Goal: Communication & Community: Answer question/provide support

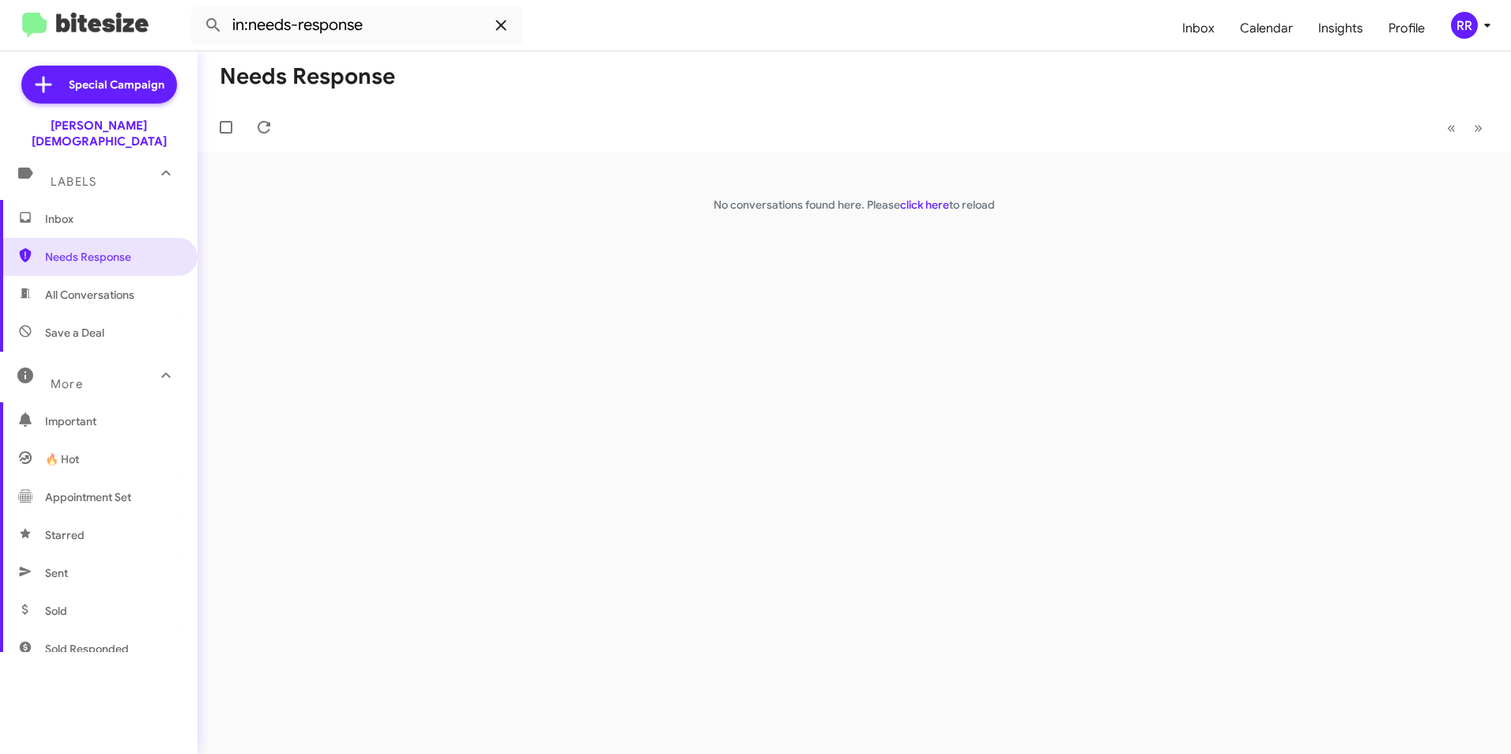
click at [500, 18] on icon at bounding box center [501, 25] width 19 height 19
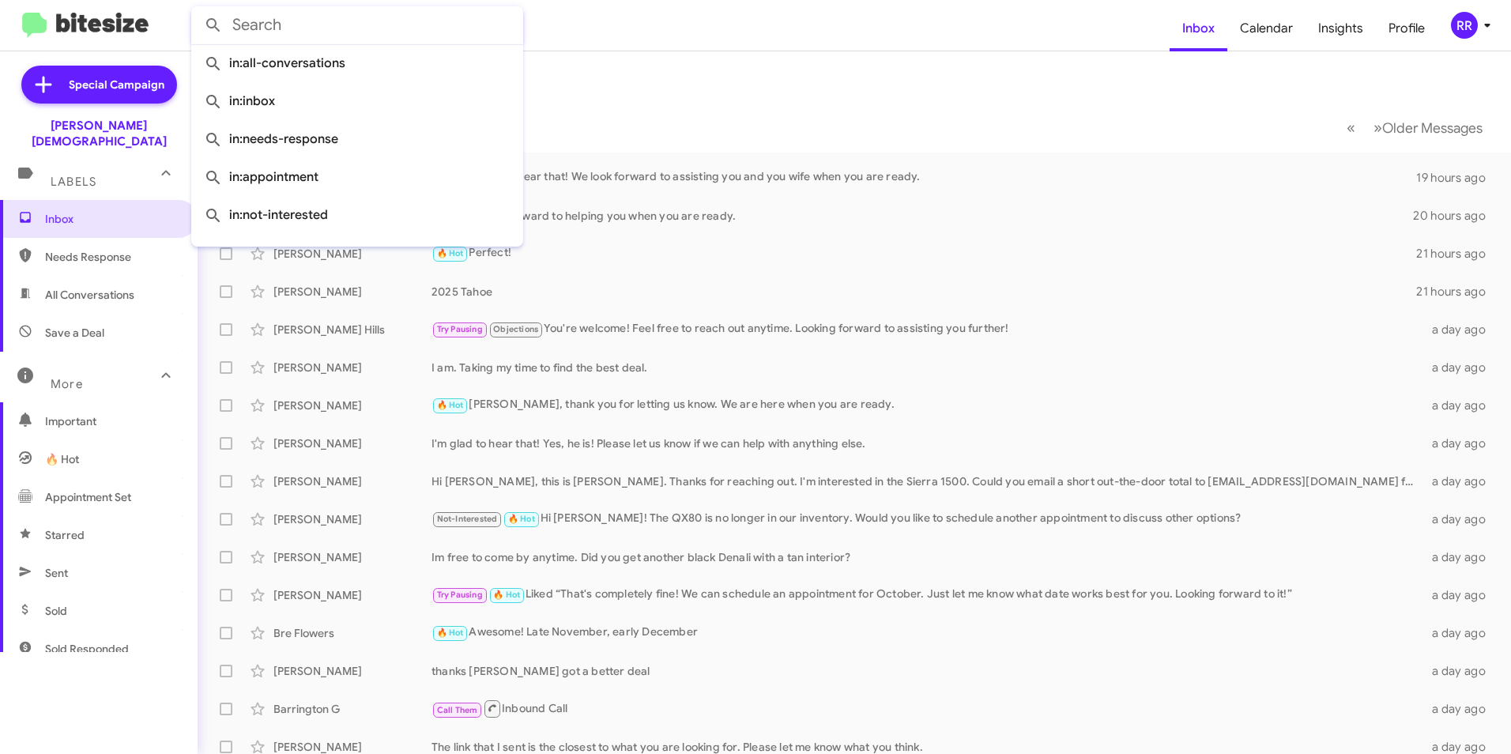
click at [678, 101] on mat-toolbar-row "Inbox" at bounding box center [855, 76] width 1314 height 51
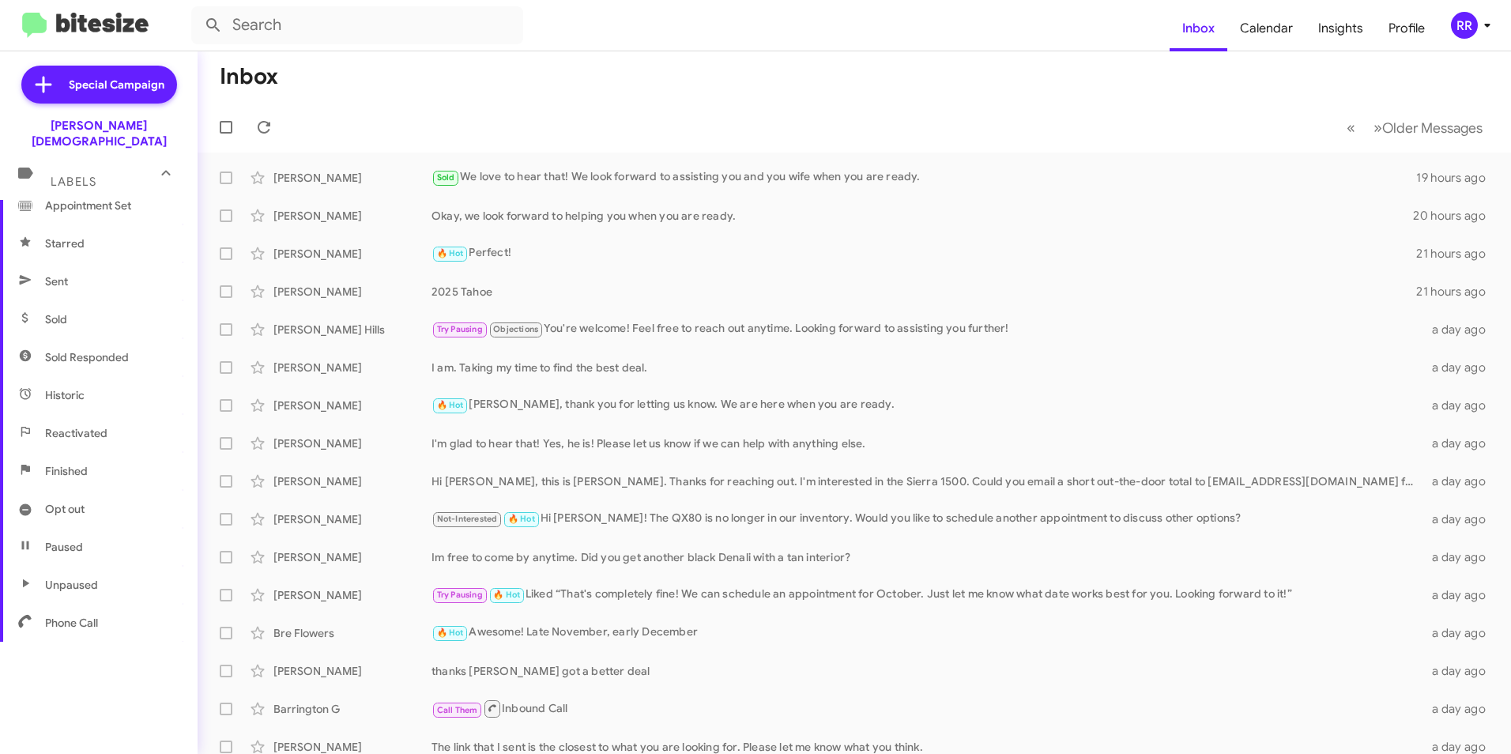
scroll to position [294, 0]
click at [71, 613] on span "Phone Call" at bounding box center [99, 621] width 198 height 38
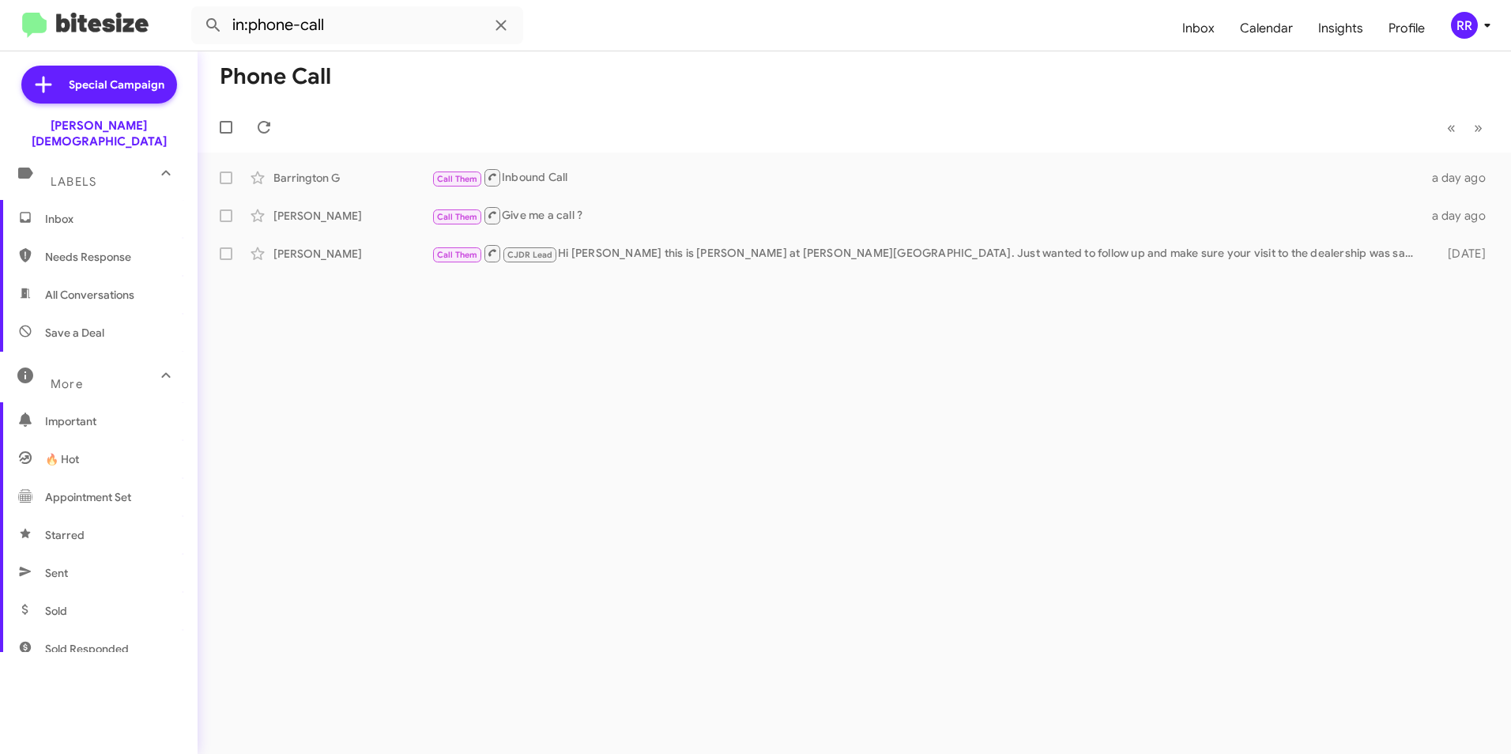
click at [92, 249] on span "Needs Response" at bounding box center [112, 257] width 134 height 16
type input "in:needs-response"
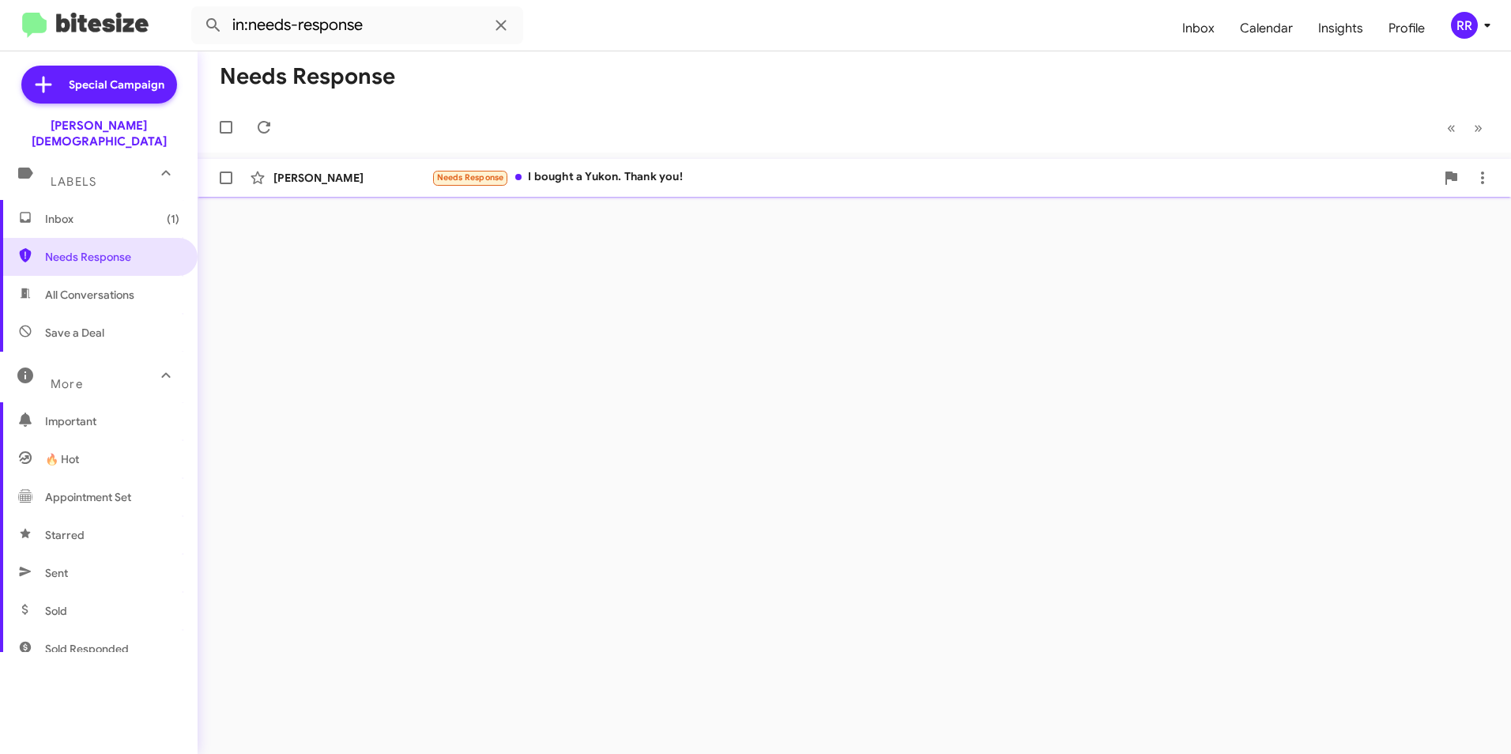
click at [300, 183] on div "[PERSON_NAME]" at bounding box center [353, 178] width 158 height 16
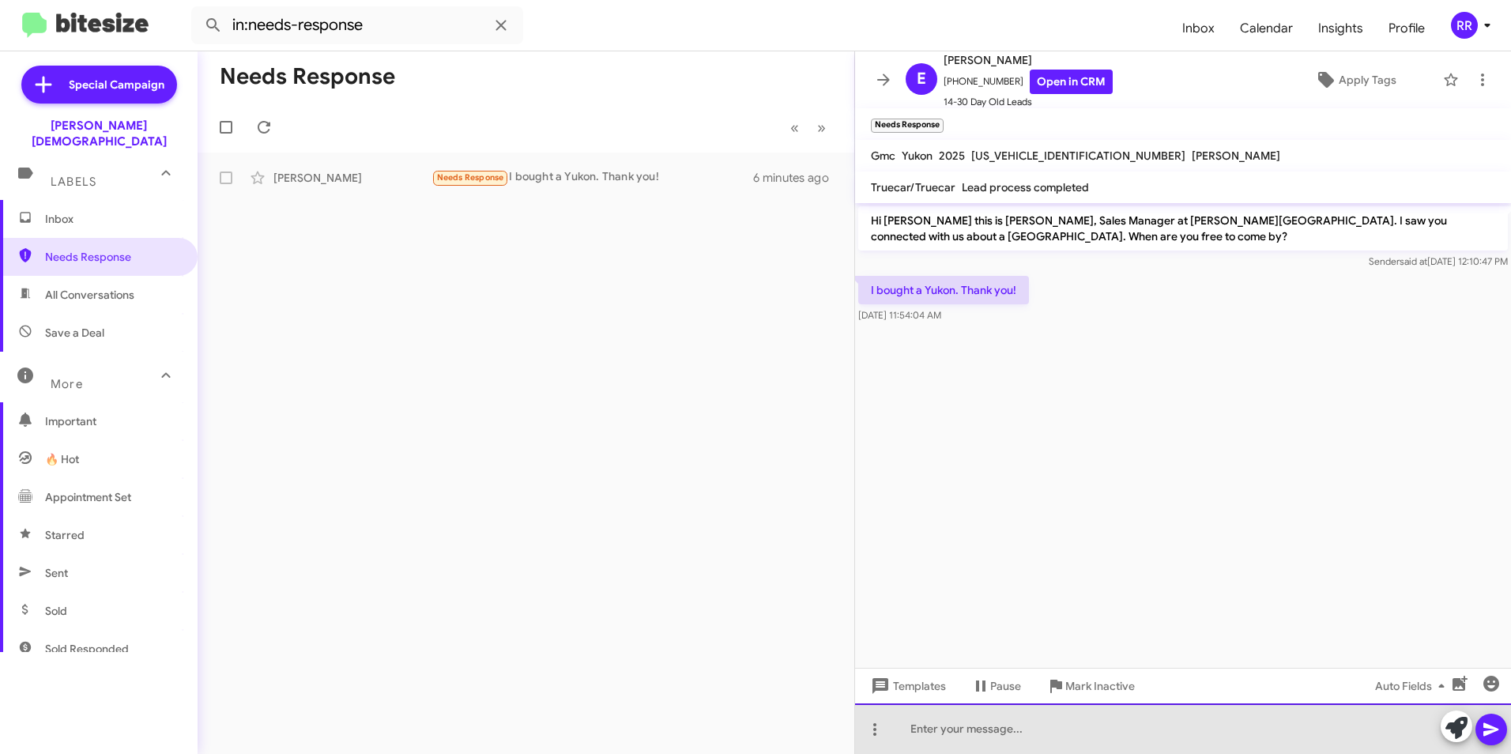
click at [938, 734] on div at bounding box center [1183, 729] width 656 height 51
click at [1012, 732] on div "Congratlations!" at bounding box center [1183, 729] width 656 height 51
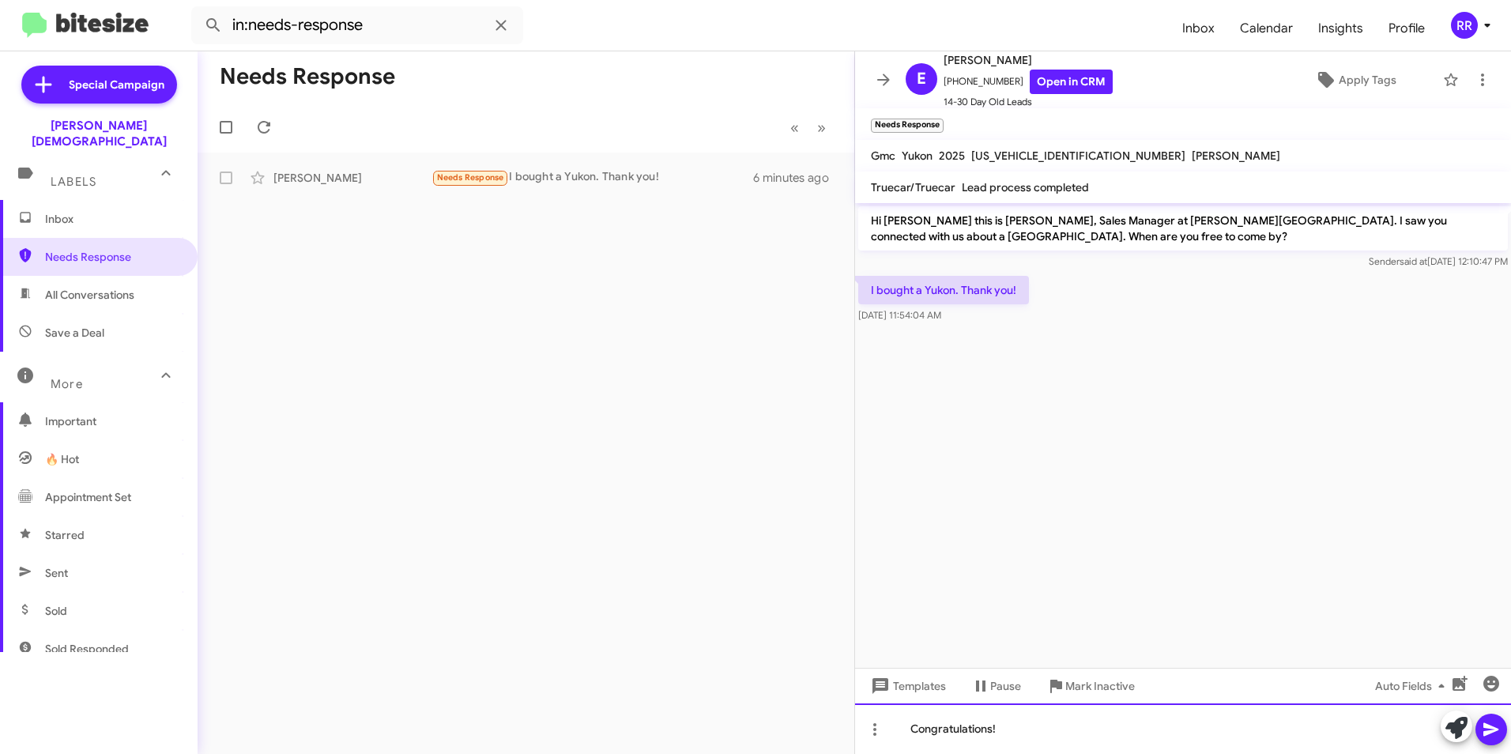
click at [1076, 719] on div "Congratulations!" at bounding box center [1183, 729] width 656 height 51
click at [1493, 739] on span at bounding box center [1491, 730] width 19 height 32
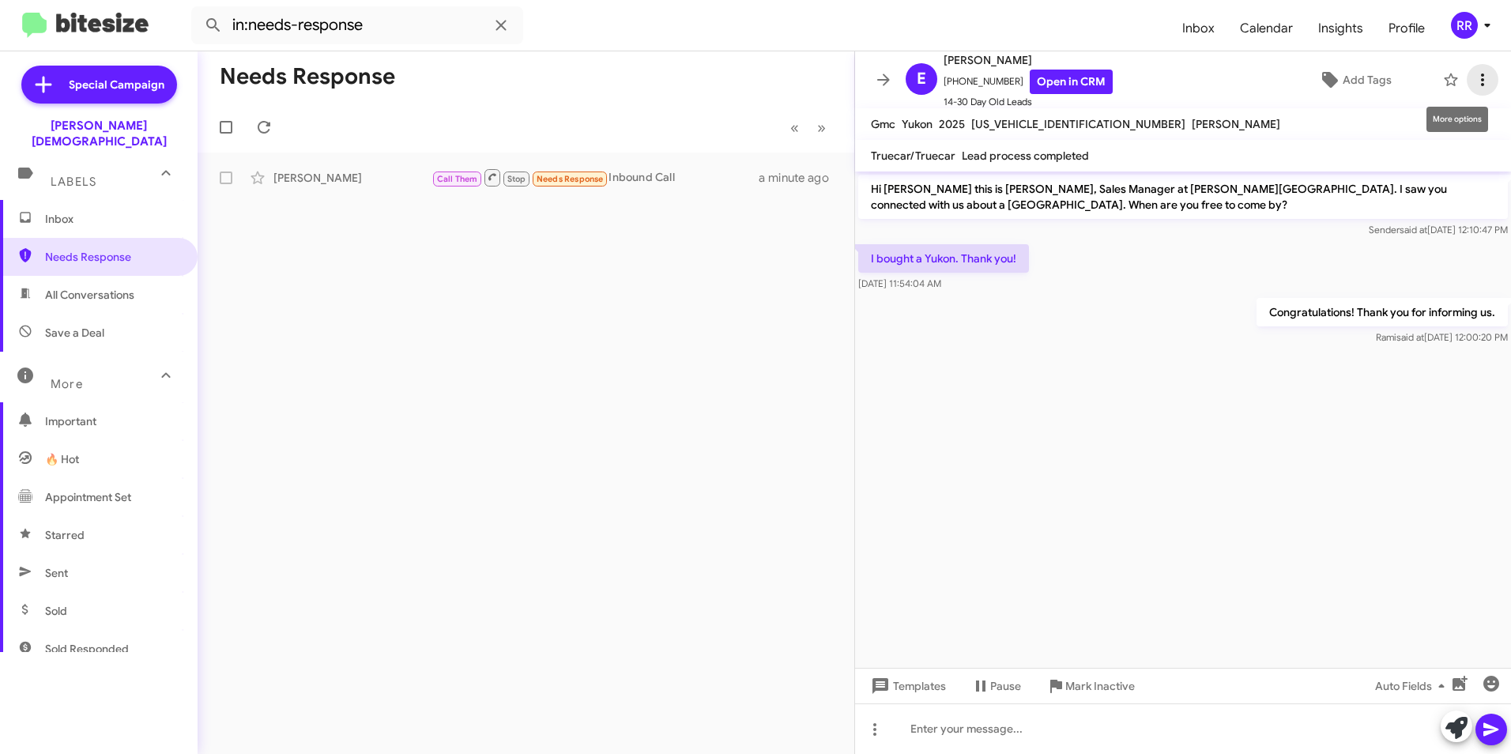
click at [1473, 85] on icon at bounding box center [1482, 79] width 19 height 19
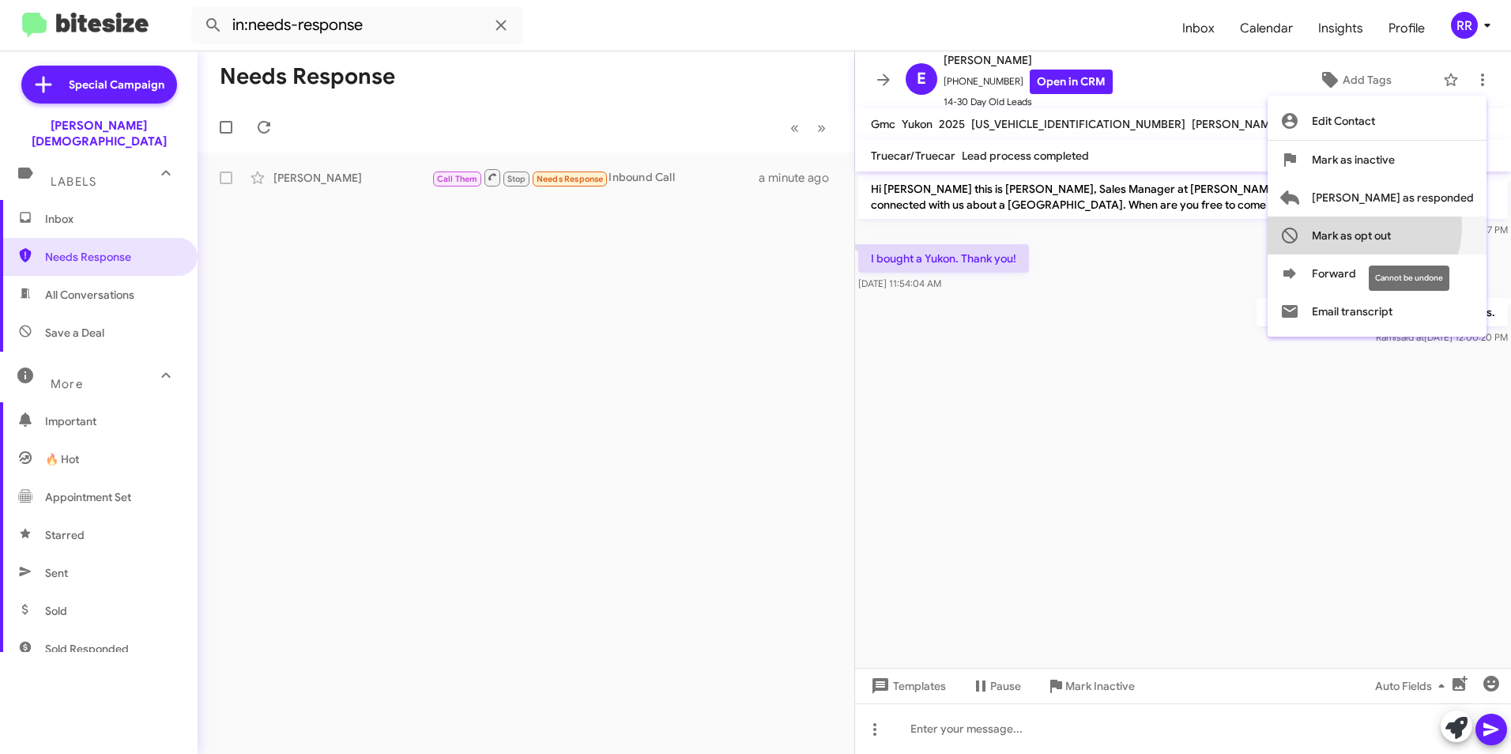
click at [1391, 227] on span "Mark as opt out" at bounding box center [1351, 236] width 79 height 38
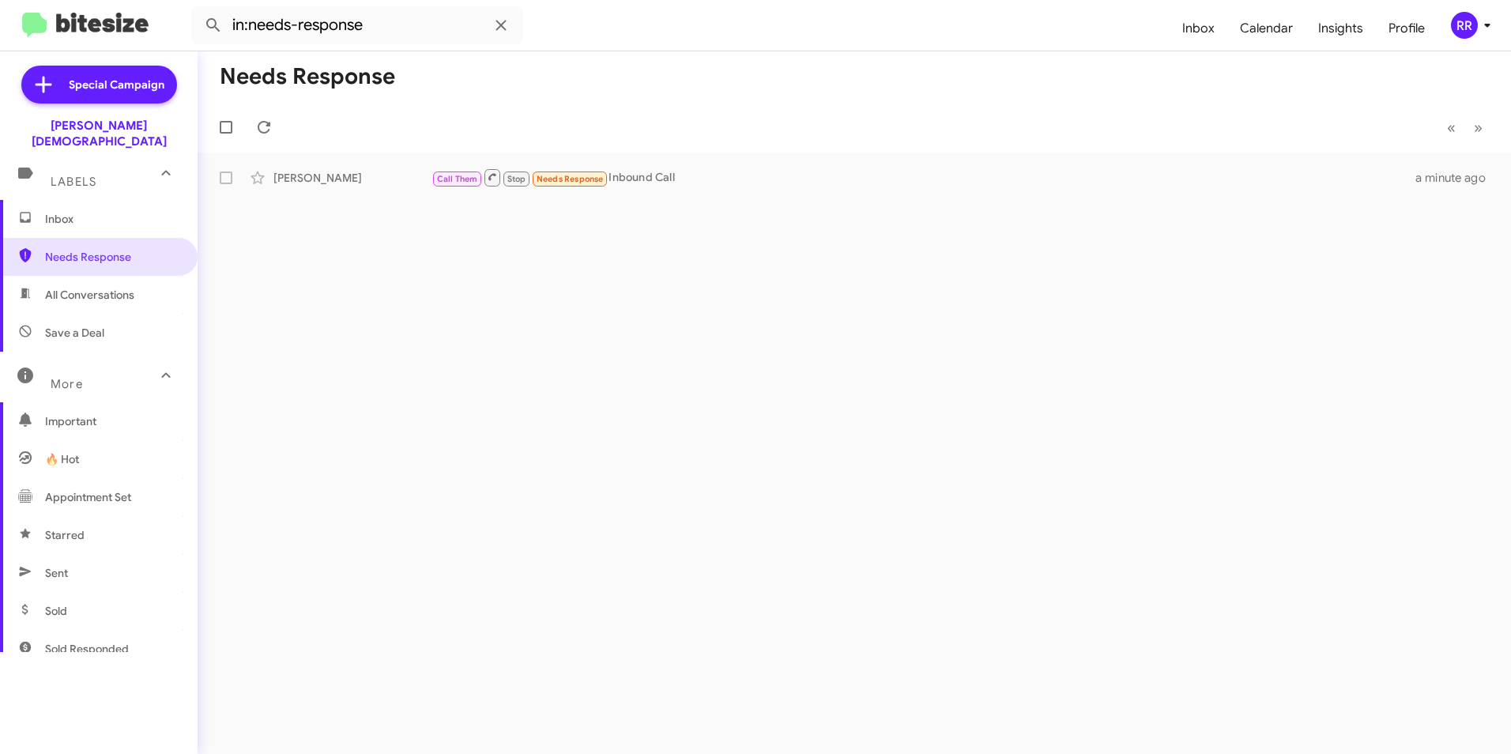
click at [82, 211] on span "Inbox" at bounding box center [112, 219] width 134 height 16
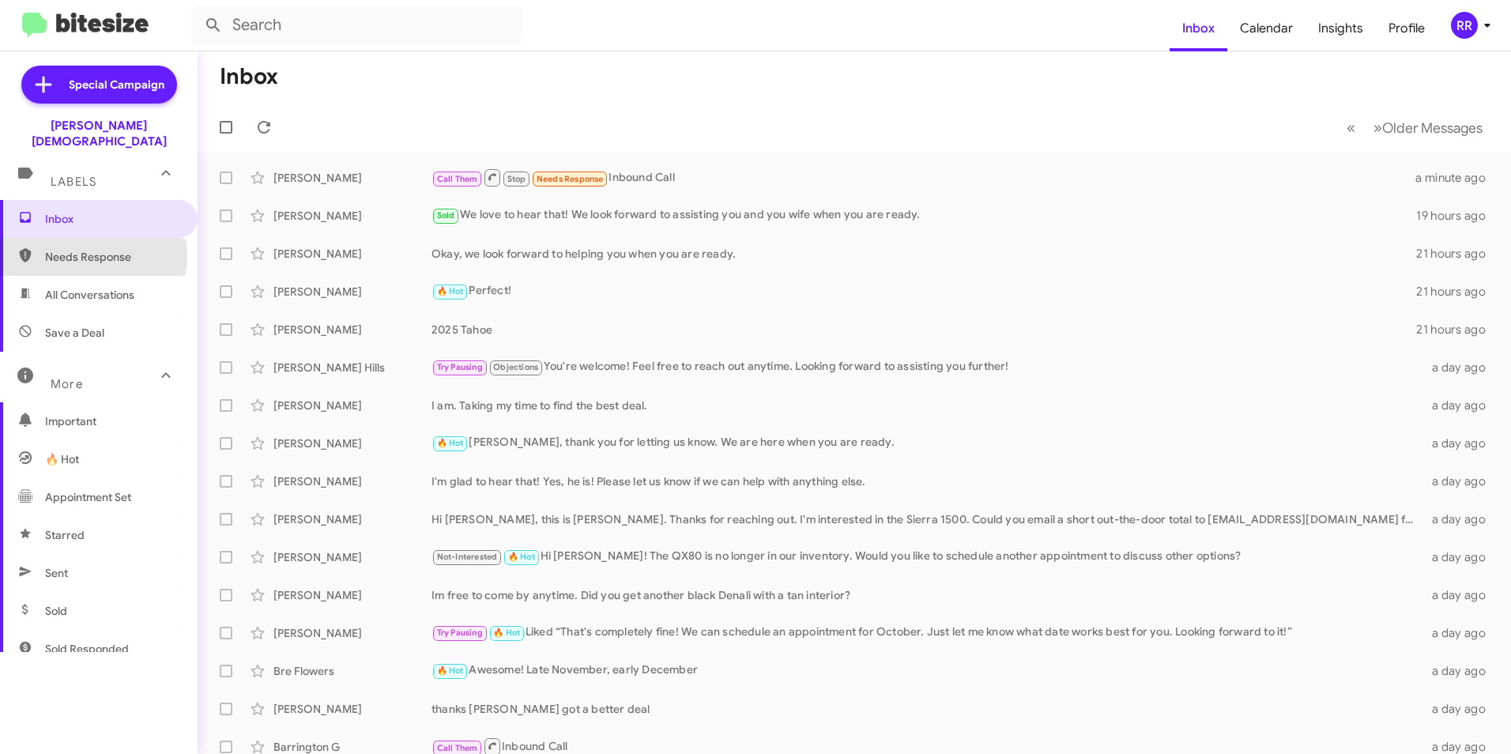
click at [85, 249] on span "Needs Response" at bounding box center [112, 257] width 134 height 16
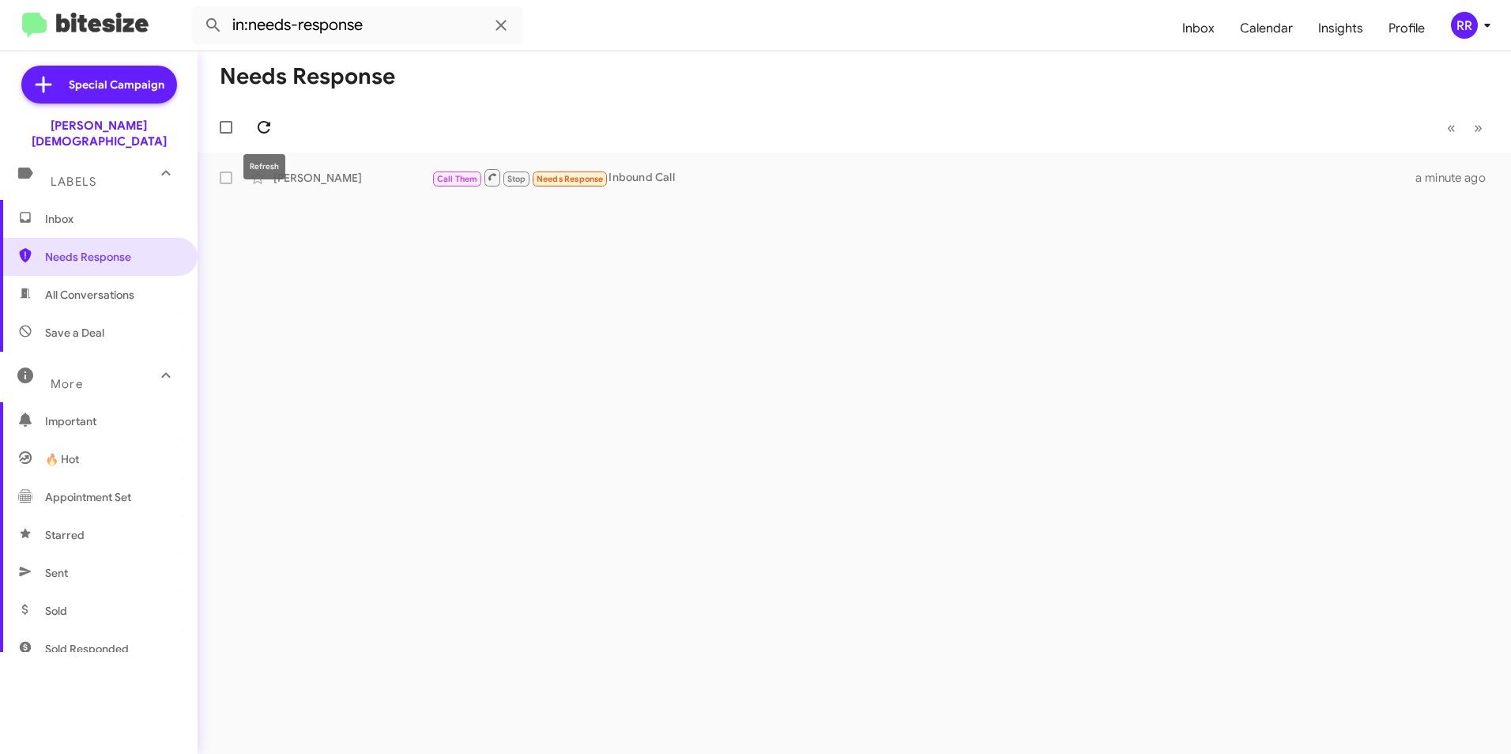
click at [267, 119] on icon at bounding box center [264, 127] width 19 height 19
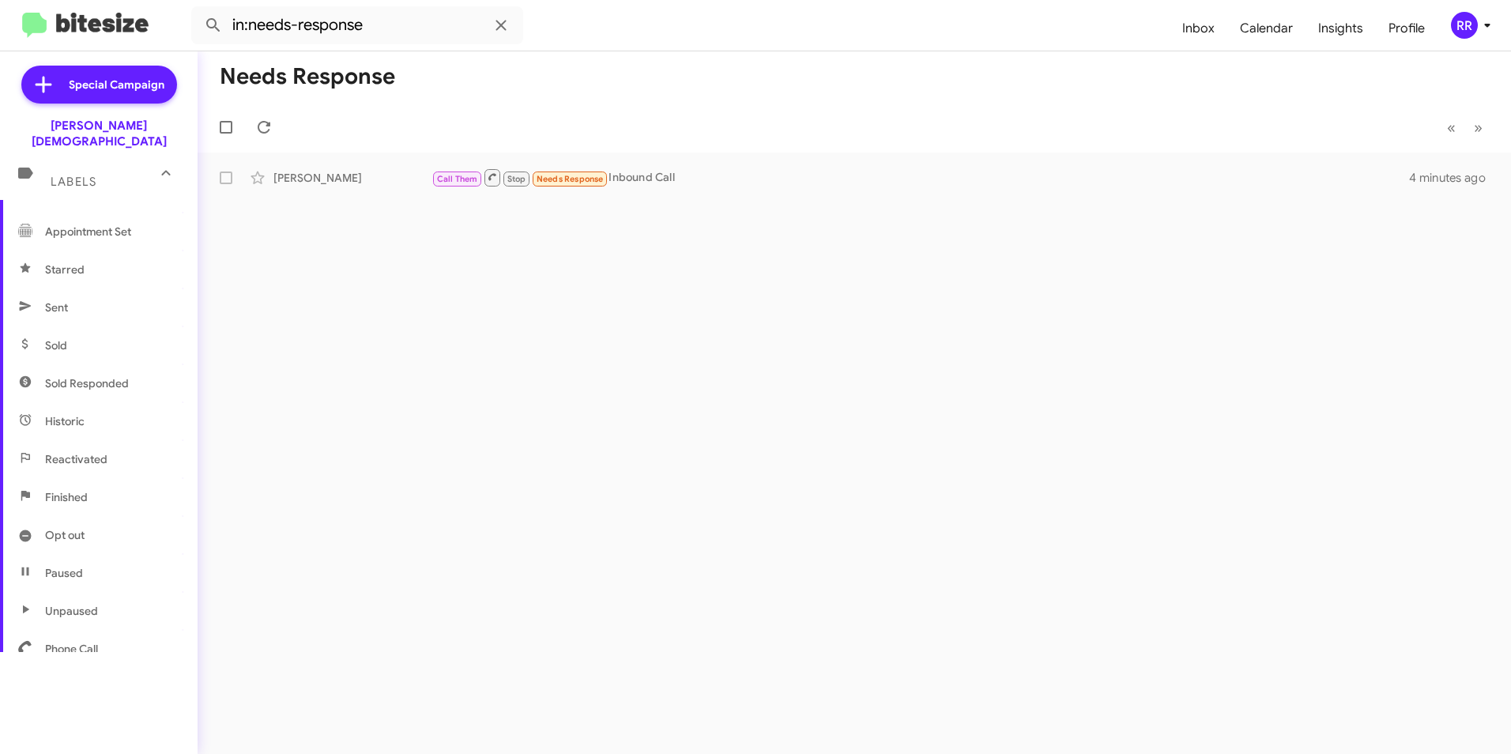
scroll to position [294, 0]
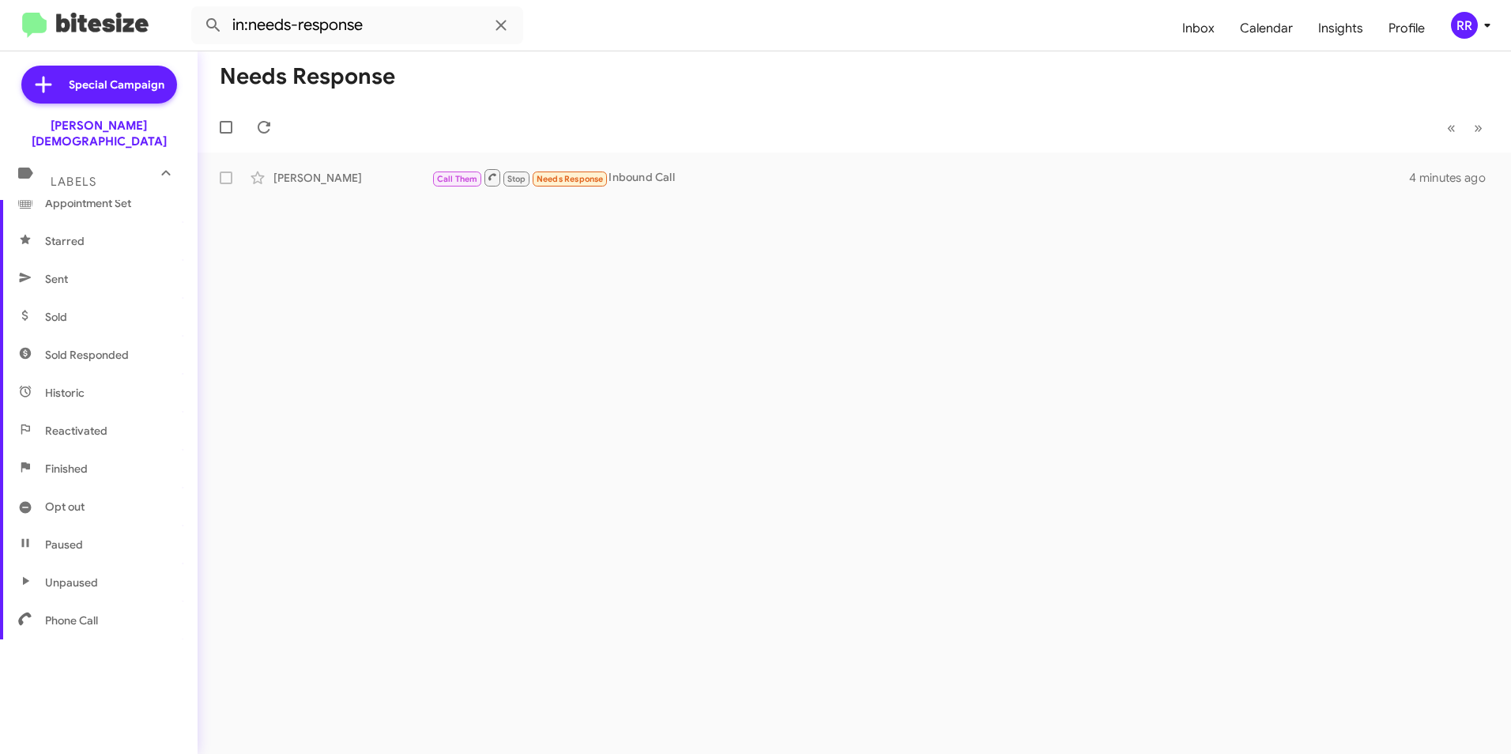
click at [96, 613] on span "Phone Call" at bounding box center [71, 621] width 53 height 16
type input "in:phone-call"
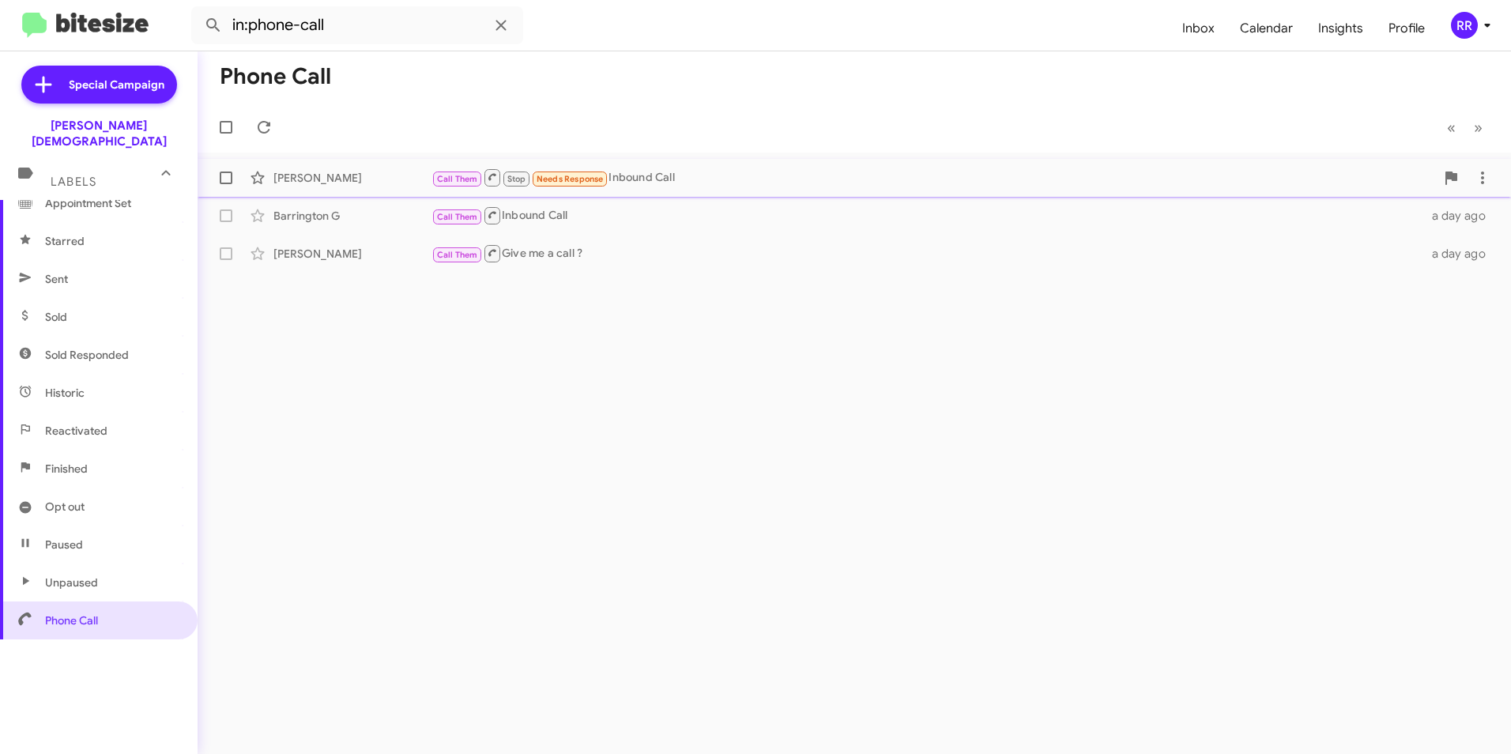
click at [286, 185] on div "[PERSON_NAME]" at bounding box center [353, 178] width 158 height 16
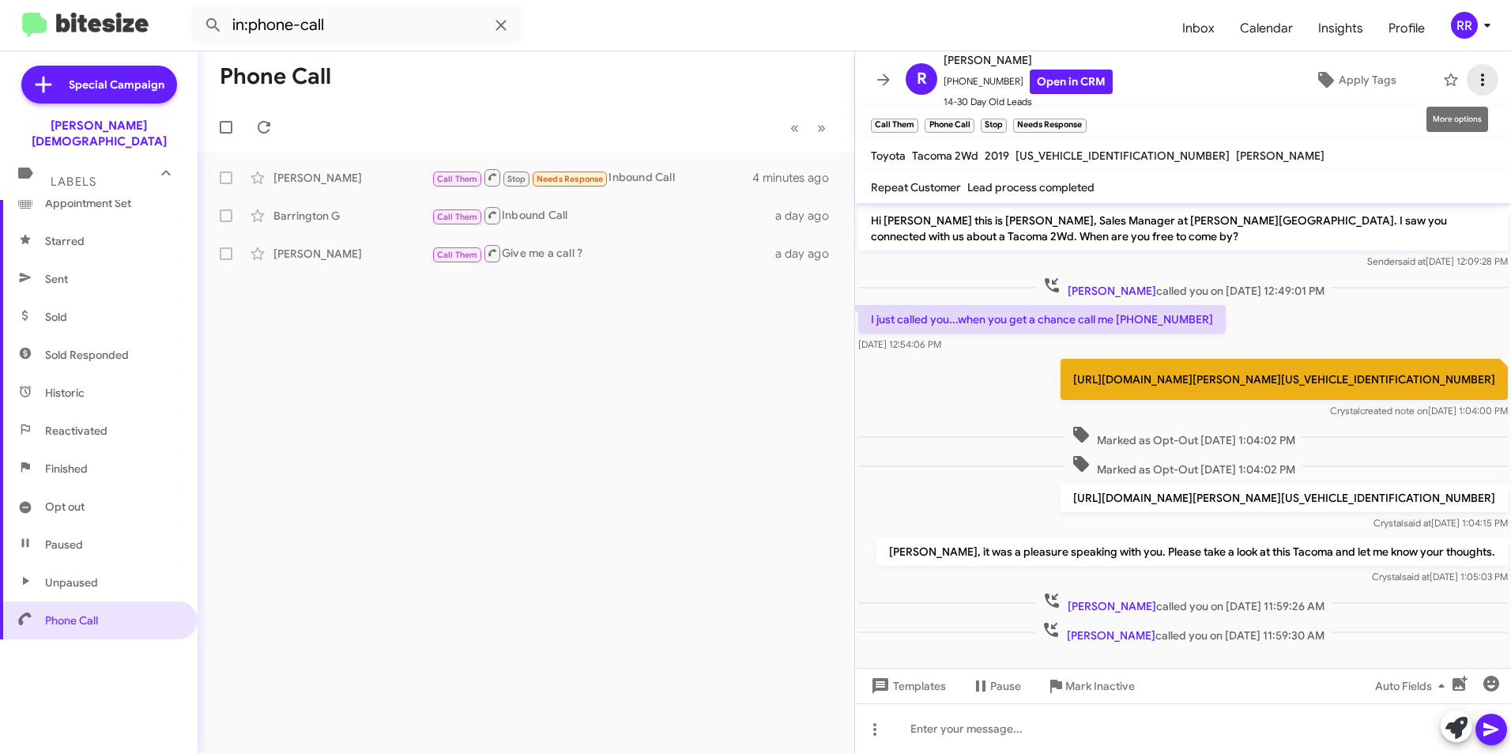
click at [1473, 81] on icon at bounding box center [1482, 79] width 19 height 19
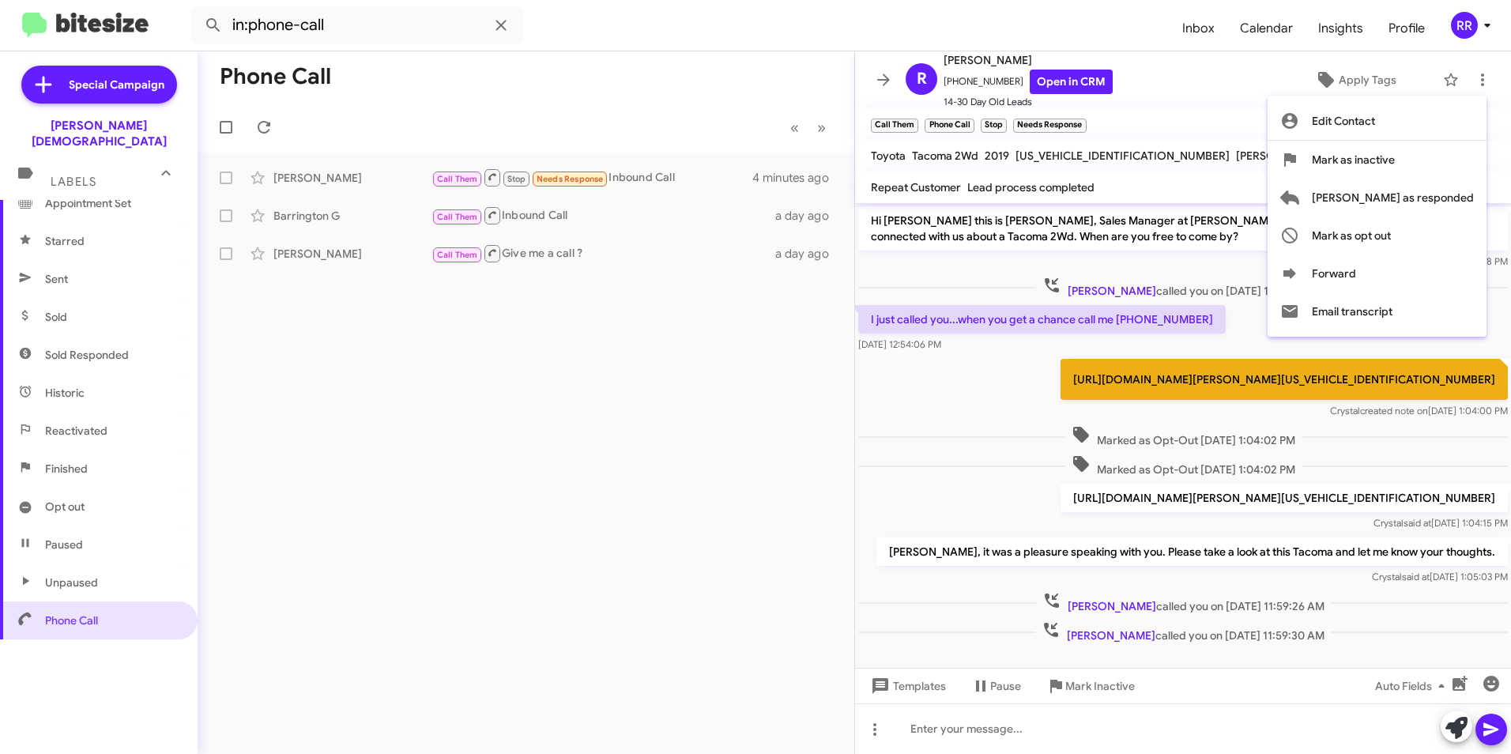
click at [878, 730] on div at bounding box center [755, 377] width 1511 height 754
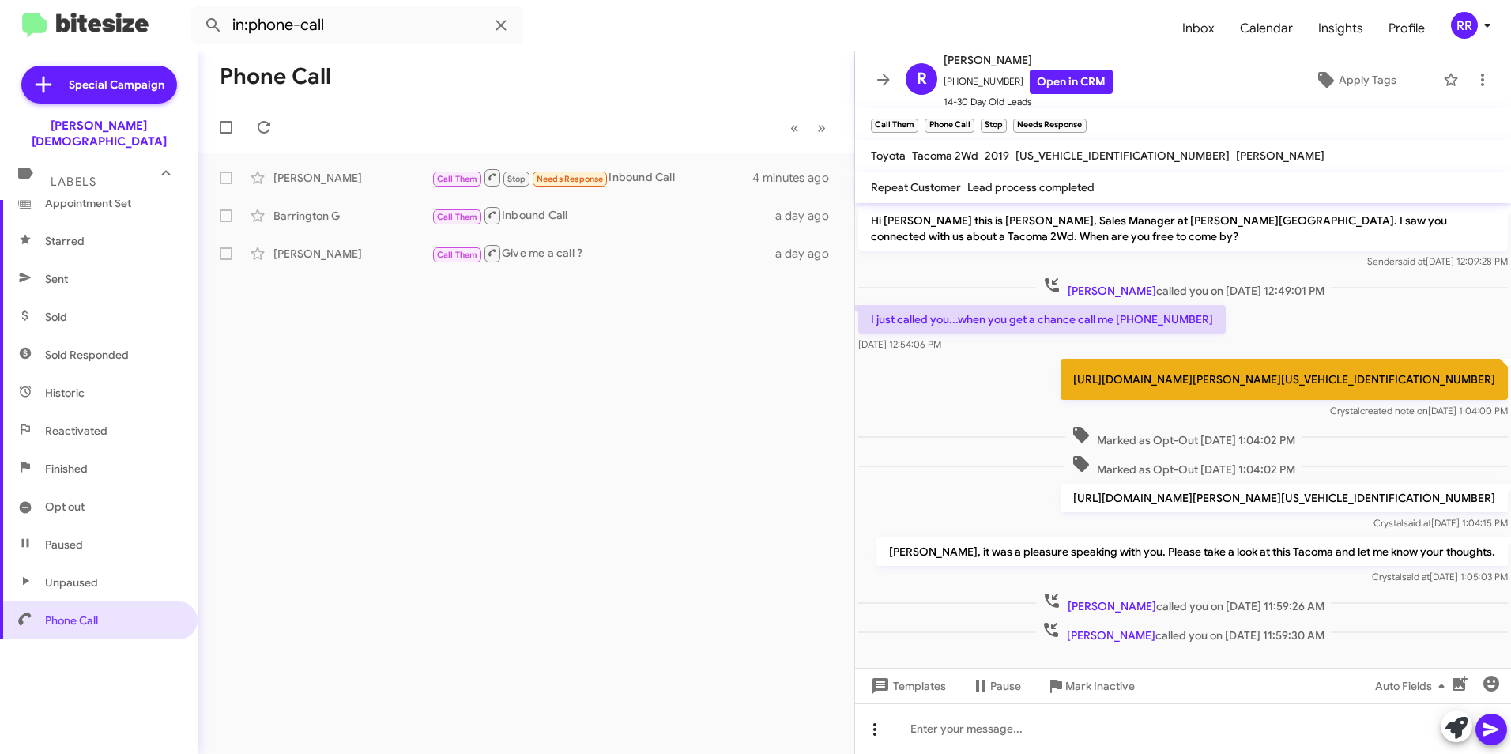
click at [879, 731] on icon at bounding box center [875, 729] width 19 height 19
click at [907, 685] on button "note" at bounding box center [908, 689] width 98 height 38
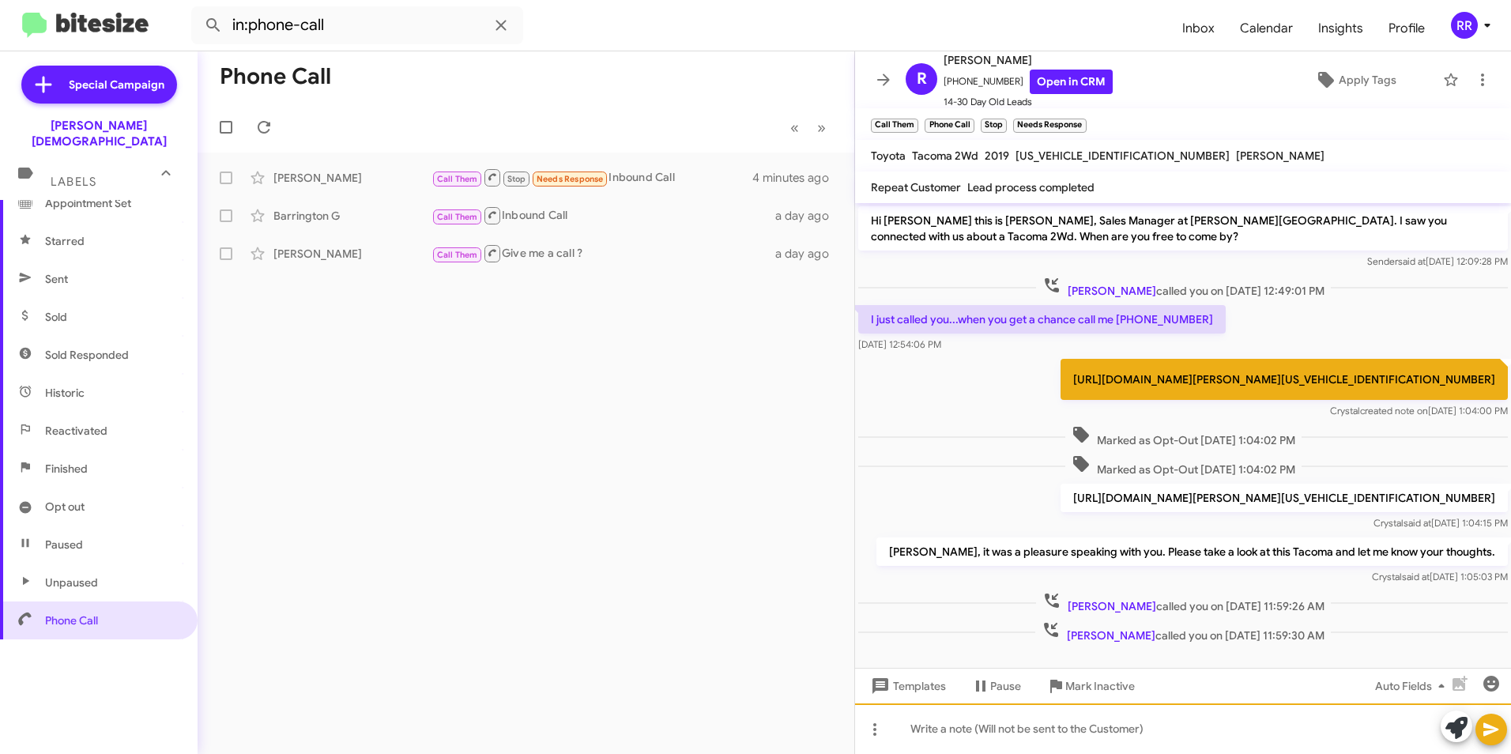
click at [980, 728] on div at bounding box center [1183, 729] width 656 height 51
click at [1494, 726] on icon at bounding box center [1491, 729] width 19 height 19
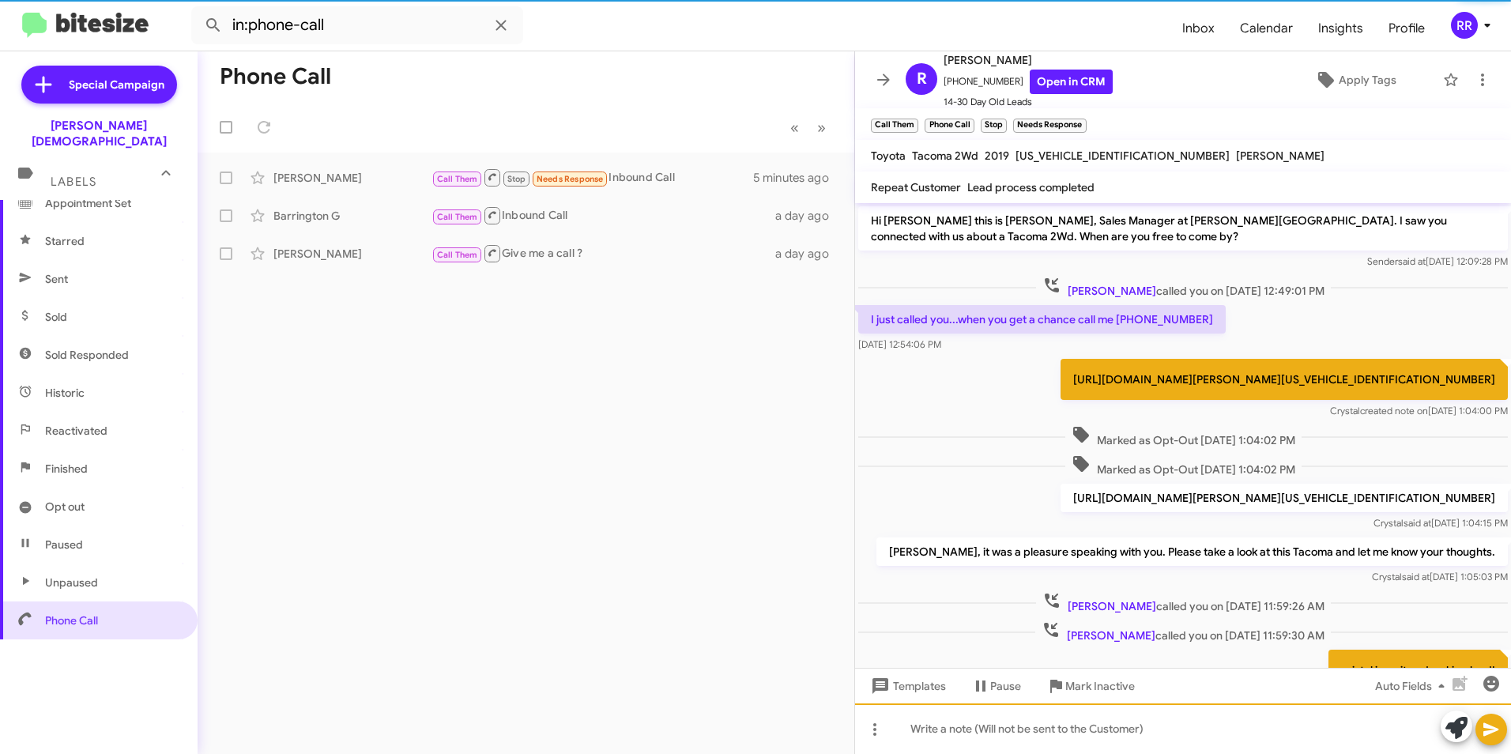
scroll to position [89, 0]
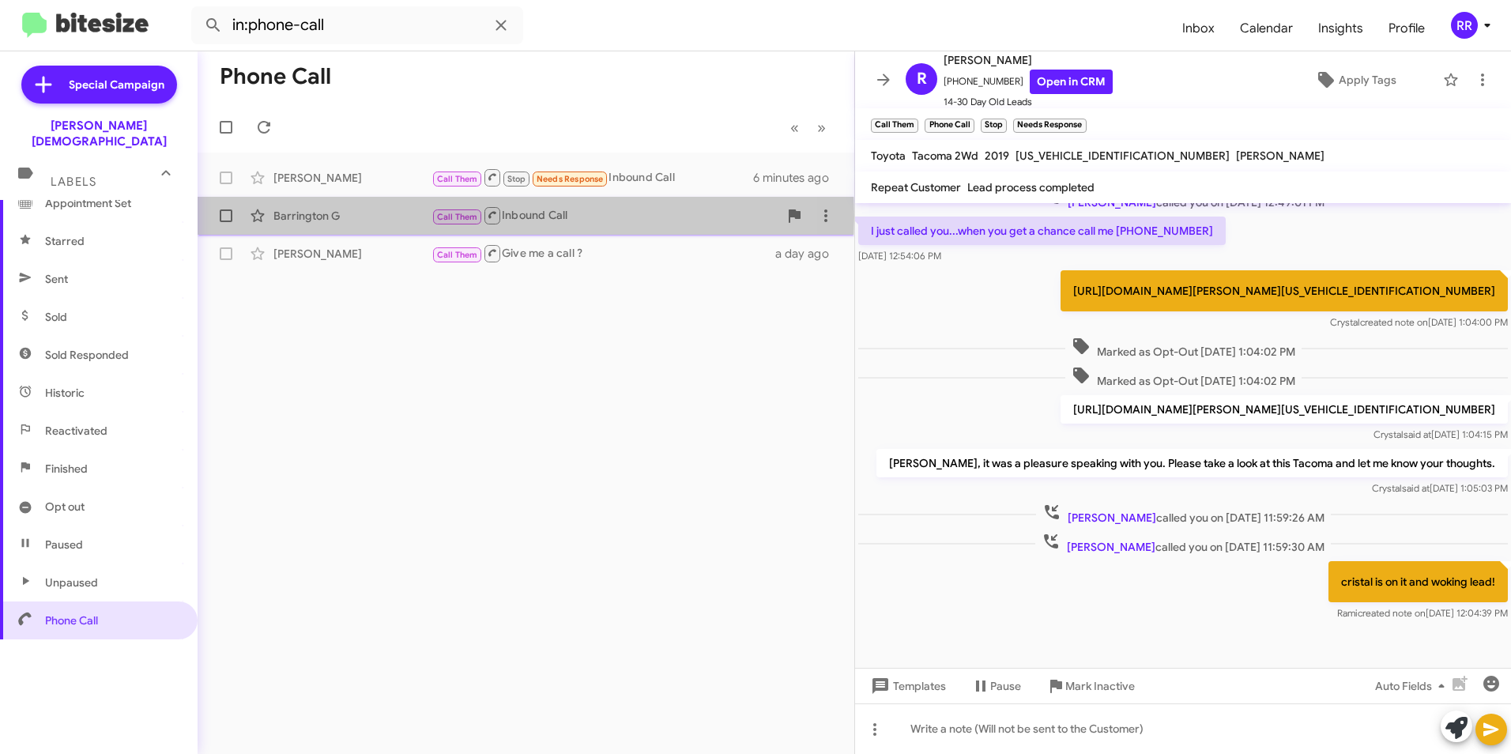
click at [334, 217] on div "Barrington G" at bounding box center [353, 216] width 158 height 16
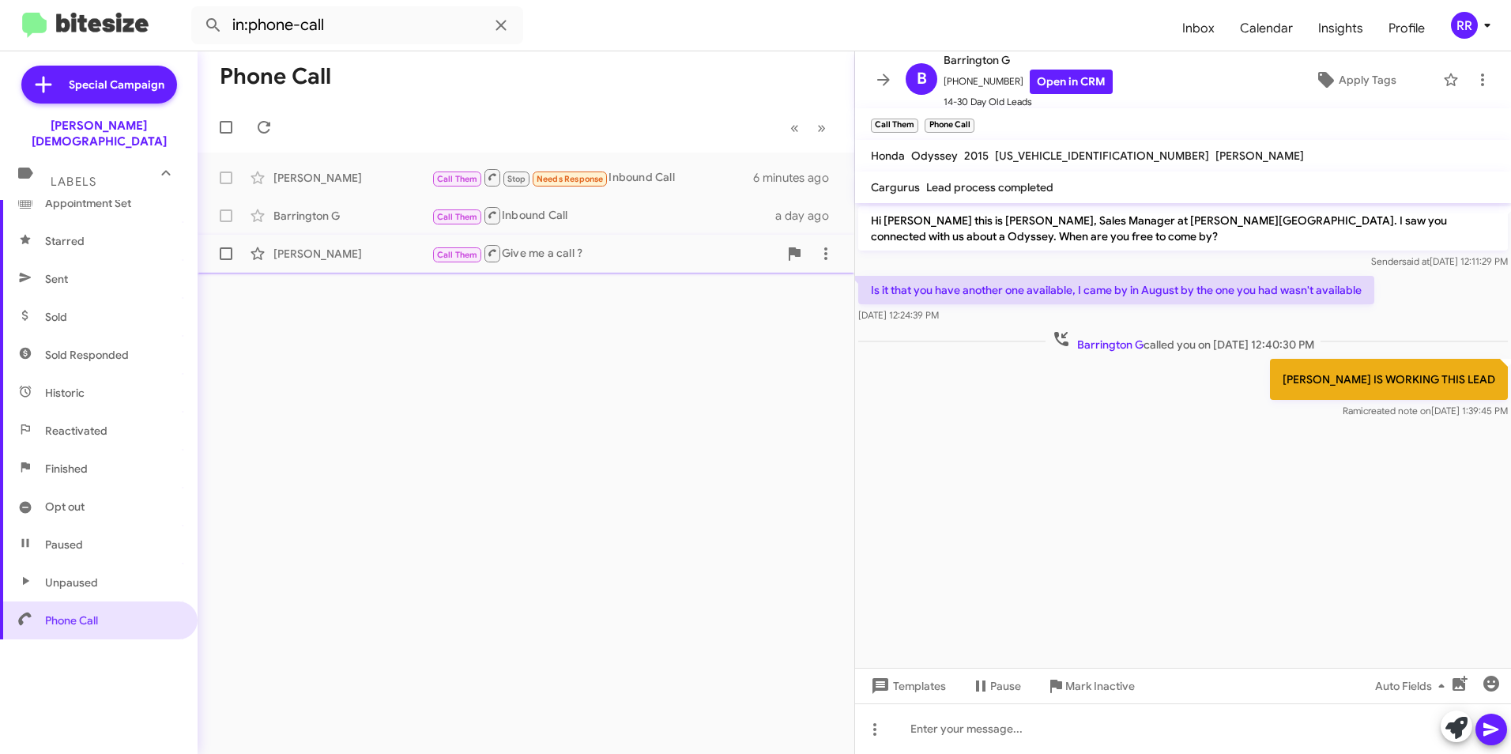
click at [298, 257] on div "[PERSON_NAME]" at bounding box center [353, 254] width 158 height 16
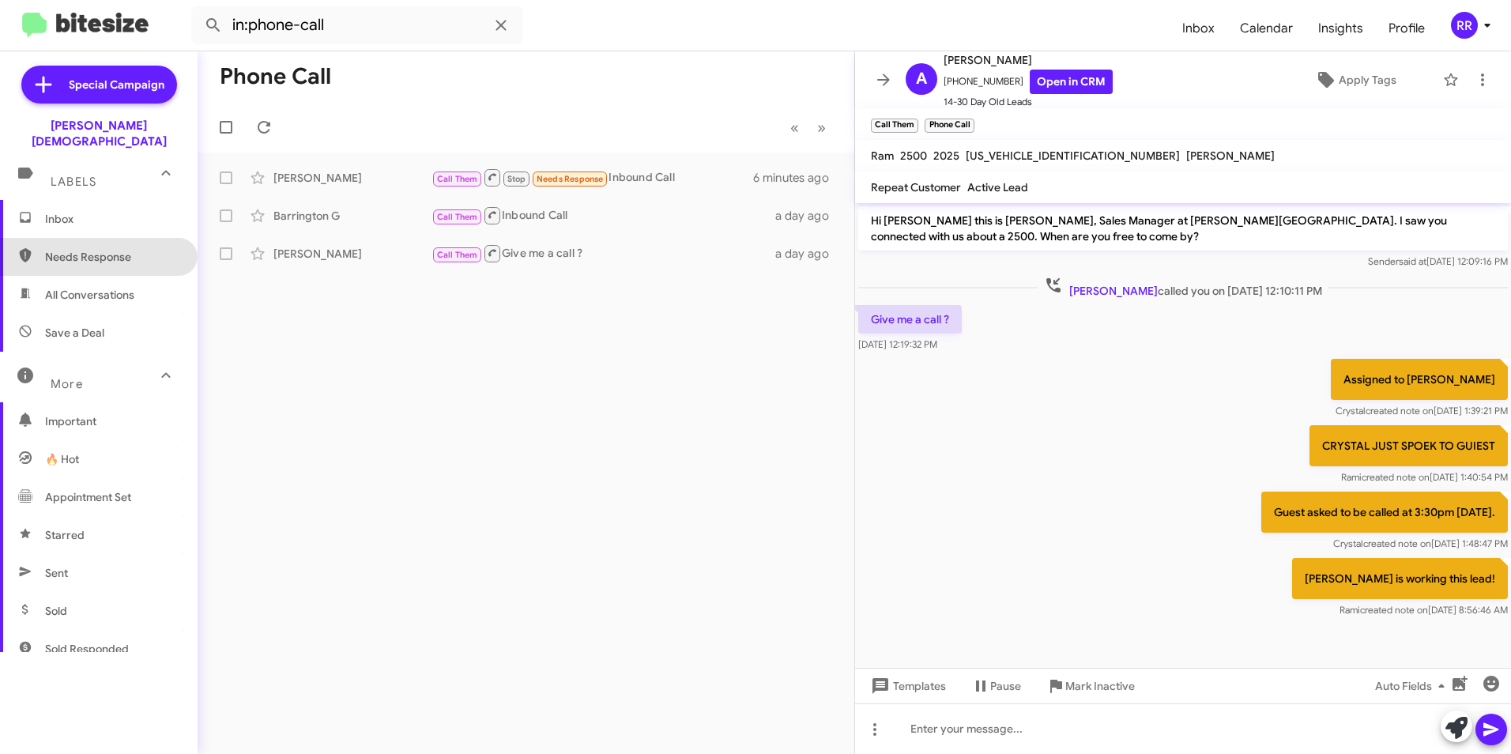
click at [99, 249] on span "Needs Response" at bounding box center [112, 257] width 134 height 16
type input "in:needs-response"
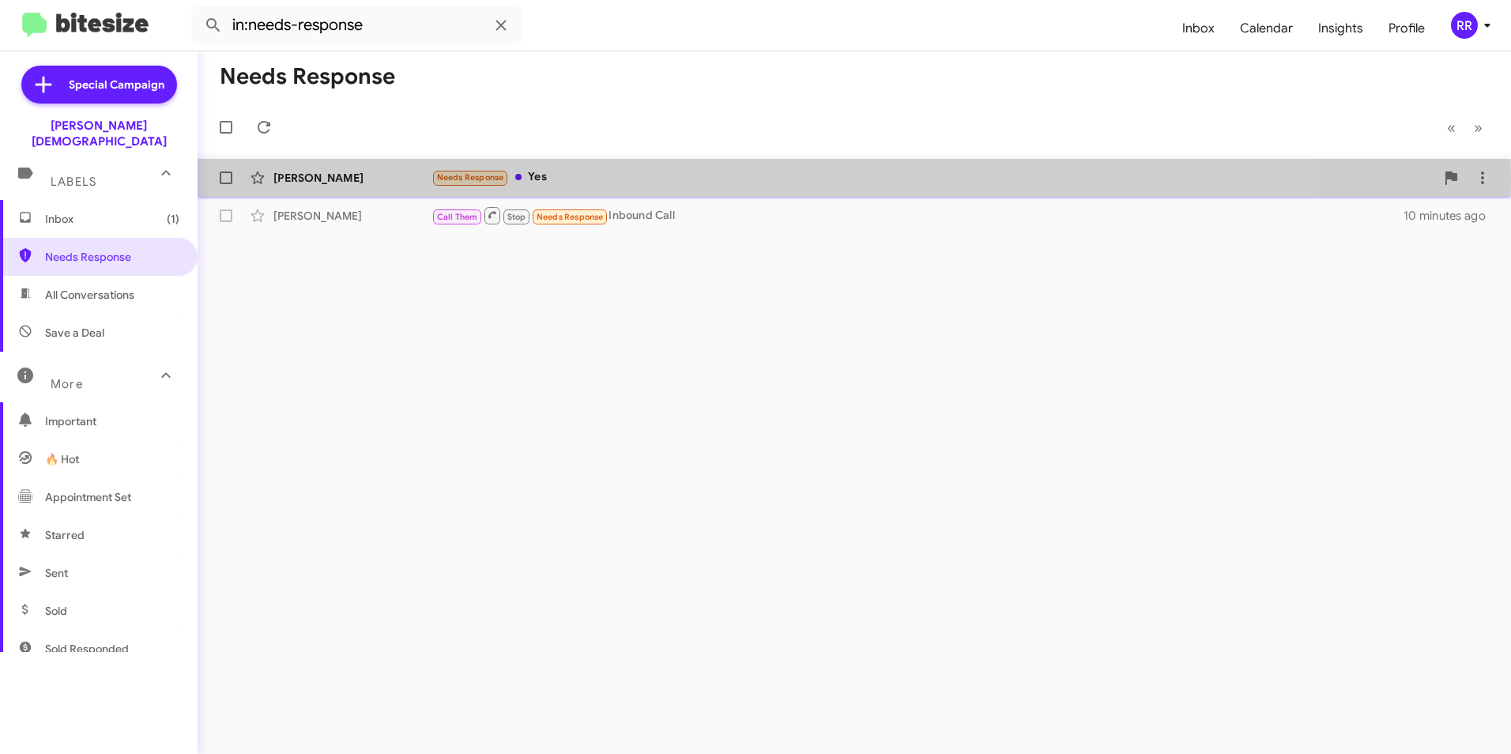
click at [308, 182] on div "[PERSON_NAME]" at bounding box center [353, 178] width 158 height 16
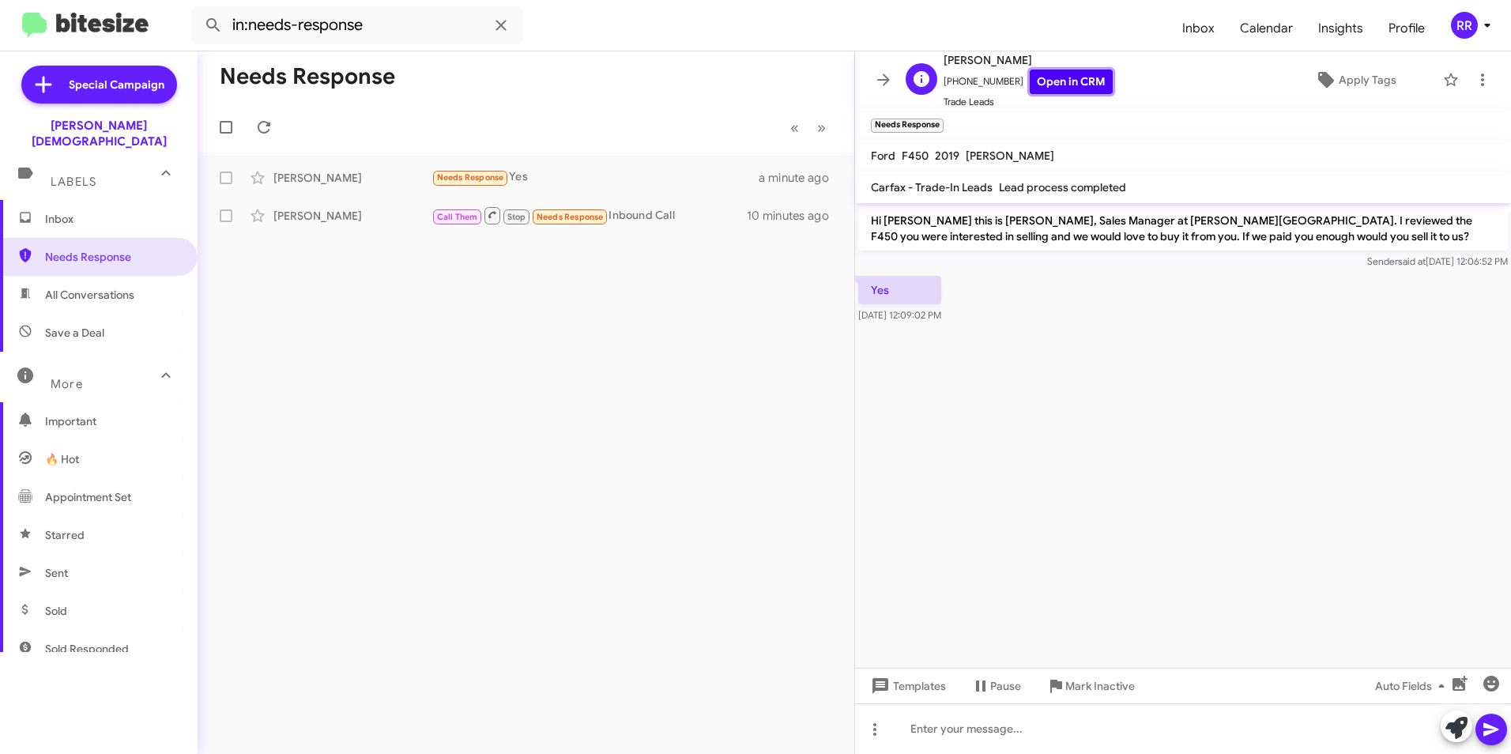
click at [1066, 79] on link "Open in CRM" at bounding box center [1071, 82] width 83 height 25
click at [949, 732] on div at bounding box center [1183, 729] width 656 height 51
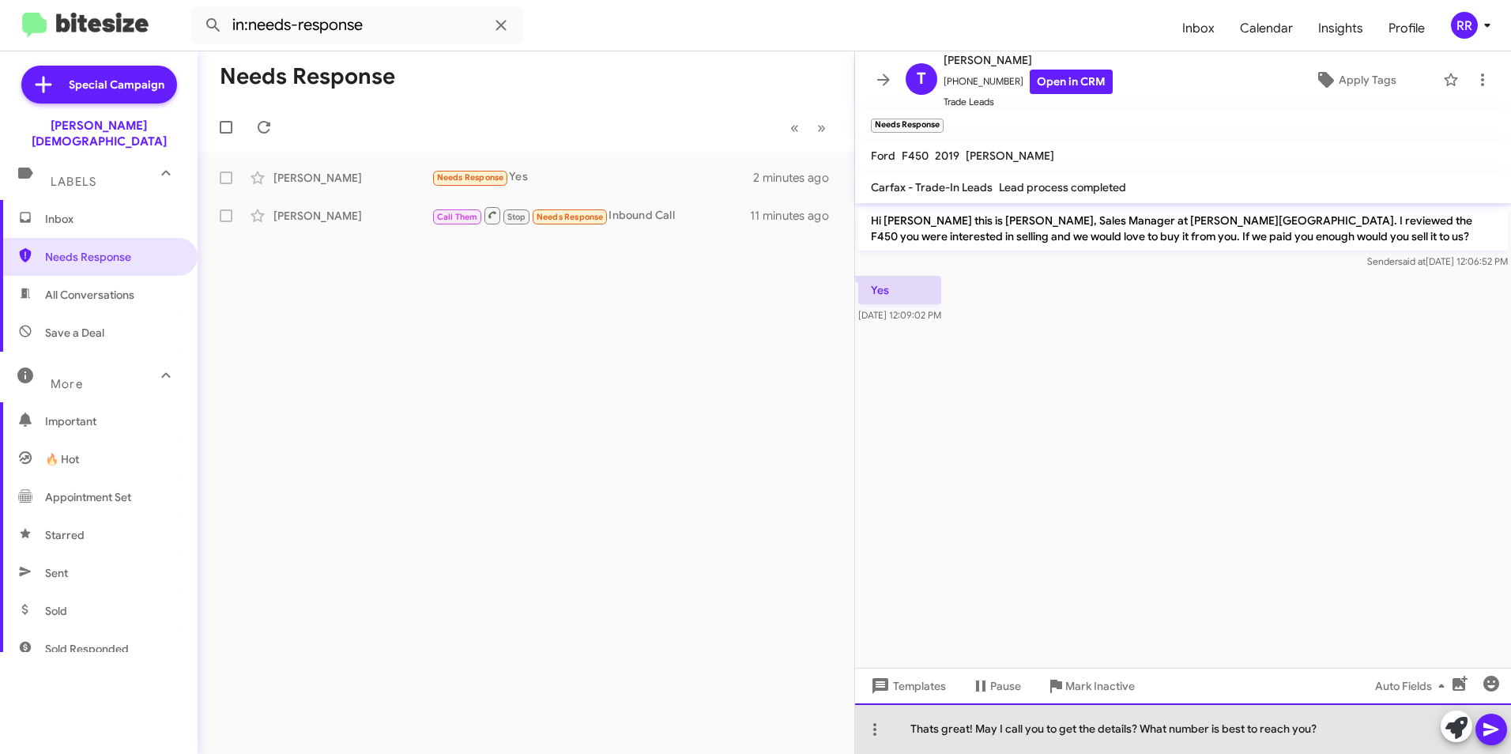
click at [1136, 725] on div "Thats great! May I call you to get the details? What number is best to reach yo…" at bounding box center [1183, 729] width 656 height 51
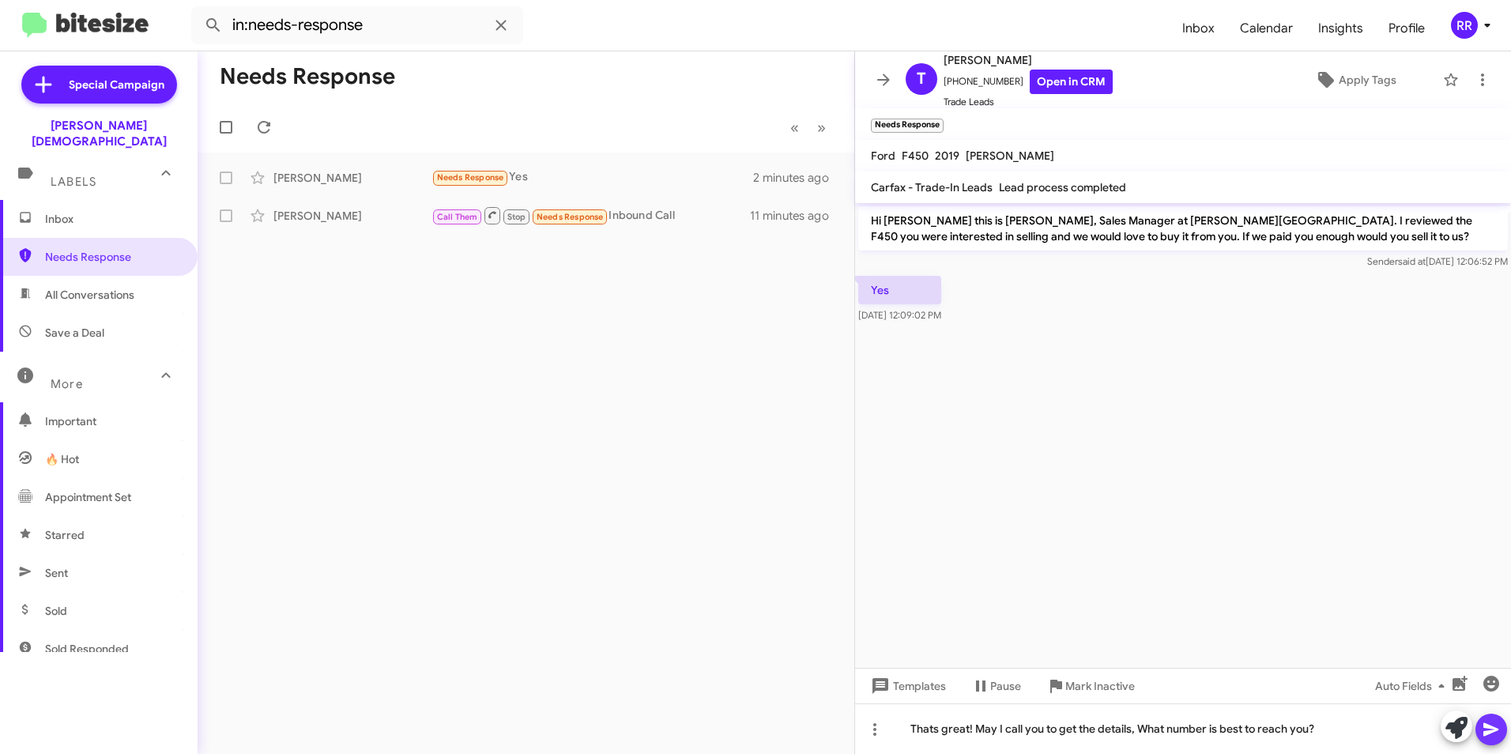
click at [1489, 736] on icon at bounding box center [1491, 729] width 19 height 19
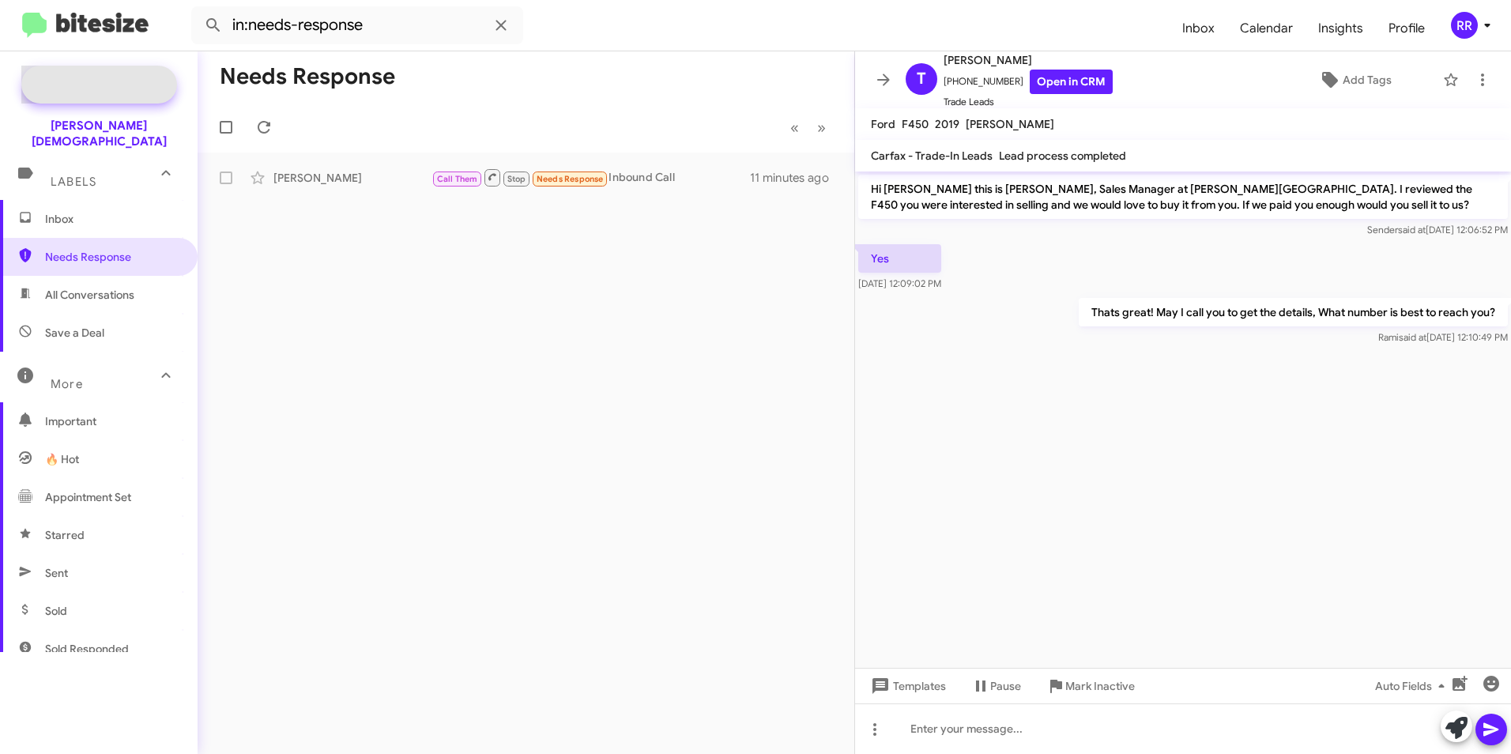
click at [85, 92] on span "Special Campaign" at bounding box center [117, 85] width 96 height 16
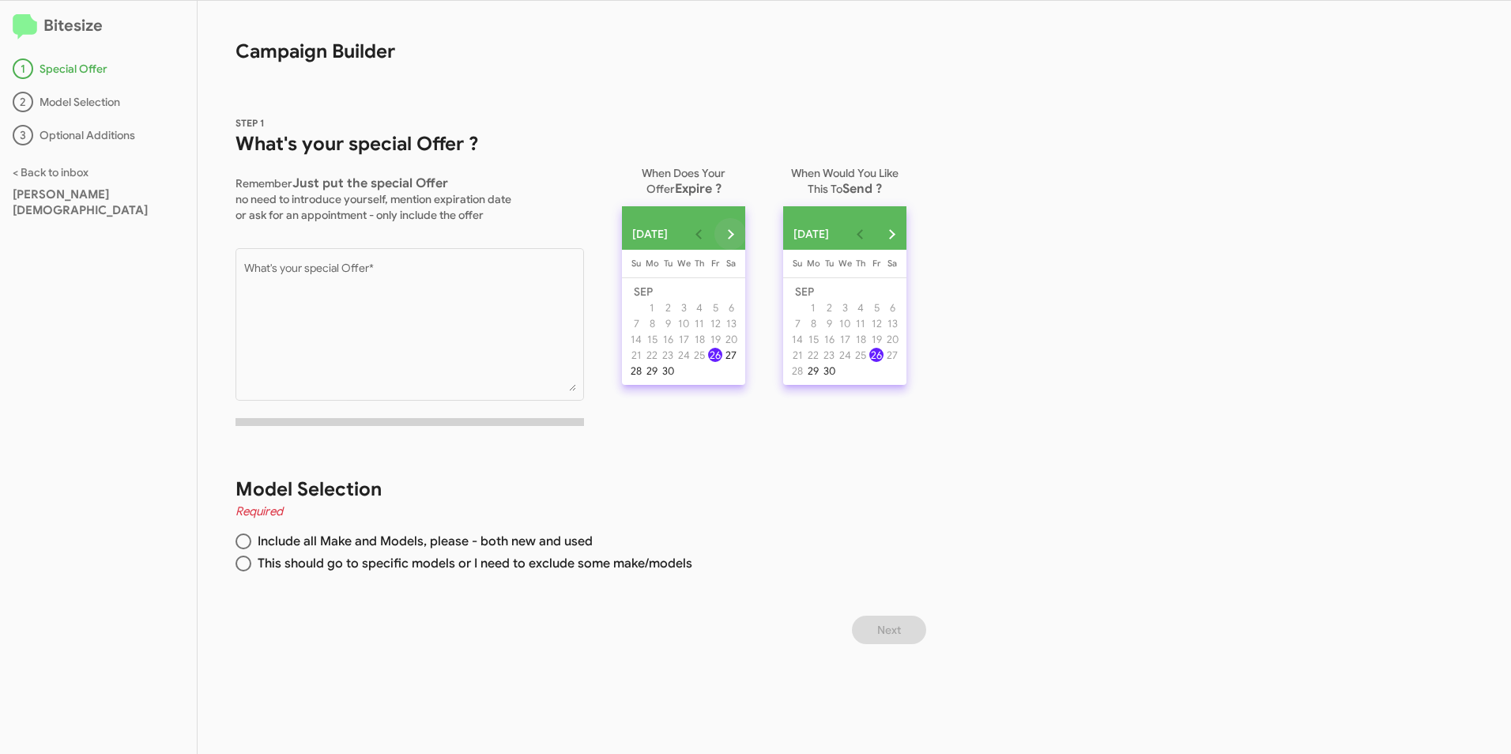
click at [743, 234] on button "Next month" at bounding box center [731, 234] width 32 height 32
click at [723, 362] on div "31" at bounding box center [715, 355] width 14 height 14
click at [884, 362] on div "26" at bounding box center [877, 355] width 14 height 14
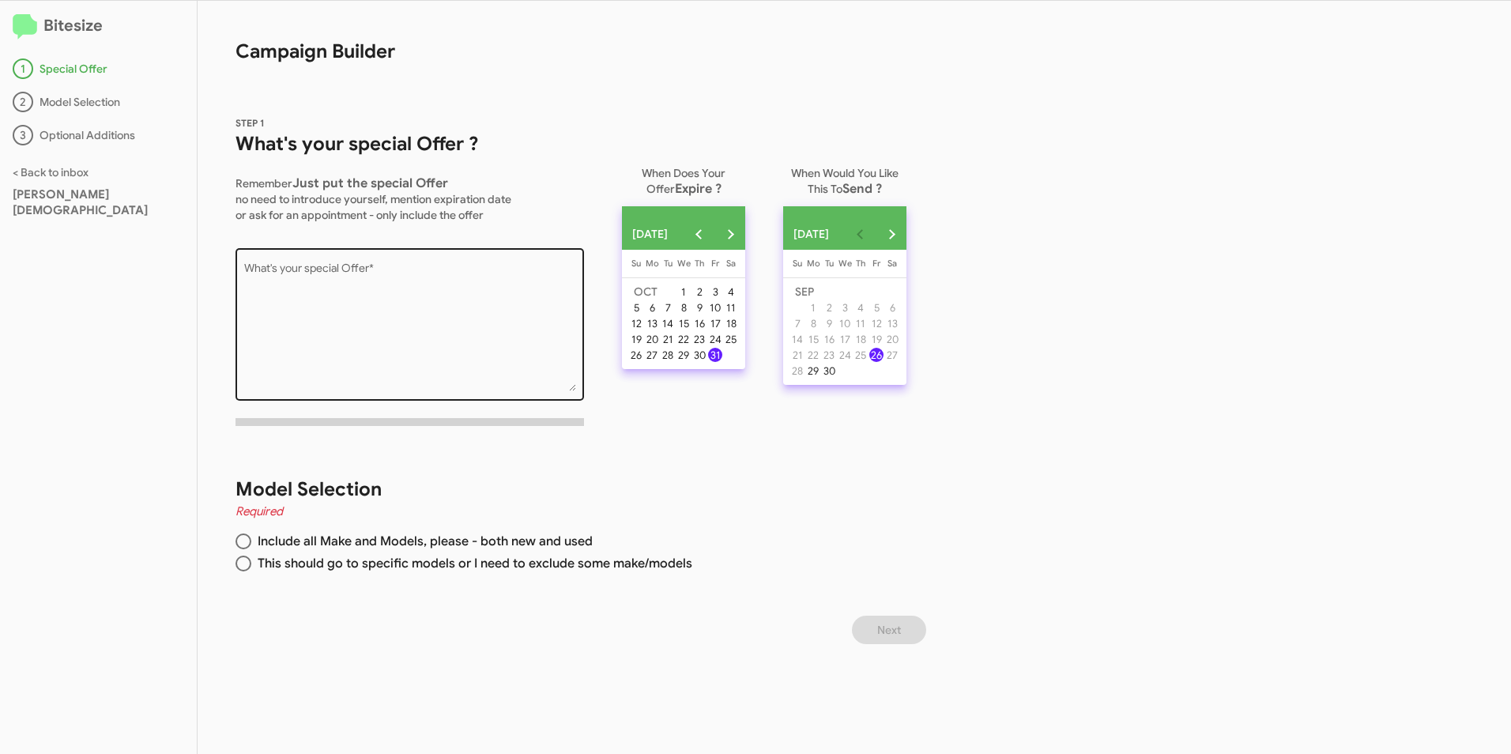
click at [576, 391] on textarea "What's your special Offer *" at bounding box center [410, 327] width 332 height 128
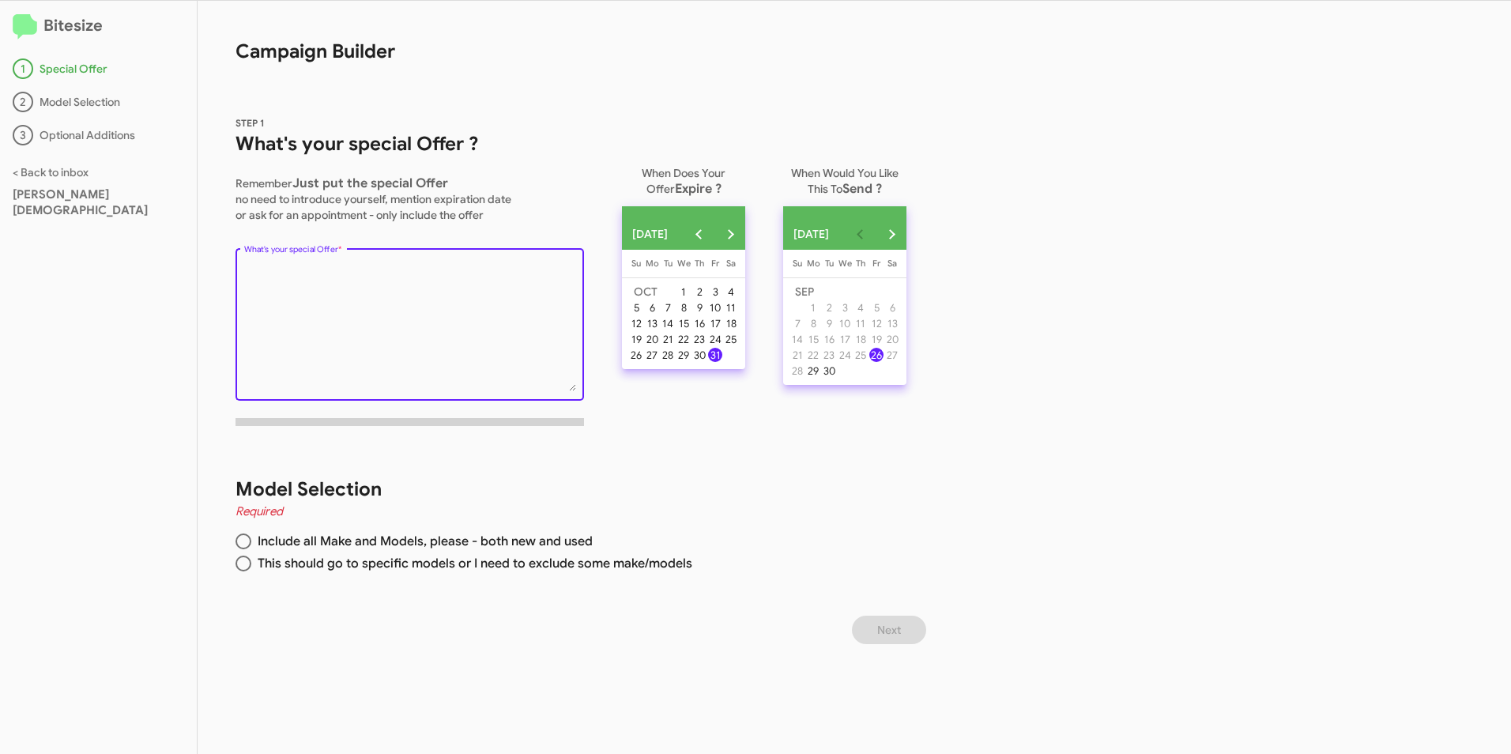
click at [576, 391] on textarea "What's your special Offer *" at bounding box center [410, 327] width 332 height 128
type textarea "Official Contest Rules- [PERSON_NAME]-GMC of [PERSON_NAME][GEOGRAPHIC_DATA]"
click at [563, 275] on textarea "What's your special Offer *" at bounding box center [410, 327] width 332 height 128
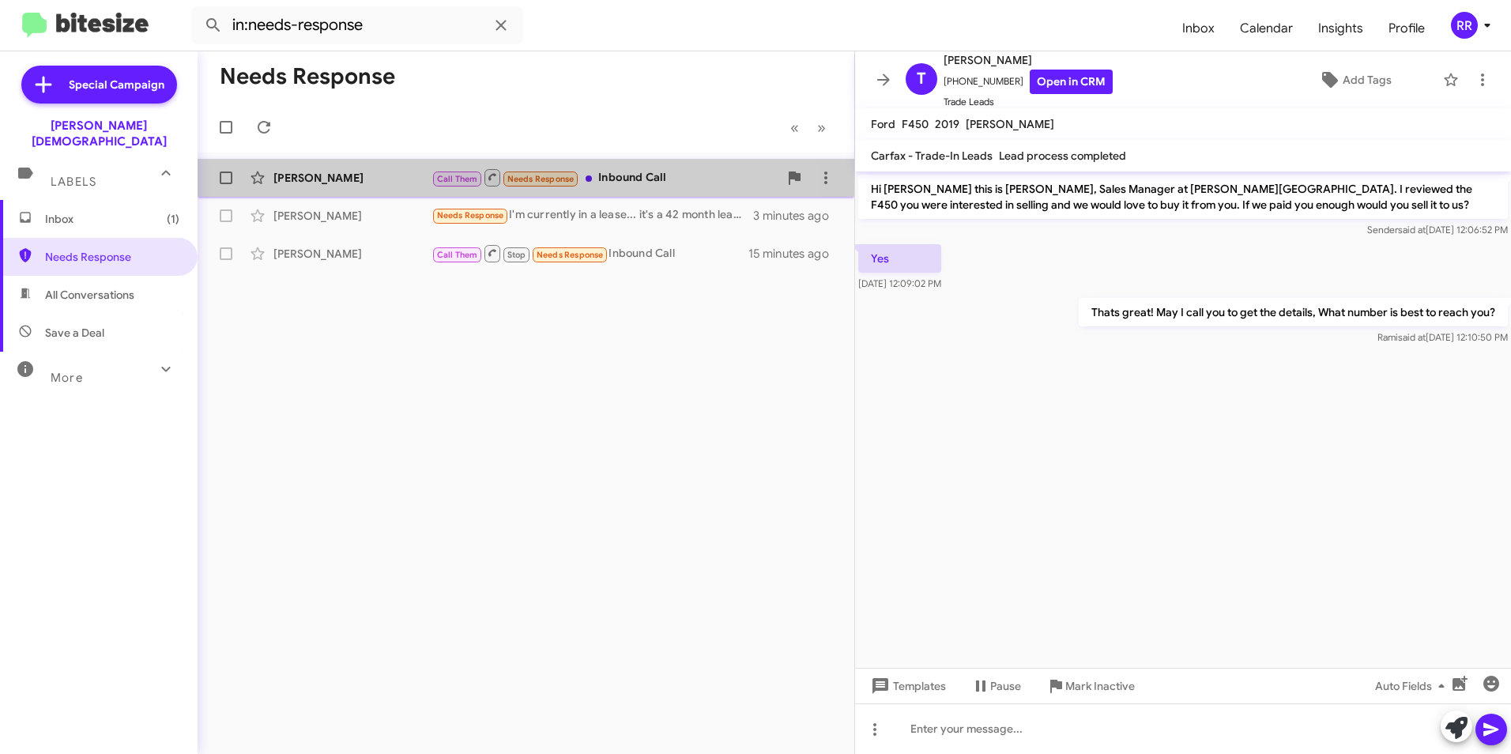
click at [334, 184] on div "[PERSON_NAME]" at bounding box center [353, 178] width 158 height 16
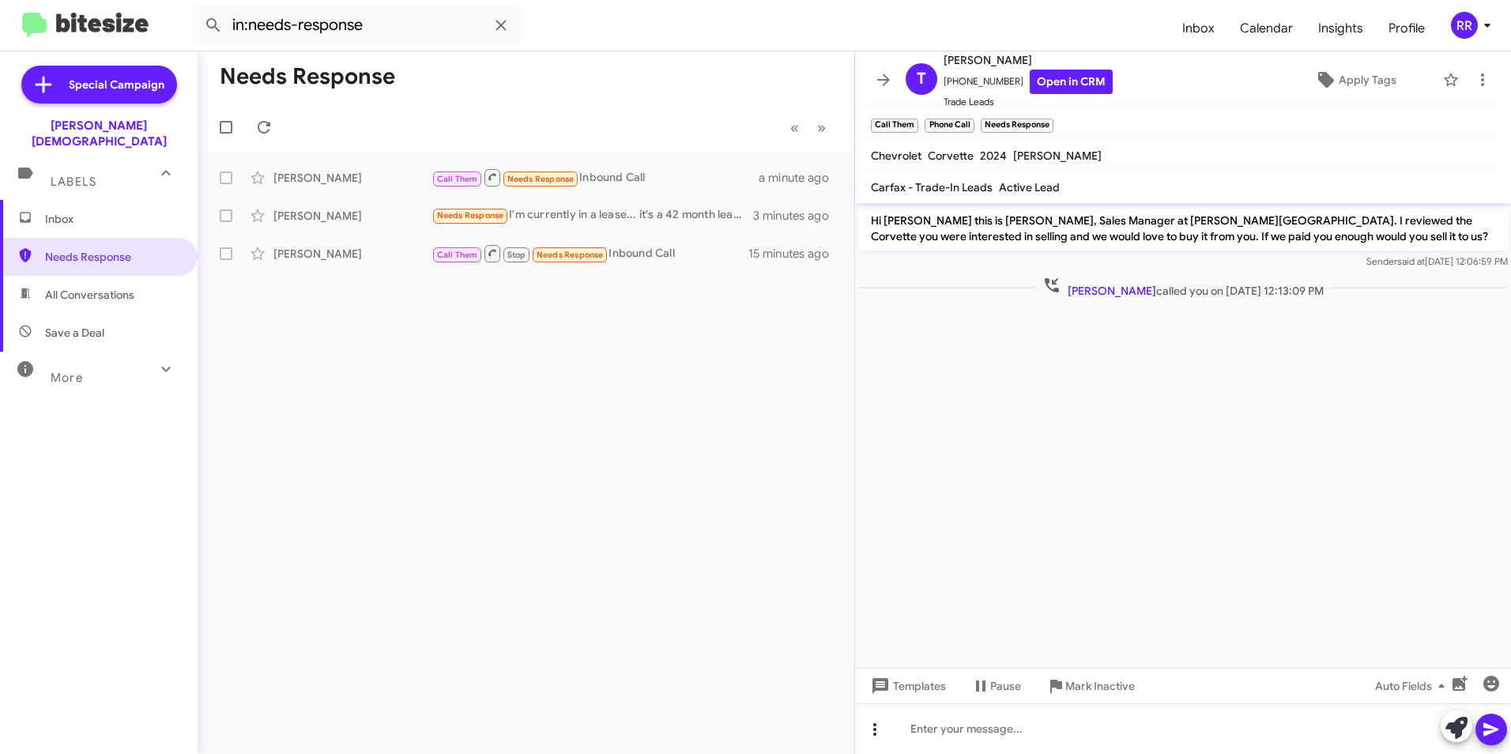
click at [874, 734] on icon at bounding box center [874, 729] width 3 height 13
click at [901, 681] on button "note" at bounding box center [908, 689] width 98 height 38
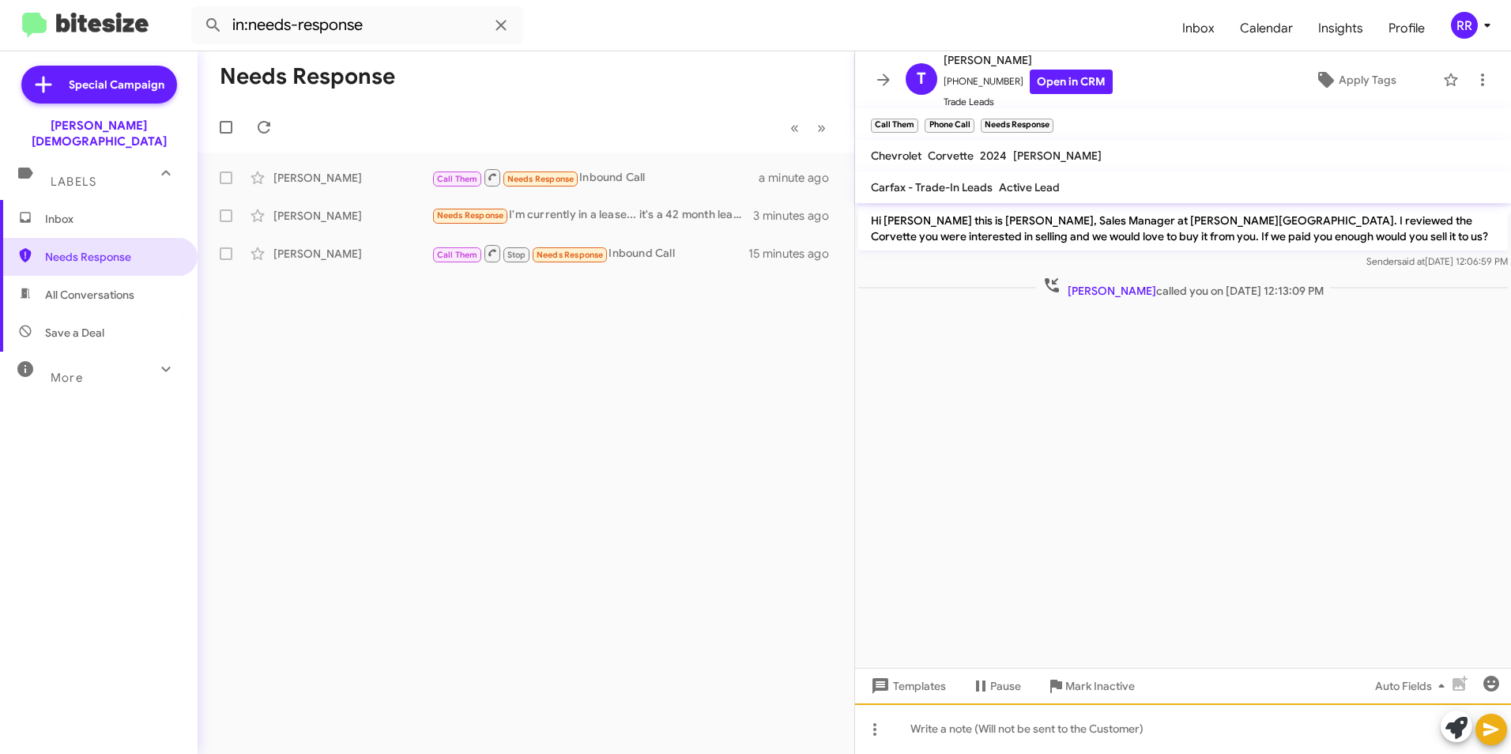
click at [915, 730] on div at bounding box center [1183, 729] width 656 height 51
click at [1485, 726] on icon at bounding box center [1491, 729] width 15 height 13
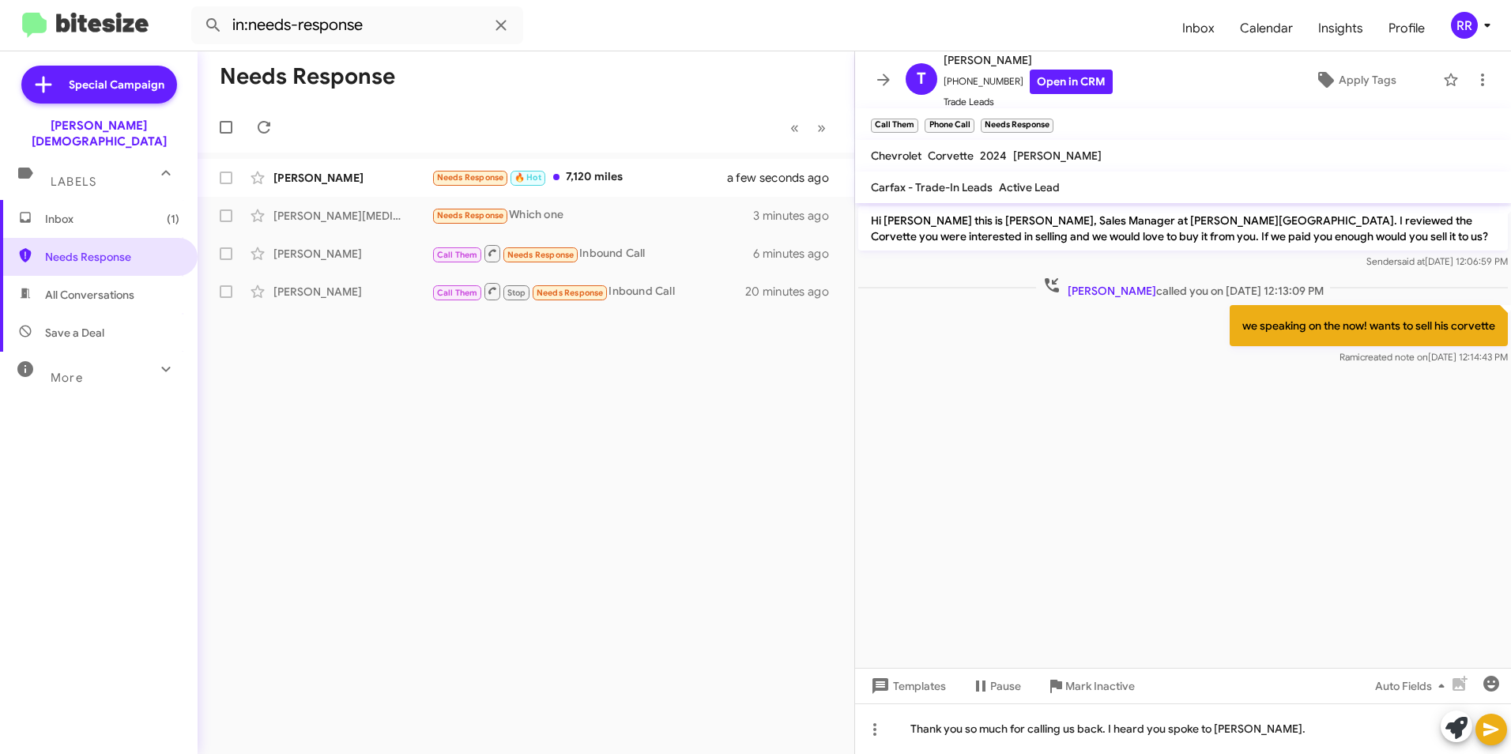
click at [1488, 727] on icon at bounding box center [1491, 729] width 15 height 13
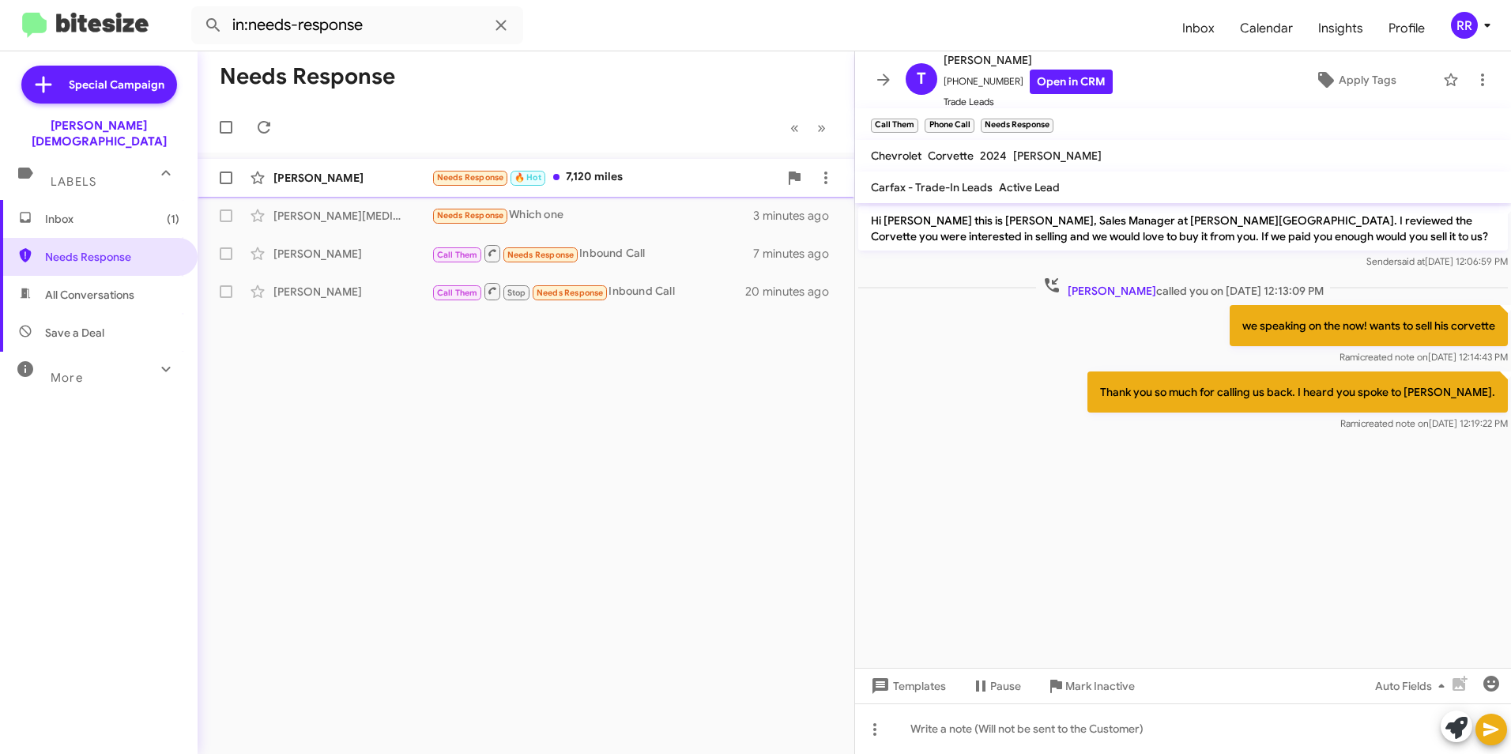
click at [311, 179] on div "[PERSON_NAME]" at bounding box center [353, 178] width 158 height 16
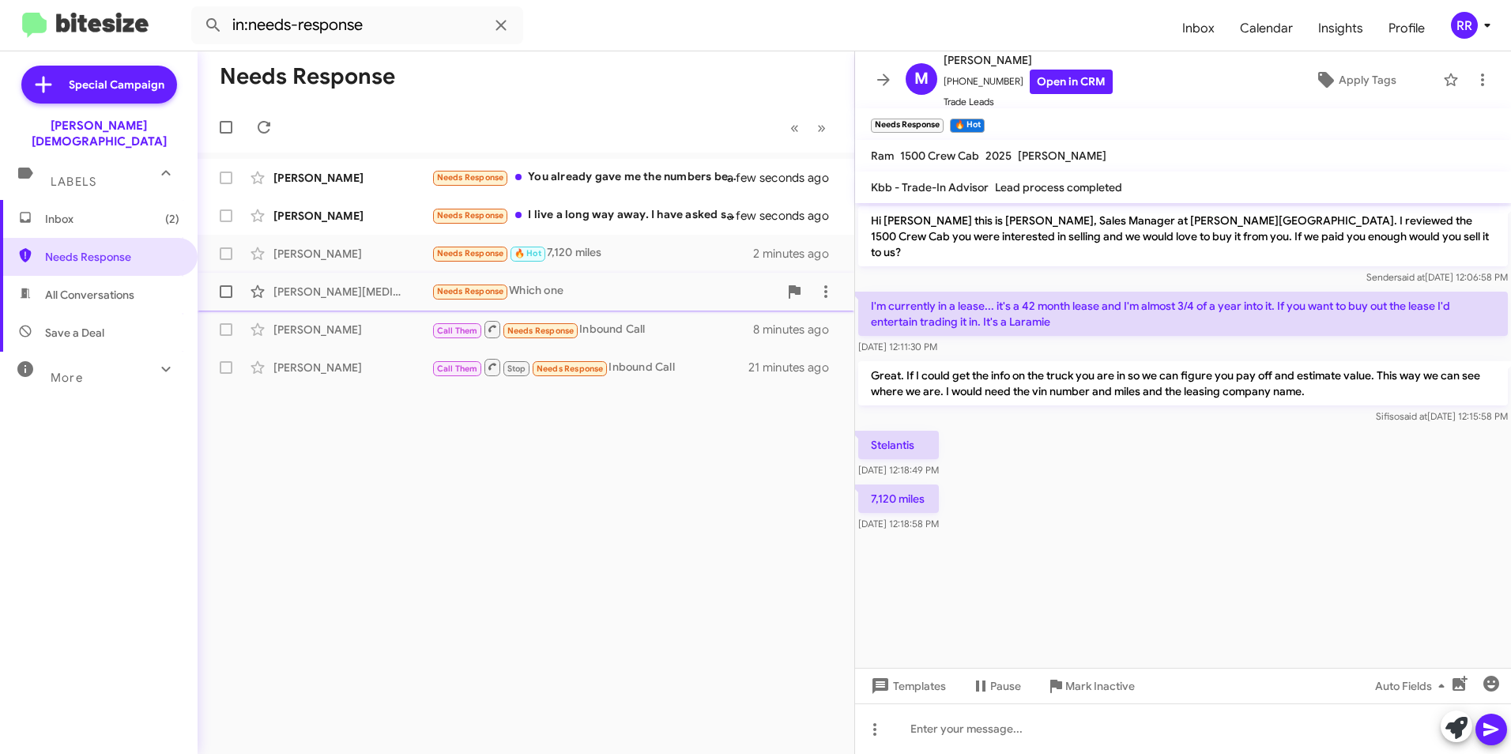
click at [321, 296] on div "[PERSON_NAME][MEDICAL_DATA]" at bounding box center [353, 292] width 158 height 16
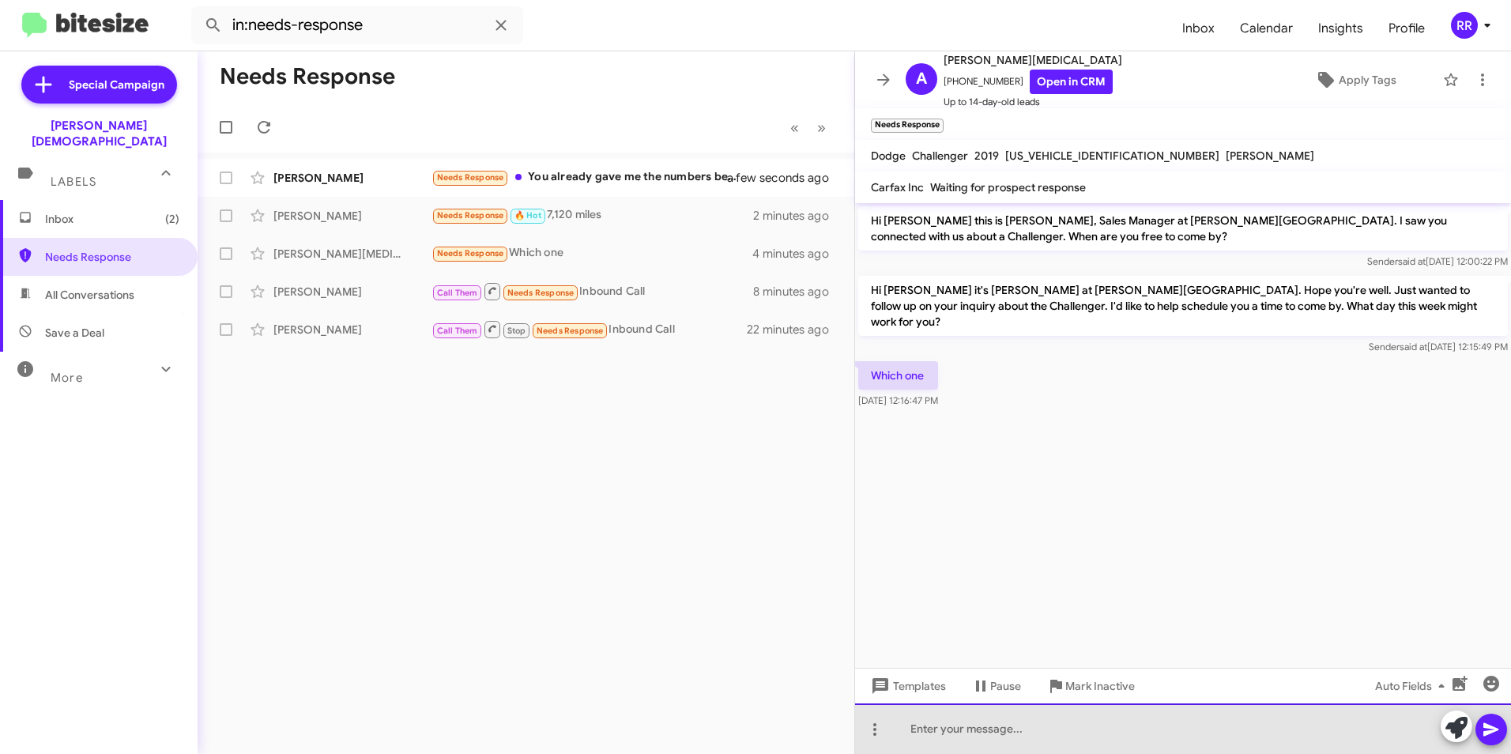
click at [942, 726] on div at bounding box center [1183, 729] width 656 height 51
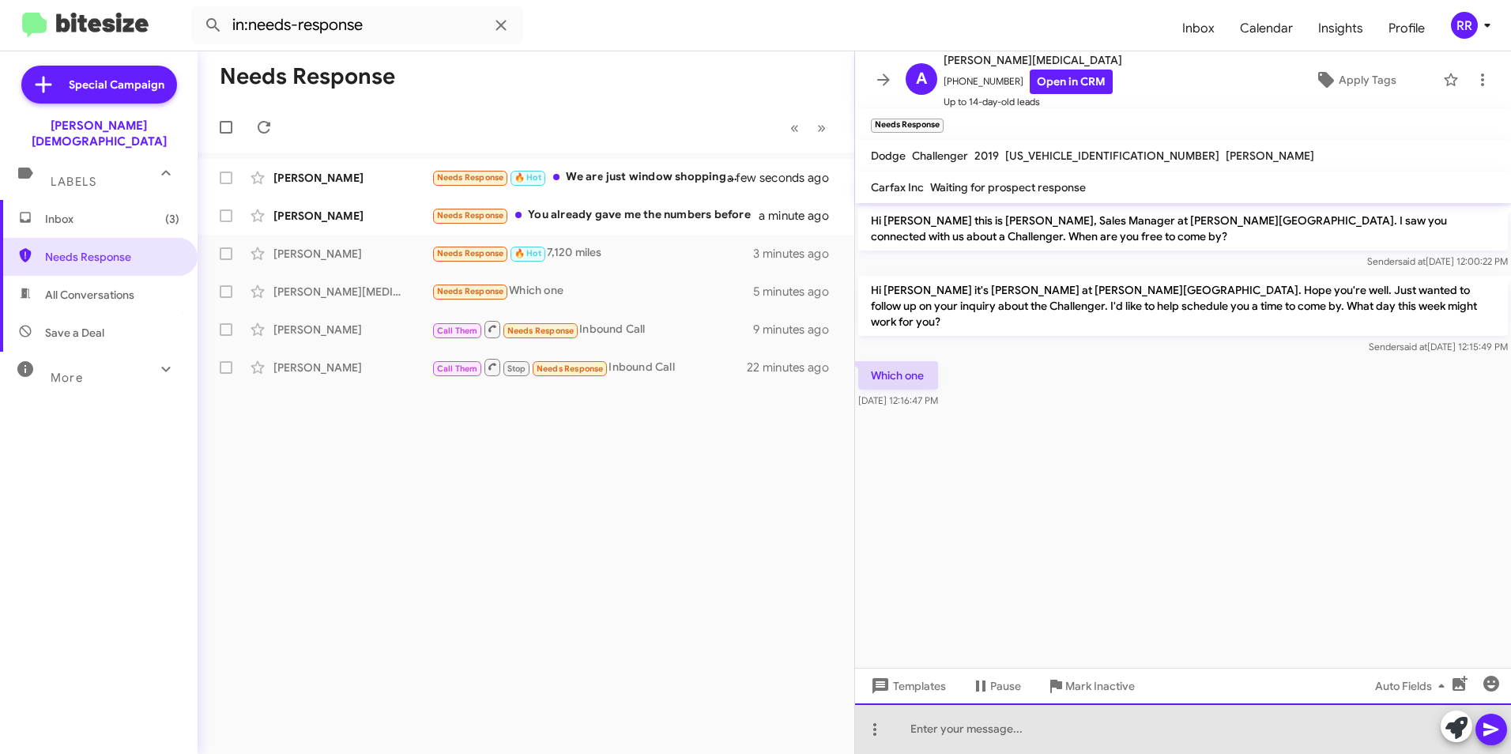
click at [973, 734] on div at bounding box center [1183, 729] width 656 height 51
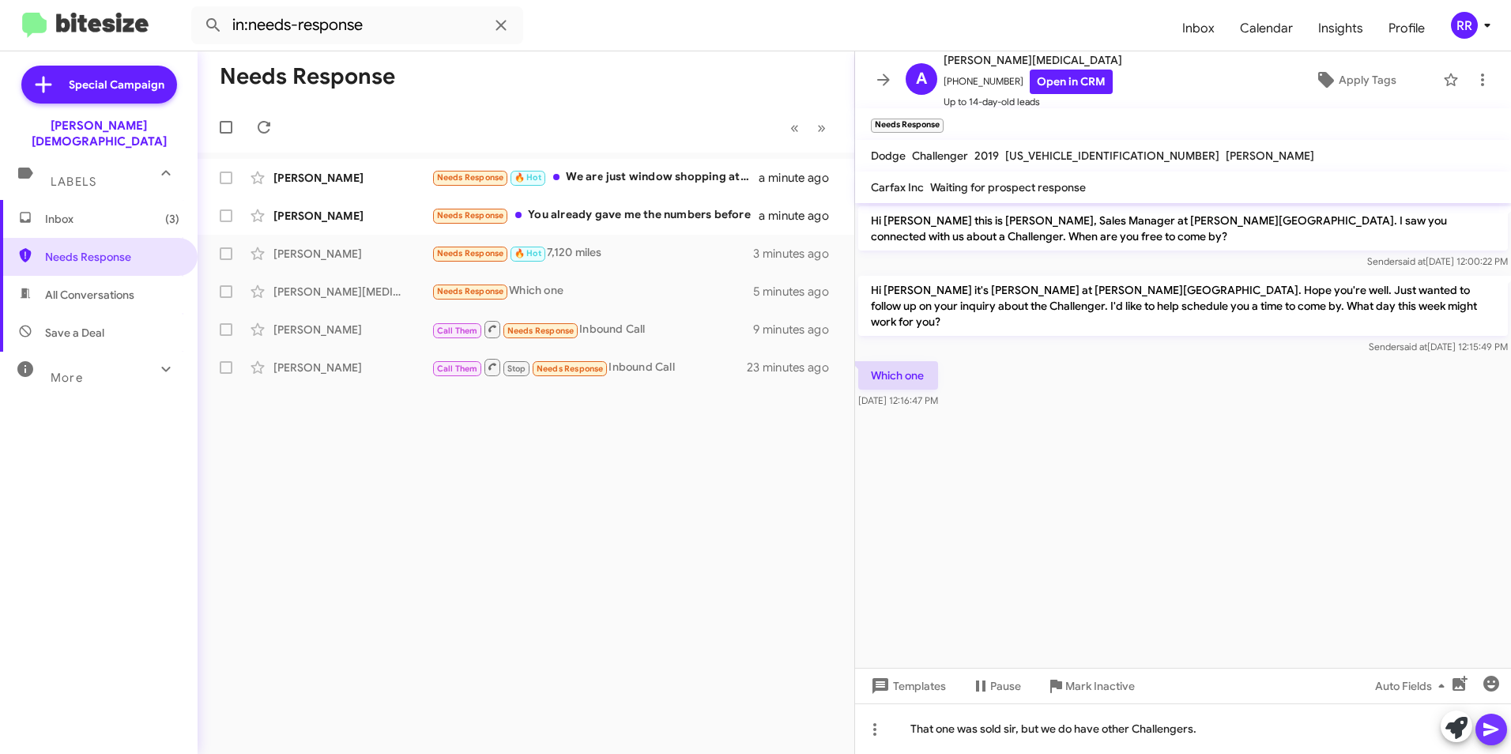
click at [1498, 735] on icon at bounding box center [1491, 729] width 19 height 19
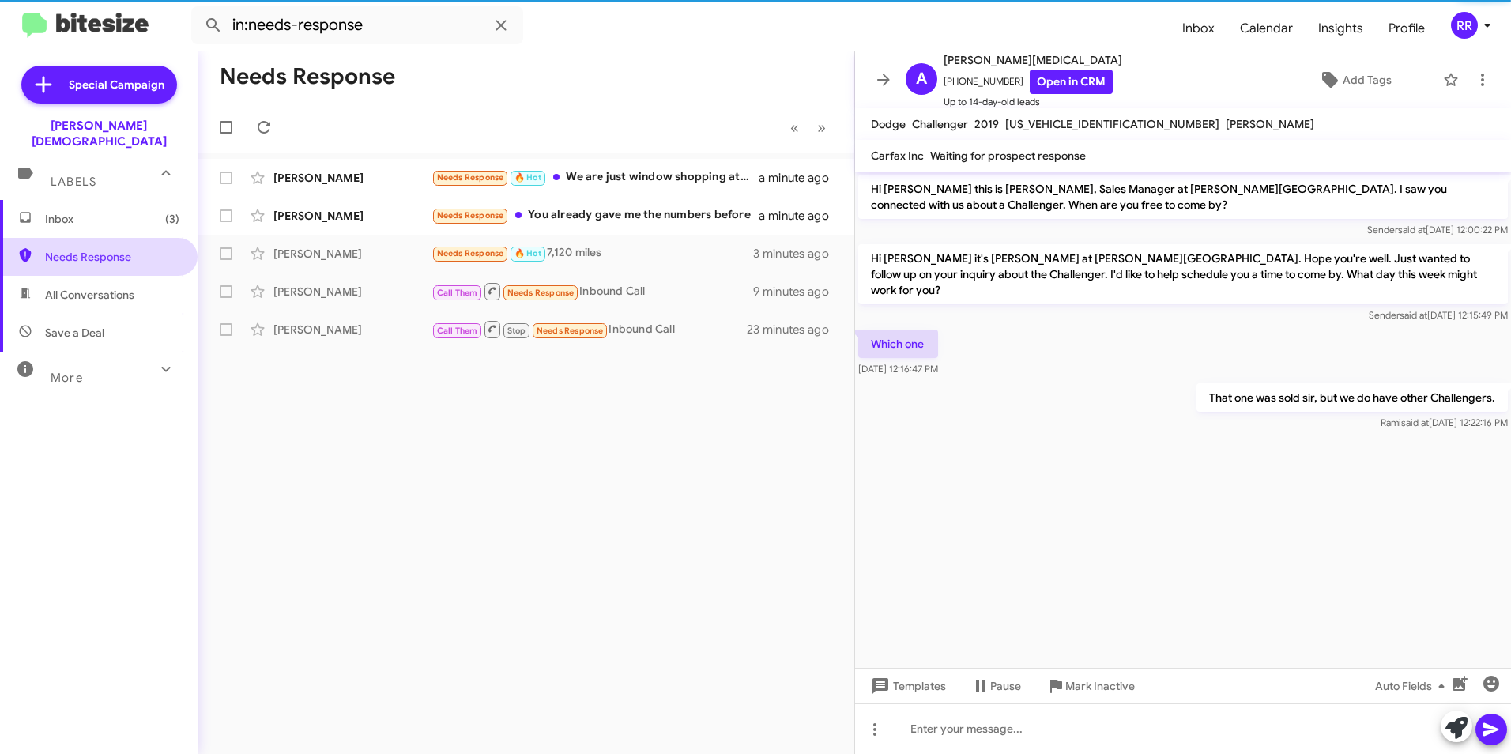
click at [115, 249] on span "Needs Response" at bounding box center [112, 257] width 134 height 16
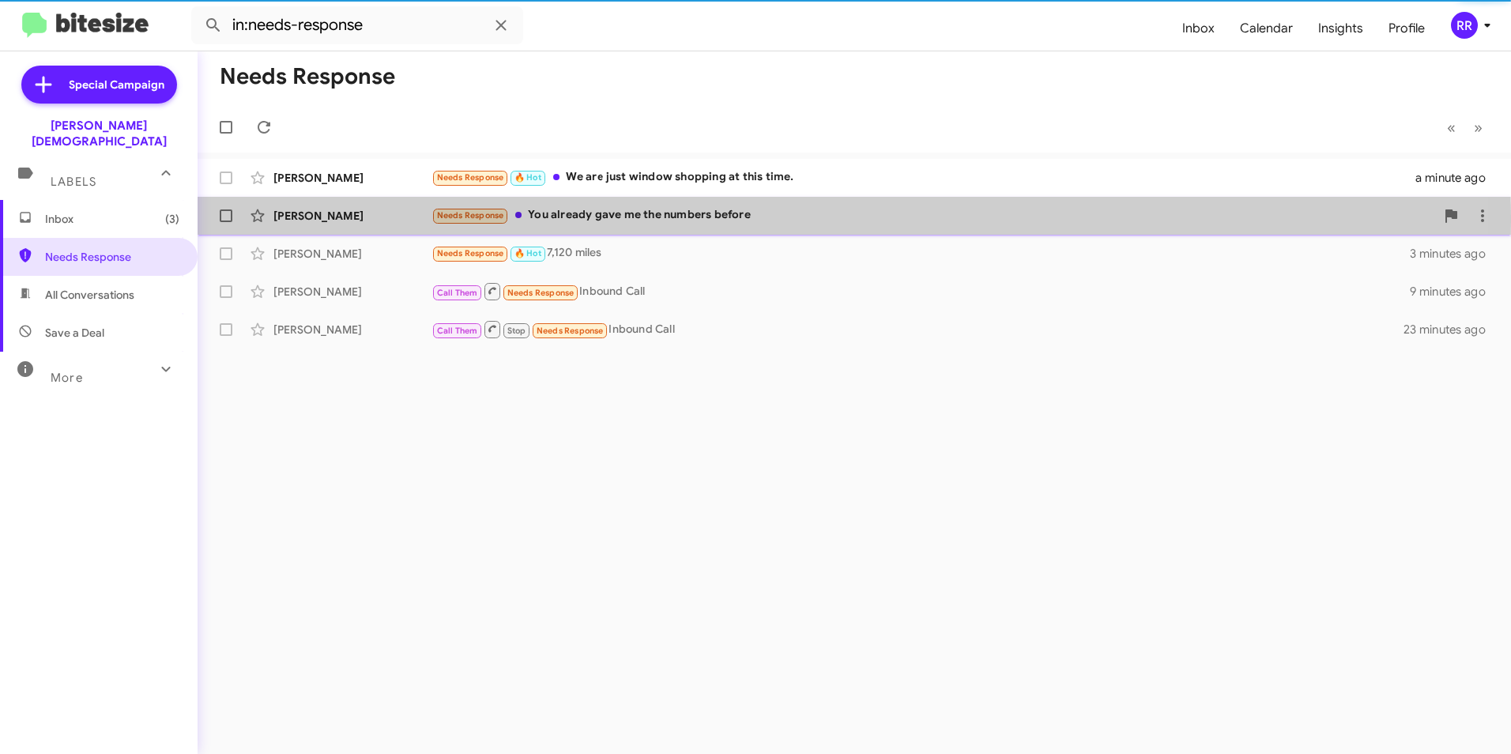
click at [295, 221] on div "[PERSON_NAME]" at bounding box center [353, 216] width 158 height 16
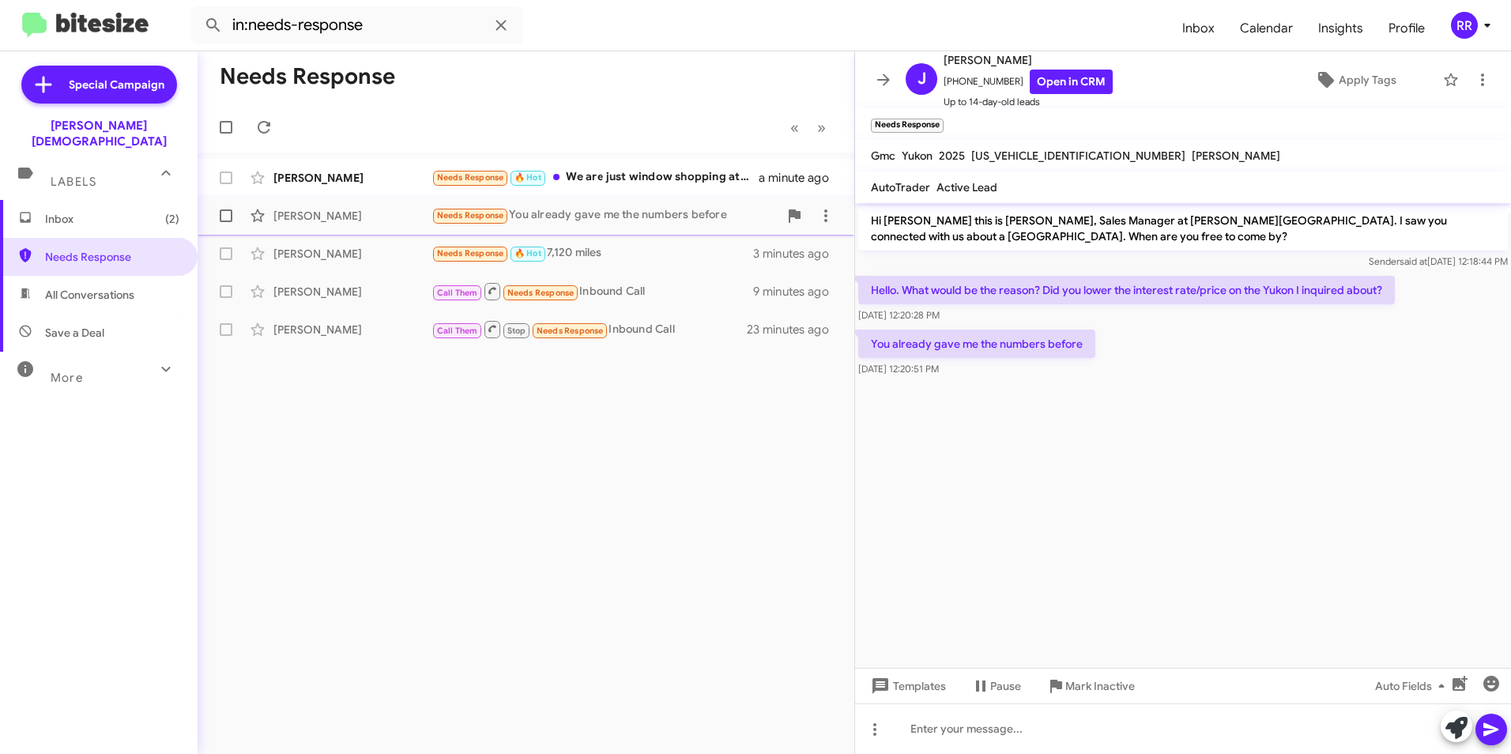
click at [318, 209] on div "[PERSON_NAME]" at bounding box center [353, 216] width 158 height 16
click at [1068, 85] on link "Open in CRM" at bounding box center [1071, 82] width 83 height 25
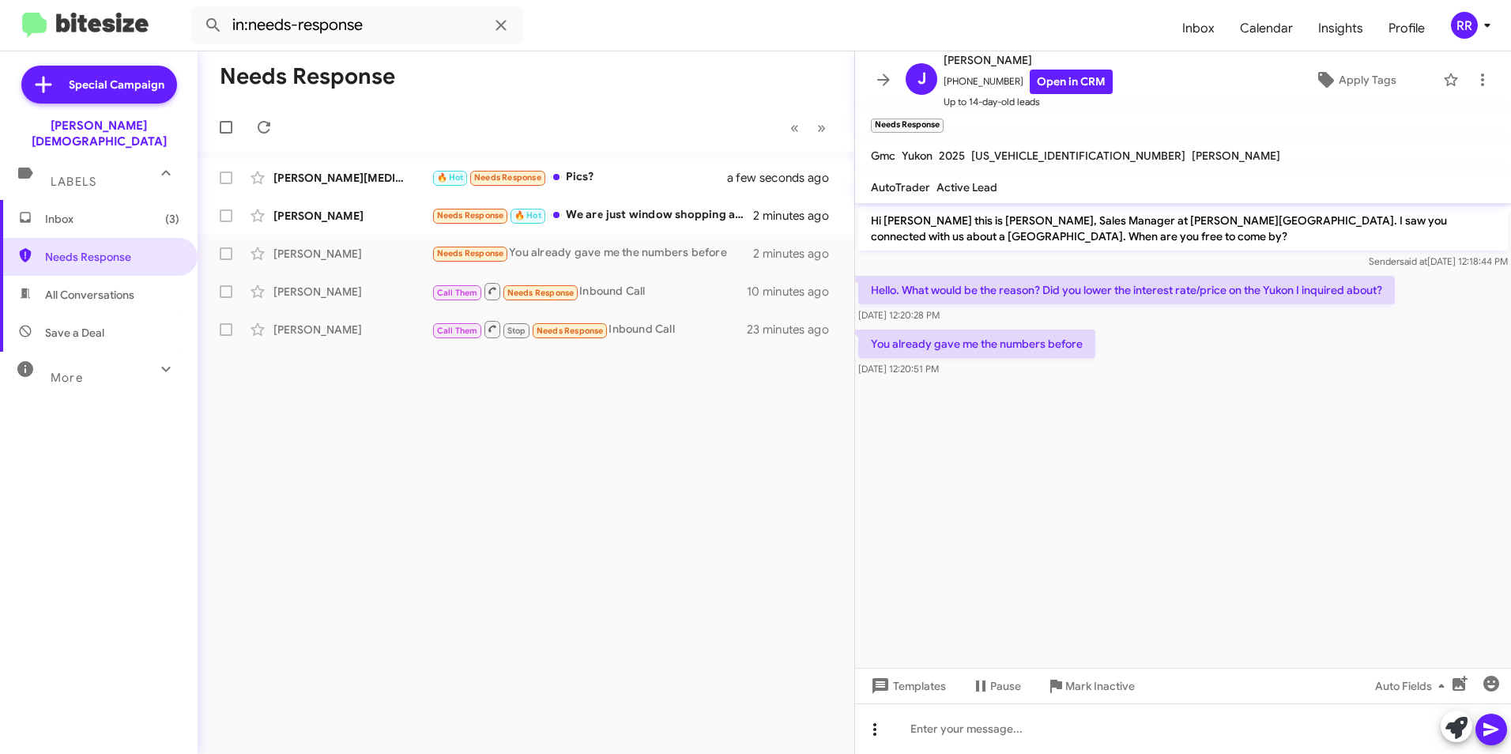
click at [873, 733] on icon at bounding box center [875, 729] width 19 height 19
click at [912, 686] on button "note" at bounding box center [908, 689] width 98 height 38
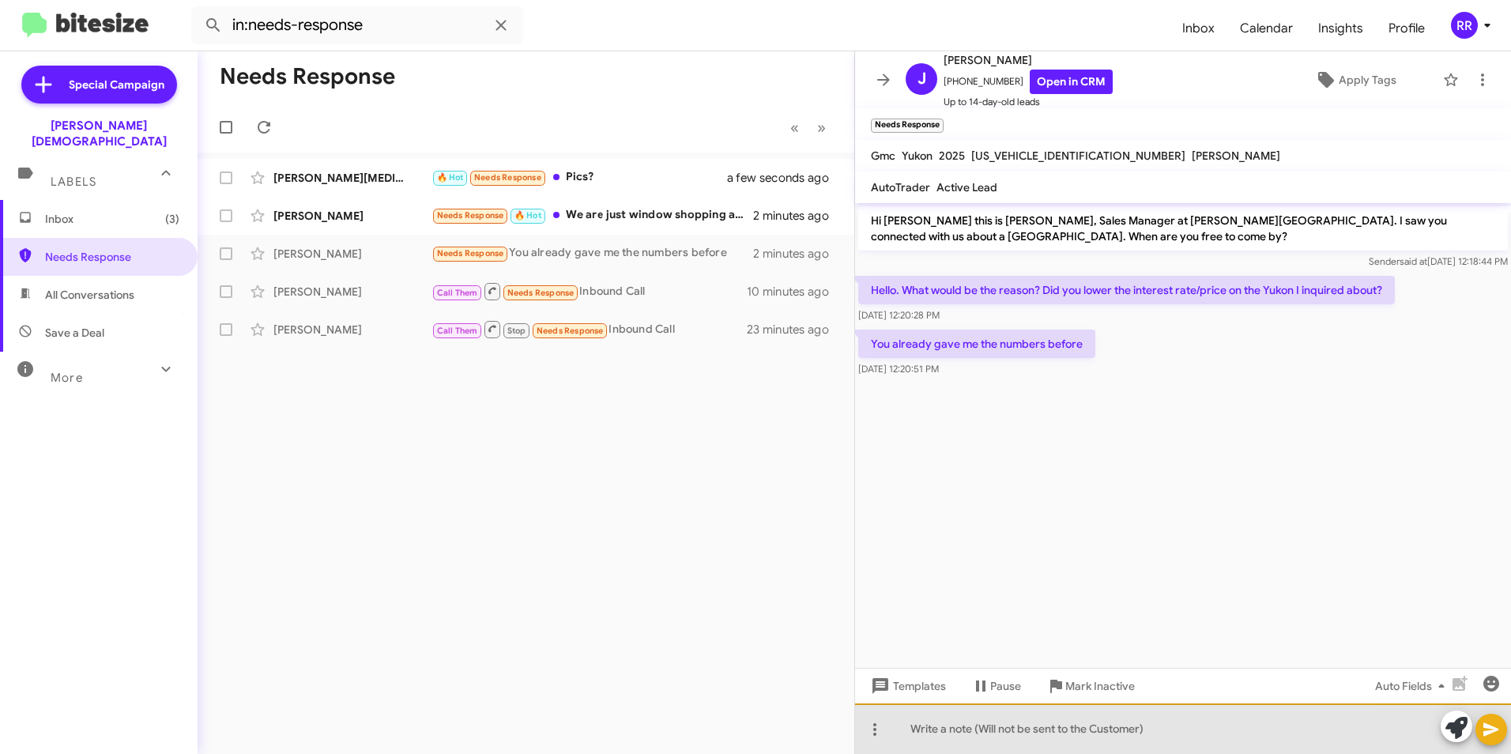
click at [941, 727] on div at bounding box center [1183, 729] width 656 height 51
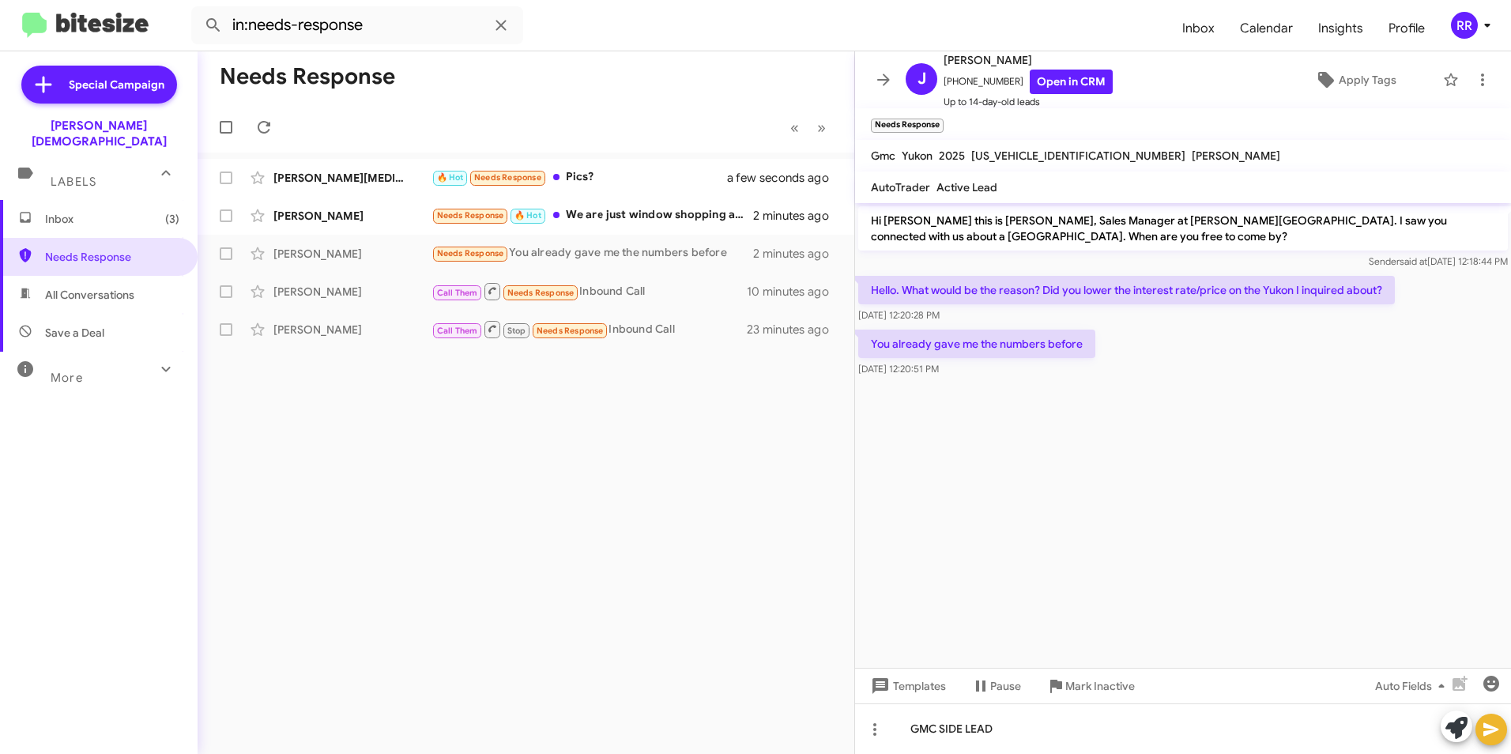
click at [1497, 731] on icon at bounding box center [1491, 729] width 19 height 19
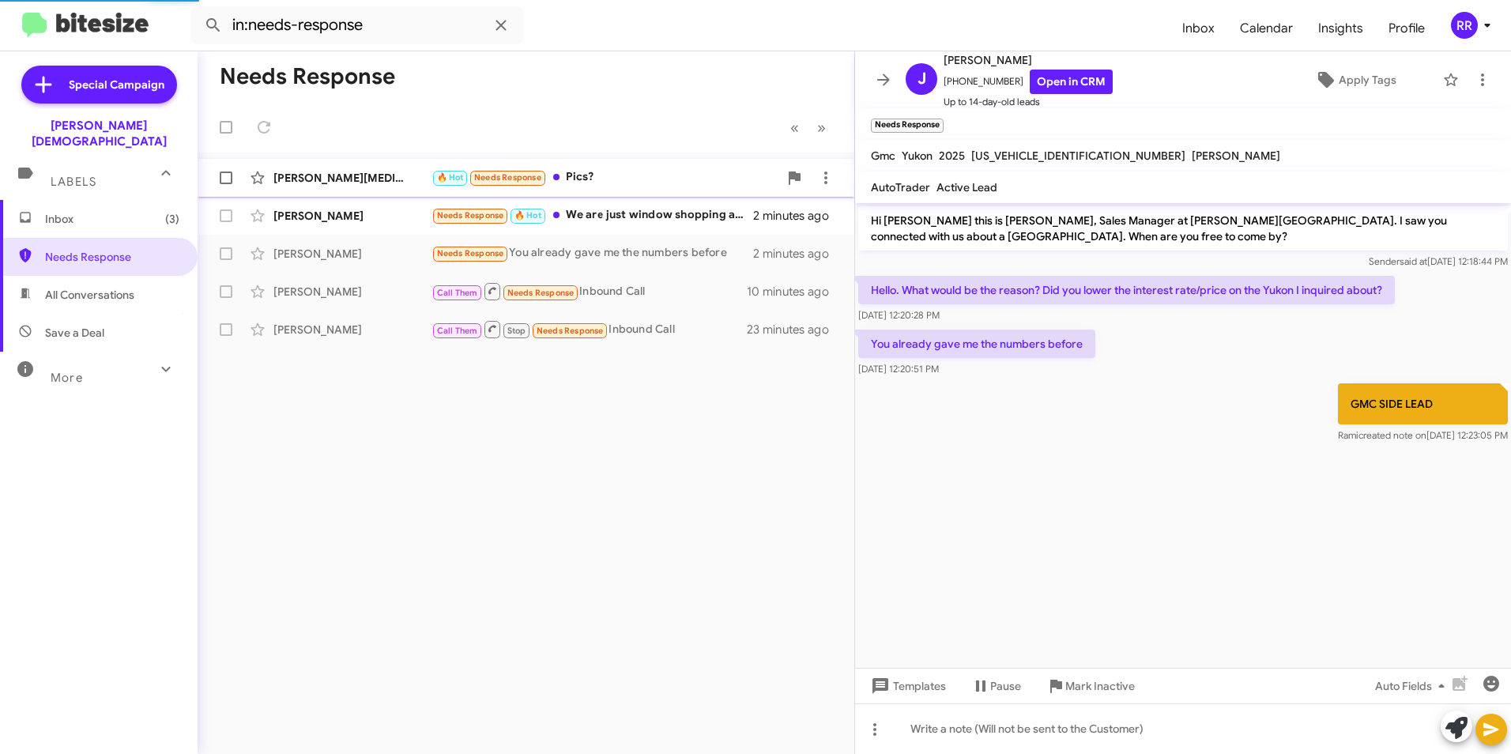
click at [306, 179] on div "[PERSON_NAME][MEDICAL_DATA]" at bounding box center [353, 178] width 158 height 16
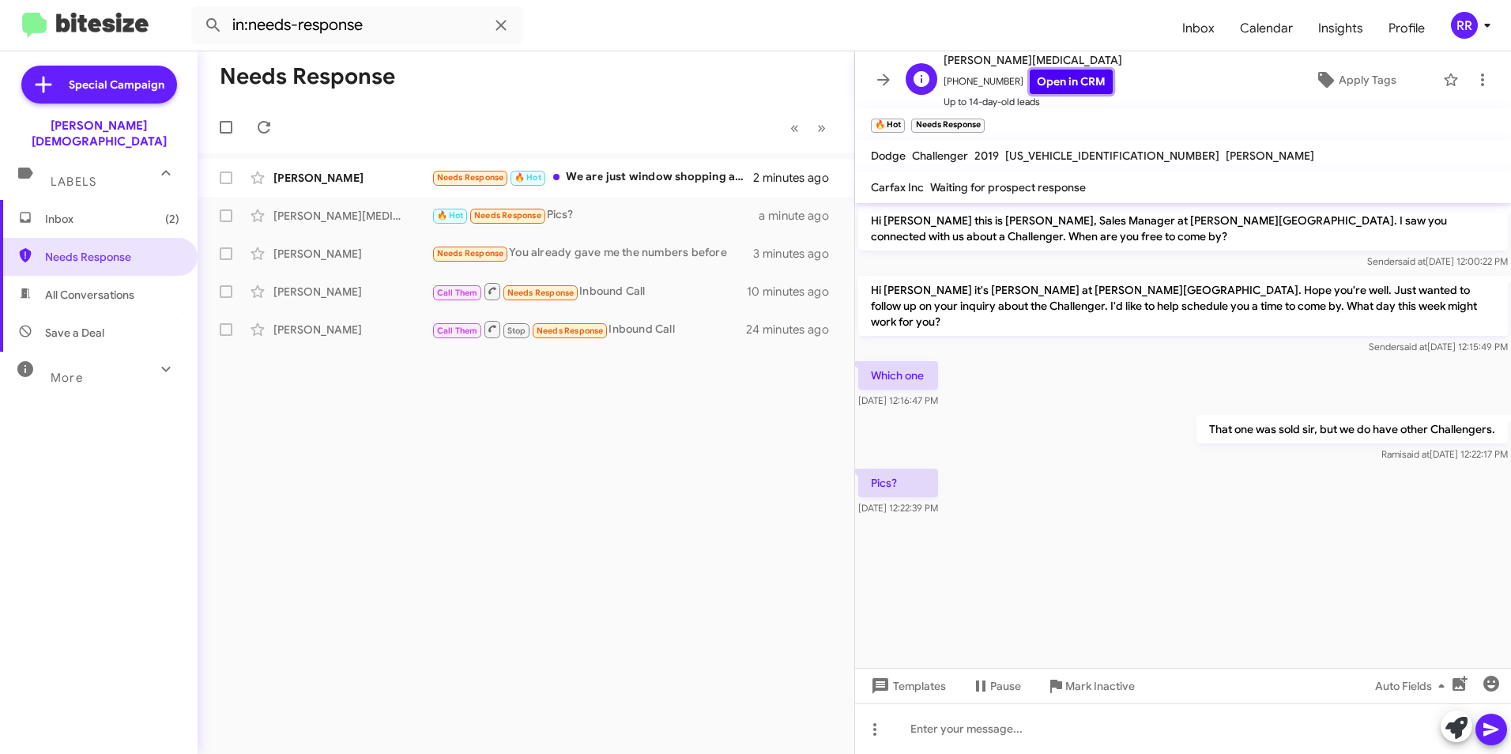
click at [1070, 81] on link "Open in CRM" at bounding box center [1071, 82] width 83 height 25
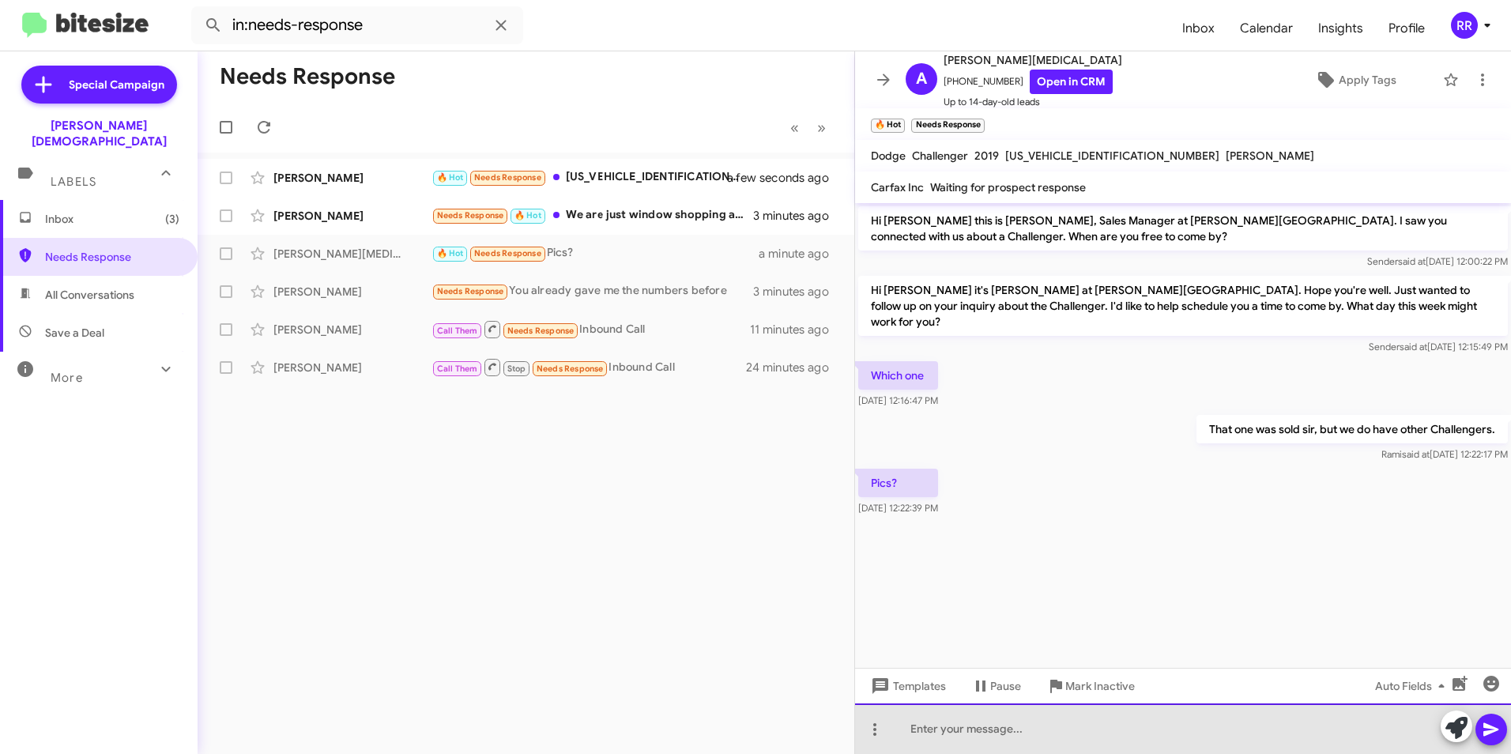
click at [1019, 735] on div at bounding box center [1183, 729] width 656 height 51
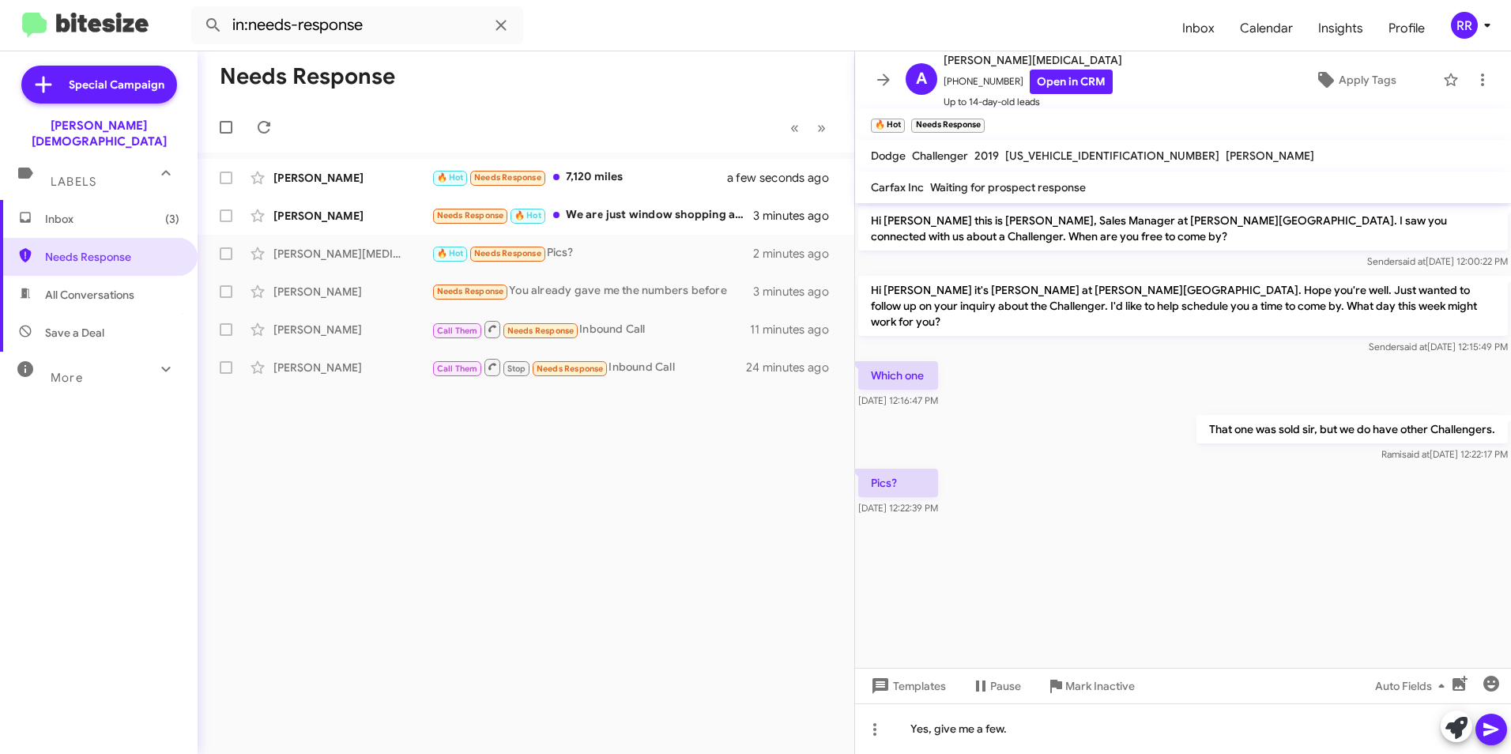
click at [1497, 724] on icon at bounding box center [1491, 729] width 19 height 19
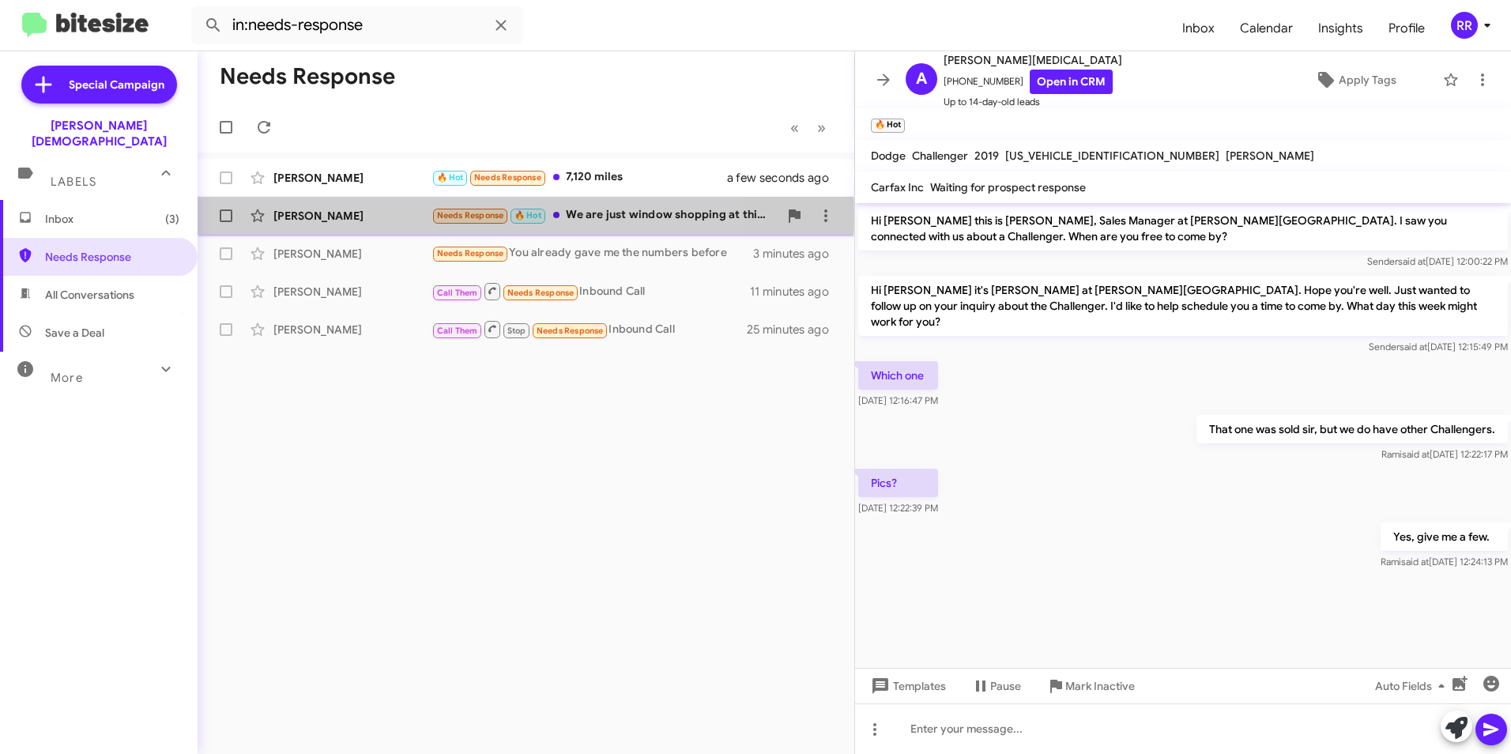
click at [296, 217] on div "[PERSON_NAME]" at bounding box center [353, 216] width 158 height 16
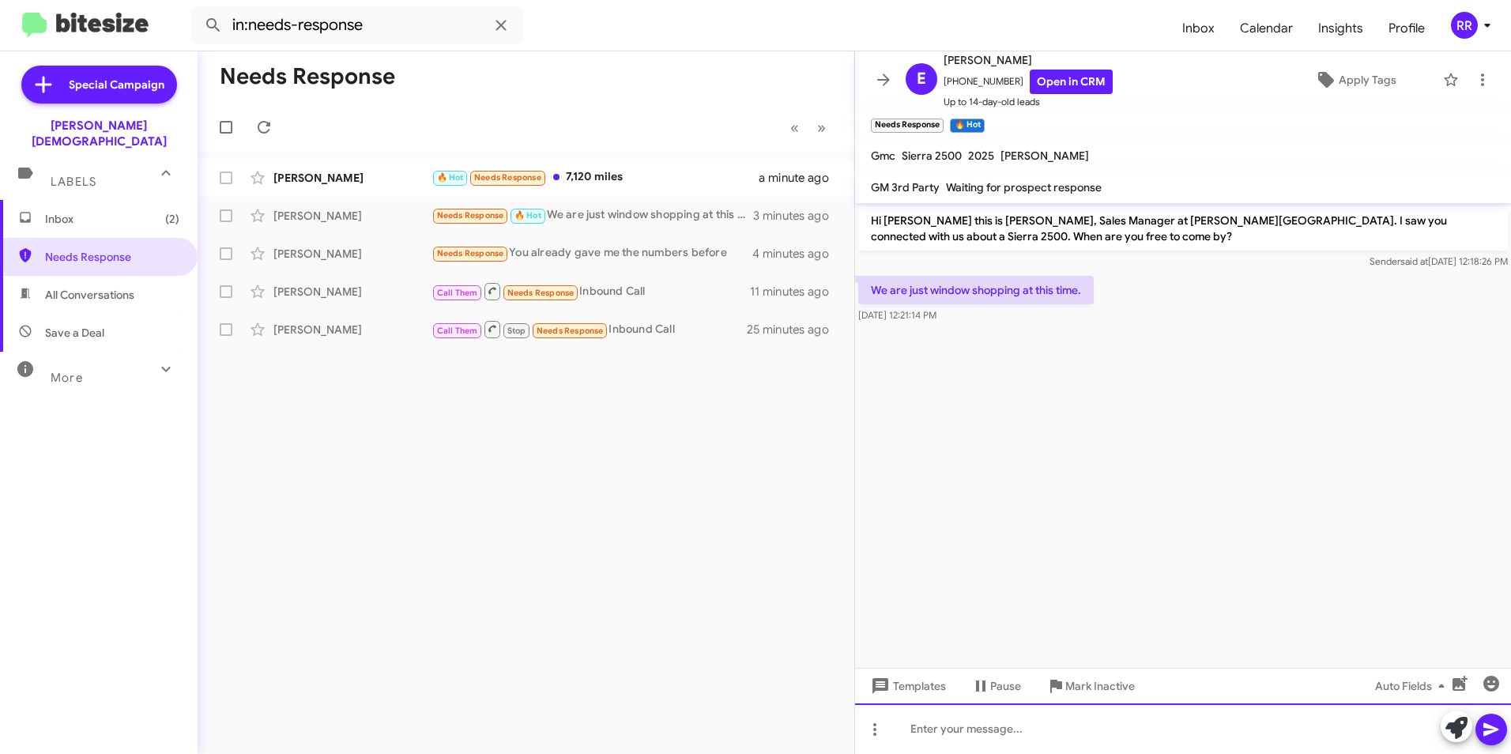
click at [1027, 745] on div at bounding box center [1183, 729] width 656 height 51
click at [1496, 680] on icon "button" at bounding box center [1492, 684] width 16 height 16
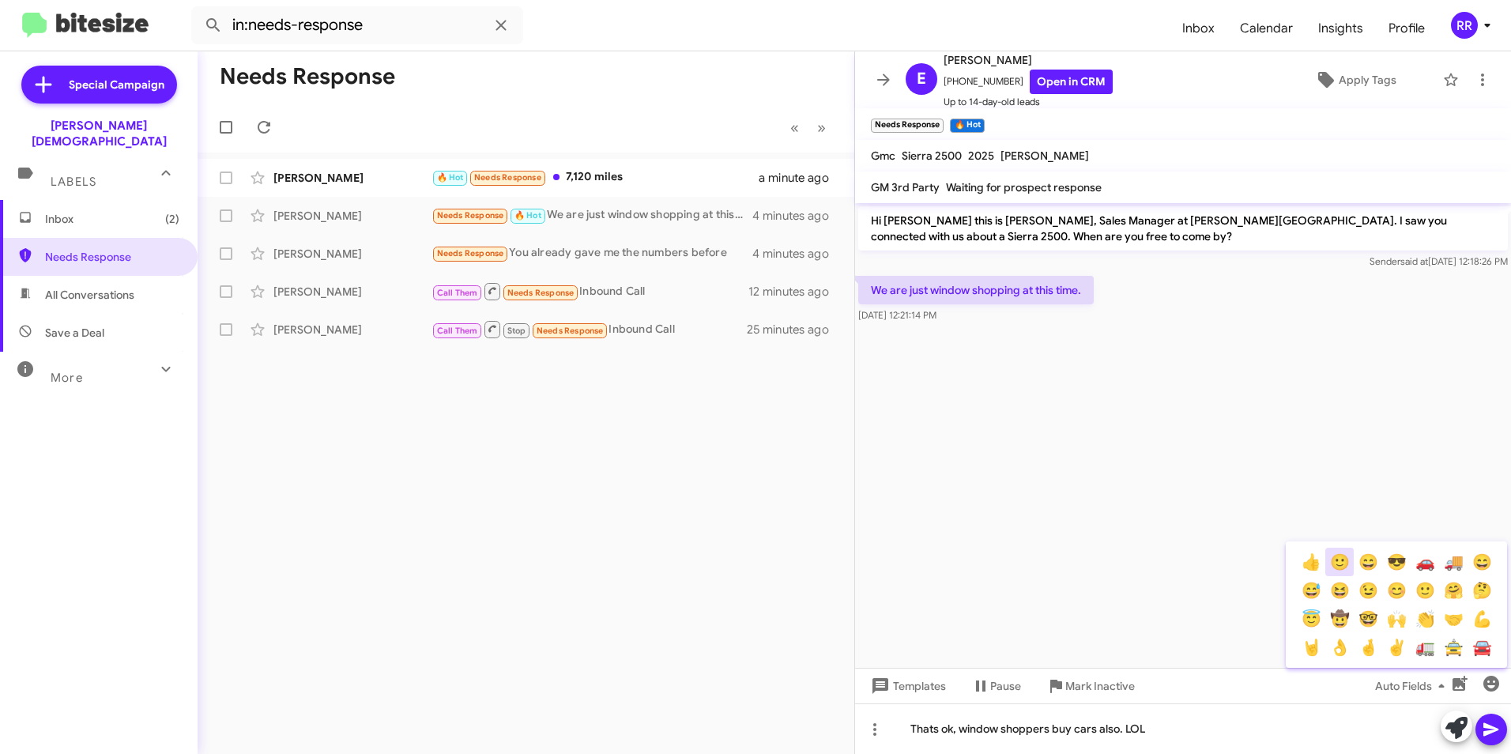
click at [1345, 567] on button "🙂" at bounding box center [1340, 562] width 28 height 28
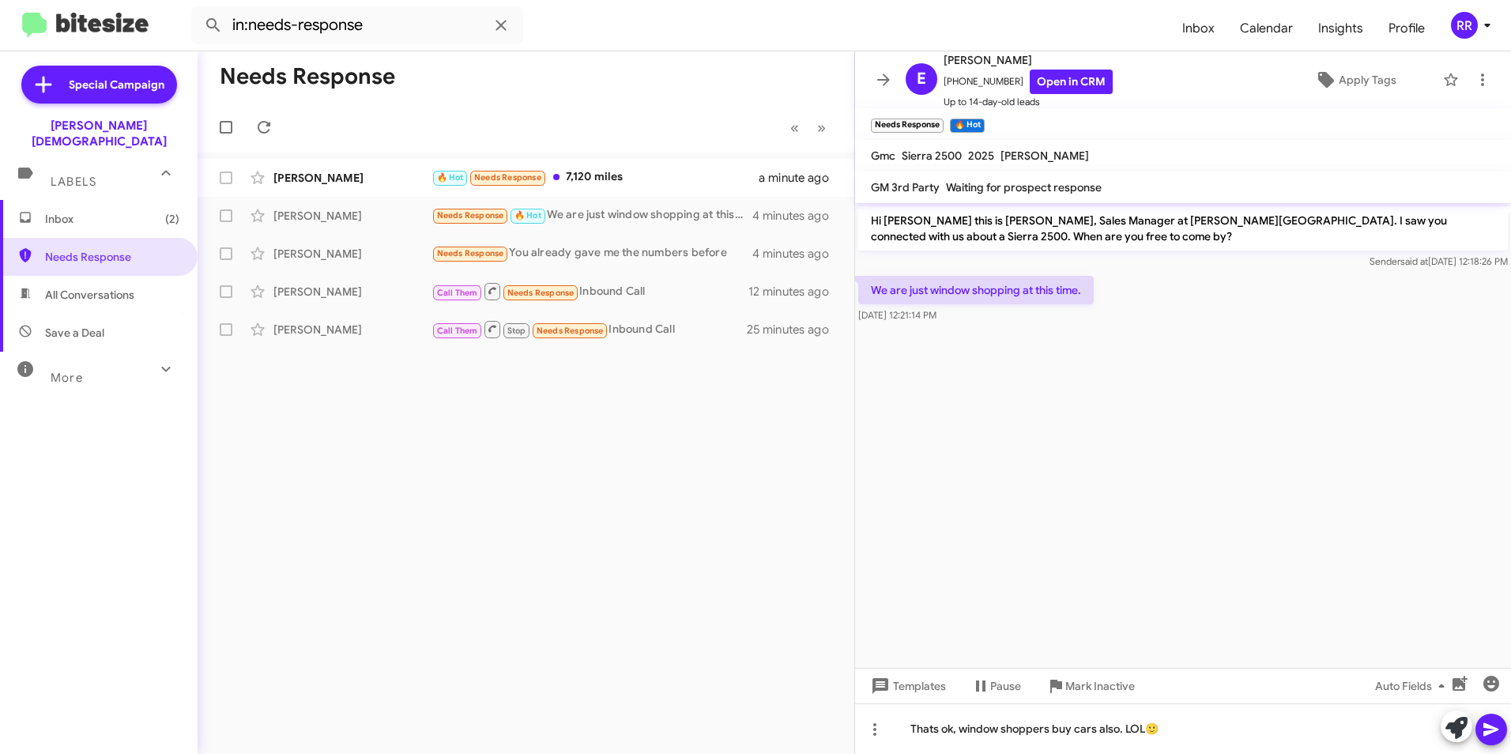
click at [1487, 728] on icon at bounding box center [1491, 729] width 15 height 13
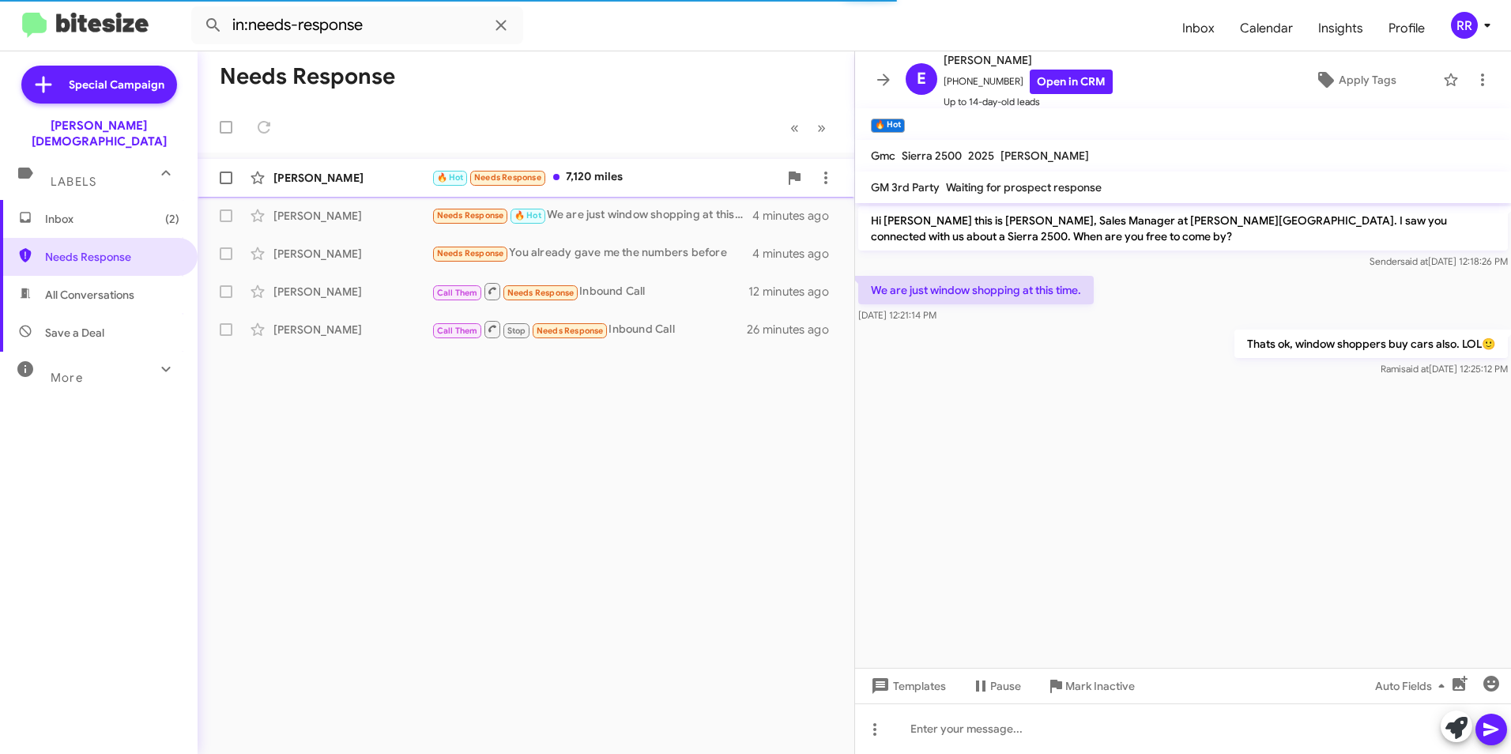
click at [330, 171] on div "[PERSON_NAME]" at bounding box center [353, 178] width 158 height 16
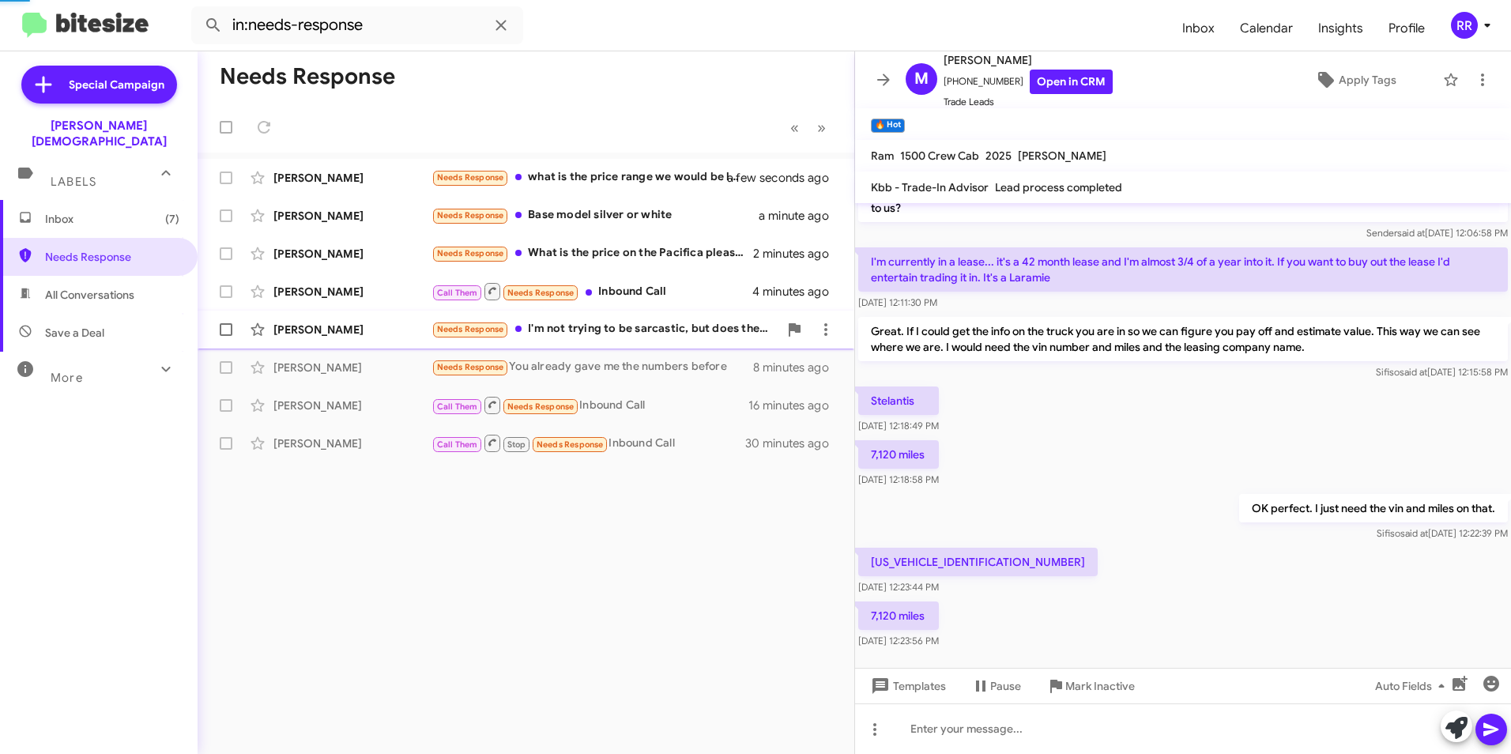
scroll to position [160, 0]
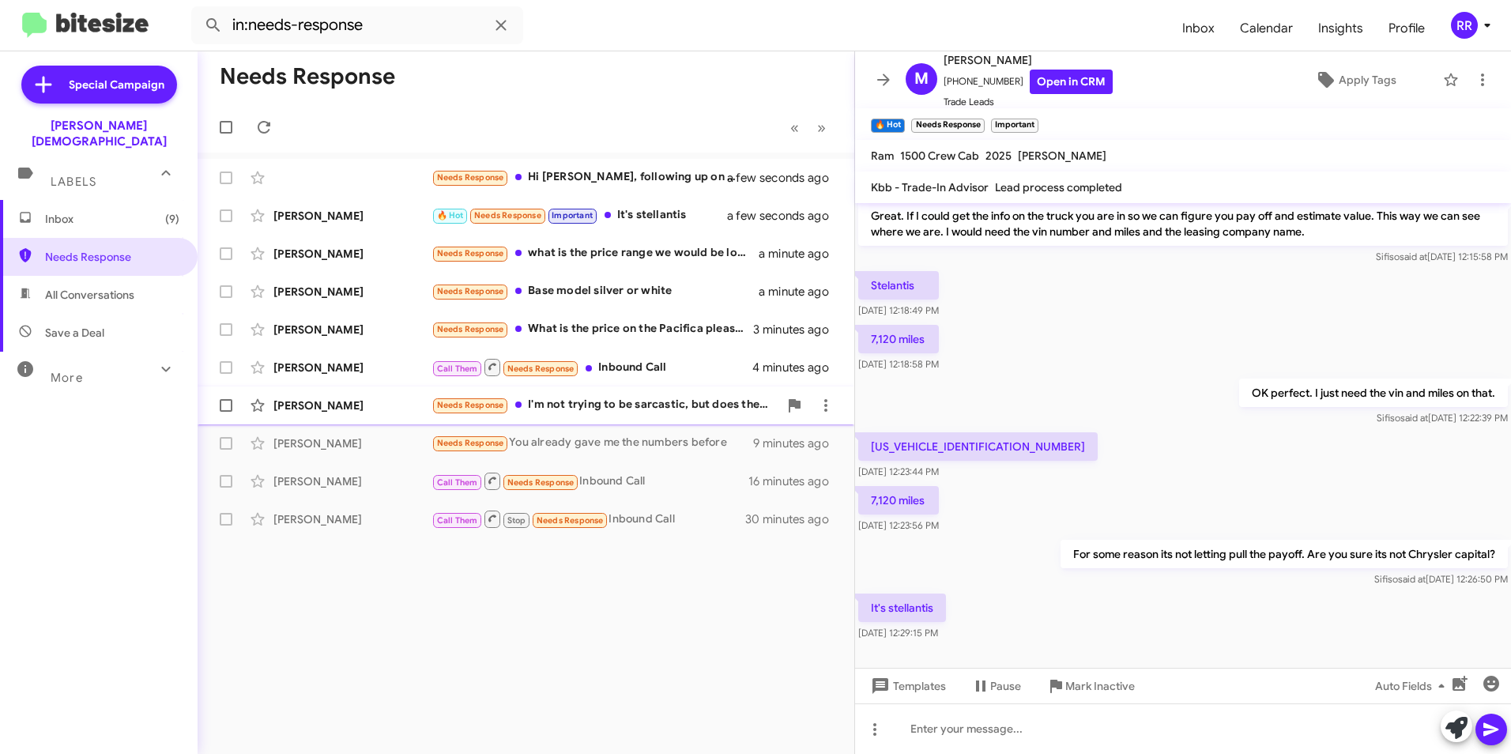
click at [318, 399] on div "[PERSON_NAME]" at bounding box center [353, 406] width 158 height 16
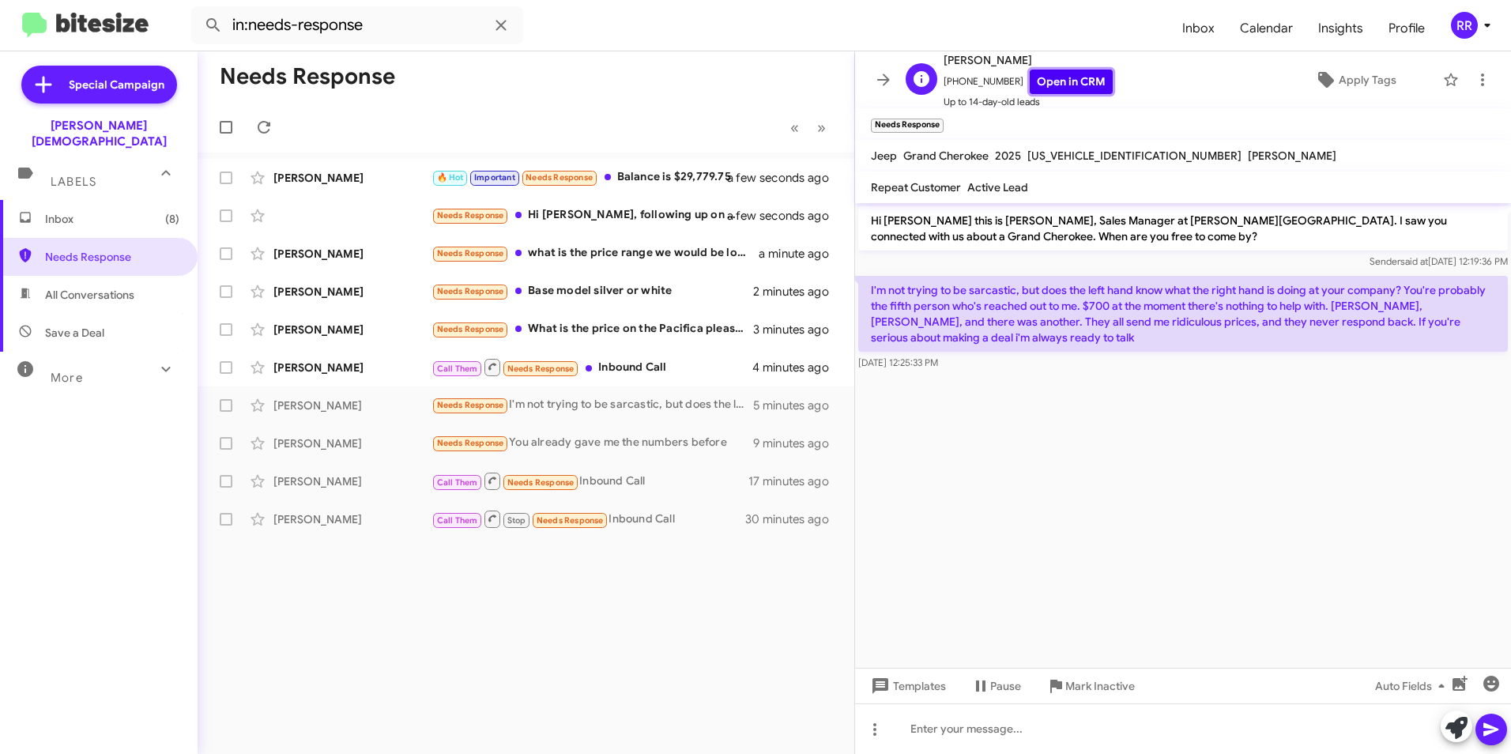
click at [1048, 77] on link "Open in CRM" at bounding box center [1071, 82] width 83 height 25
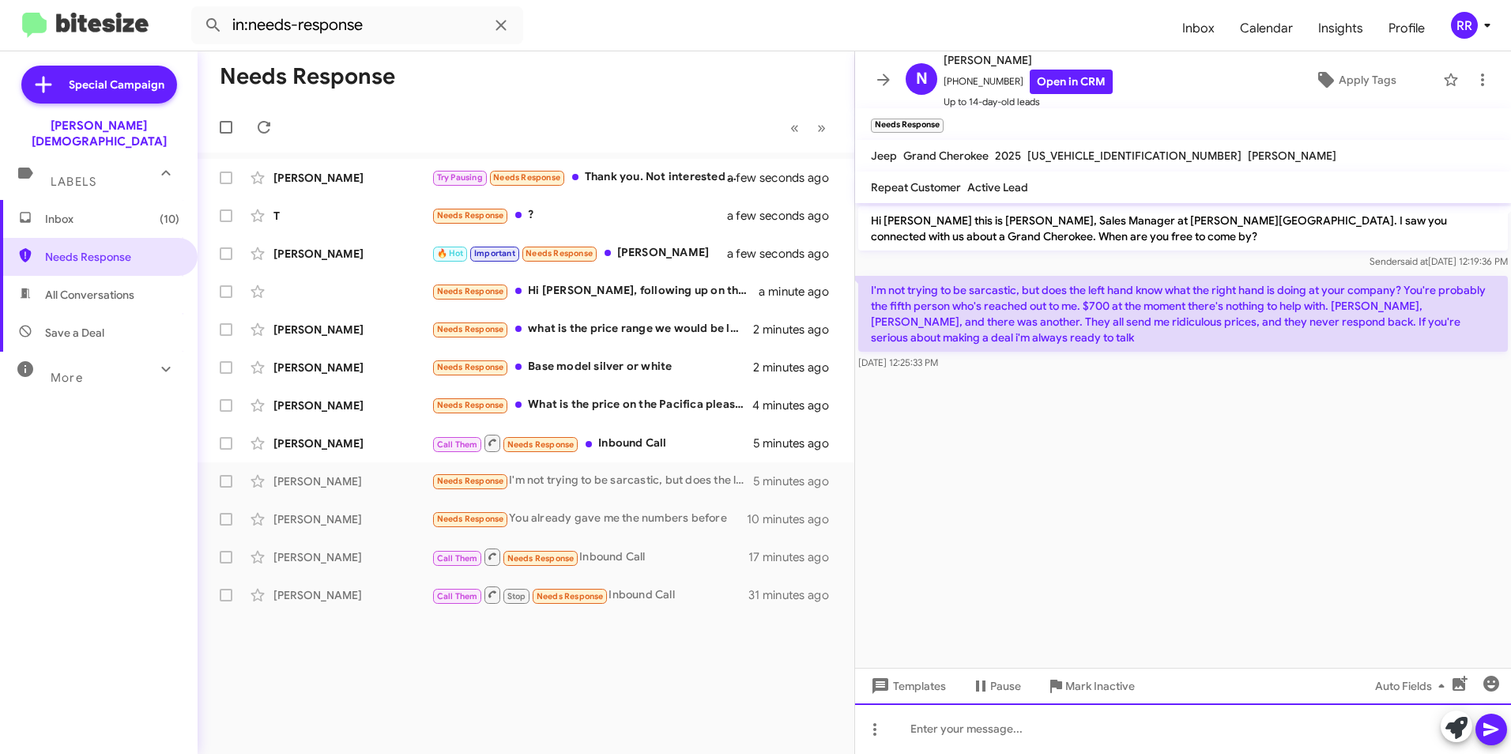
click at [1007, 732] on div at bounding box center [1183, 729] width 656 height 51
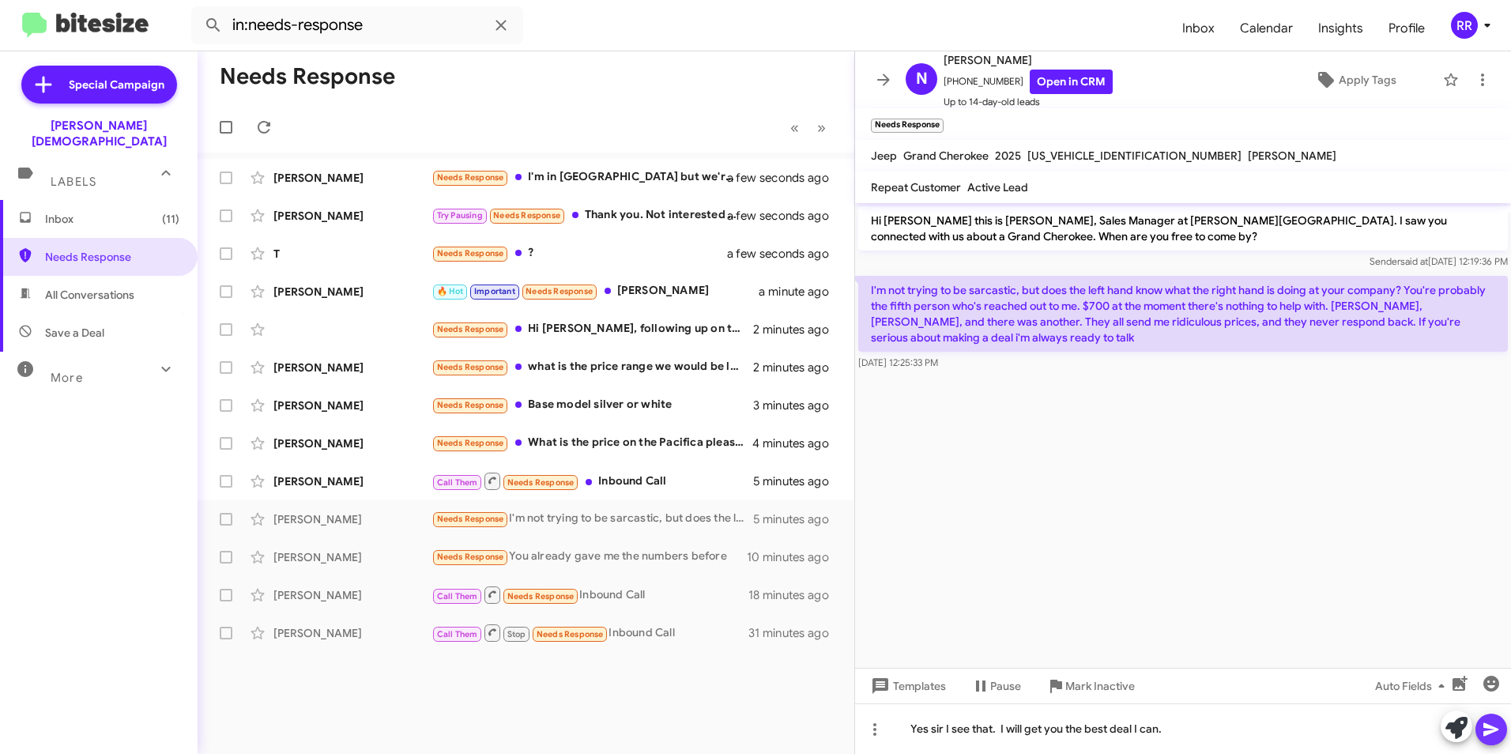
click at [1495, 734] on icon at bounding box center [1491, 729] width 19 height 19
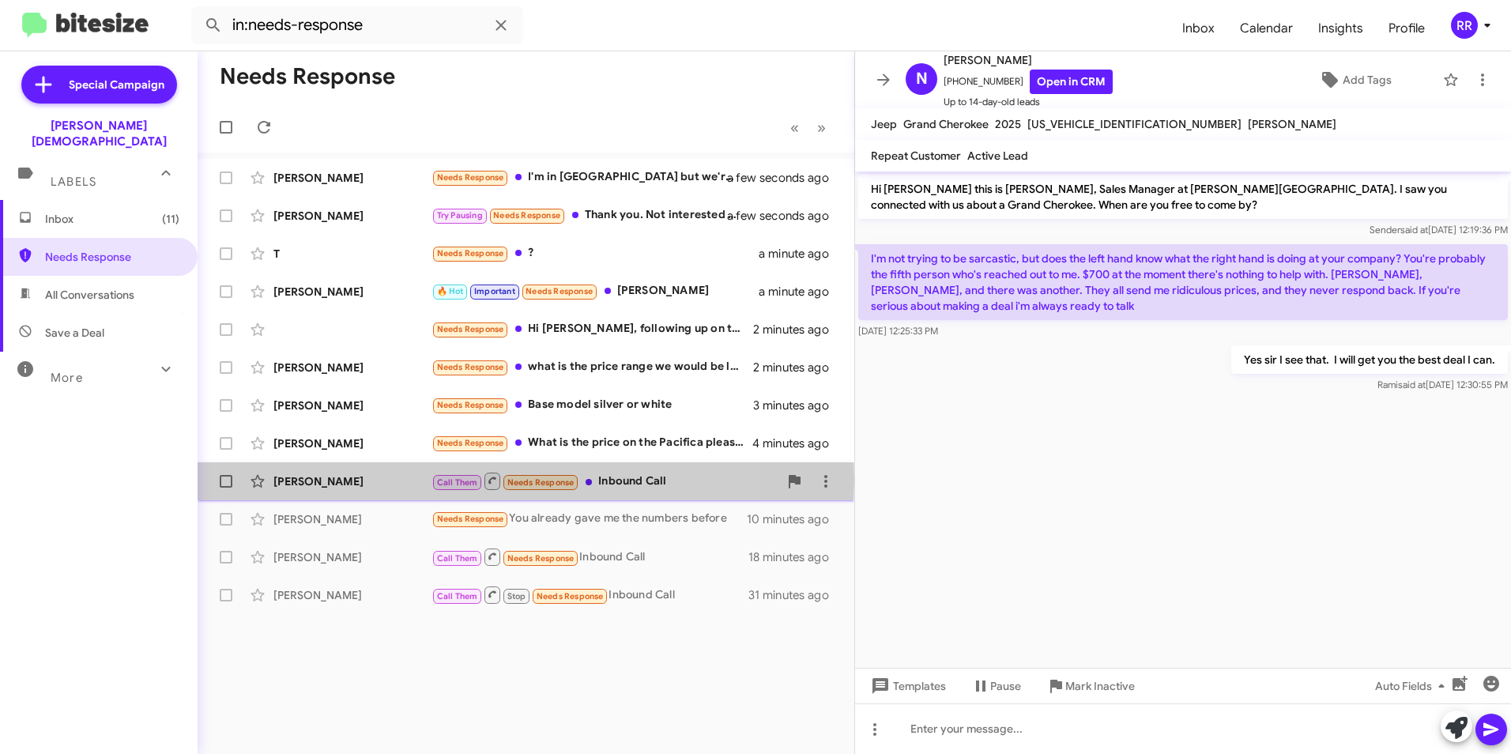
click at [305, 480] on div "[PERSON_NAME]" at bounding box center [353, 482] width 158 height 16
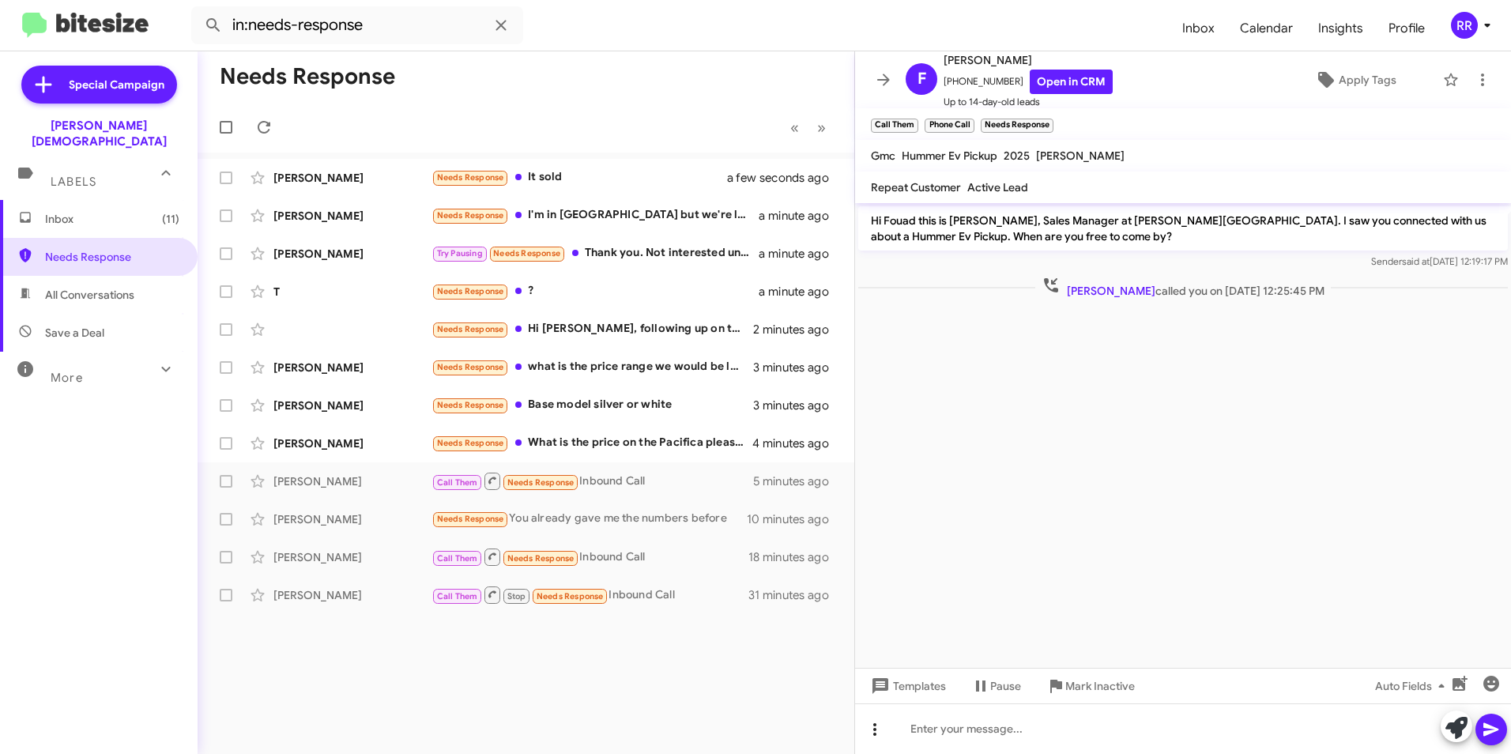
click at [877, 733] on icon at bounding box center [875, 729] width 19 height 19
click at [911, 686] on button "note" at bounding box center [908, 689] width 98 height 38
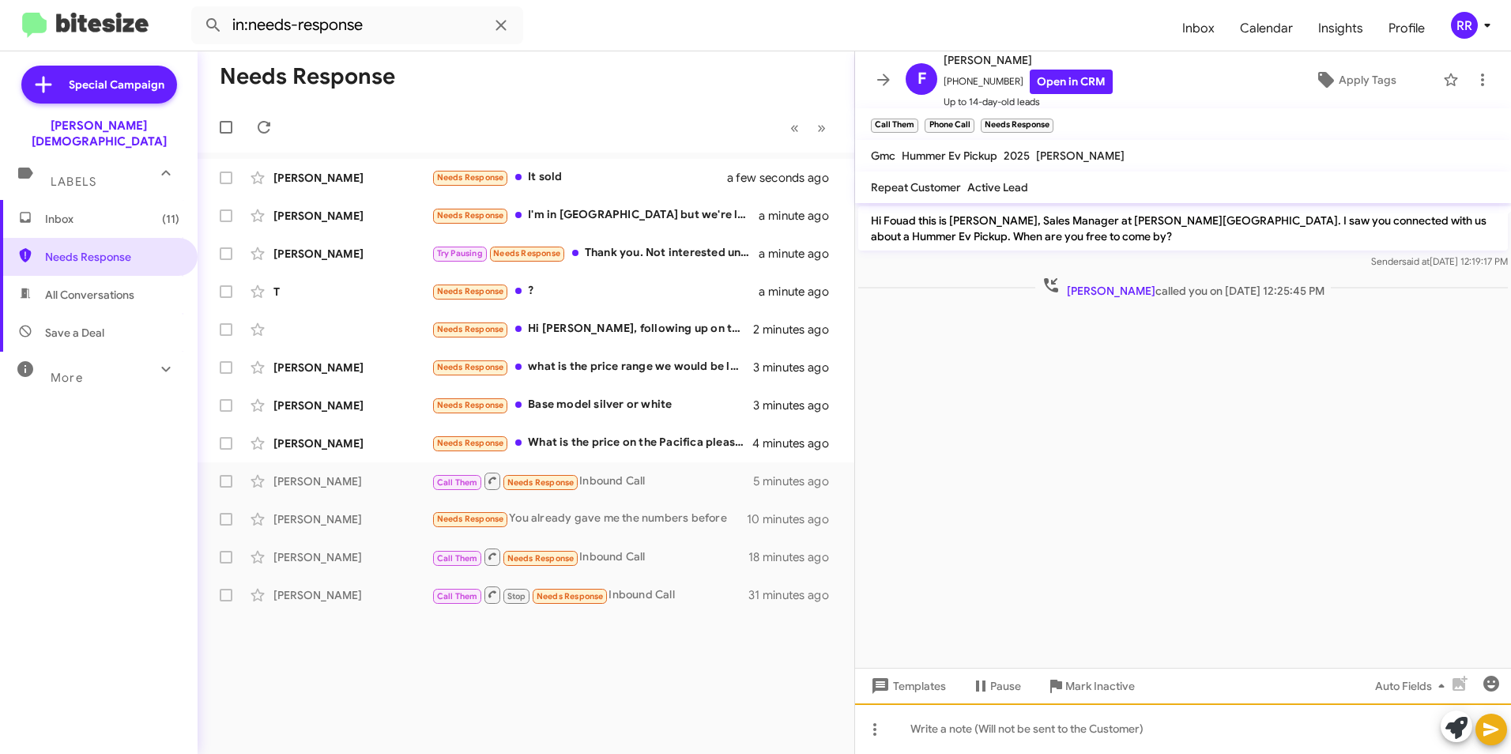
click at [945, 726] on div at bounding box center [1183, 729] width 656 height 51
click at [1497, 729] on icon at bounding box center [1491, 729] width 15 height 13
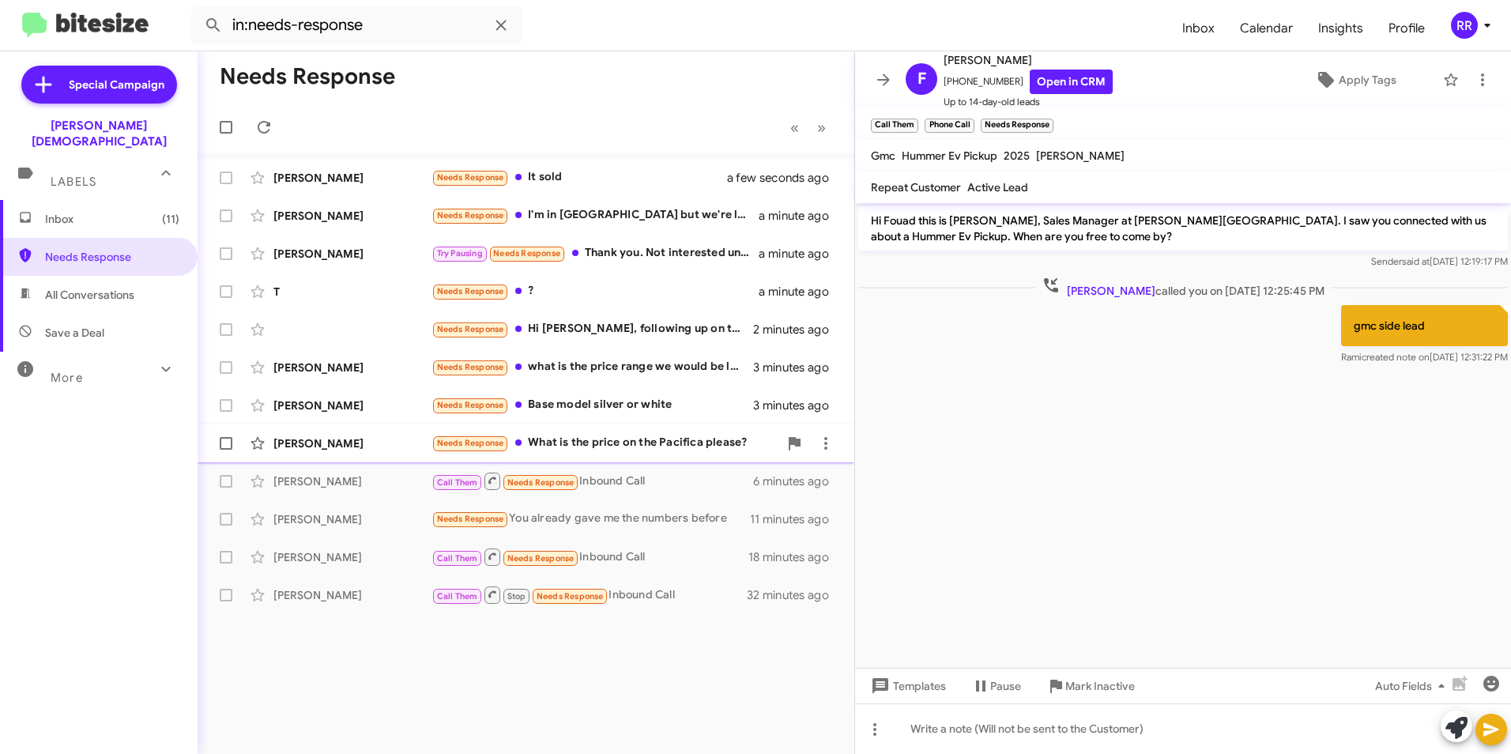
click at [319, 441] on div "[PERSON_NAME]" at bounding box center [353, 444] width 158 height 16
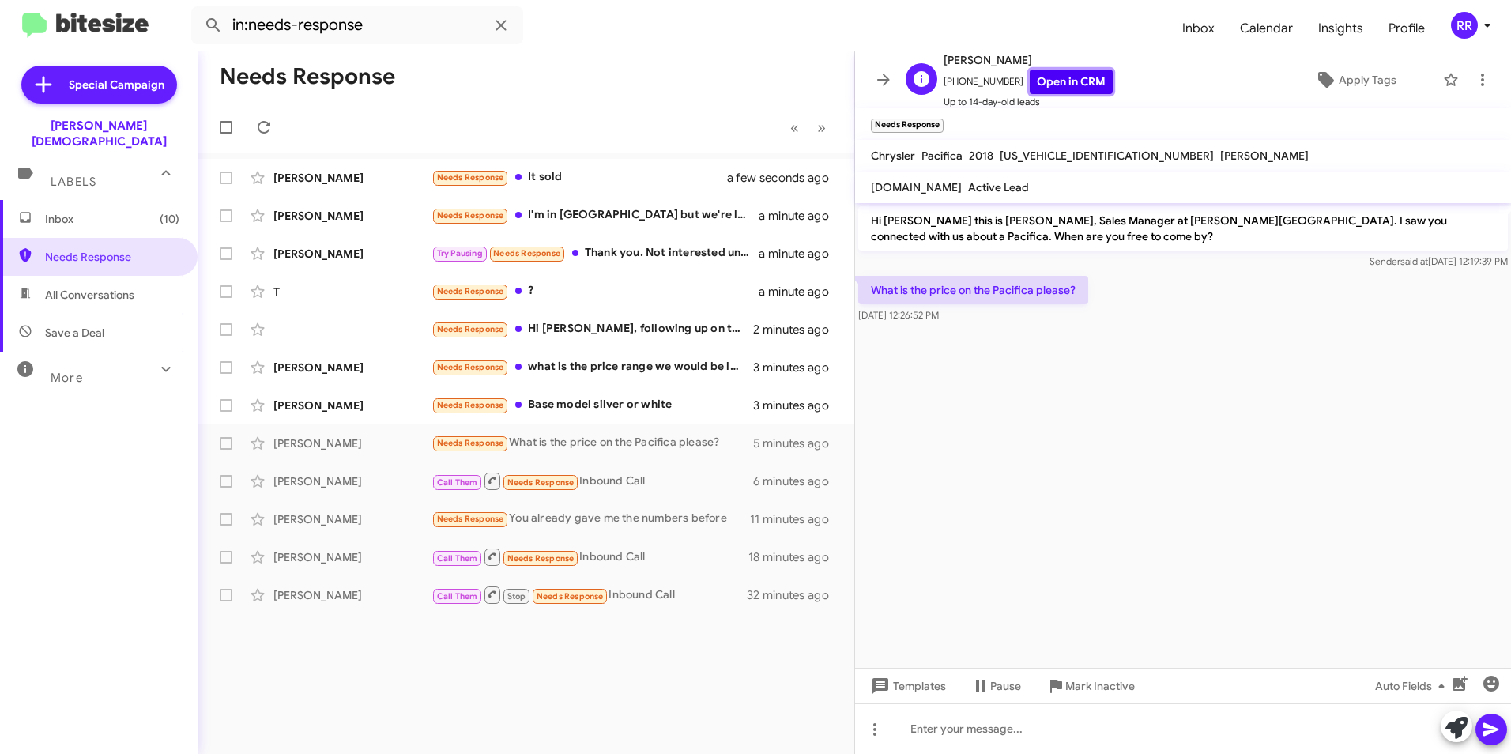
click at [1054, 82] on link "Open in CRM" at bounding box center [1071, 82] width 83 height 25
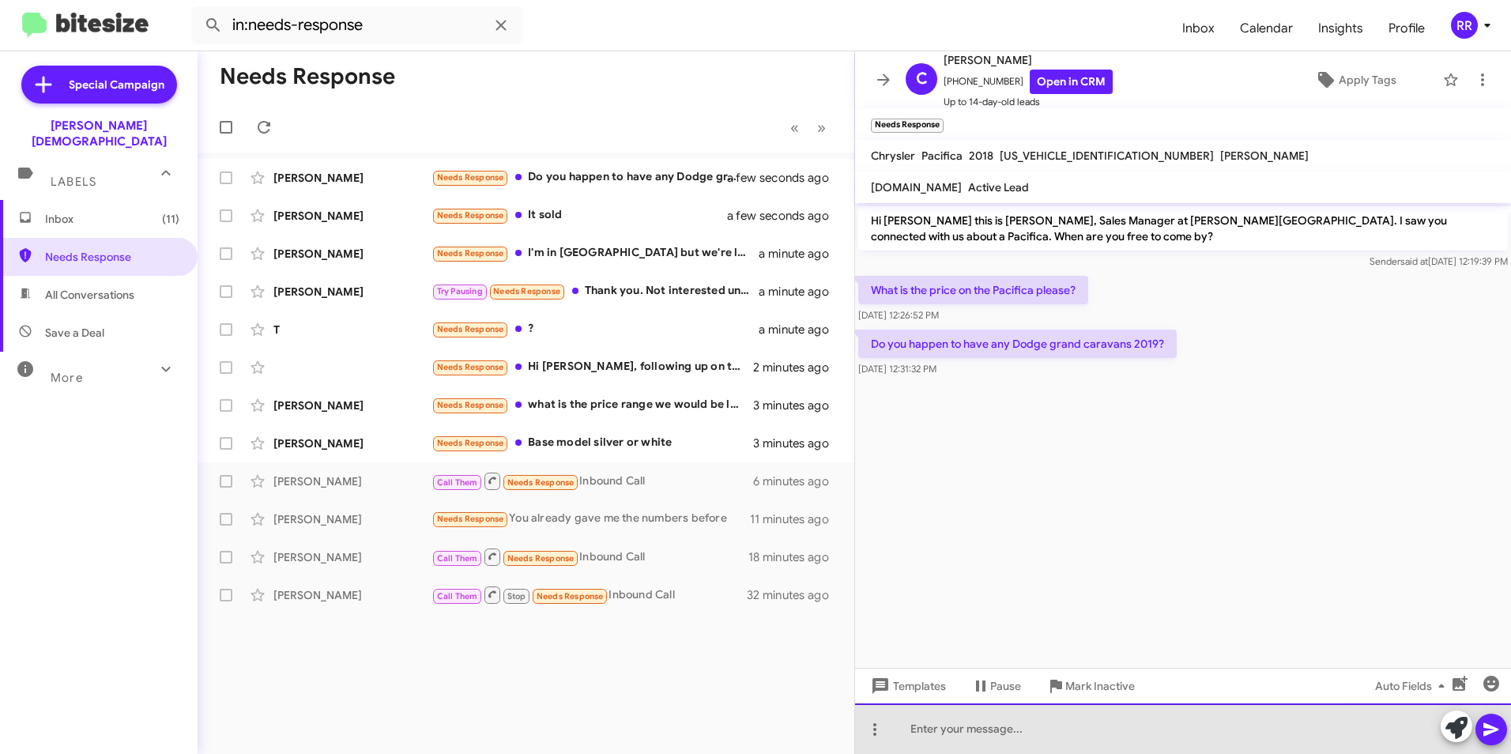
click at [927, 724] on div at bounding box center [1183, 729] width 656 height 51
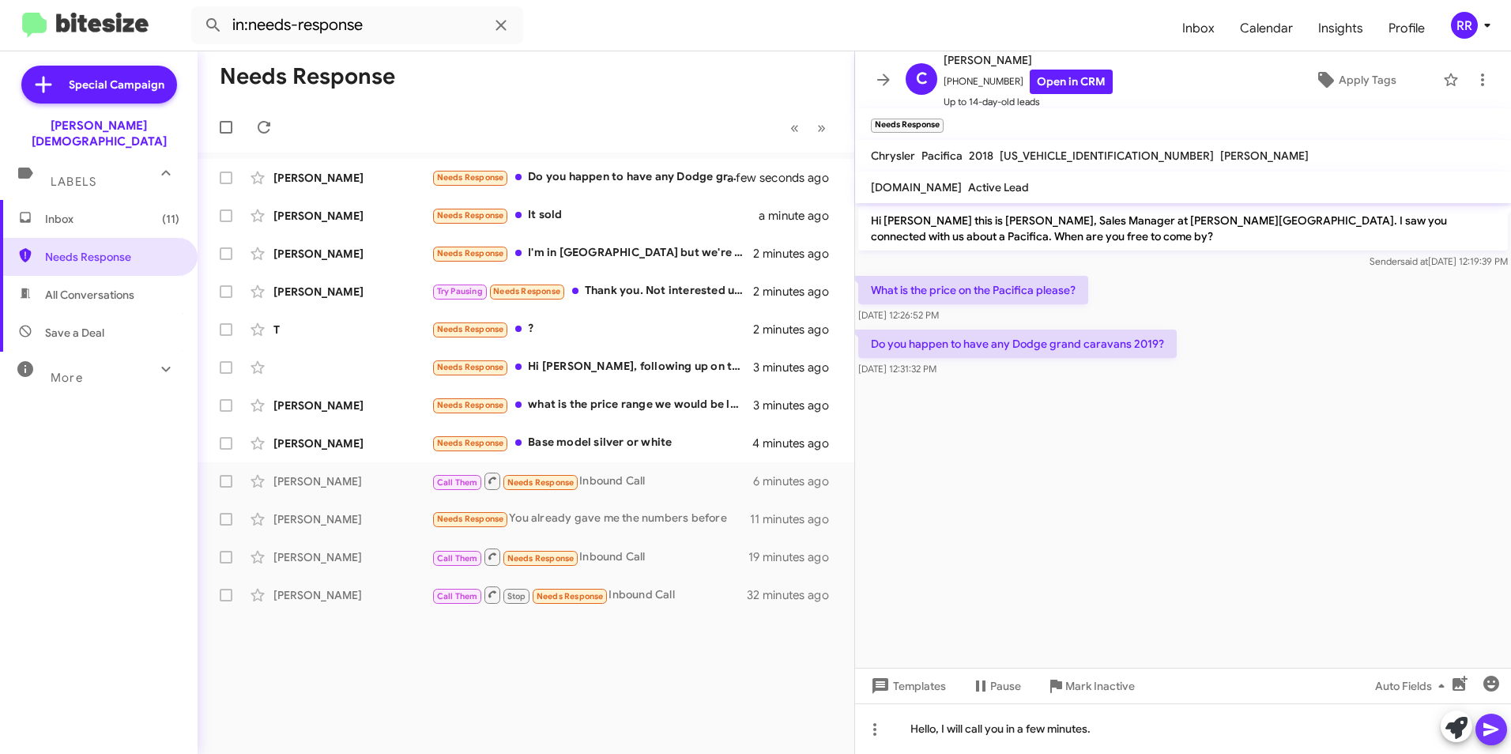
click at [1488, 731] on icon at bounding box center [1491, 729] width 15 height 13
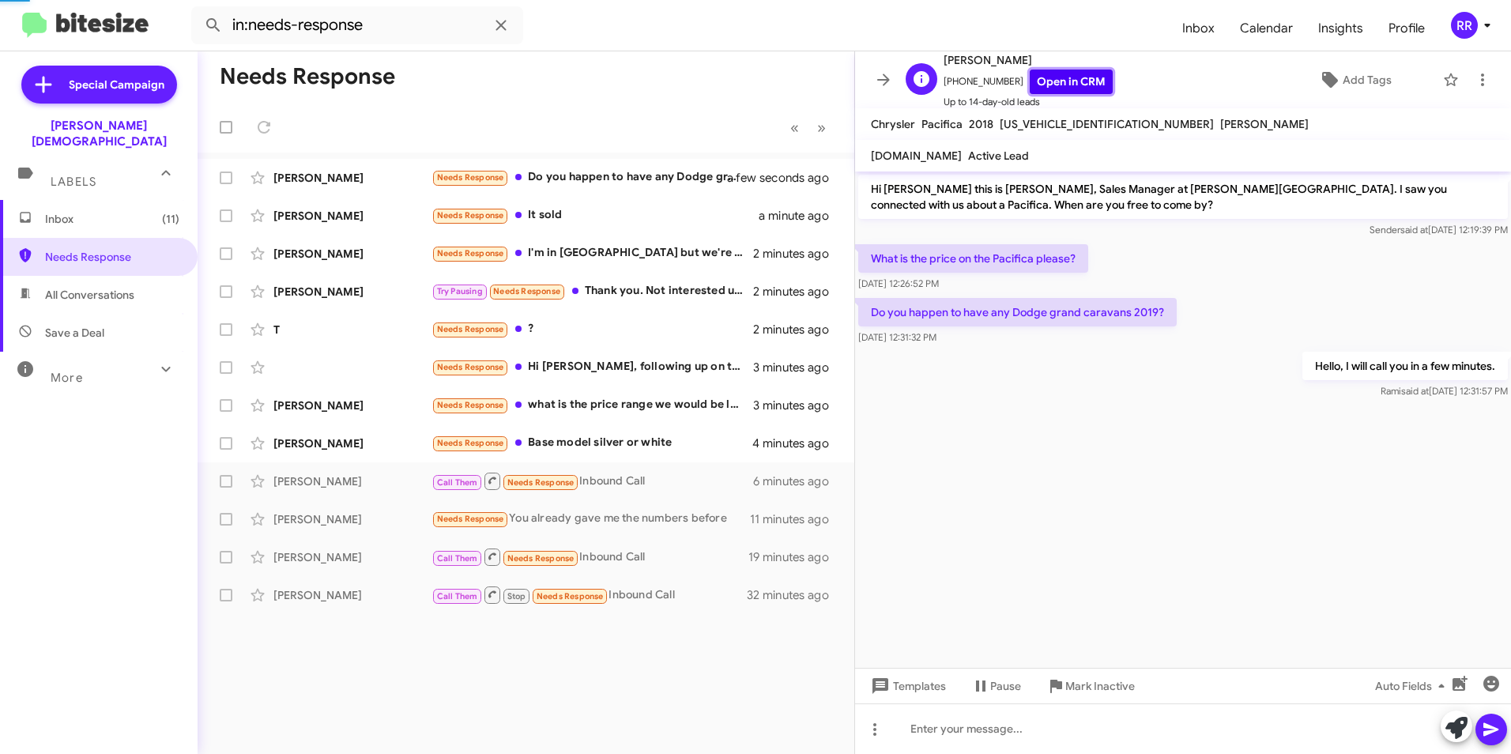
click at [1035, 81] on link "Open in CRM" at bounding box center [1071, 82] width 83 height 25
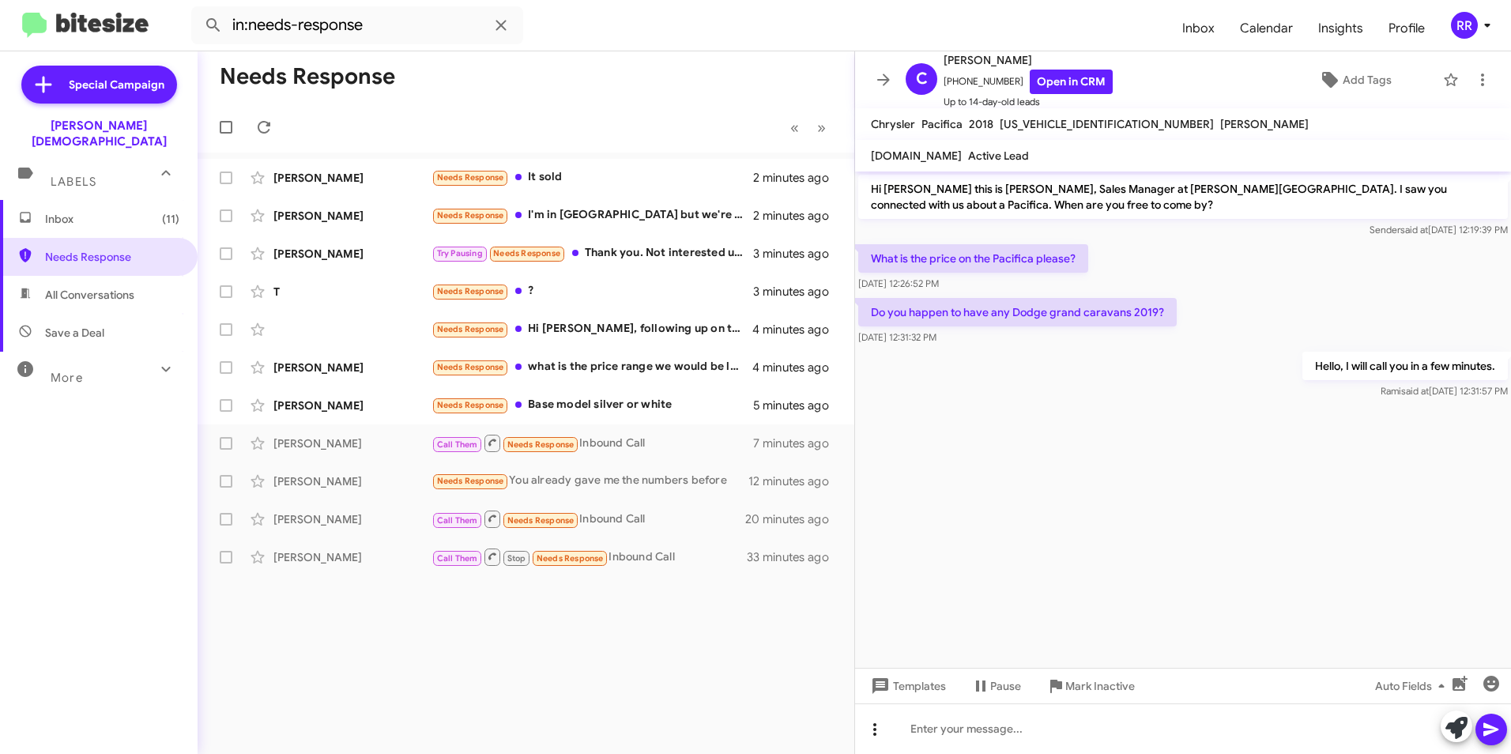
click at [875, 730] on icon at bounding box center [874, 729] width 3 height 13
click at [903, 685] on button "note" at bounding box center [908, 689] width 98 height 38
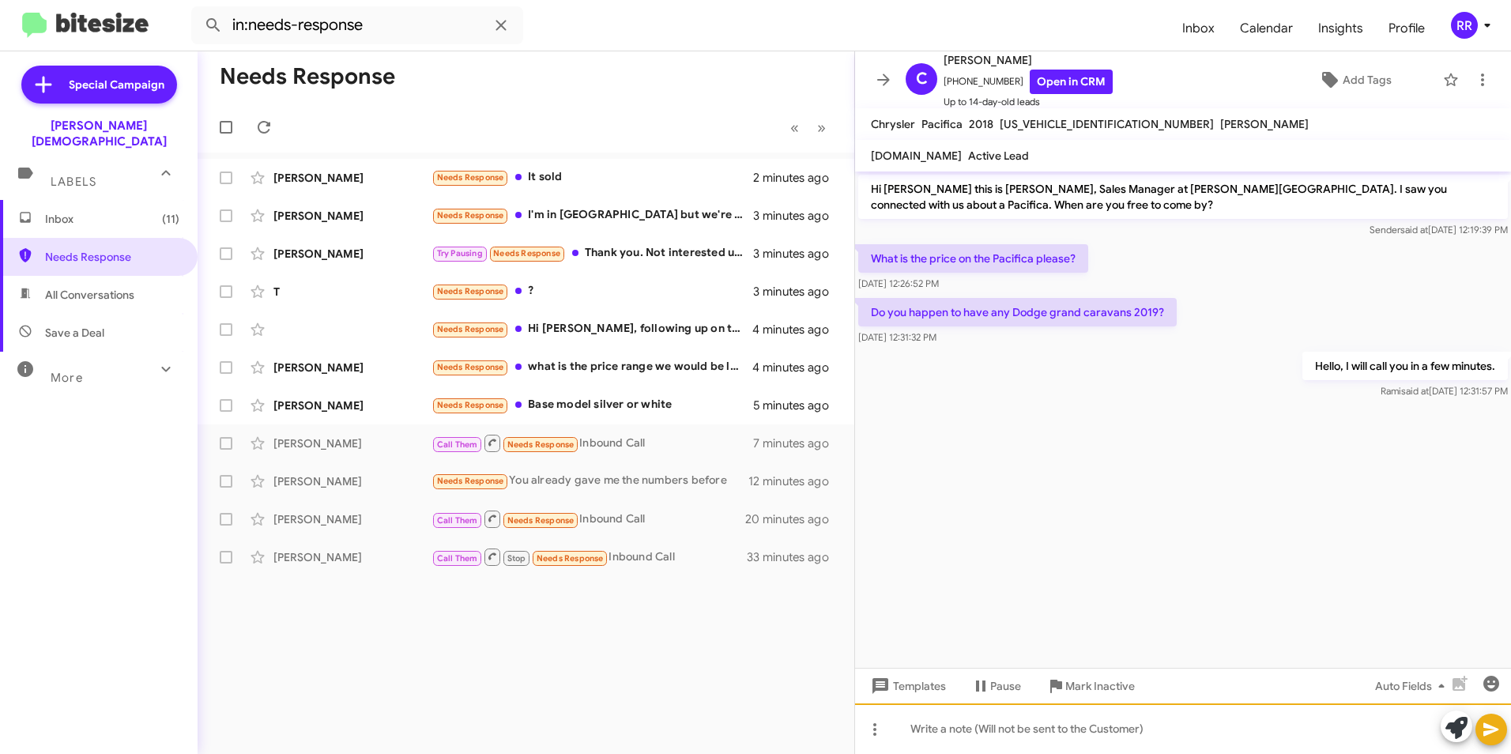
click at [925, 740] on div at bounding box center [1183, 729] width 656 height 51
click at [1481, 726] on button at bounding box center [1492, 730] width 32 height 32
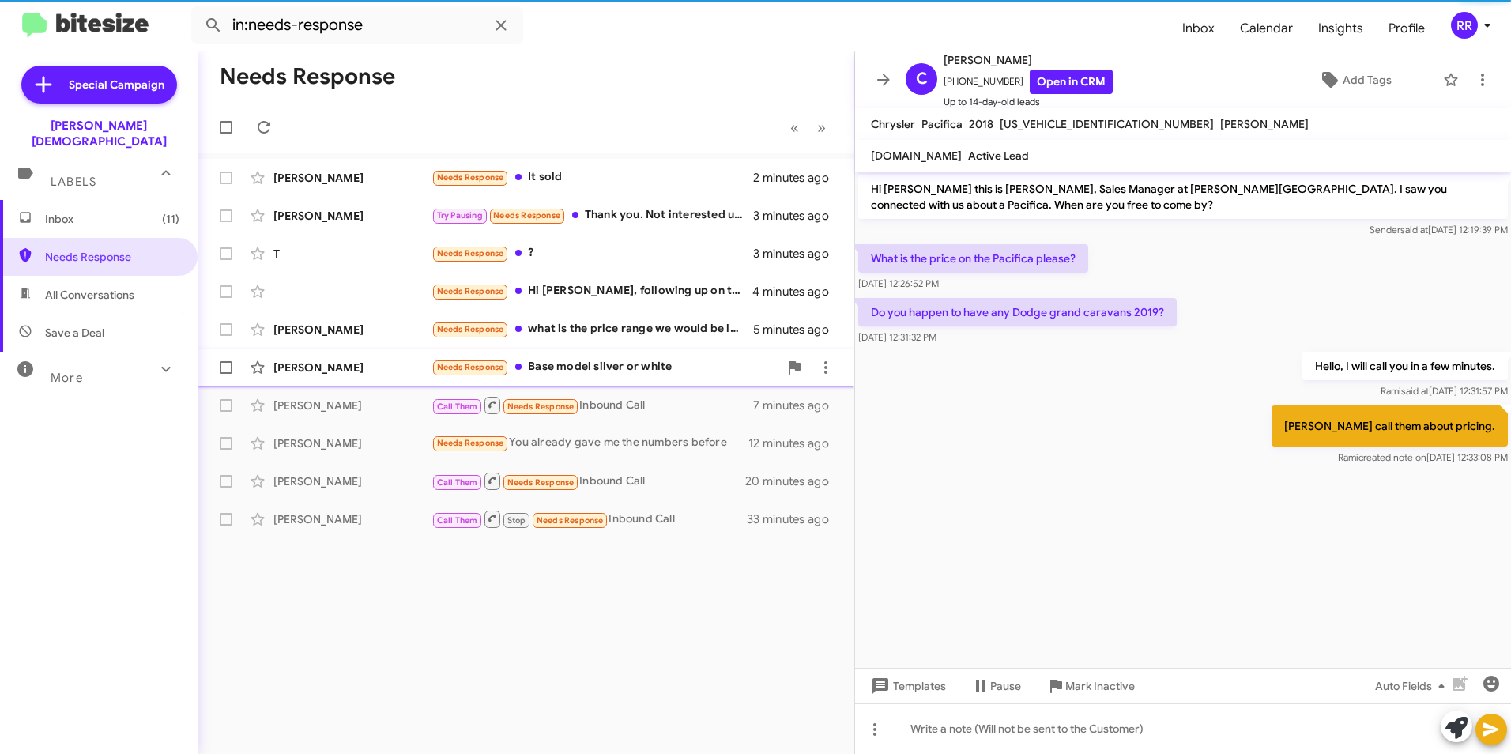
click at [323, 366] on div "[PERSON_NAME]" at bounding box center [353, 368] width 158 height 16
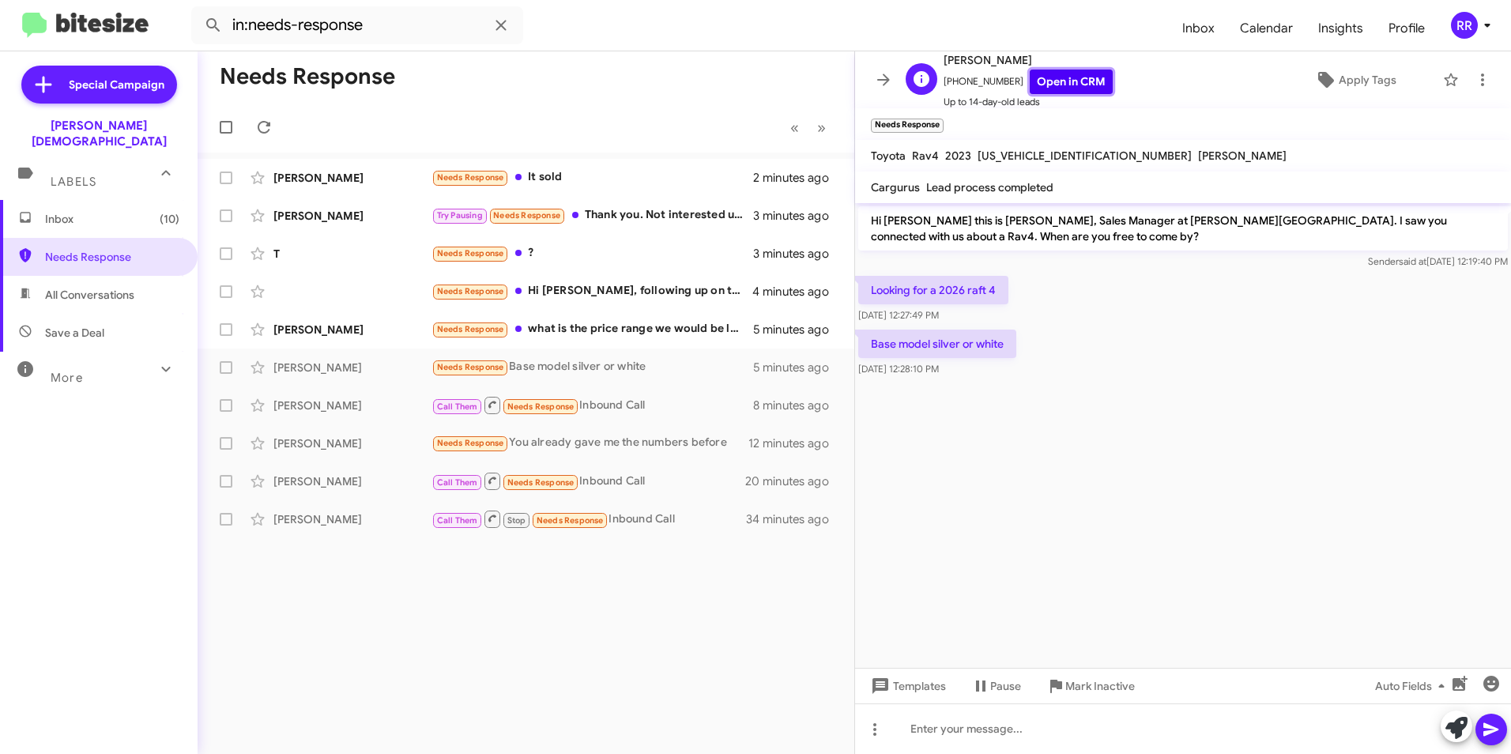
click at [1059, 84] on link "Open in CRM" at bounding box center [1071, 82] width 83 height 25
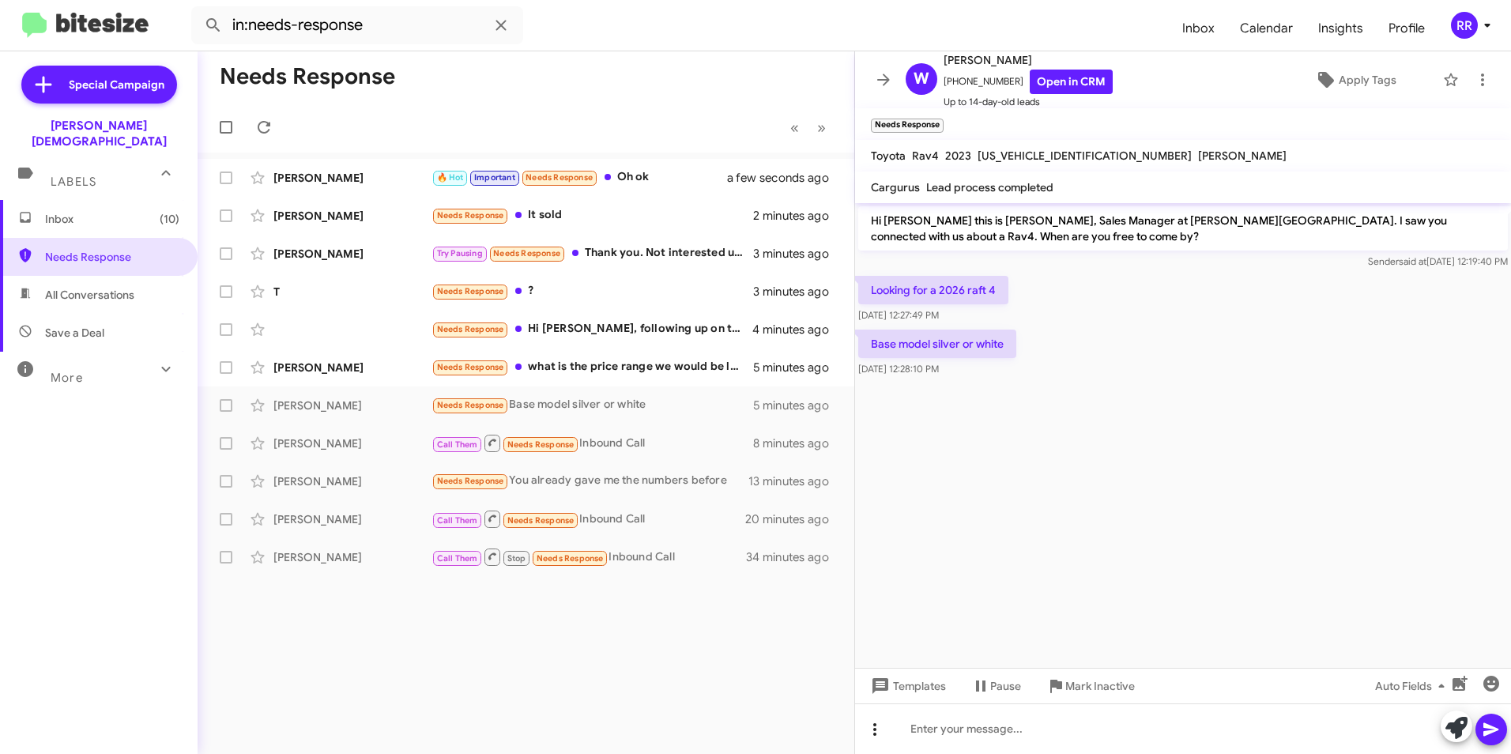
click at [867, 730] on icon at bounding box center [875, 729] width 19 height 19
click at [891, 694] on button "note" at bounding box center [908, 689] width 98 height 38
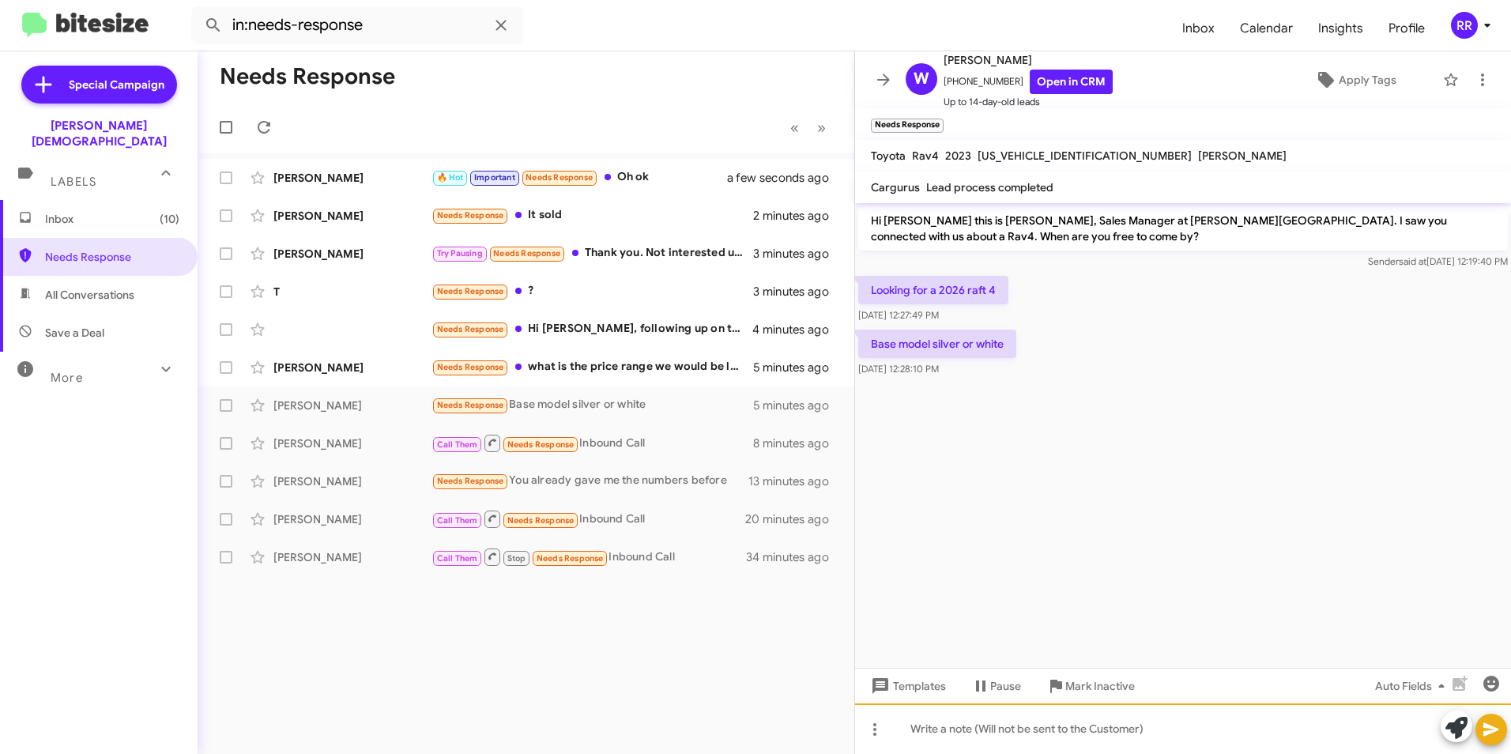
click at [944, 732] on div at bounding box center [1183, 729] width 656 height 51
click at [1487, 731] on icon at bounding box center [1491, 729] width 15 height 13
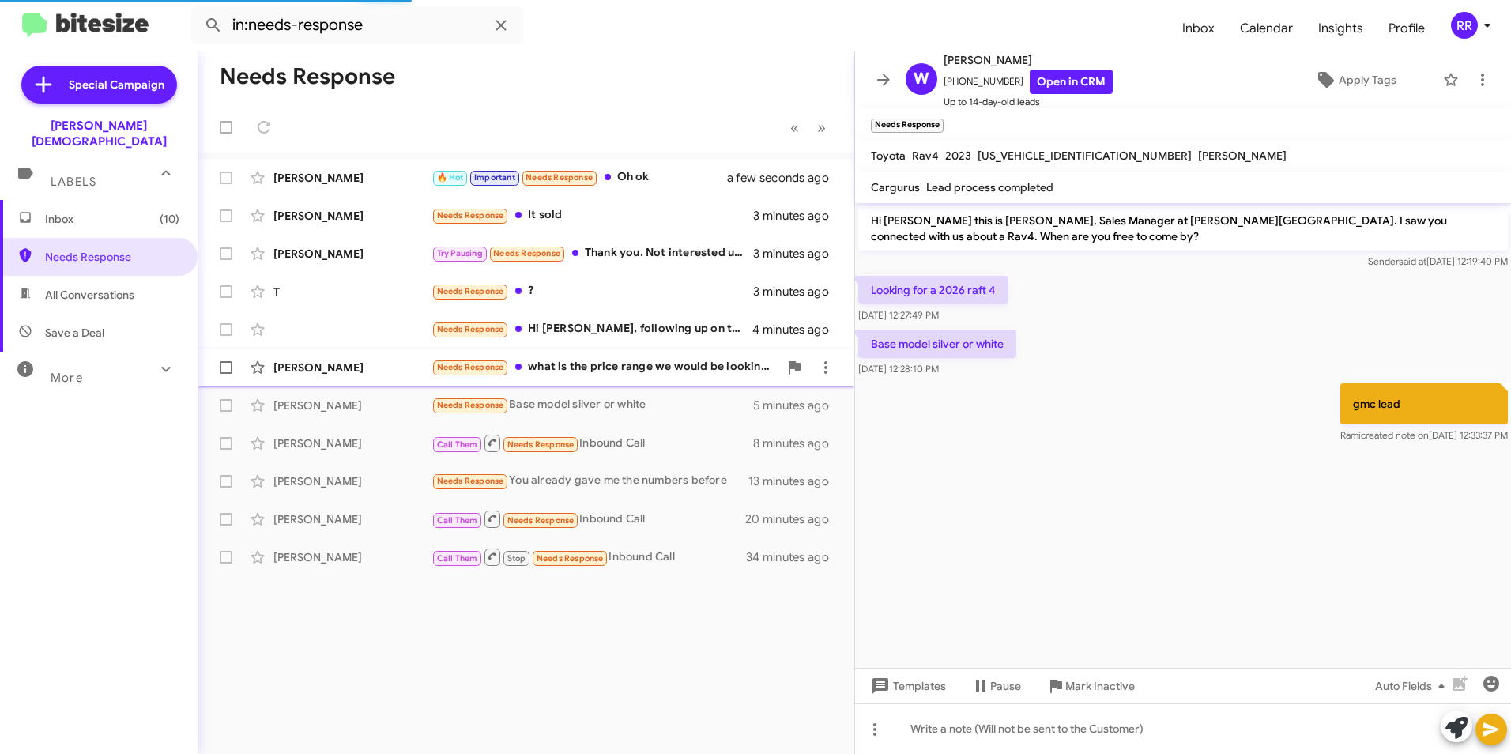
drag, startPoint x: 303, startPoint y: 373, endPoint x: 309, endPoint y: 368, distance: 8.4
click at [305, 372] on div "[PERSON_NAME]" at bounding box center [353, 368] width 158 height 16
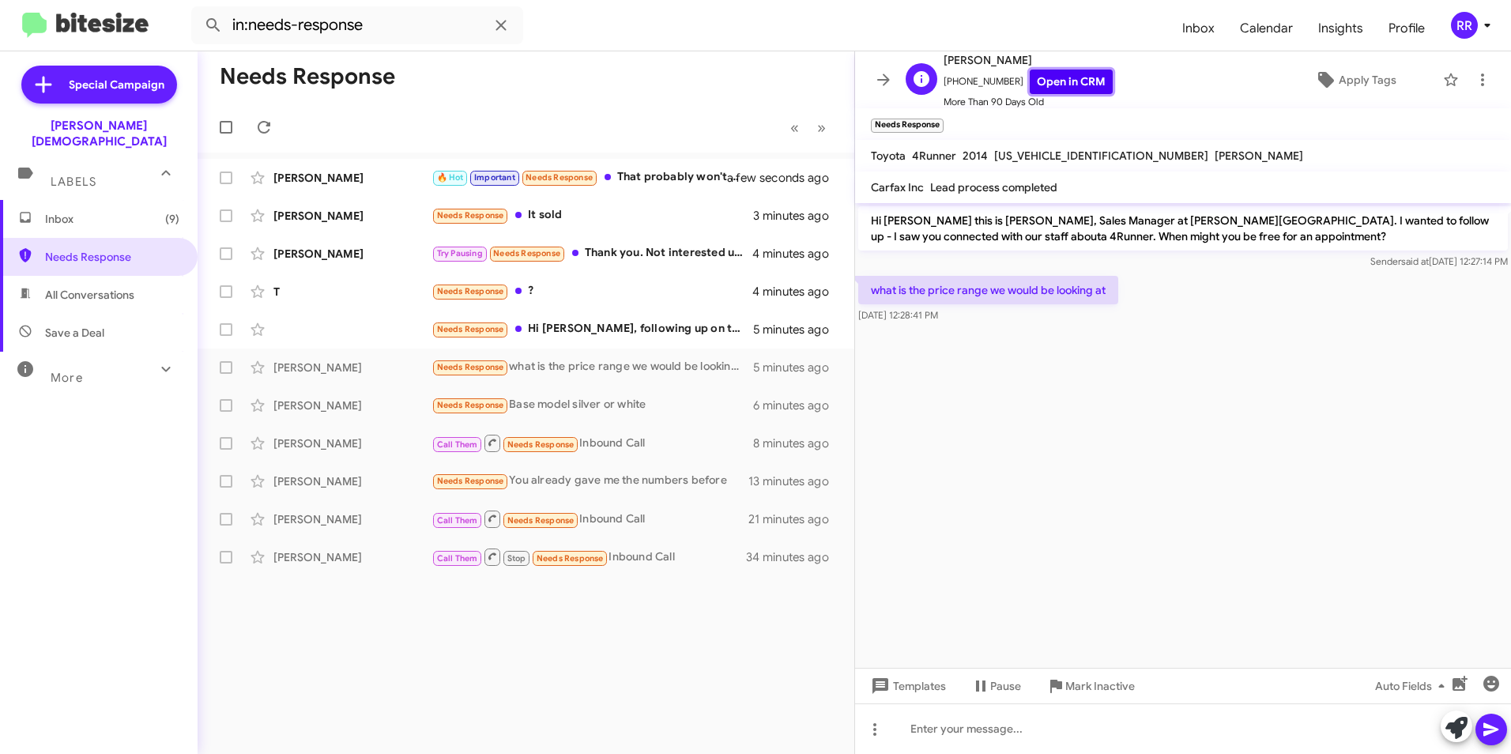
click at [1072, 76] on link "Open in CRM" at bounding box center [1071, 82] width 83 height 25
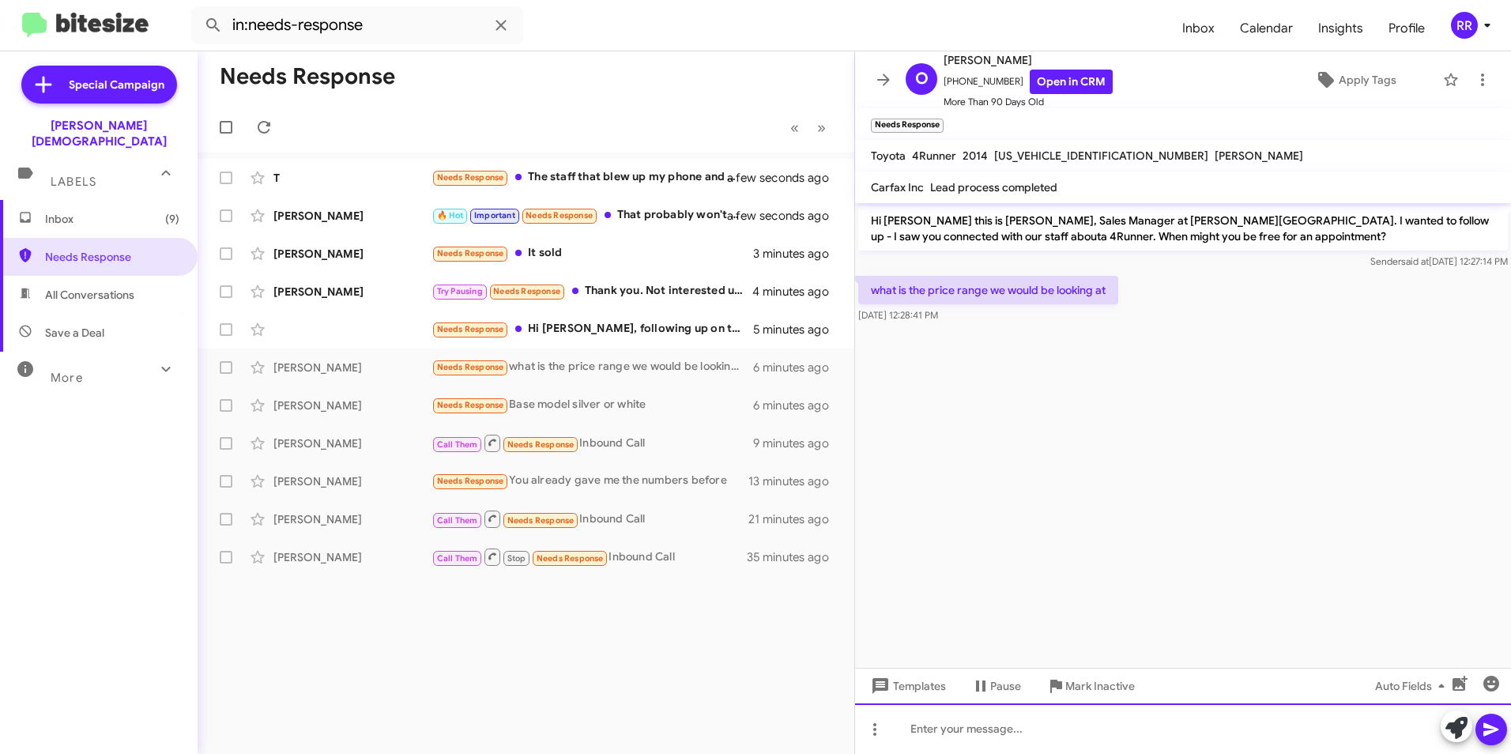
click at [964, 732] on div at bounding box center [1183, 729] width 656 height 51
drag, startPoint x: 1070, startPoint y: 715, endPoint x: 1075, endPoint y: 723, distance: 9.6
click at [1070, 715] on div "Hello, I will call you in a few" at bounding box center [1183, 729] width 656 height 51
click at [1145, 725] on div "Hello, I will call you in a few." at bounding box center [1183, 729] width 656 height 51
click at [1481, 728] on button at bounding box center [1492, 730] width 32 height 32
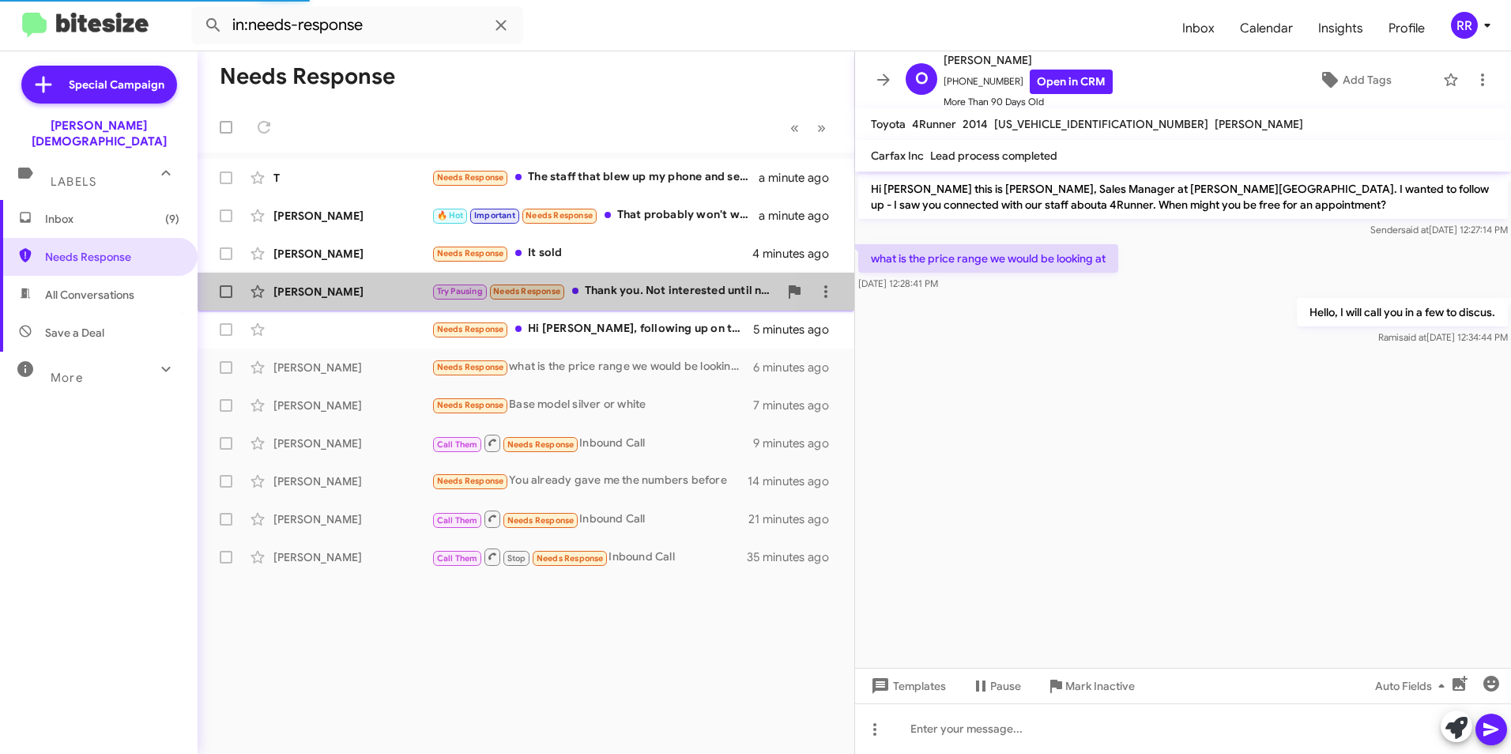
click at [324, 295] on div "[PERSON_NAME]" at bounding box center [353, 292] width 158 height 16
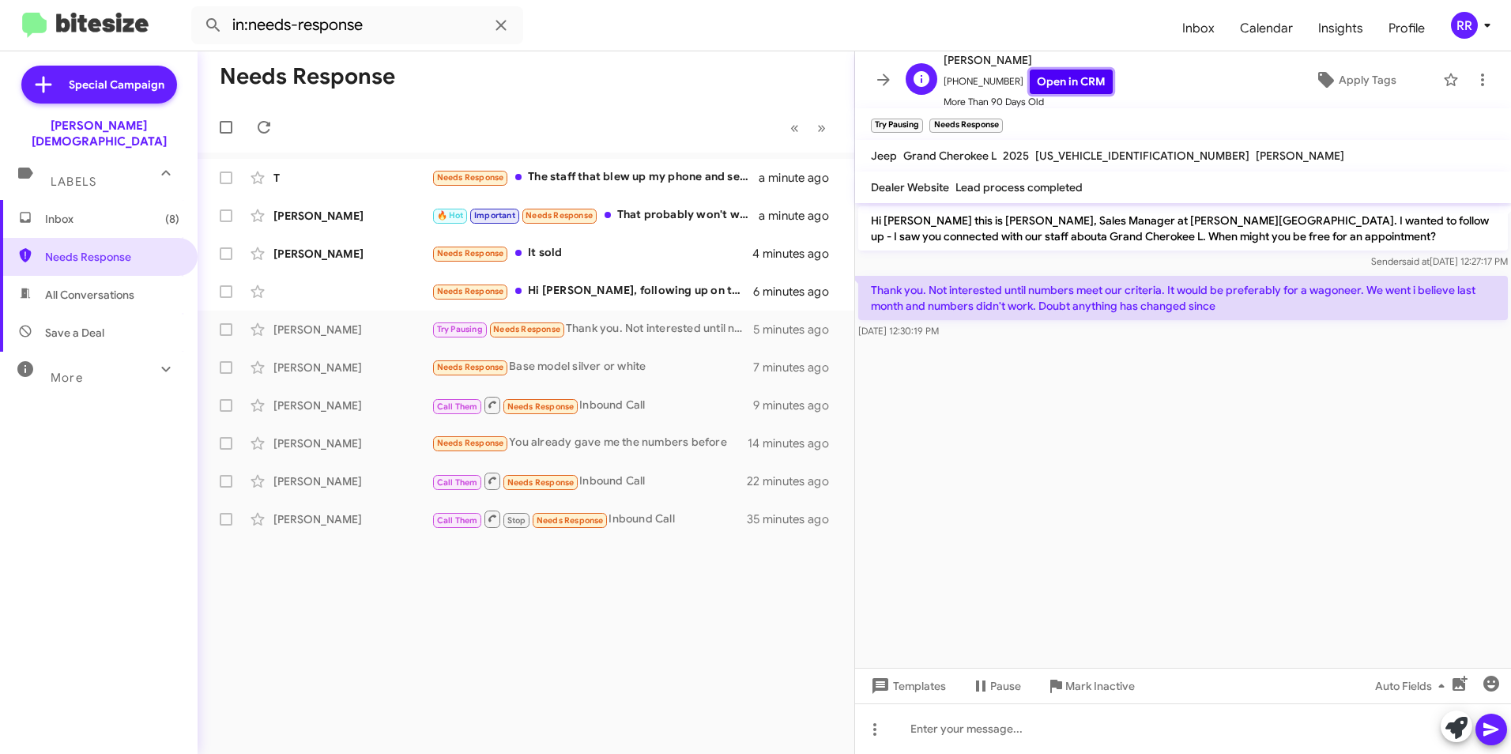
click at [1077, 89] on link "Open in CRM" at bounding box center [1071, 82] width 83 height 25
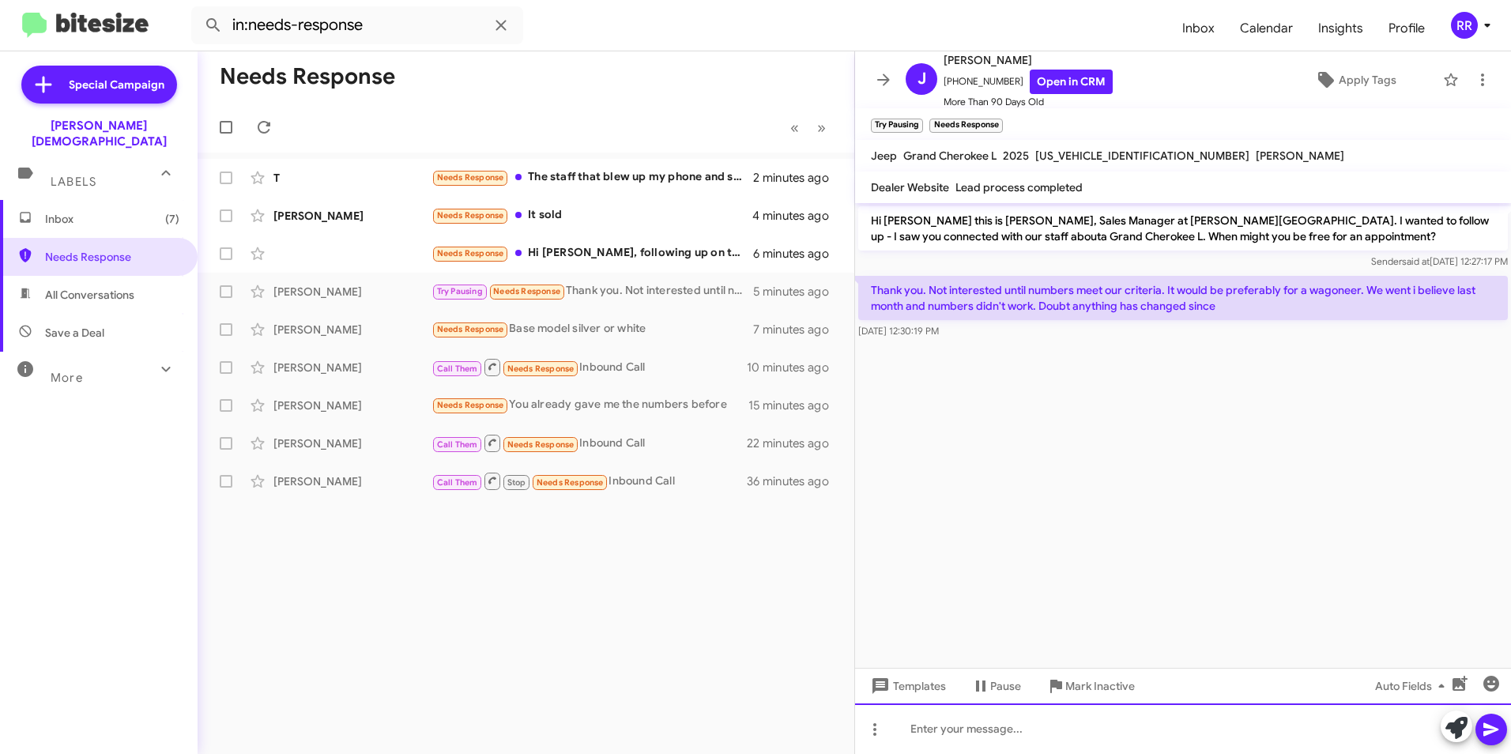
click at [1024, 735] on div at bounding box center [1183, 729] width 656 height 51
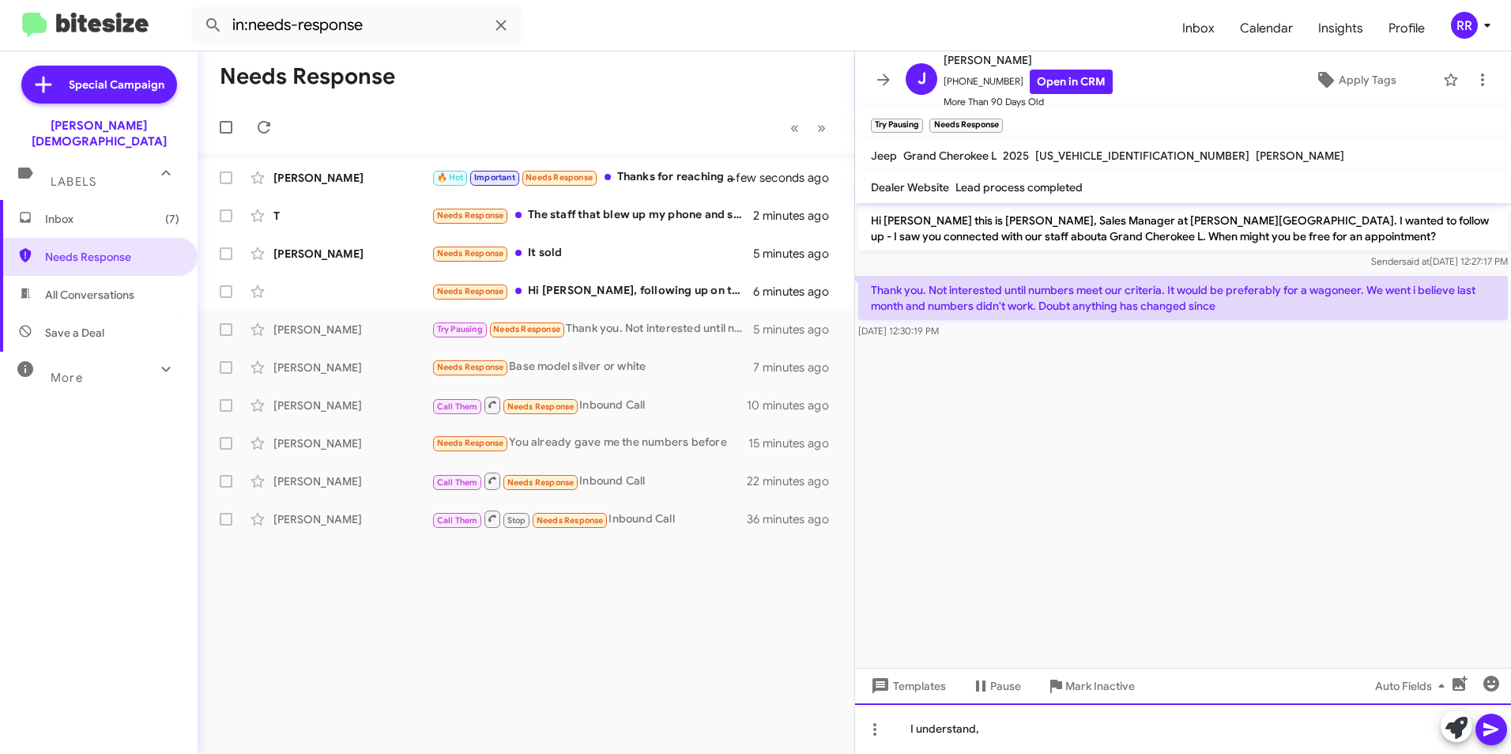
click at [993, 729] on div "I understand," at bounding box center [1183, 729] width 656 height 51
click at [1496, 726] on icon at bounding box center [1491, 729] width 19 height 19
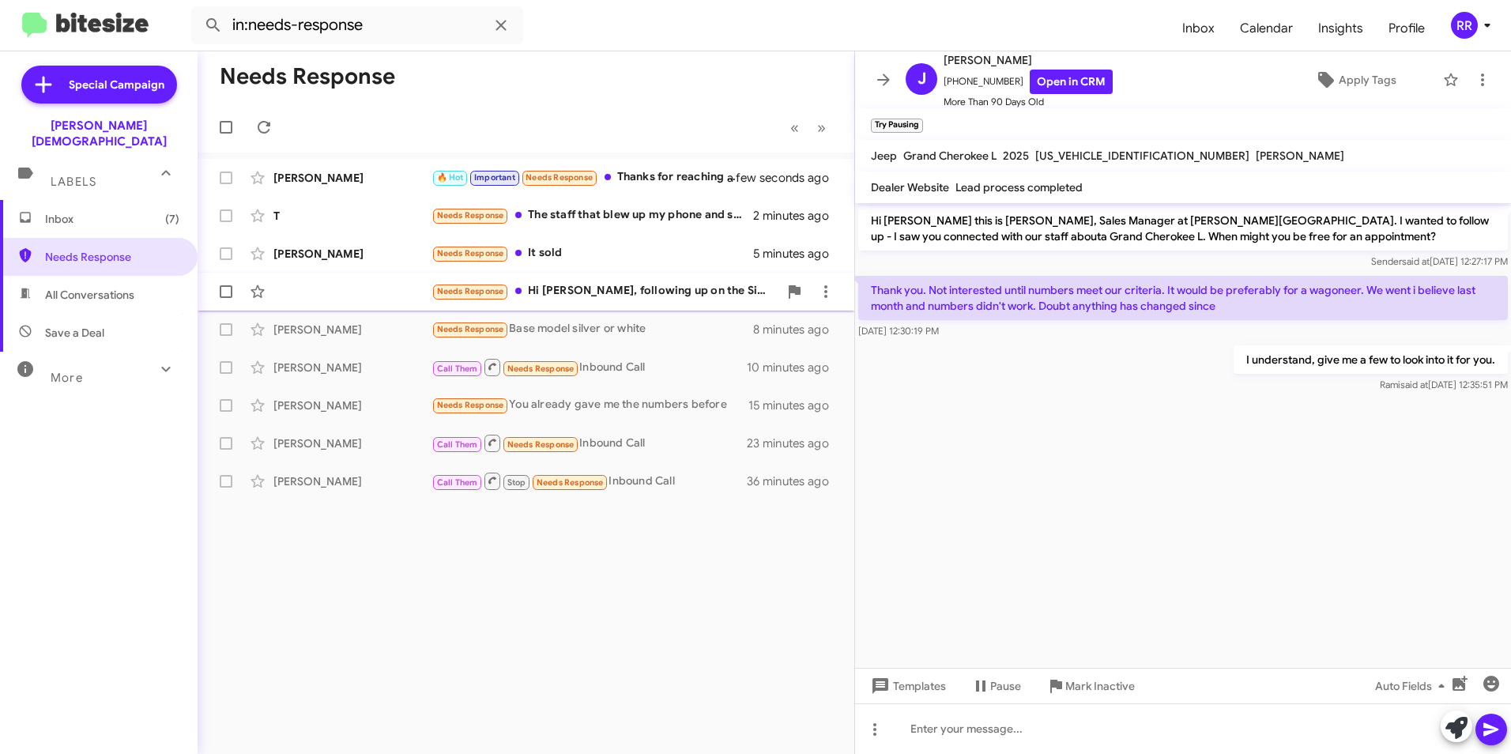
click at [610, 288] on div "Needs Response Hi [PERSON_NAME], following up on the Sierra 1500. Could you ema…" at bounding box center [605, 291] width 347 height 18
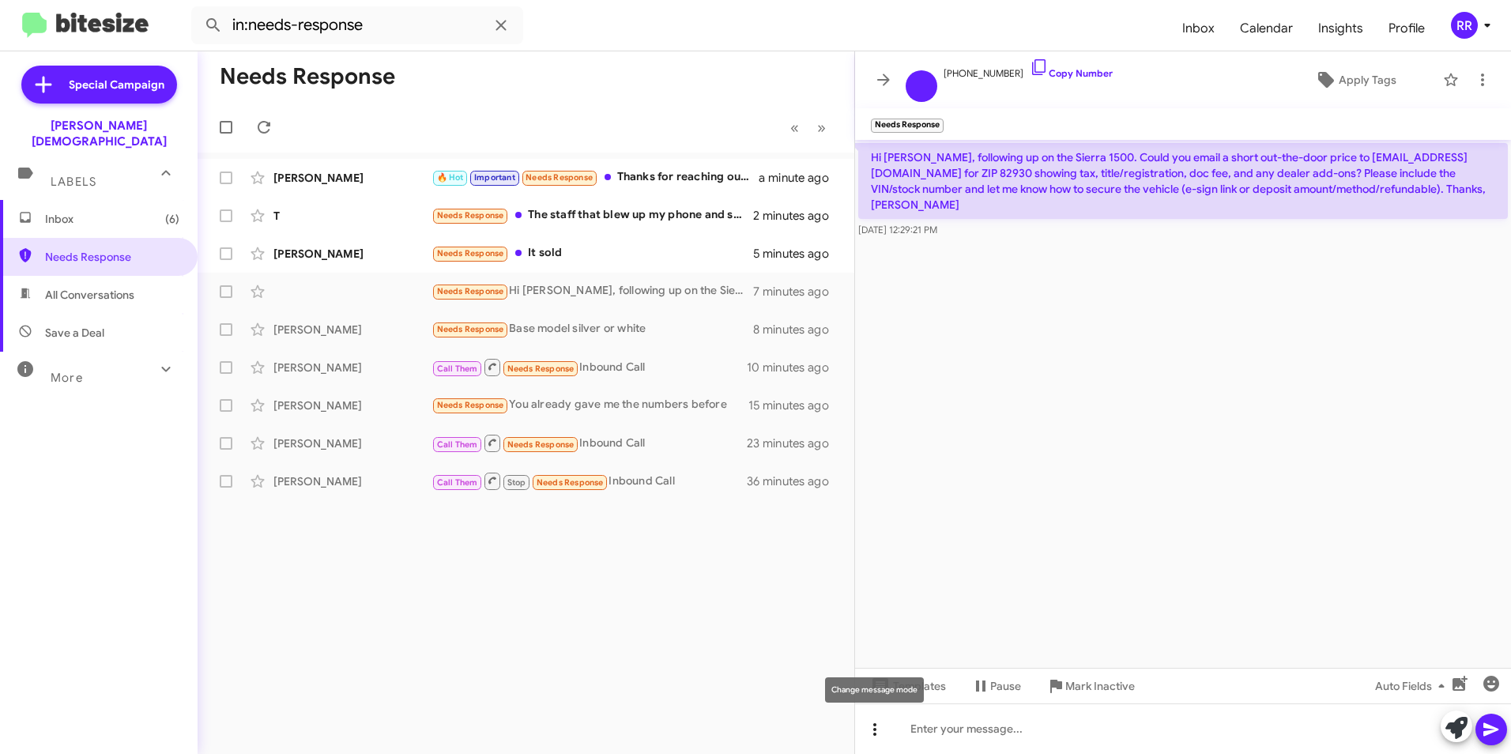
click at [871, 729] on icon at bounding box center [875, 729] width 19 height 19
click at [930, 692] on button "note" at bounding box center [908, 689] width 98 height 38
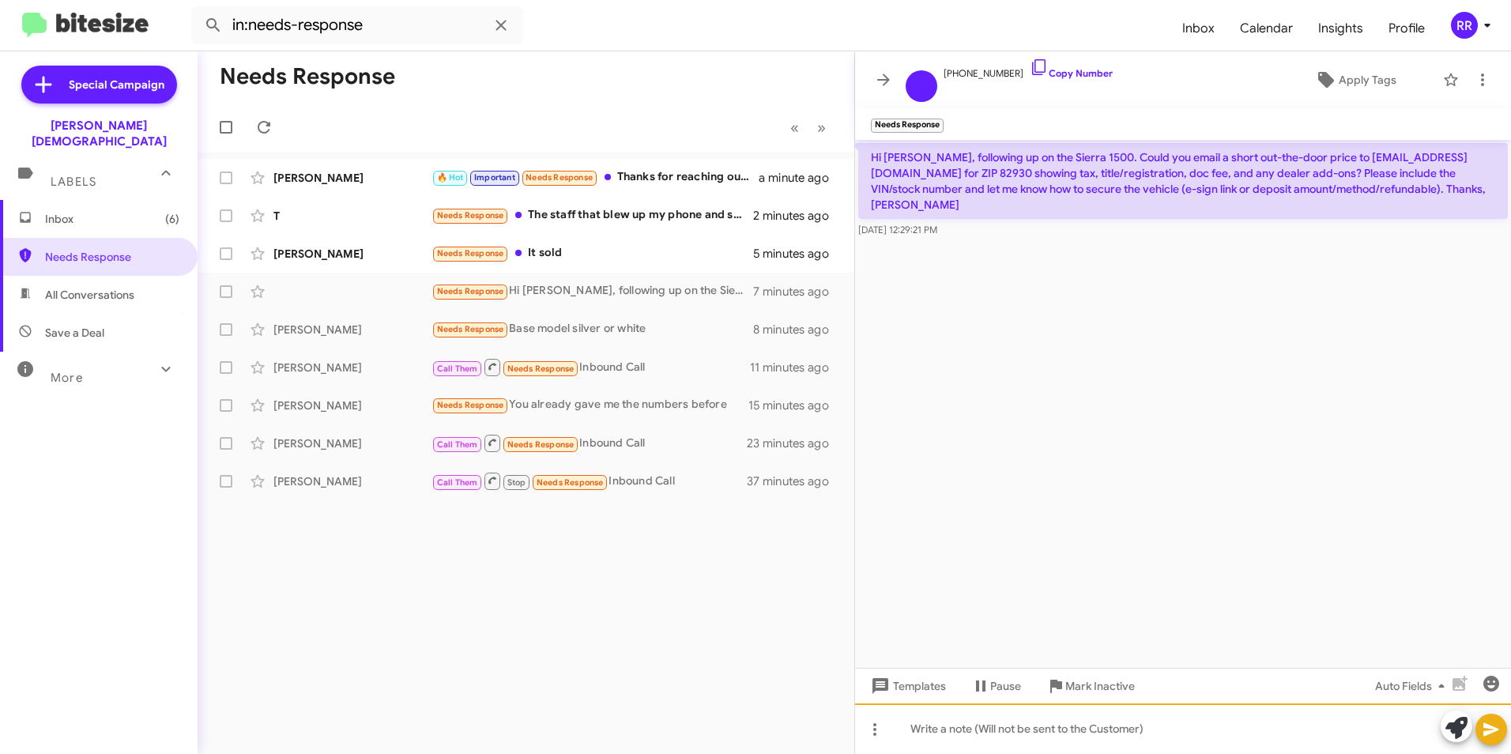
click at [956, 737] on div at bounding box center [1183, 729] width 656 height 51
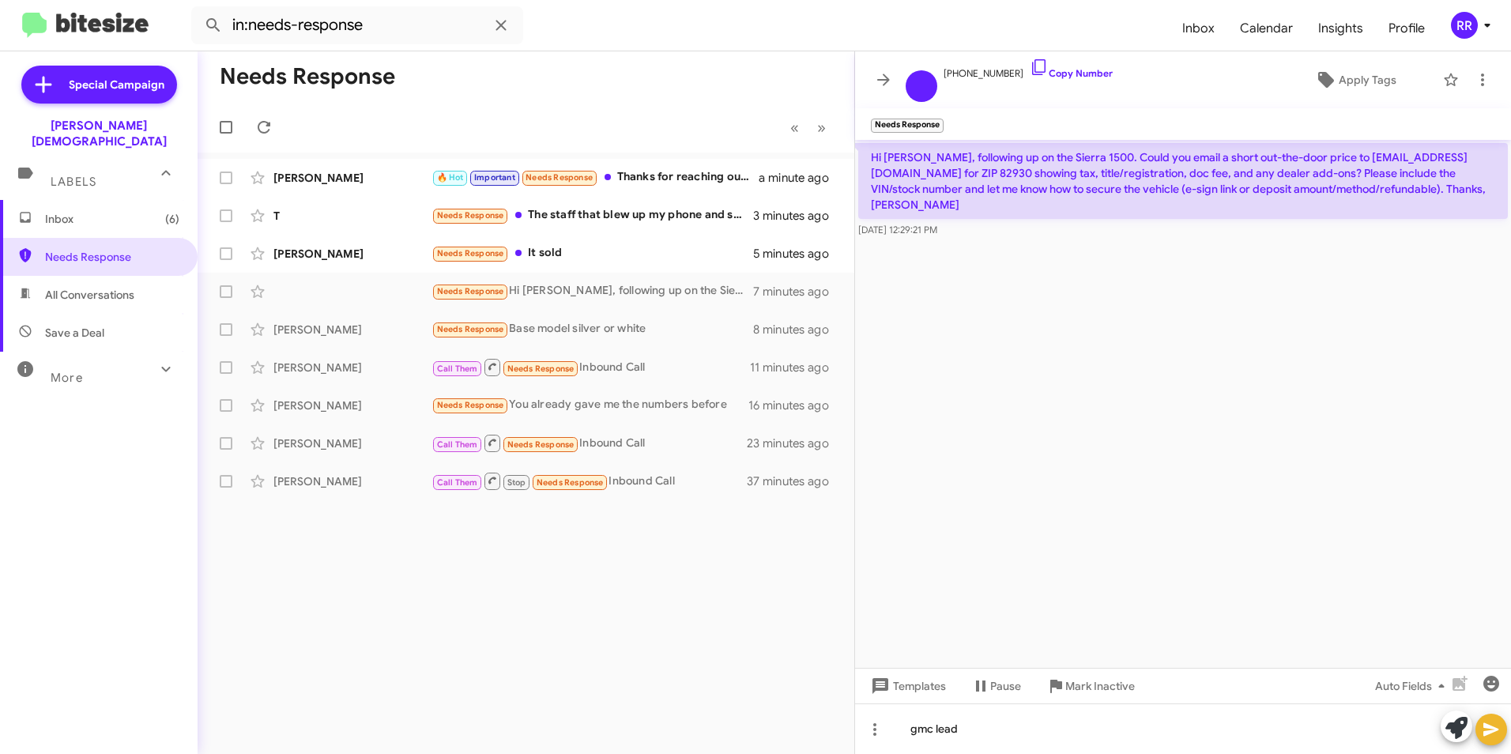
click at [1487, 729] on icon at bounding box center [1491, 729] width 19 height 19
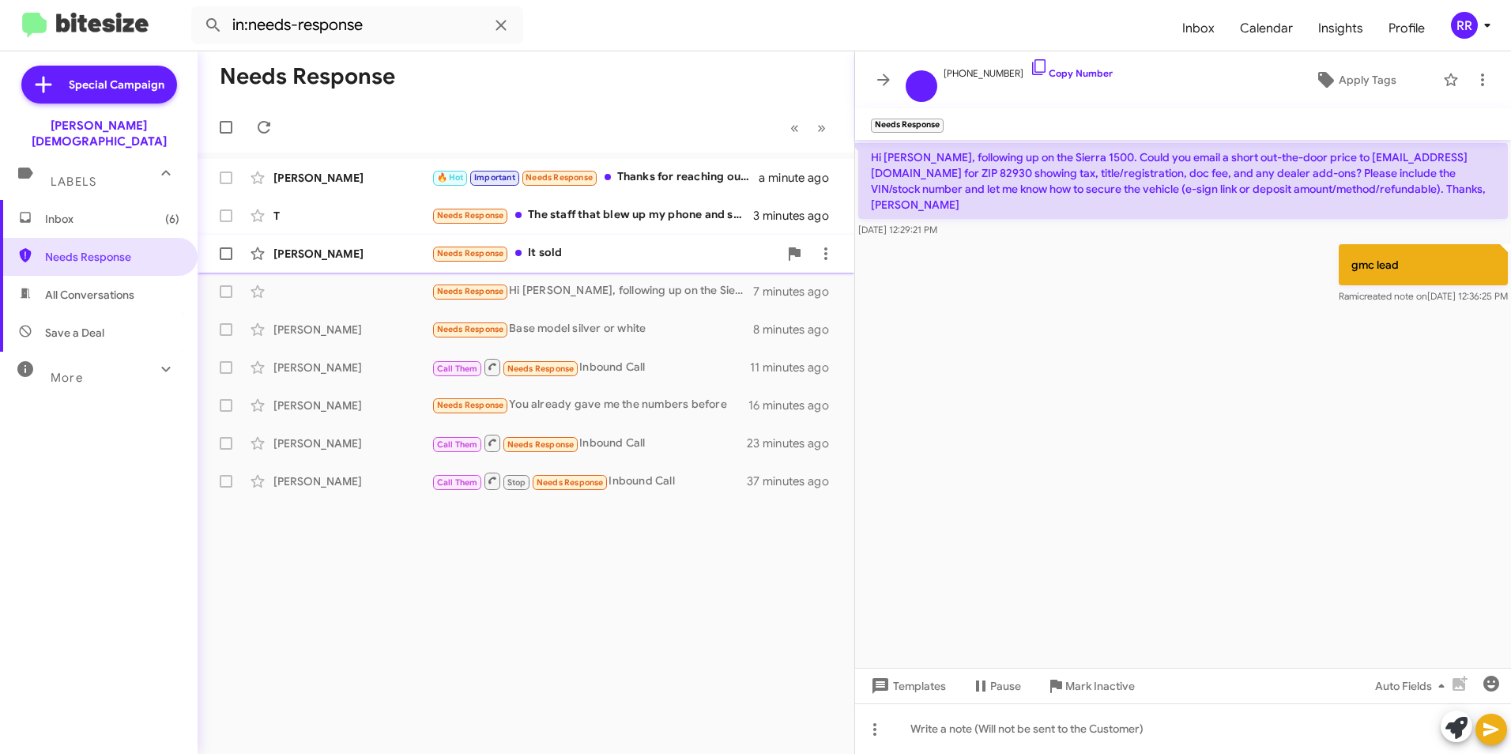
click at [392, 253] on div "[PERSON_NAME]" at bounding box center [353, 254] width 158 height 16
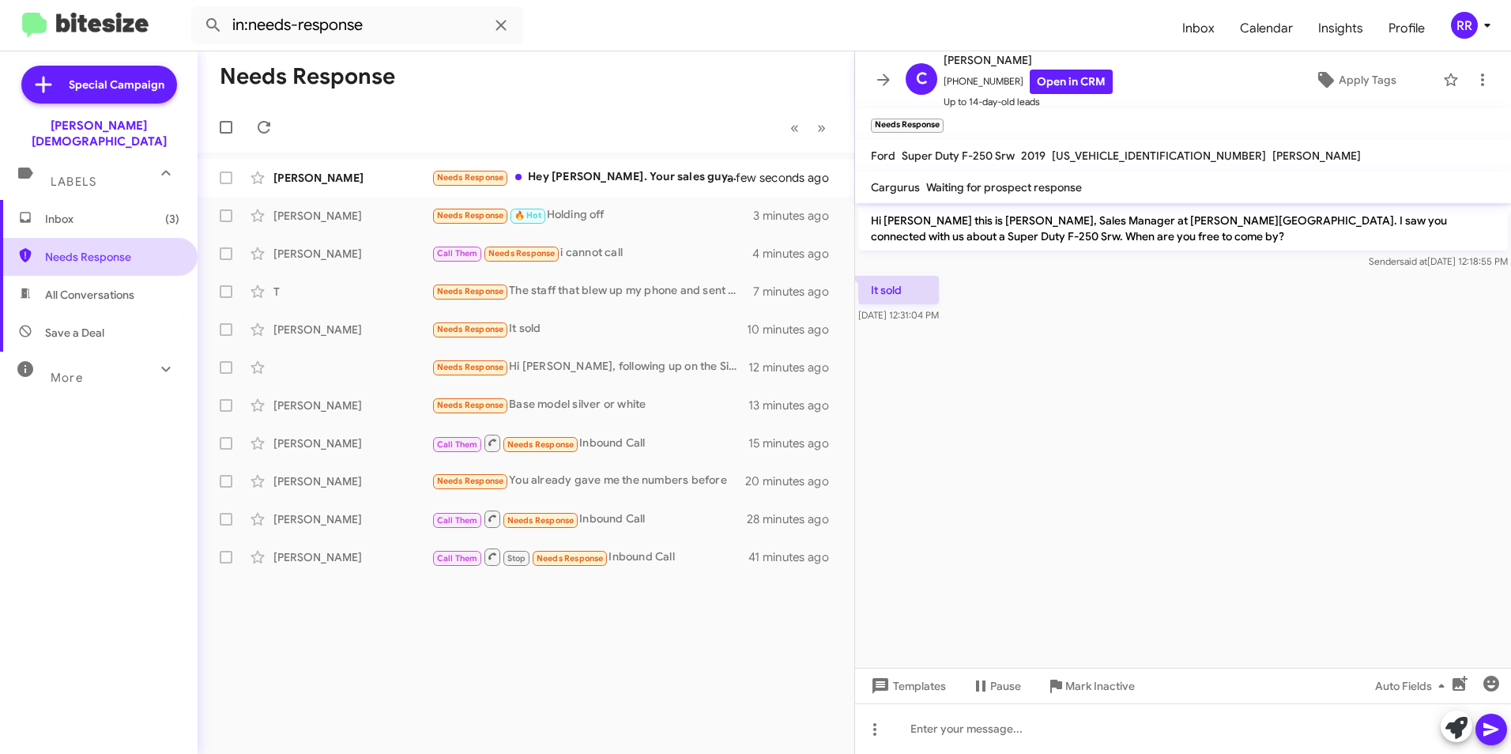
click at [108, 249] on span "Needs Response" at bounding box center [112, 257] width 134 height 16
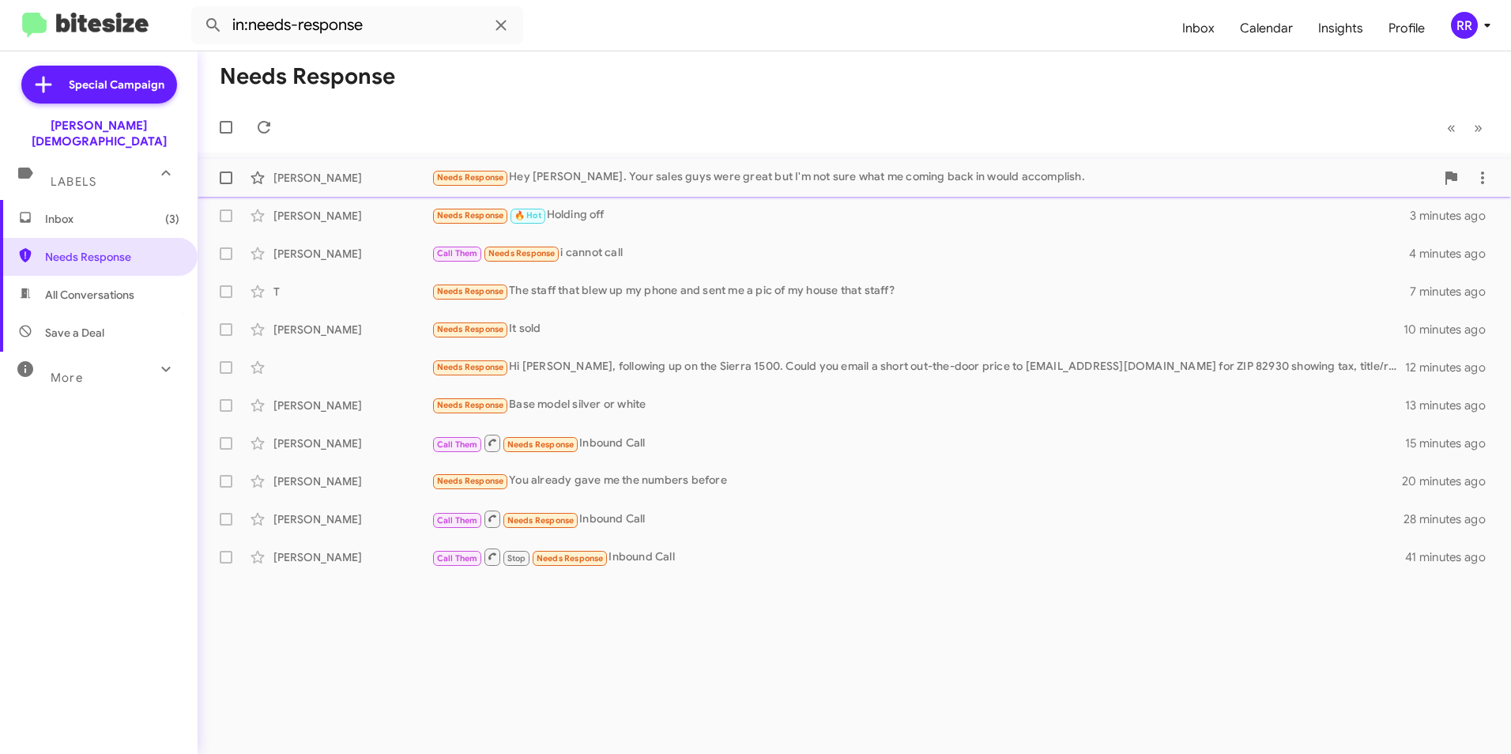
click at [291, 178] on div "[PERSON_NAME]" at bounding box center [353, 178] width 158 height 16
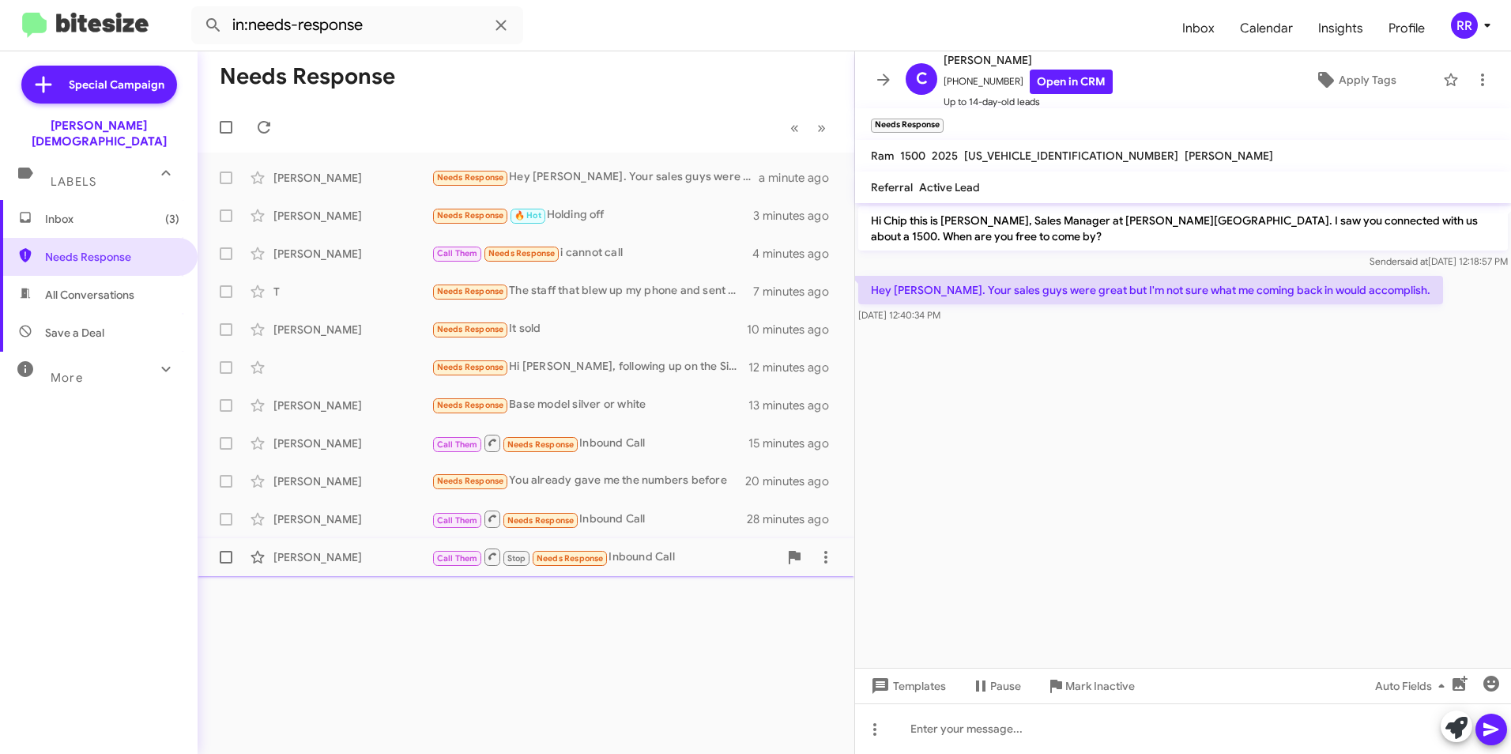
click at [362, 546] on div "[PERSON_NAME] Call Them Stop Needs Response Inbound Call 41 minutes ago" at bounding box center [526, 557] width 632 height 32
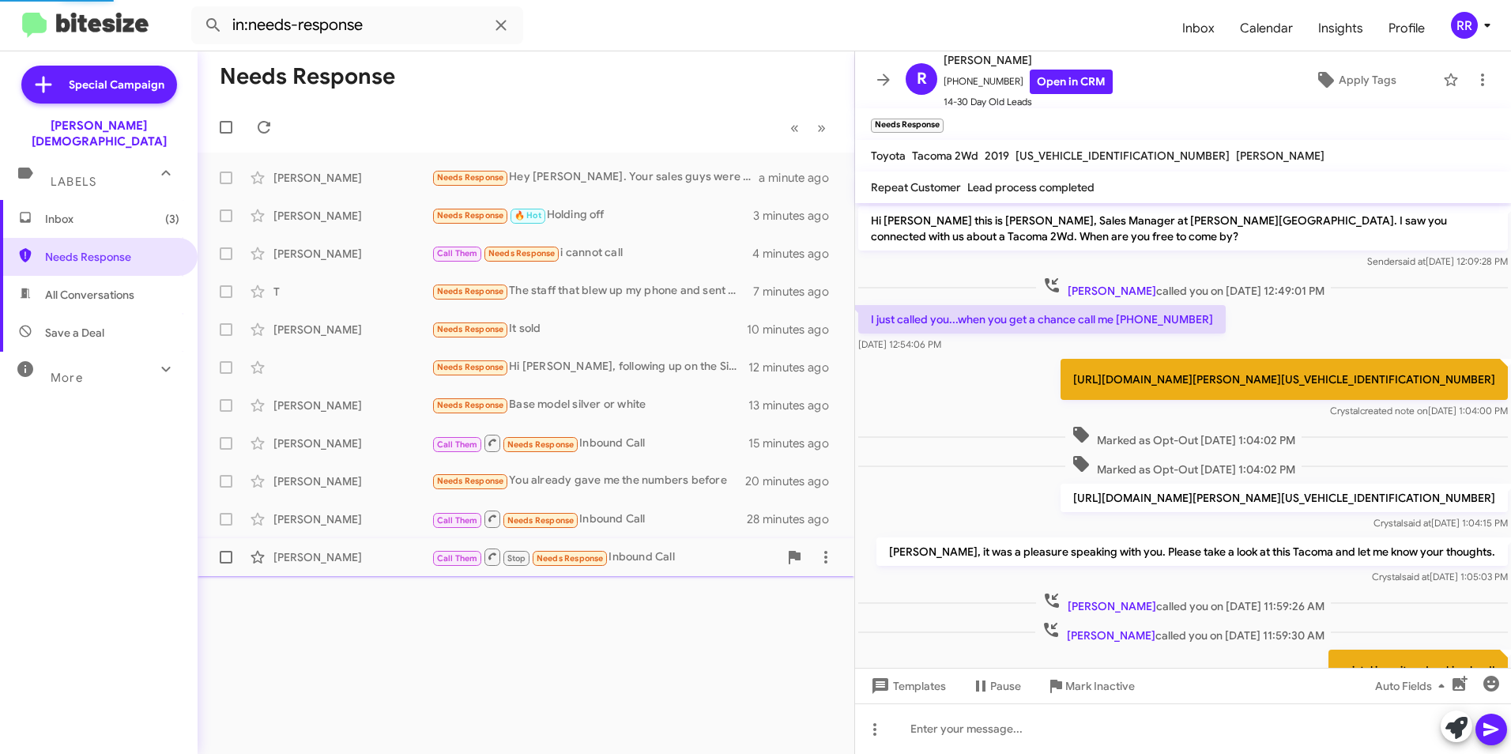
scroll to position [89, 0]
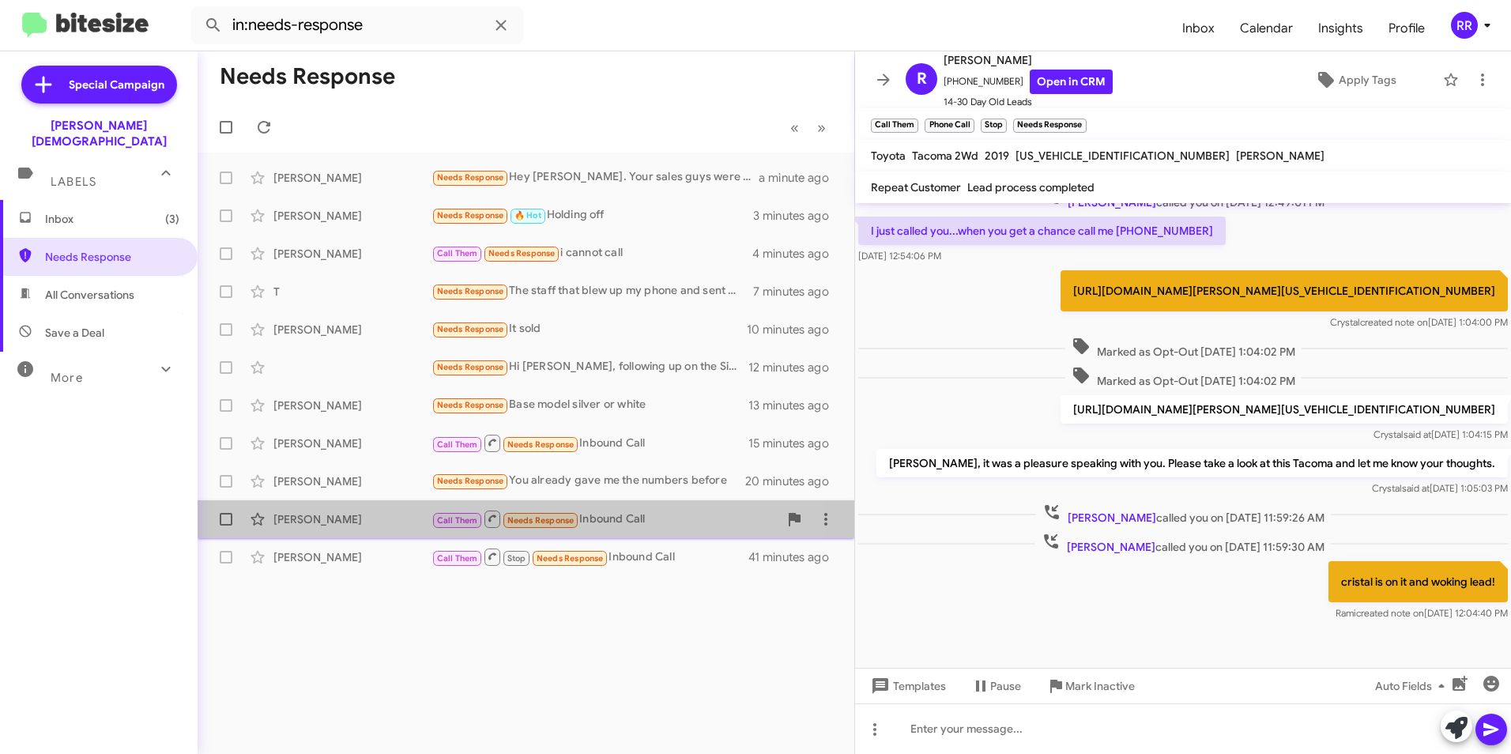
click at [338, 523] on div "[PERSON_NAME]" at bounding box center [353, 519] width 158 height 16
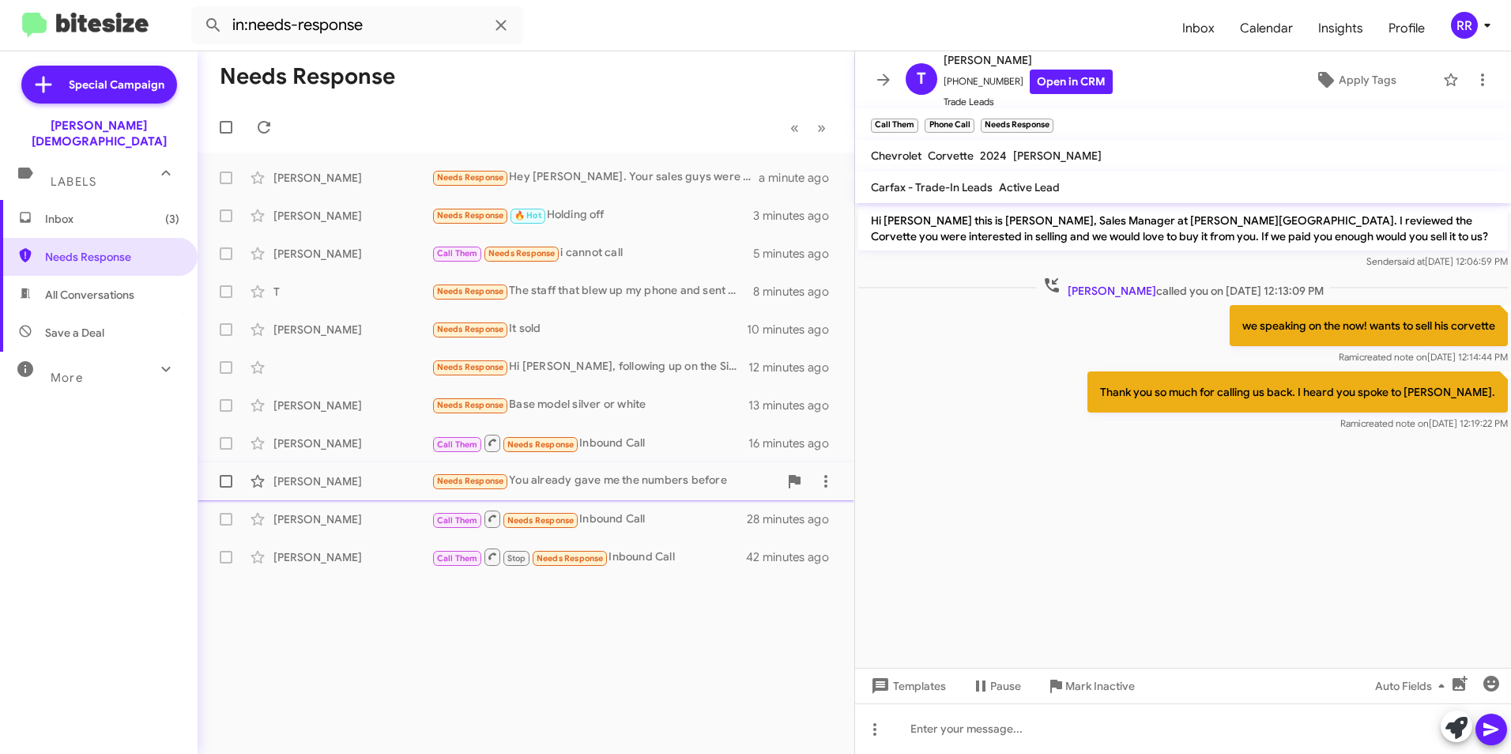
click at [327, 480] on div "[PERSON_NAME]" at bounding box center [353, 482] width 158 height 16
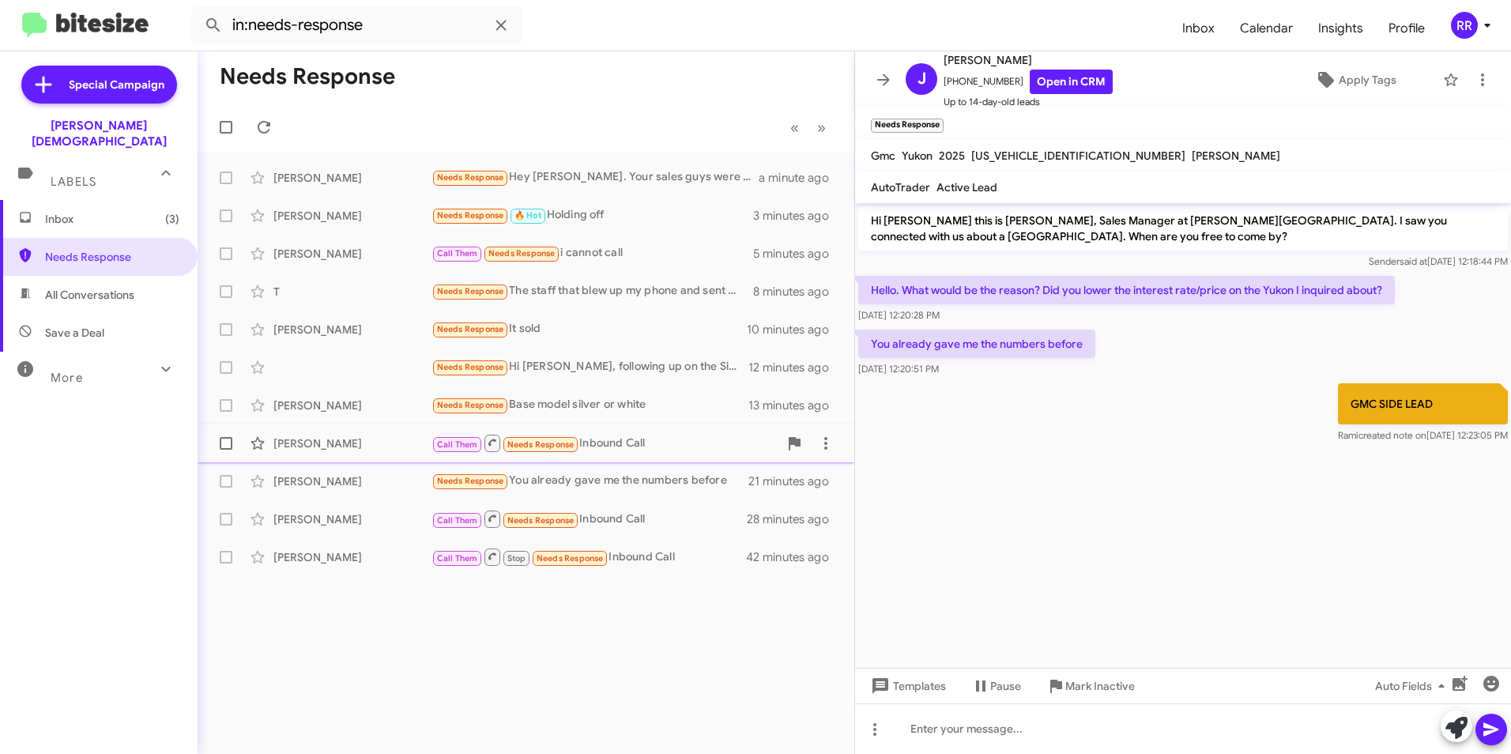
click at [318, 449] on div "[PERSON_NAME]" at bounding box center [353, 444] width 158 height 16
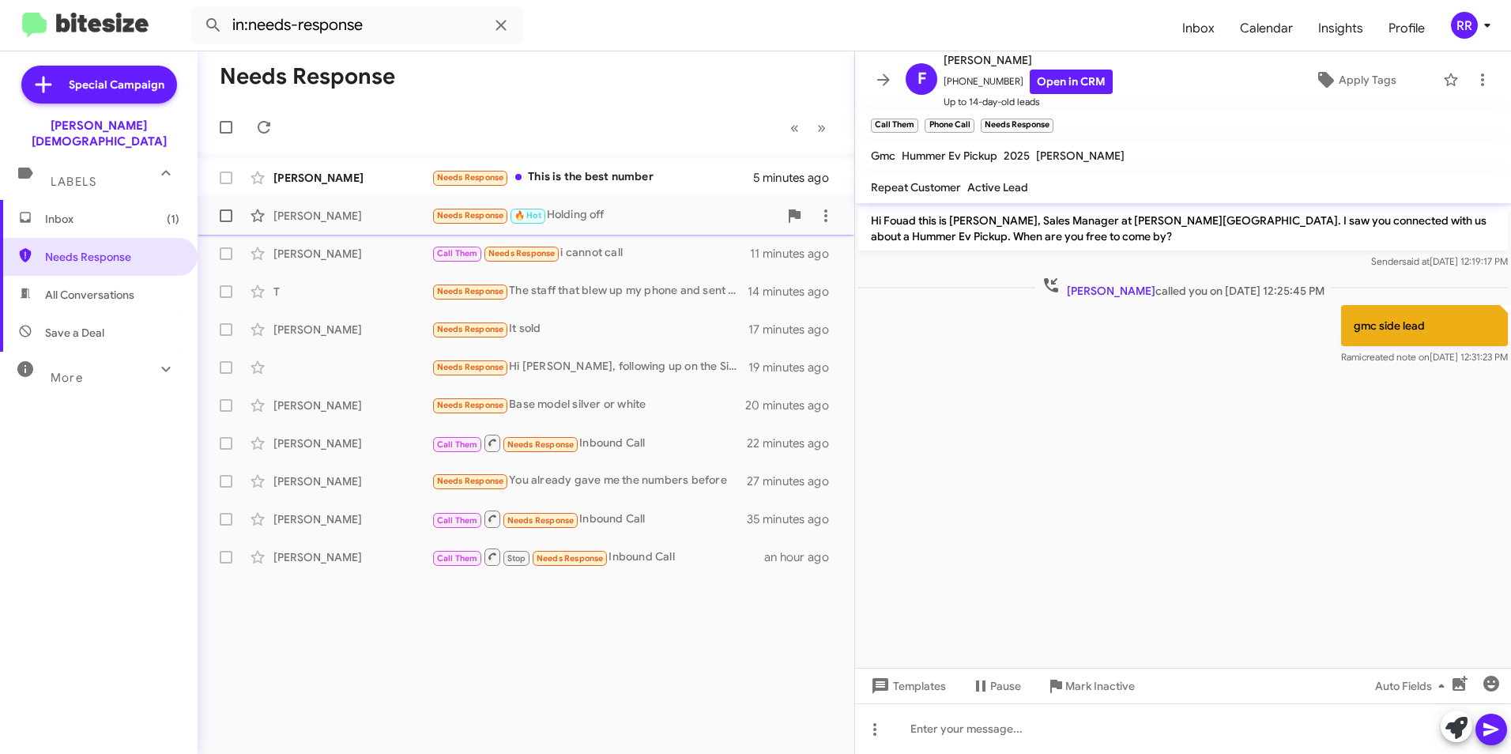
click at [318, 217] on div "[PERSON_NAME]" at bounding box center [353, 216] width 158 height 16
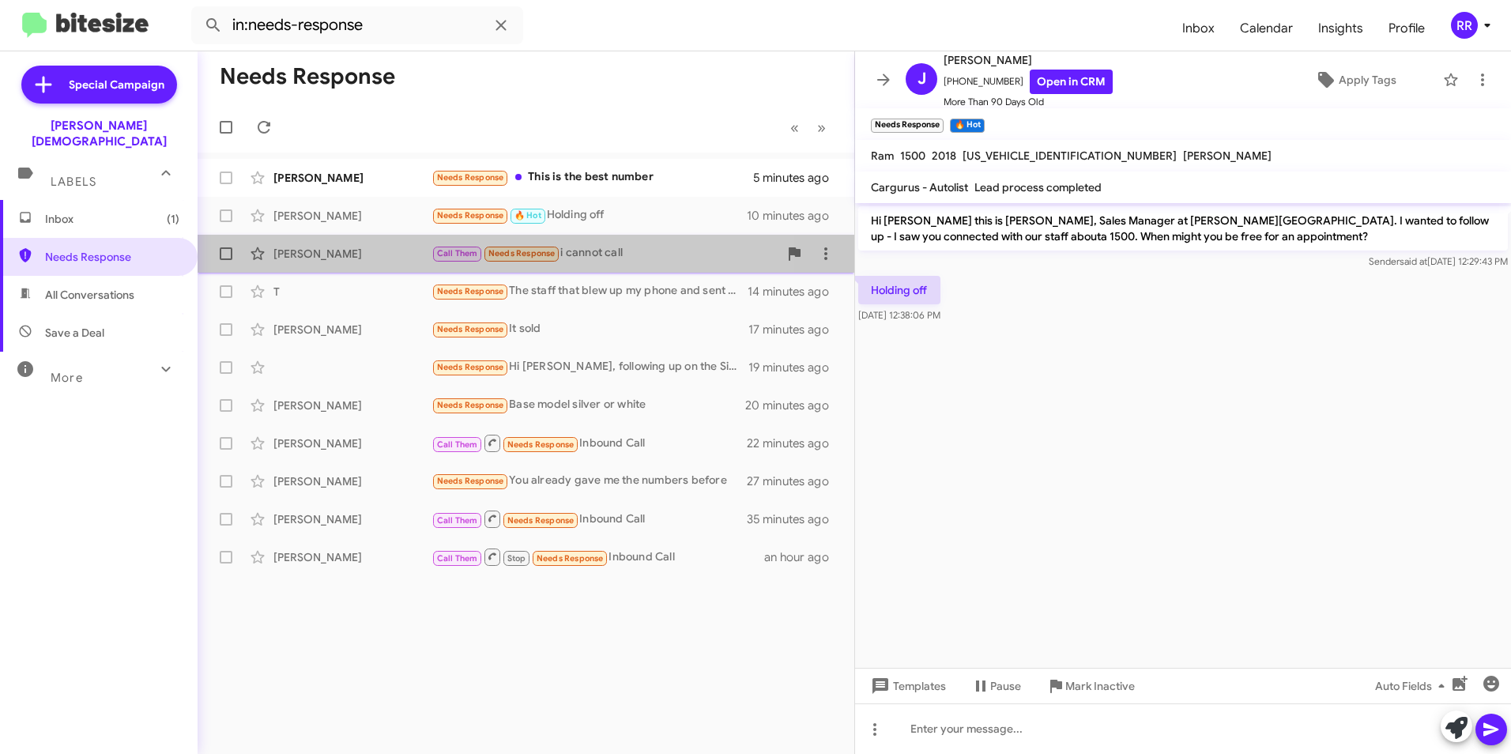
click at [323, 251] on div "[PERSON_NAME]" at bounding box center [353, 254] width 158 height 16
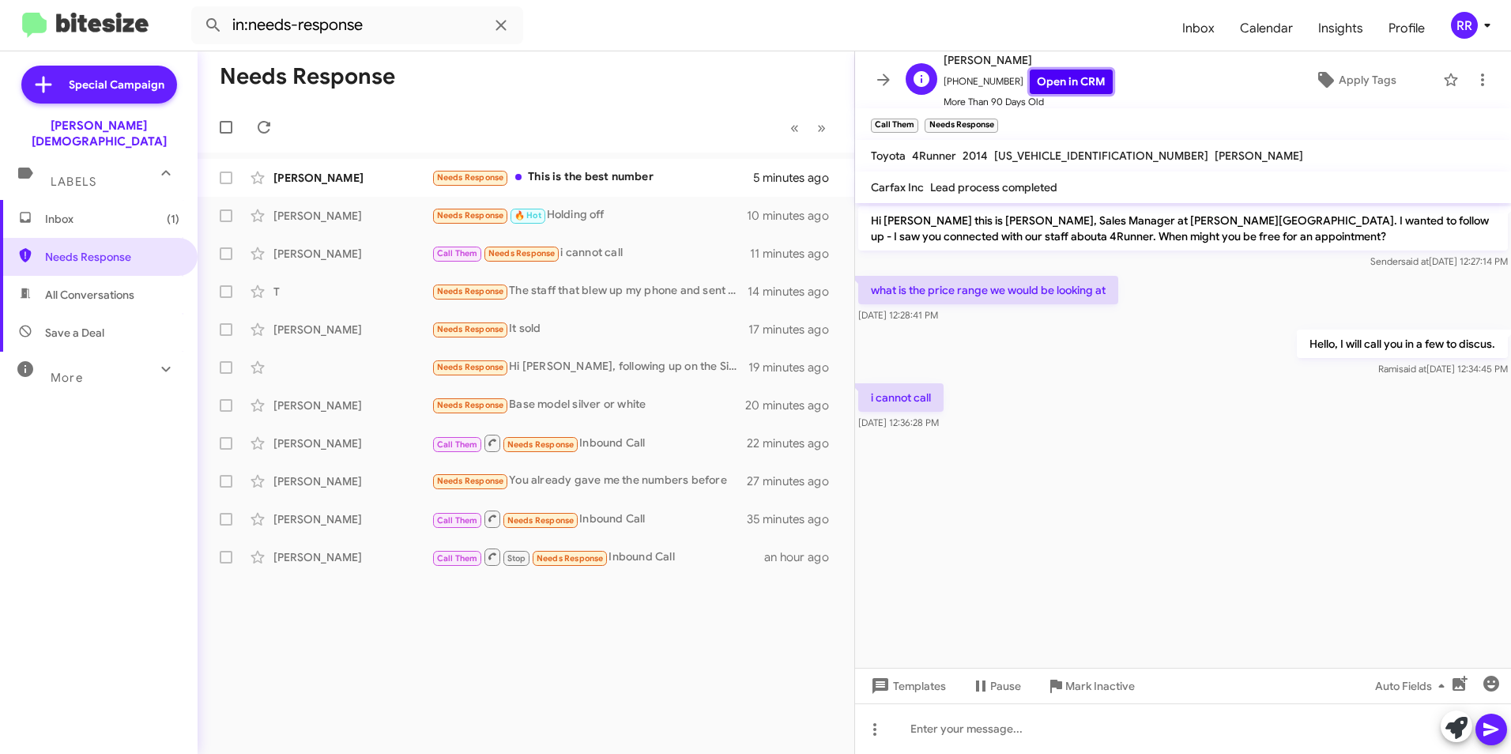
click at [1060, 84] on link "Open in CRM" at bounding box center [1071, 82] width 83 height 25
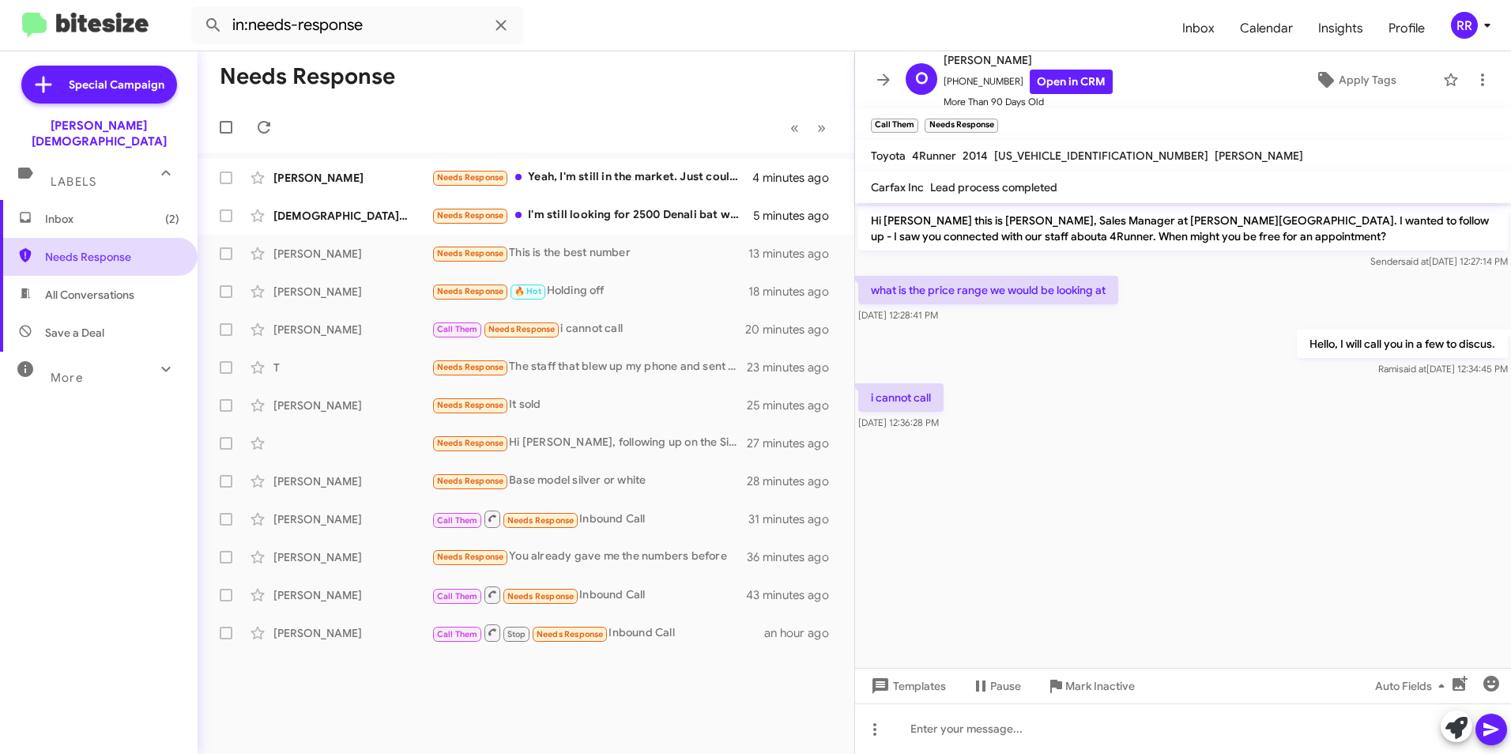
click at [91, 254] on span "Needs Response" at bounding box center [99, 257] width 198 height 38
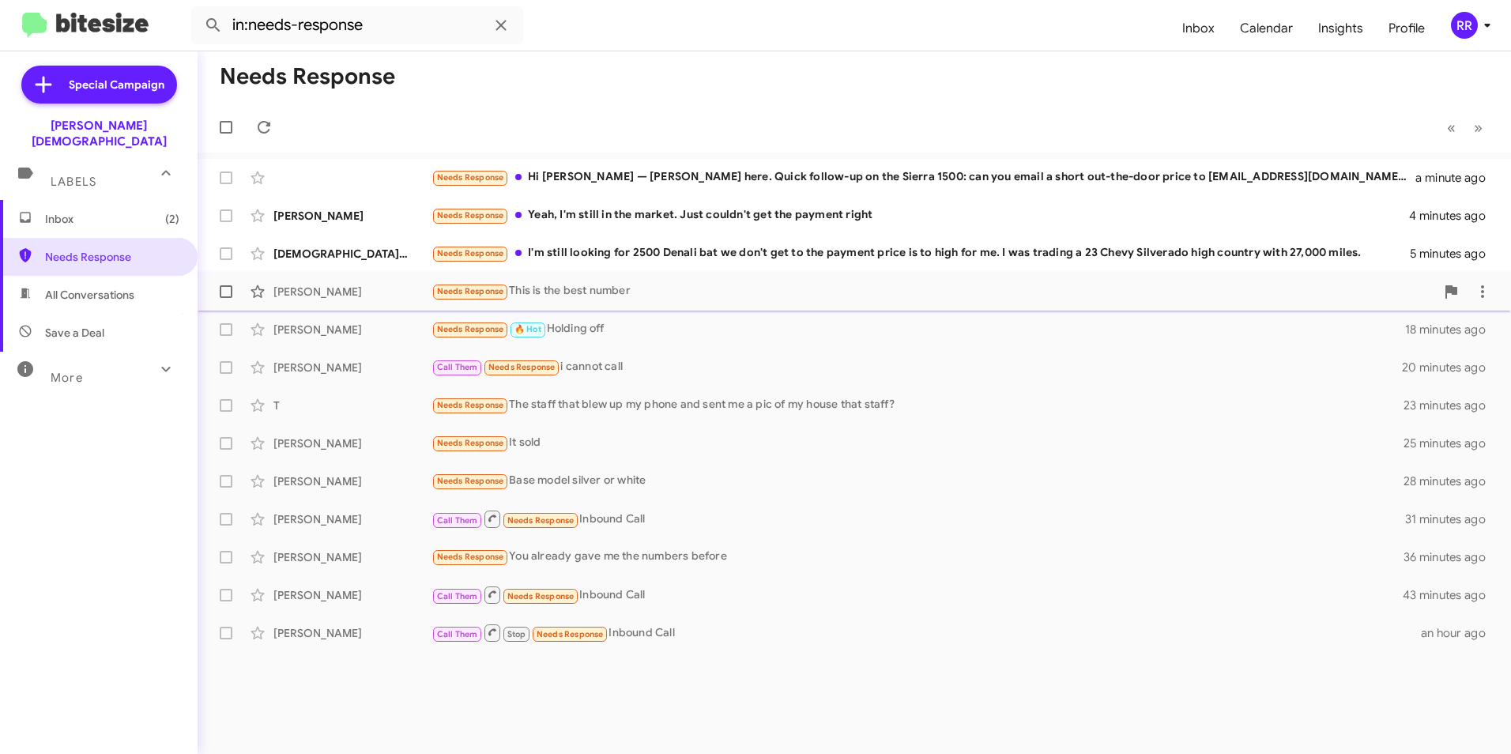
click at [291, 292] on div "[PERSON_NAME]" at bounding box center [353, 292] width 158 height 16
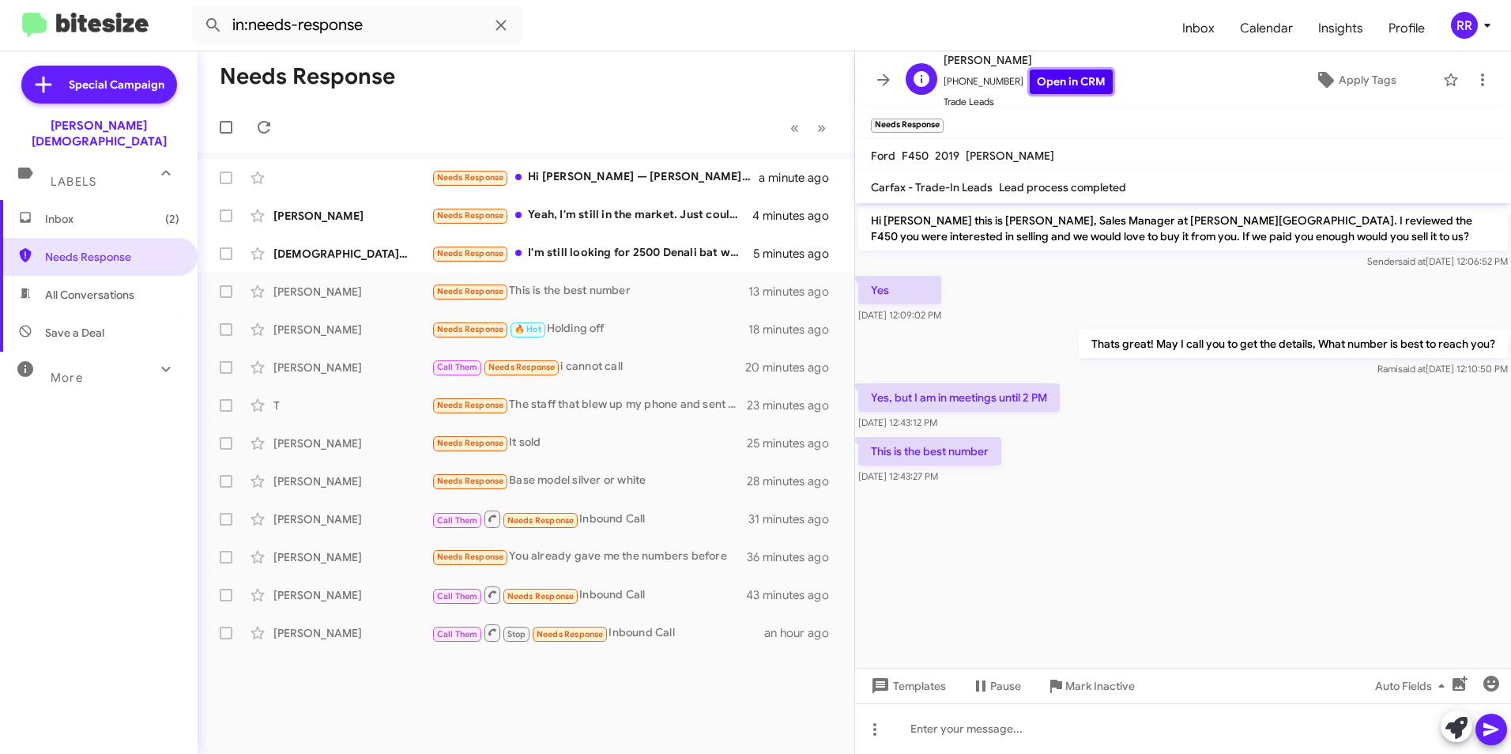
click at [1050, 80] on link "Open in CRM" at bounding box center [1071, 82] width 83 height 25
click at [1016, 738] on div at bounding box center [1183, 729] width 656 height 51
click at [1492, 728] on icon at bounding box center [1491, 729] width 15 height 13
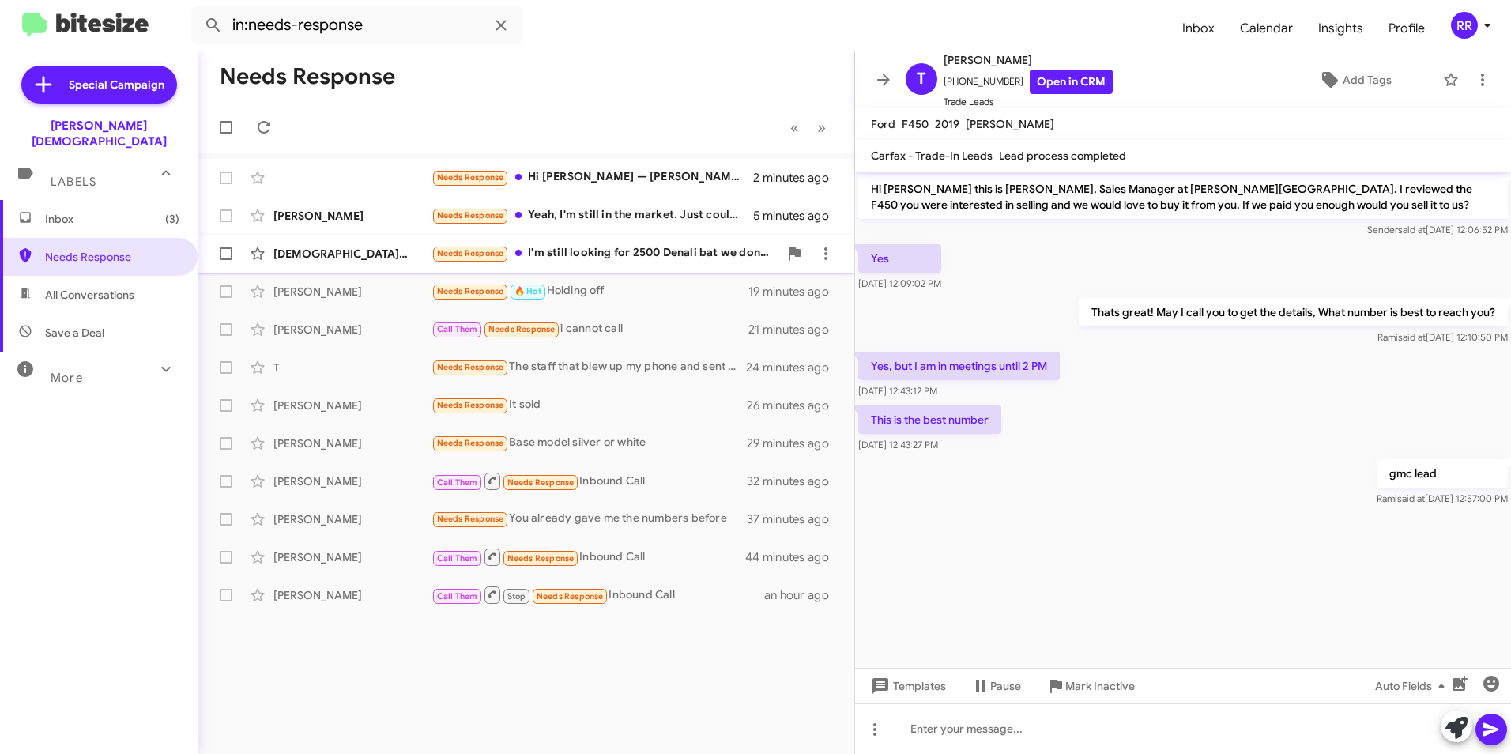
click at [319, 256] on div "[DEMOGRAPHIC_DATA][PERSON_NAME]" at bounding box center [353, 254] width 158 height 16
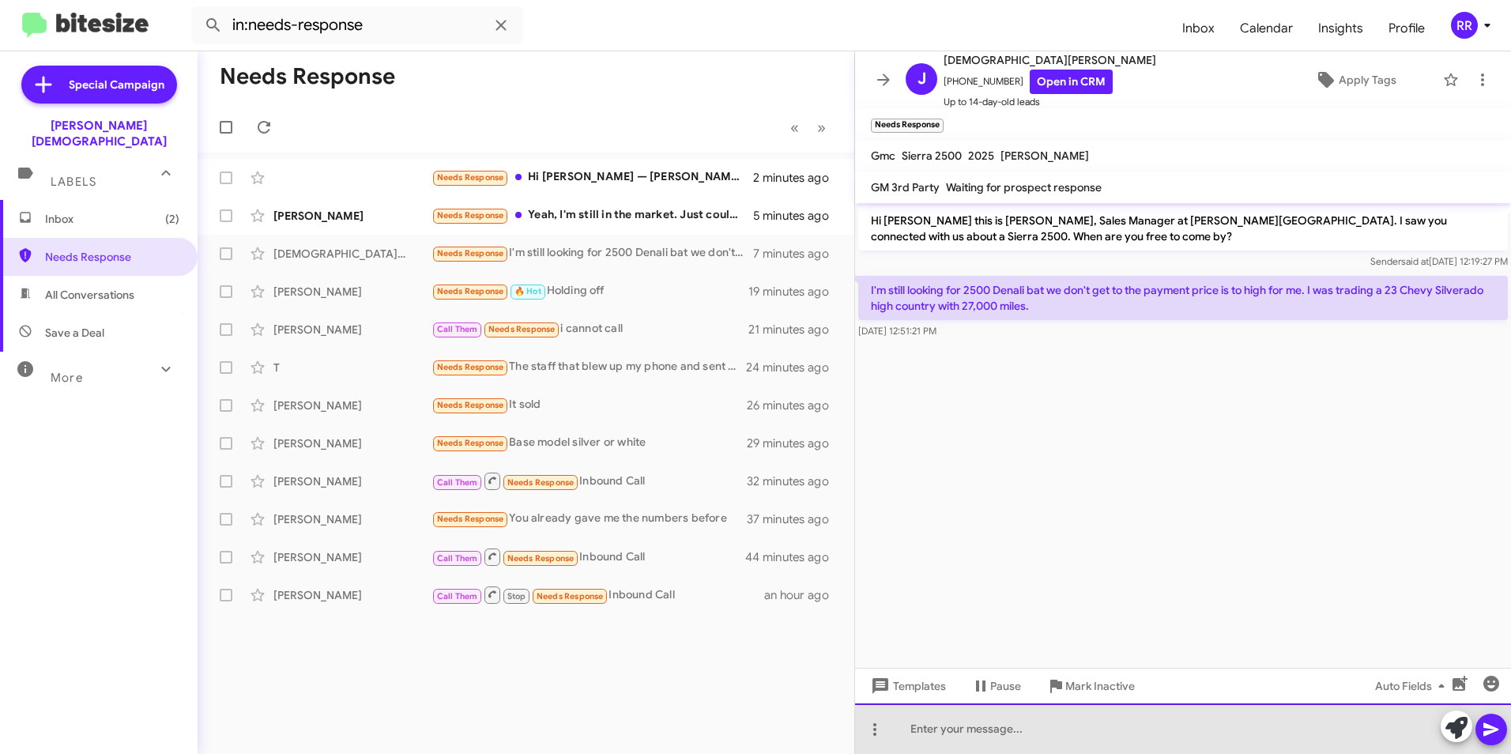
click at [911, 720] on div at bounding box center [1183, 729] width 656 height 51
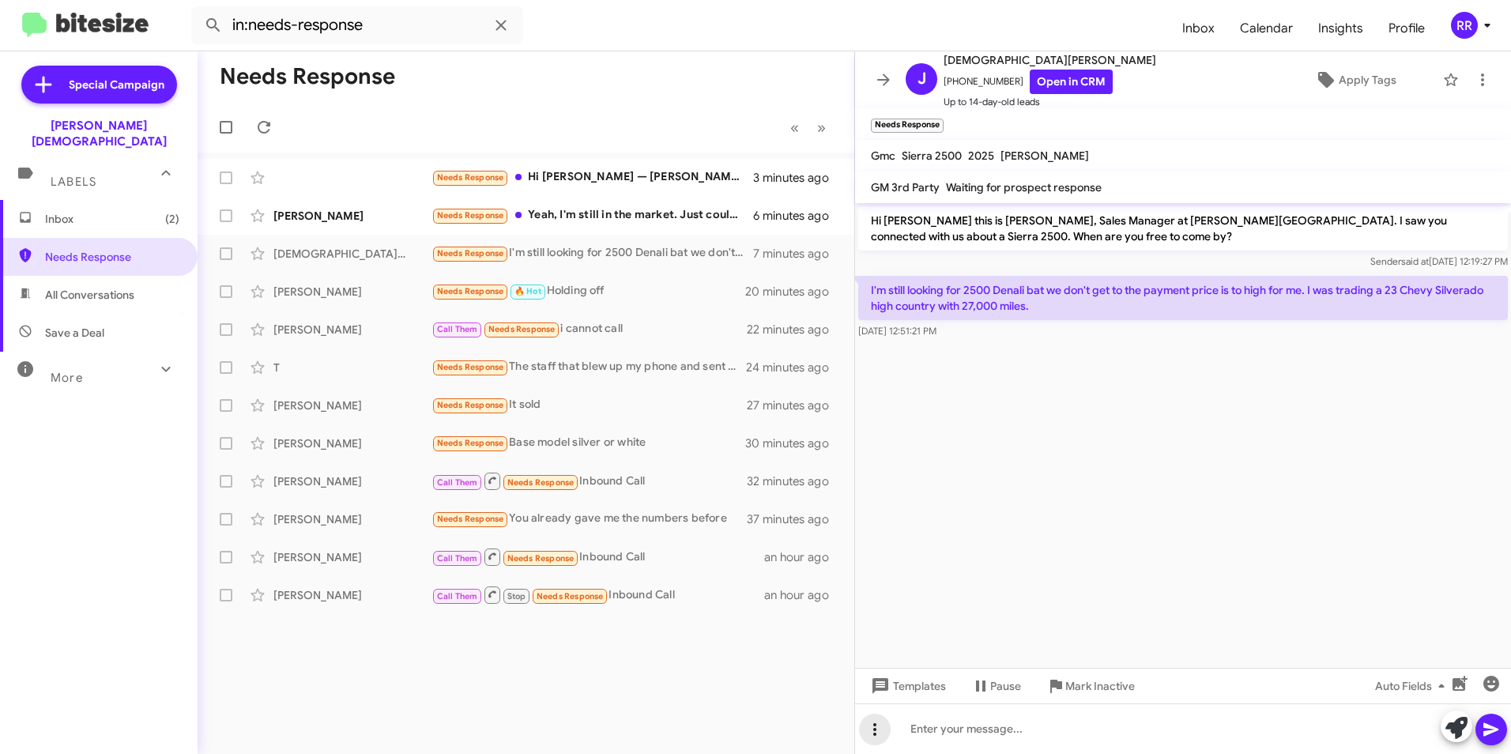
click at [880, 734] on icon at bounding box center [875, 729] width 19 height 19
click at [911, 675] on button "note" at bounding box center [908, 689] width 98 height 38
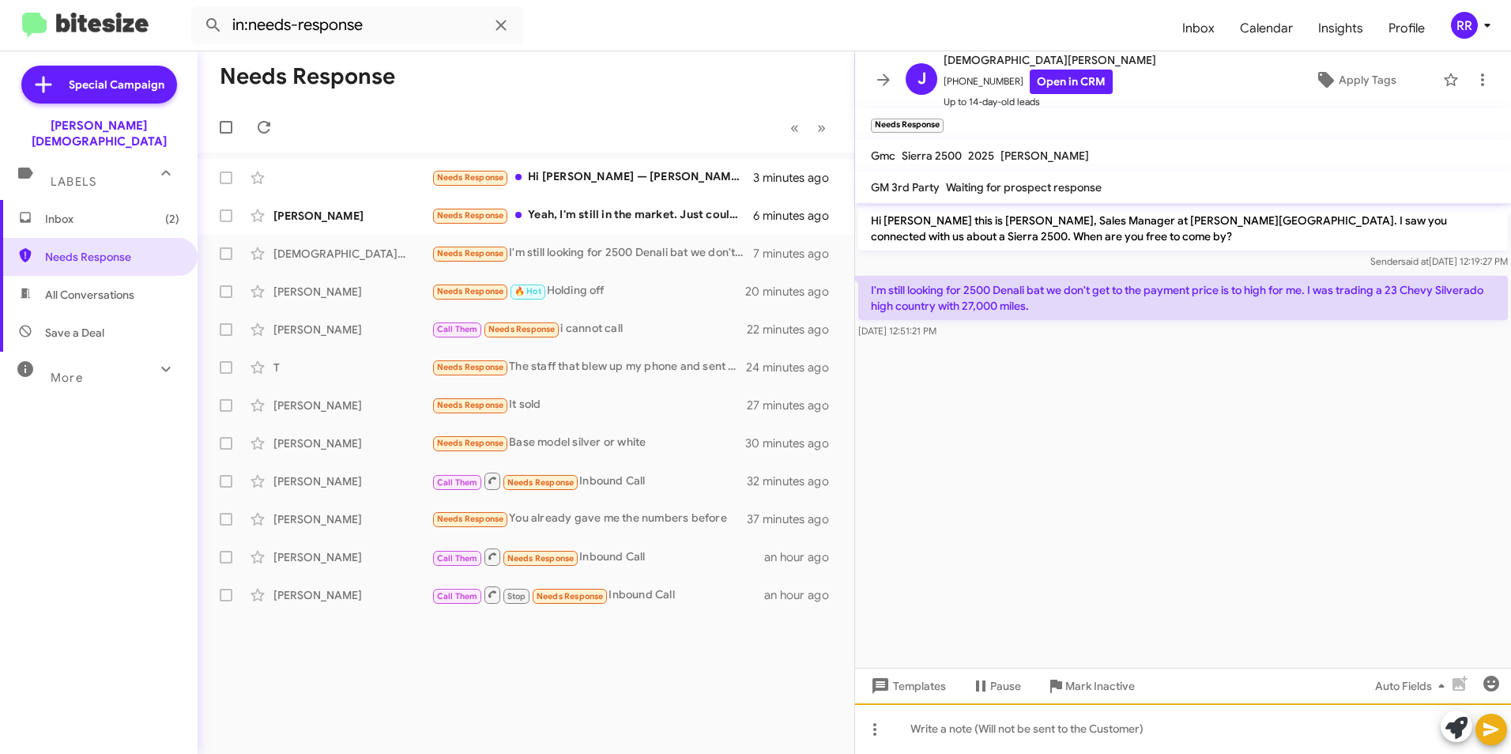
click at [939, 723] on div at bounding box center [1183, 729] width 656 height 51
click at [1485, 723] on icon at bounding box center [1491, 729] width 19 height 19
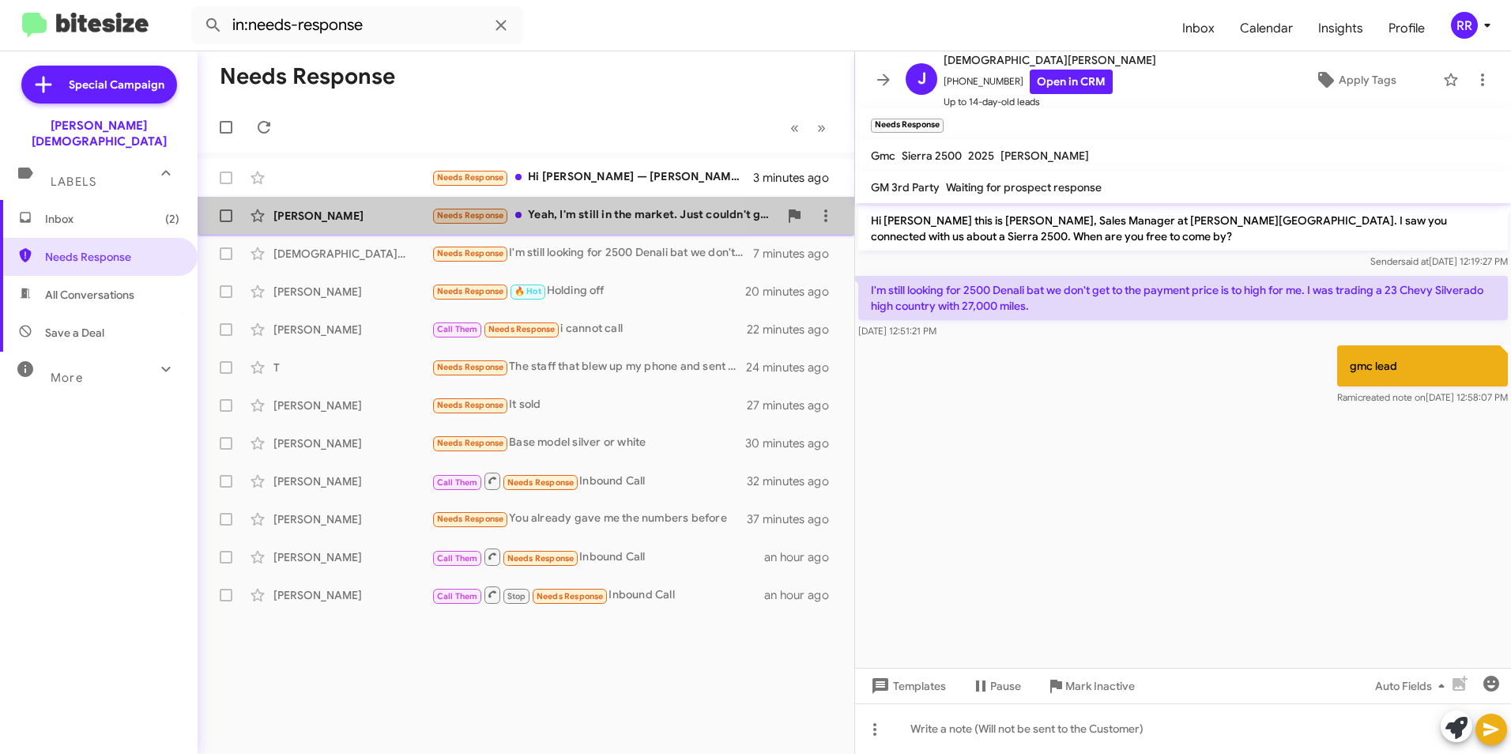
click at [298, 223] on div "[PERSON_NAME]" at bounding box center [353, 216] width 158 height 16
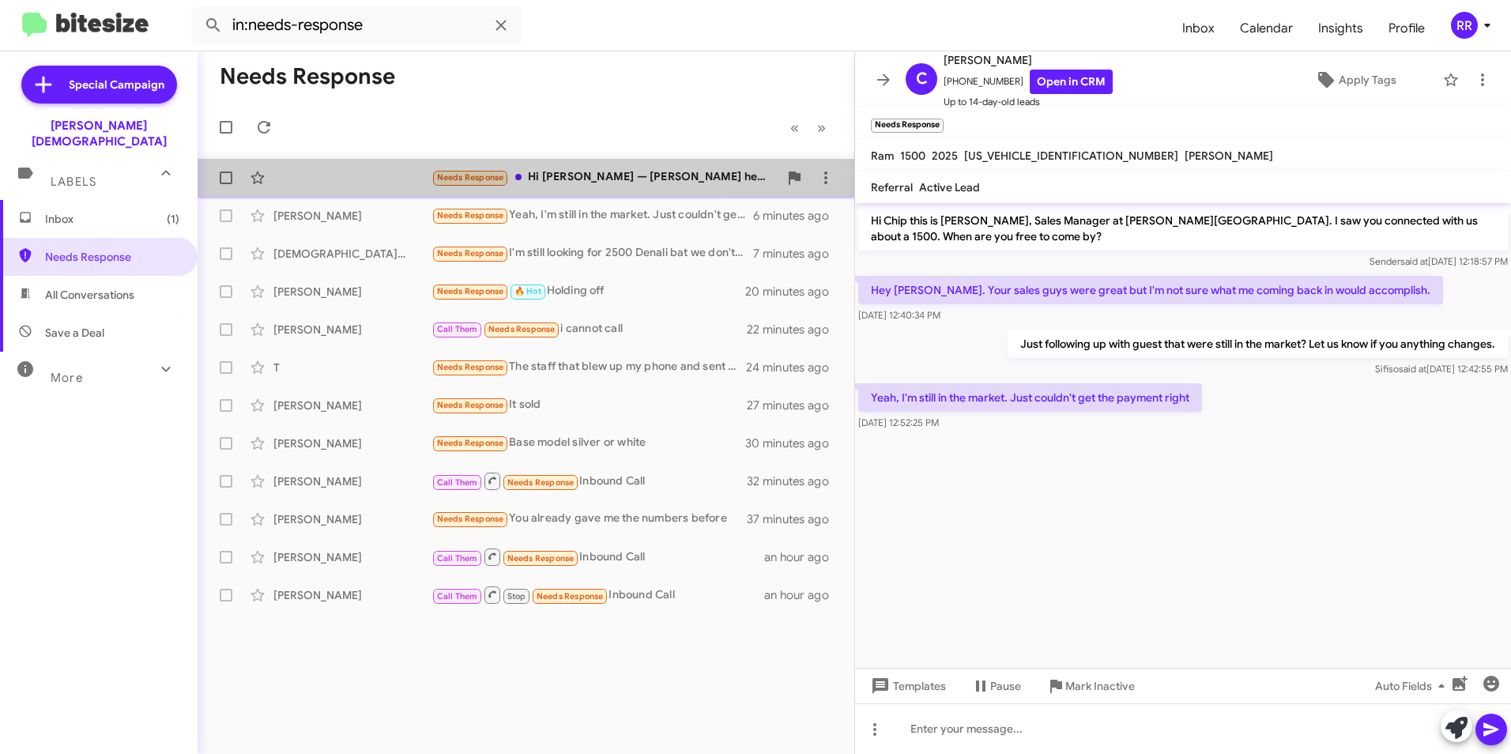
click at [388, 172] on div "Needs Response Hi [PERSON_NAME] — [PERSON_NAME] here. Quick follow-up on the Si…" at bounding box center [526, 178] width 632 height 32
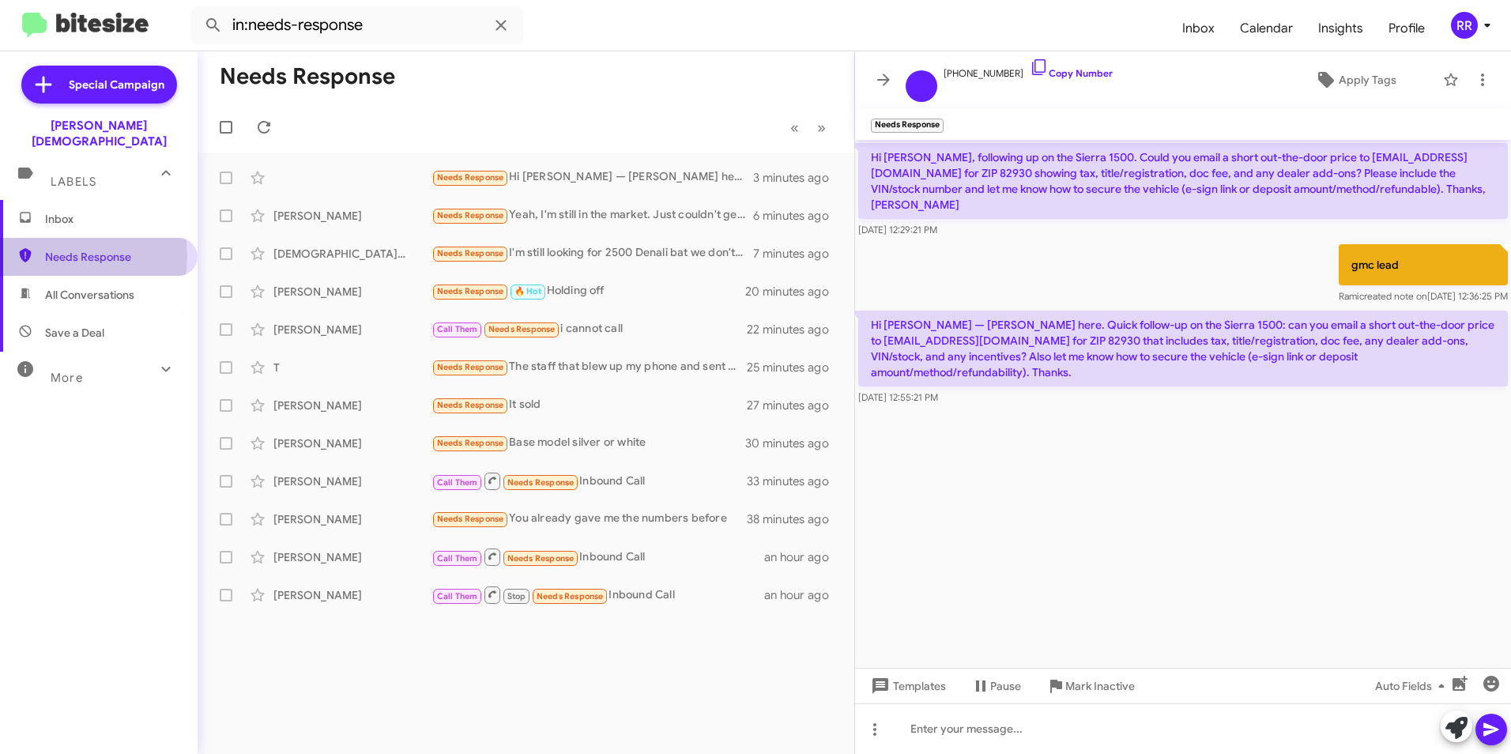
click at [60, 249] on span "Needs Response" at bounding box center [112, 257] width 134 height 16
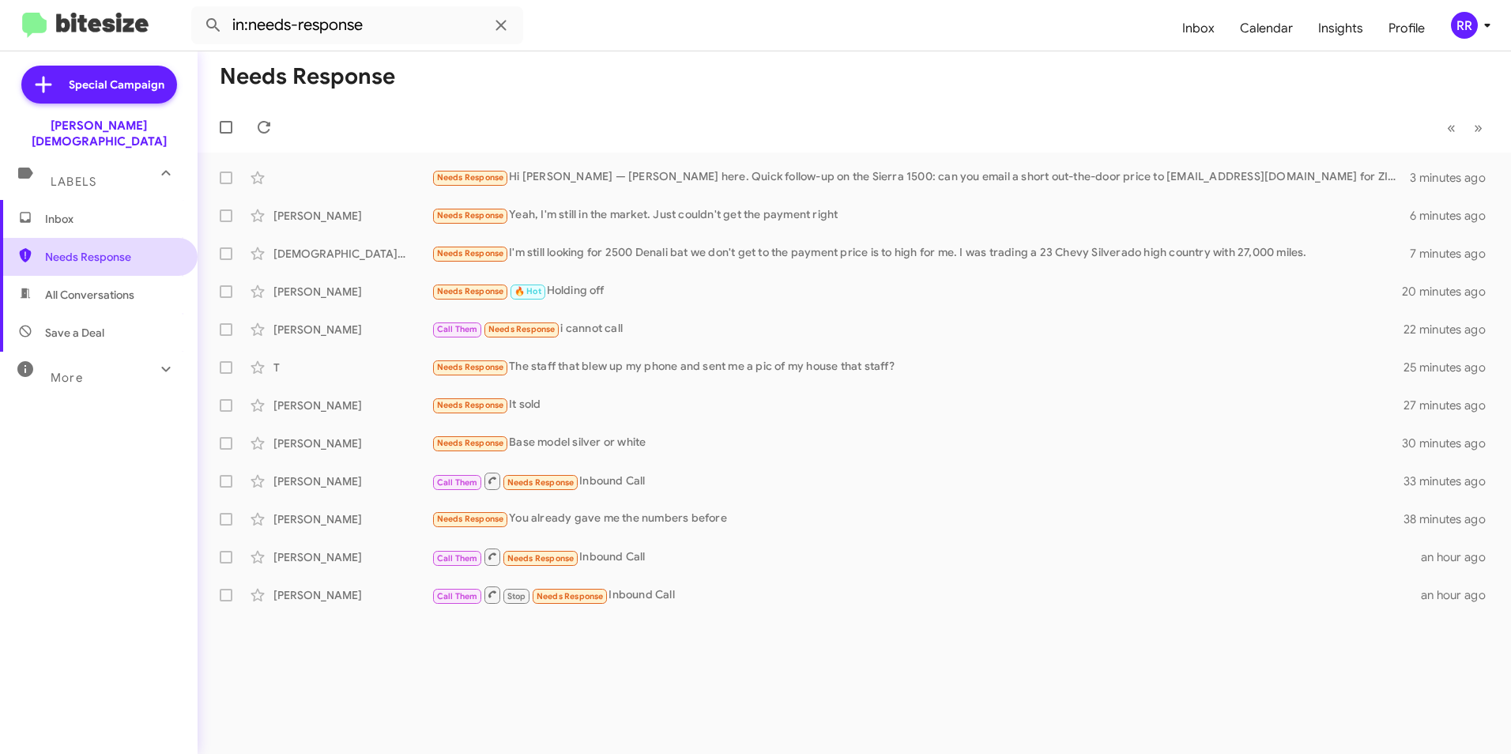
click at [60, 249] on span "Needs Response" at bounding box center [112, 257] width 134 height 16
click at [509, 25] on icon at bounding box center [501, 25] width 19 height 19
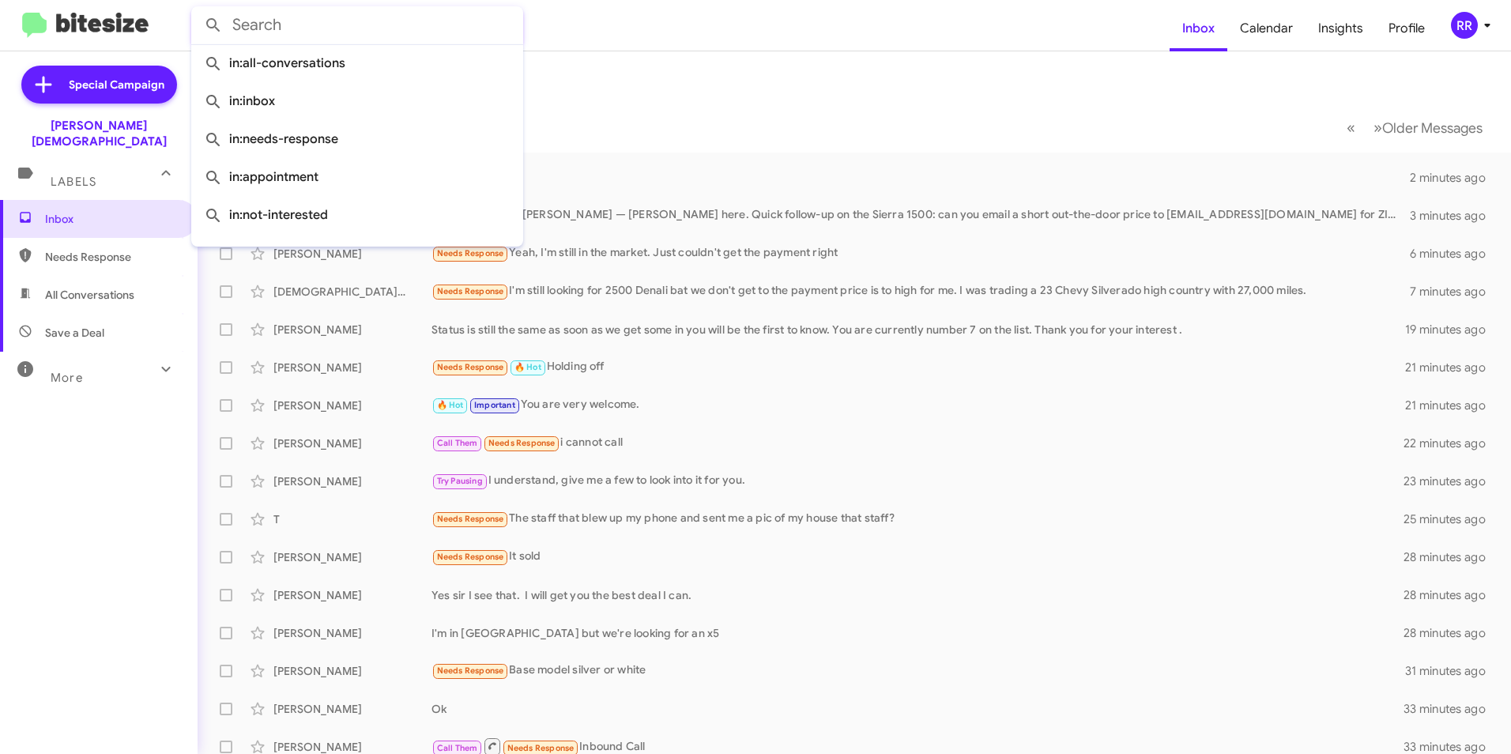
drag, startPoint x: 647, startPoint y: 71, endPoint x: 637, endPoint y: 81, distance: 14.5
click at [648, 71] on mat-toolbar-row "Inbox" at bounding box center [855, 76] width 1314 height 51
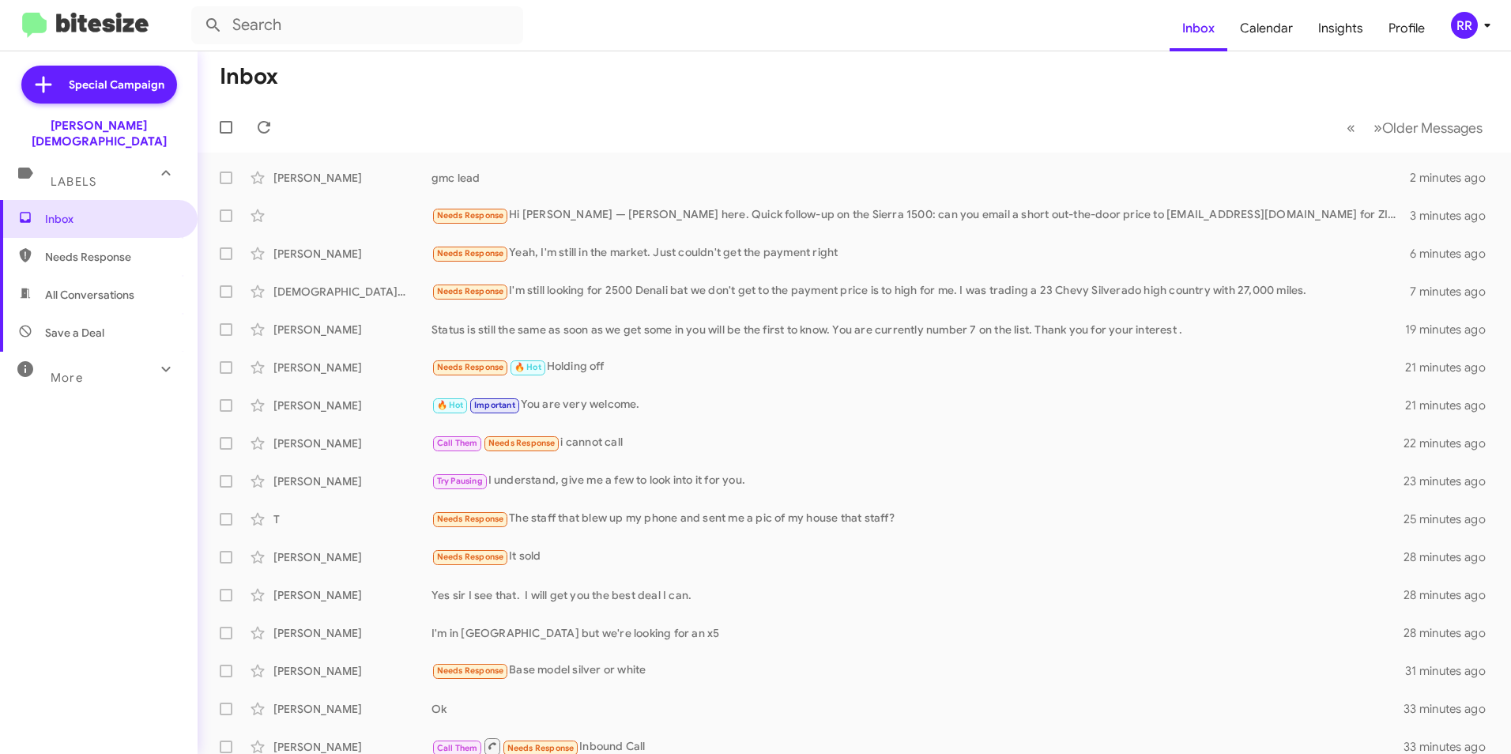
click at [89, 249] on span "Needs Response" at bounding box center [112, 257] width 134 height 16
type input "in:needs-response"
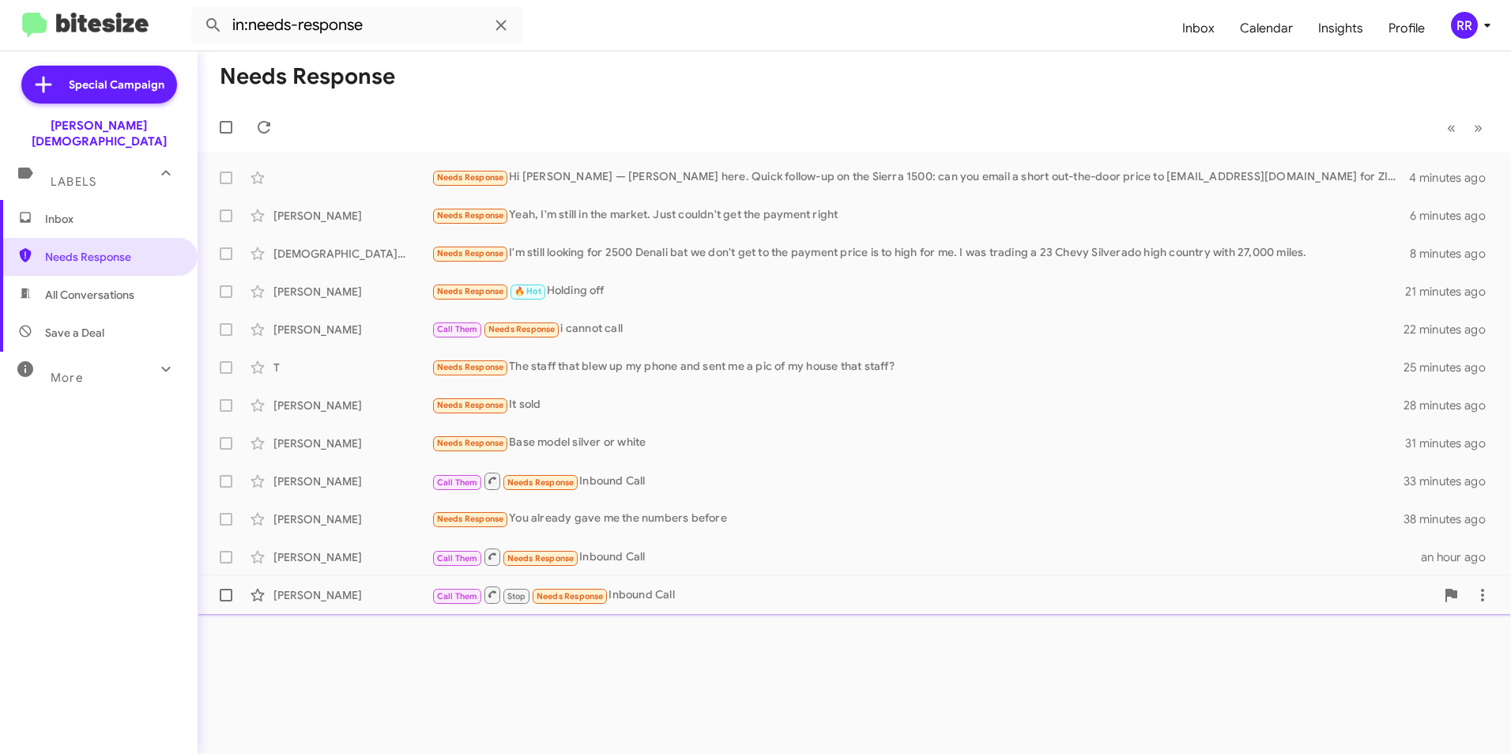
click at [334, 598] on div "[PERSON_NAME]" at bounding box center [353, 595] width 158 height 16
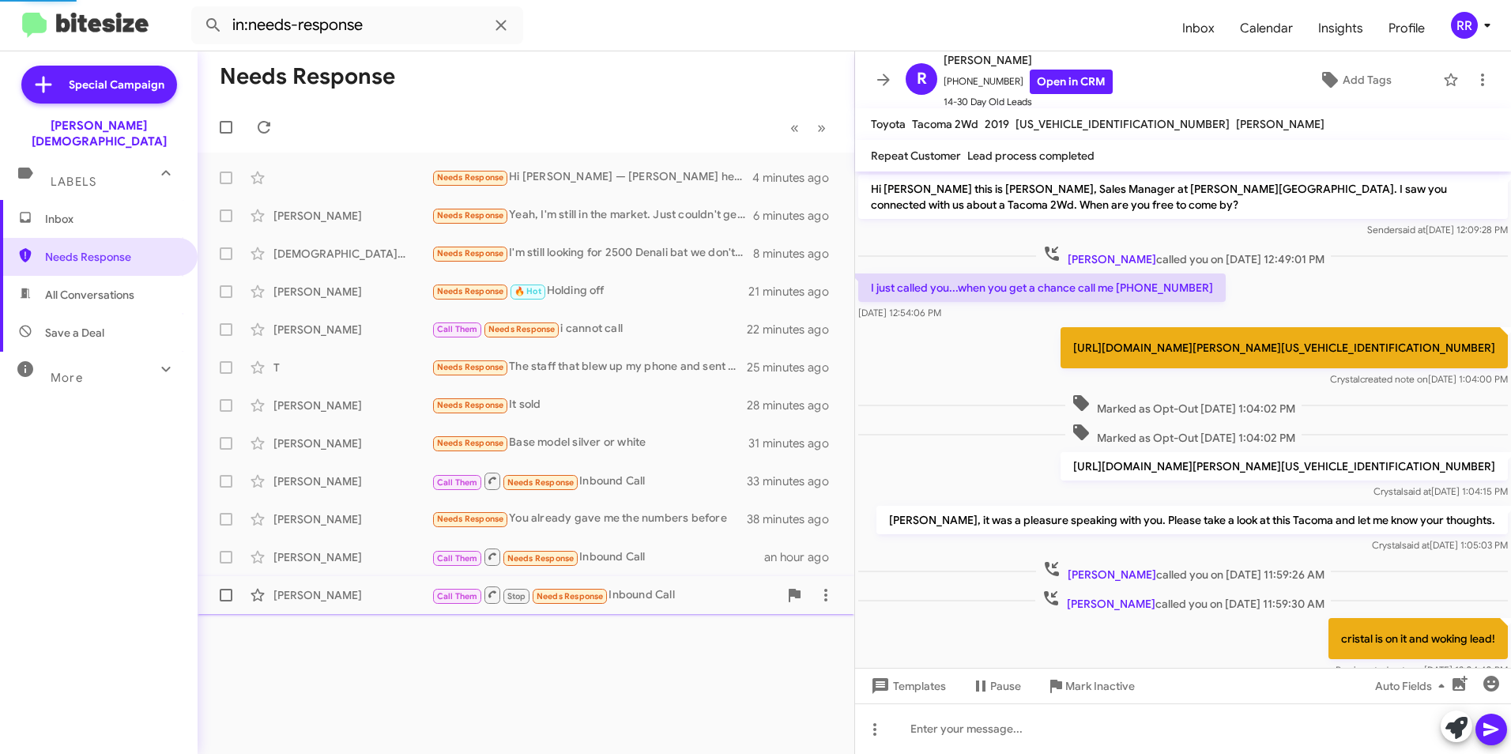
scroll to position [57, 0]
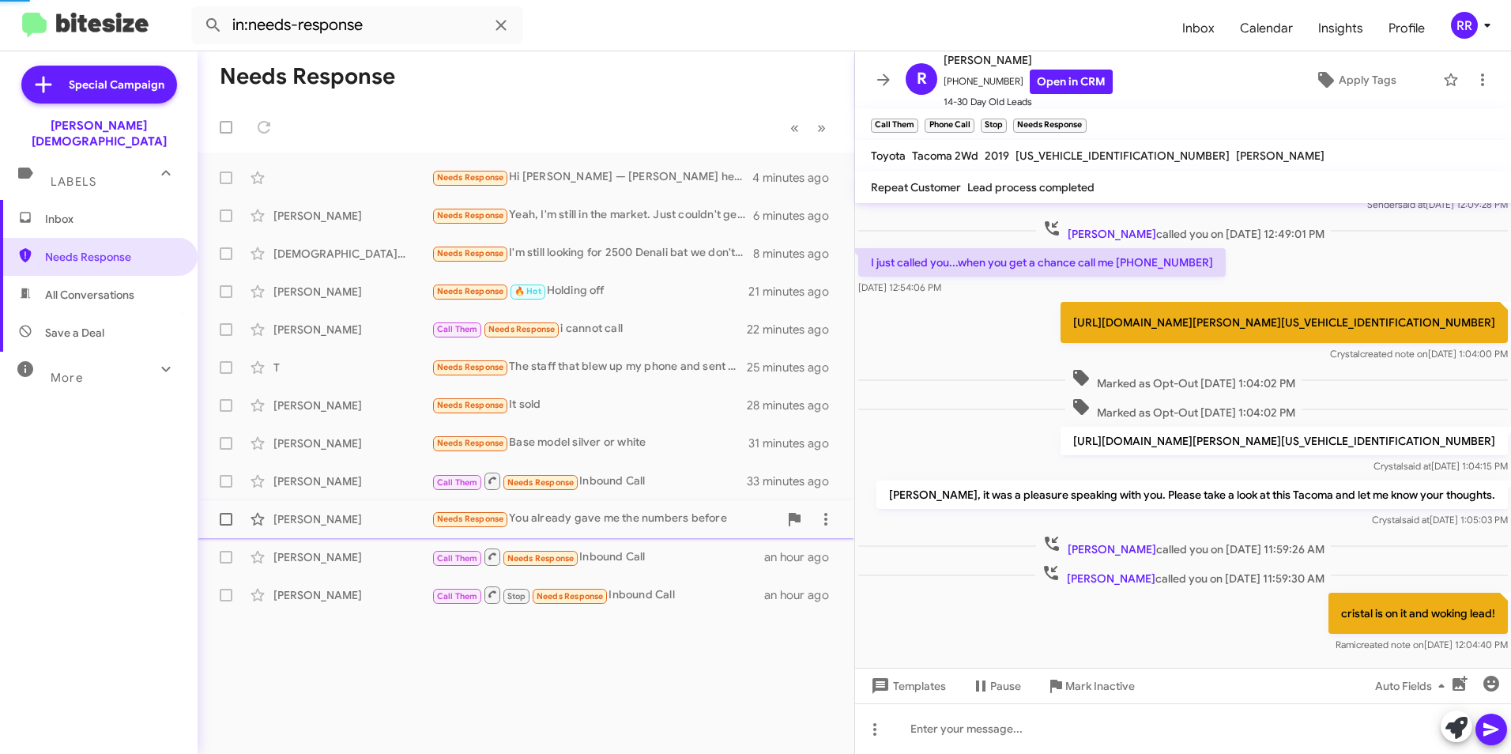
click at [311, 527] on div "[PERSON_NAME]" at bounding box center [353, 519] width 158 height 16
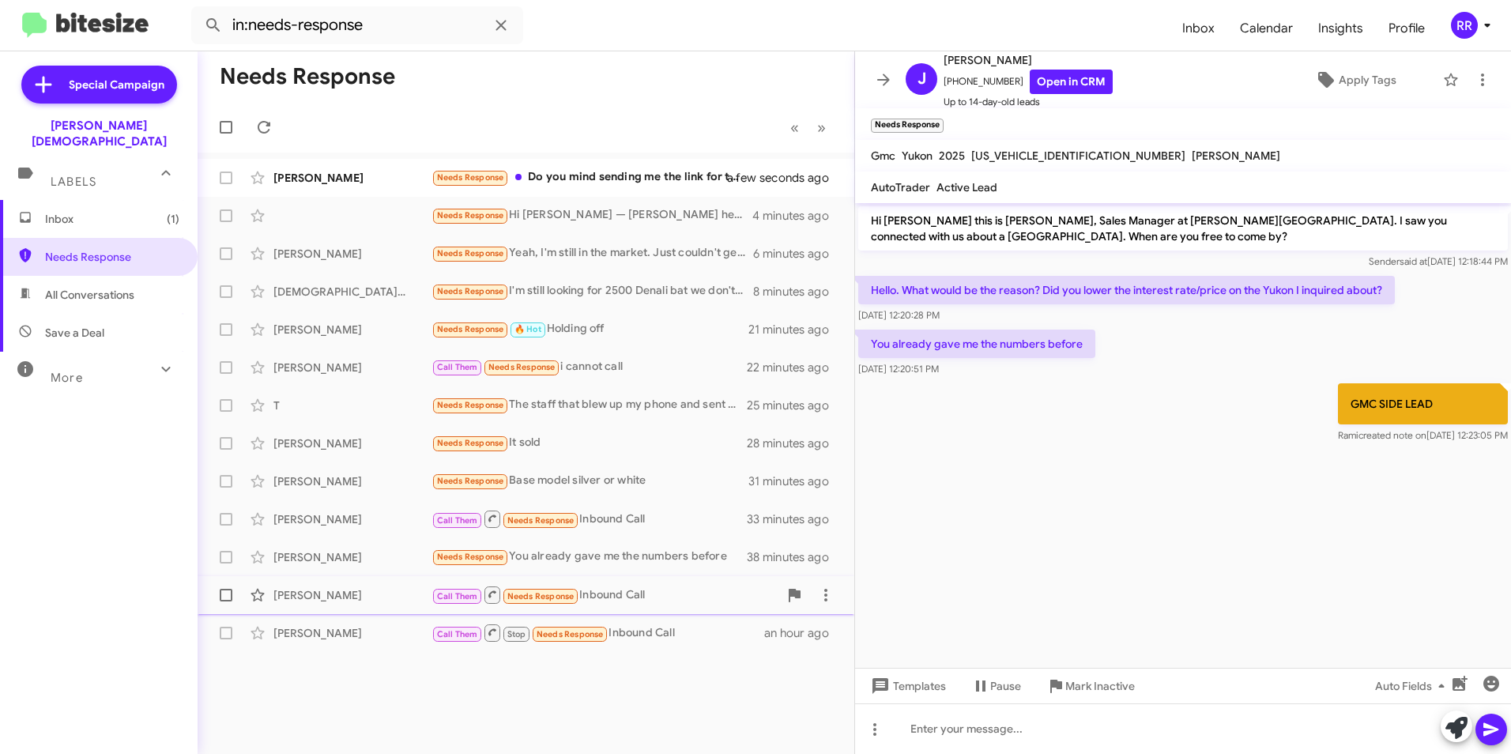
click at [320, 604] on div "[PERSON_NAME] Call Them Needs Response Inbound Call an hour ago" at bounding box center [526, 595] width 632 height 32
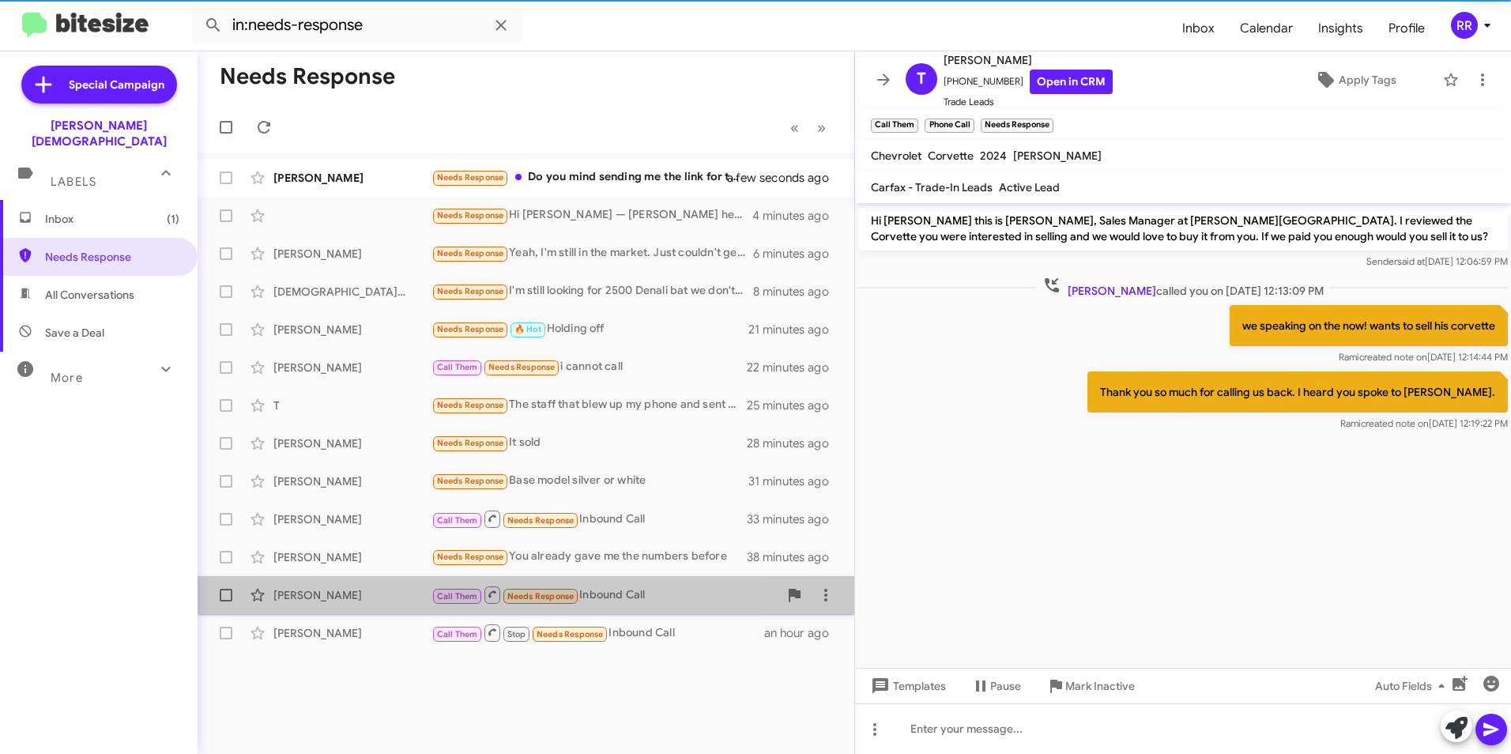
click at [310, 600] on div "[PERSON_NAME]" at bounding box center [353, 595] width 158 height 16
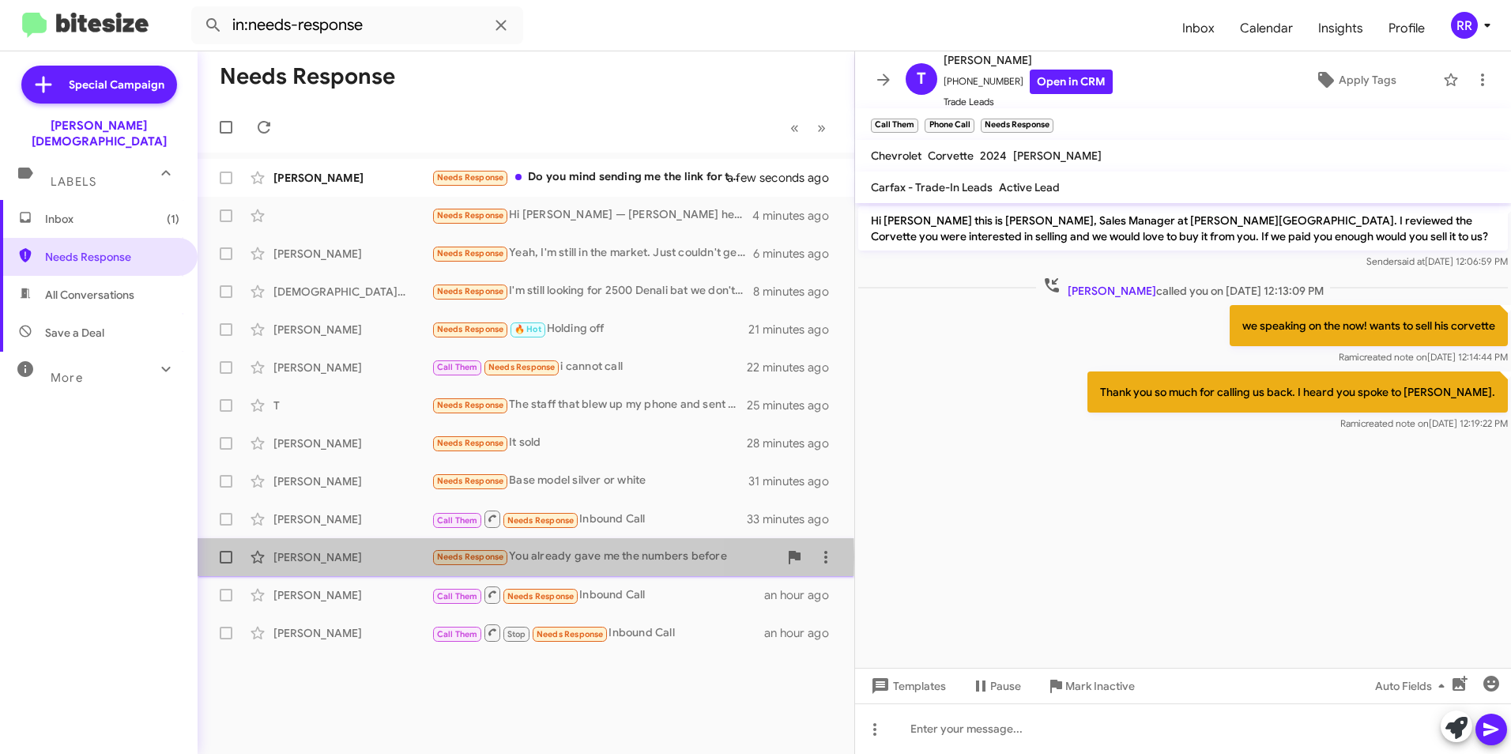
click at [287, 556] on div "[PERSON_NAME]" at bounding box center [353, 557] width 158 height 16
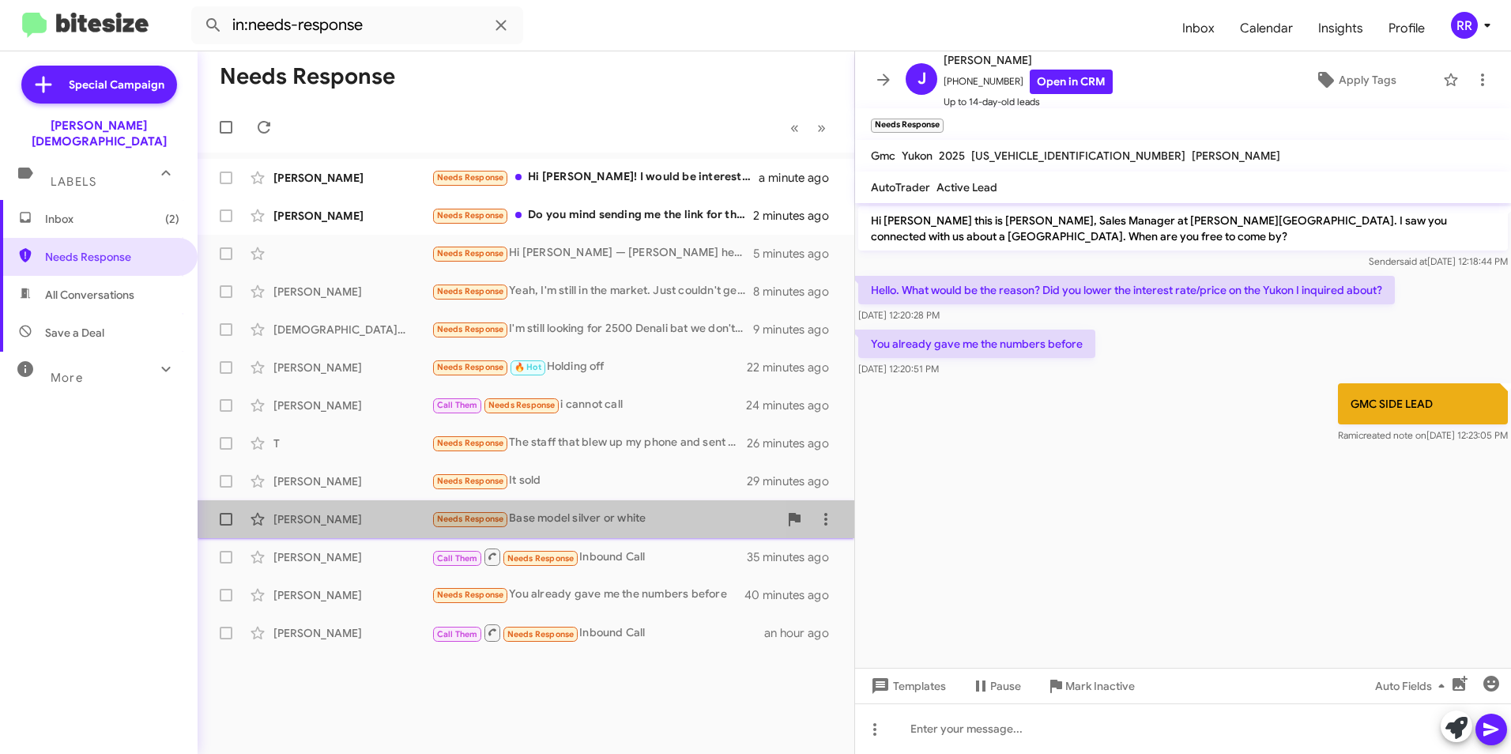
click at [319, 522] on div "[PERSON_NAME]" at bounding box center [353, 519] width 158 height 16
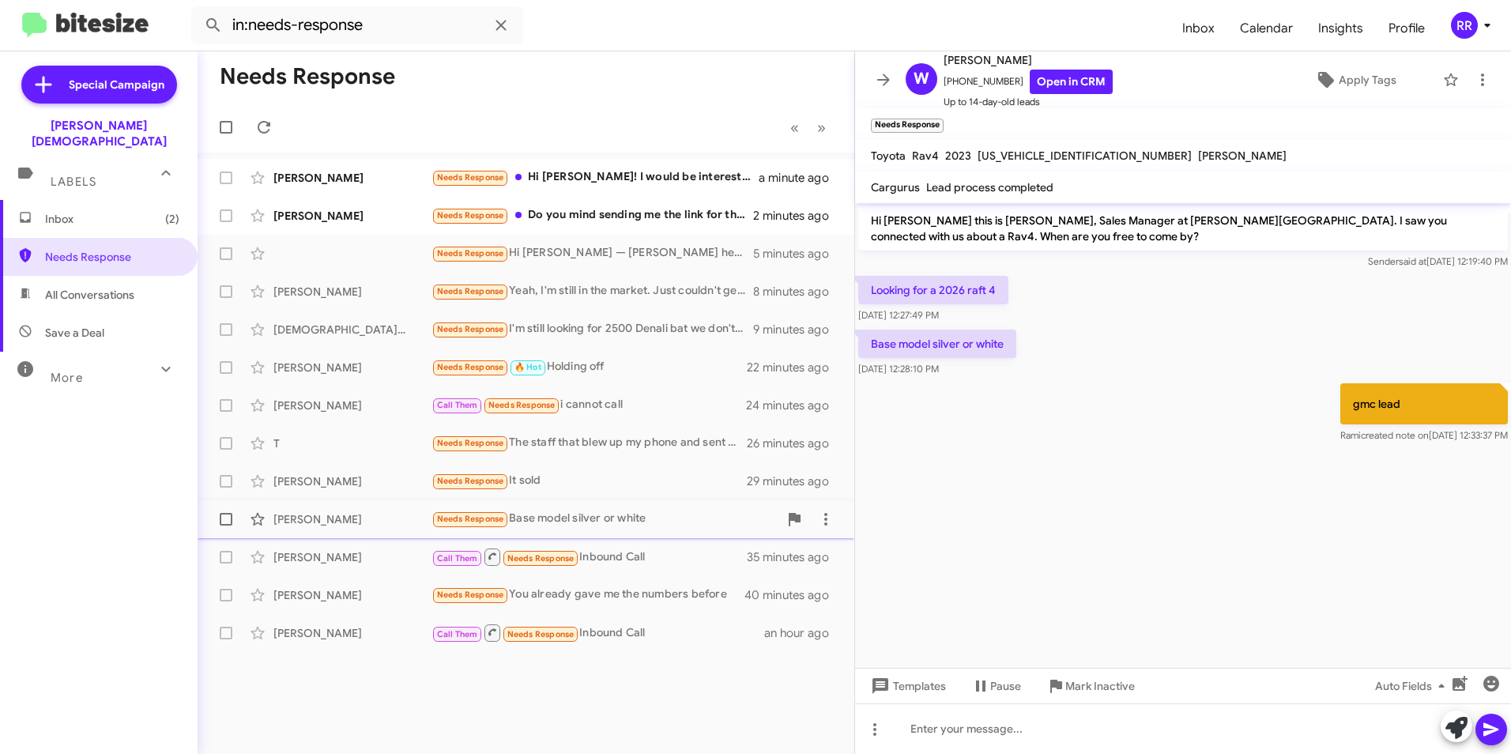
click at [323, 523] on div "[PERSON_NAME]" at bounding box center [353, 519] width 158 height 16
click at [306, 476] on div "[PERSON_NAME]" at bounding box center [353, 482] width 158 height 16
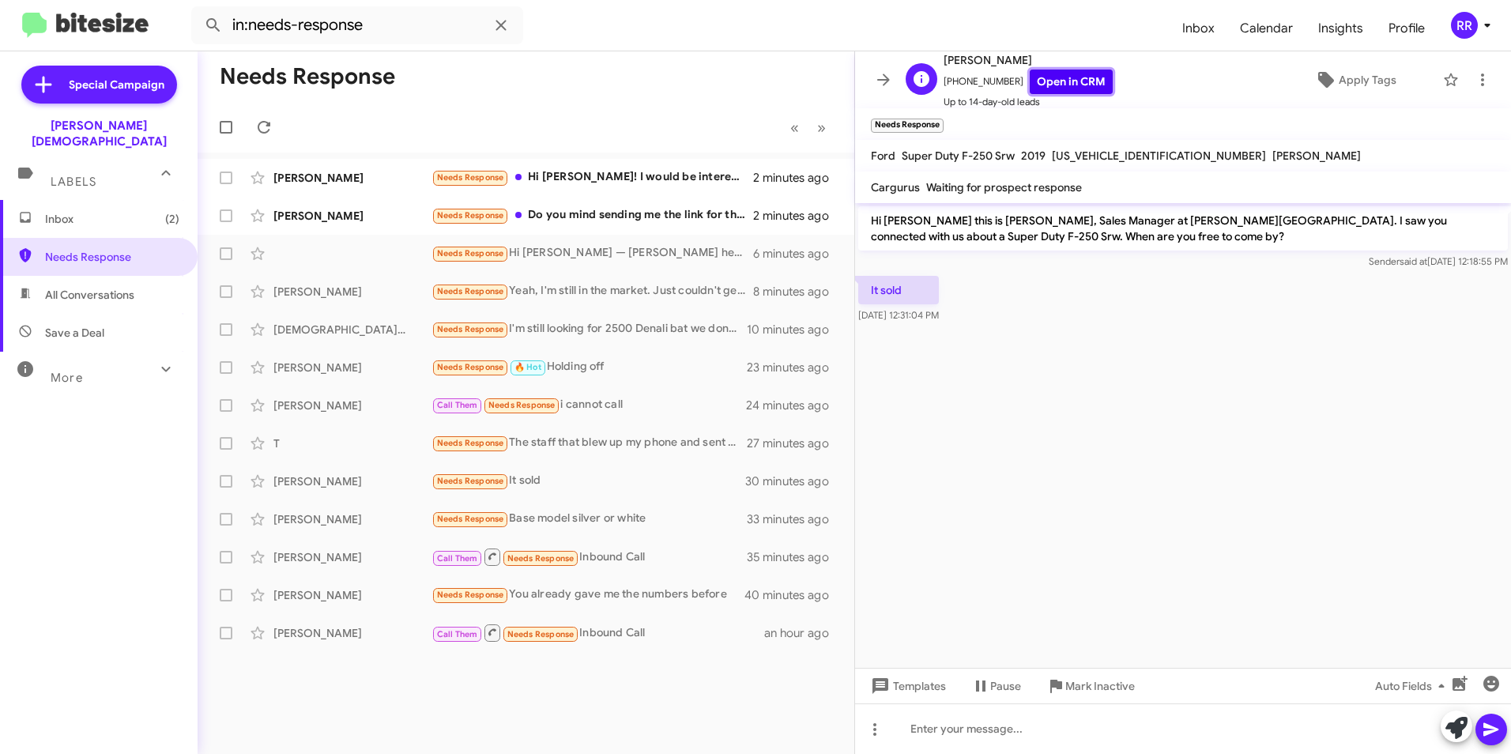
click at [1081, 81] on link "Open in CRM" at bounding box center [1071, 82] width 83 height 25
click at [872, 730] on icon at bounding box center [875, 729] width 19 height 19
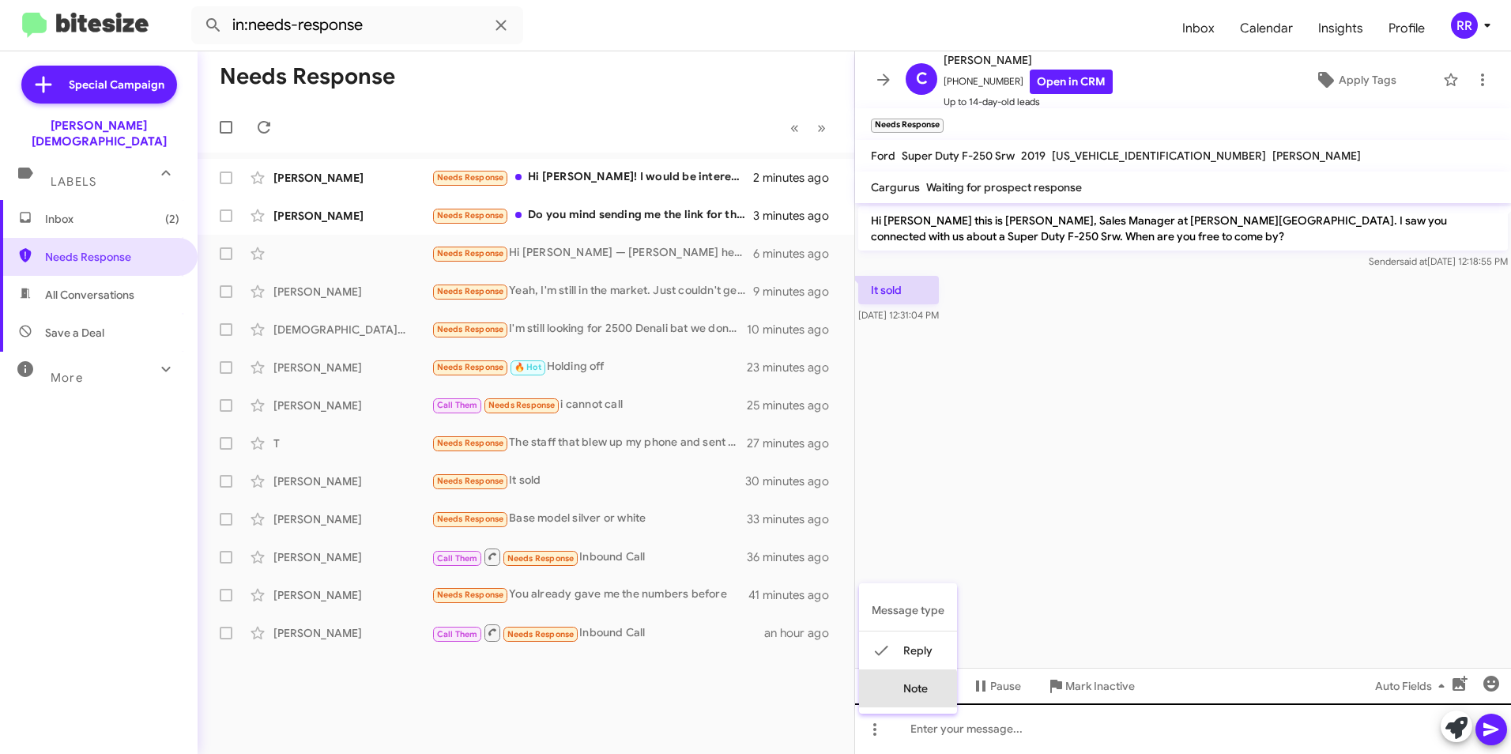
drag, startPoint x: 903, startPoint y: 695, endPoint x: 928, endPoint y: 736, distance: 48.3
click at [904, 696] on button "note" at bounding box center [908, 689] width 98 height 38
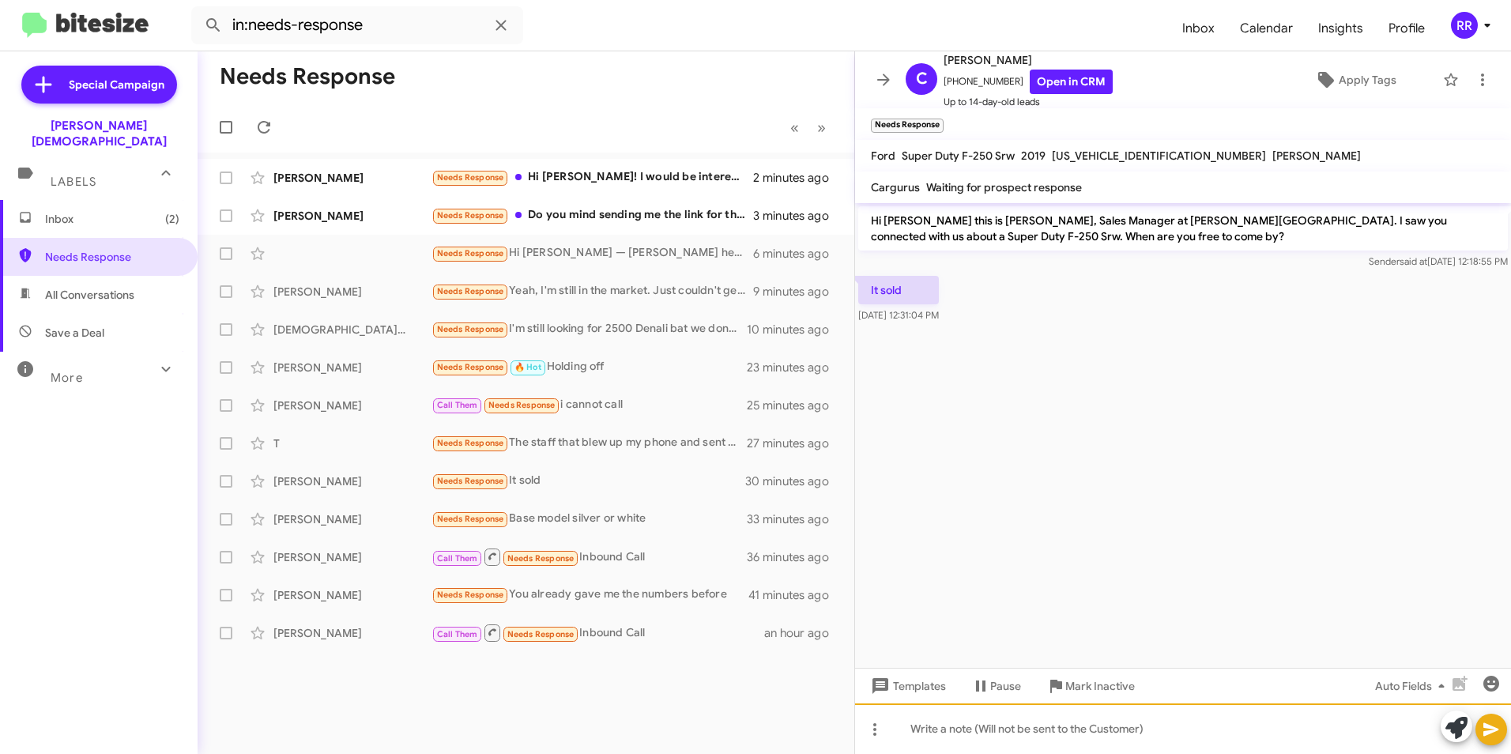
click at [930, 738] on div at bounding box center [1183, 729] width 656 height 51
click at [1486, 734] on icon at bounding box center [1491, 729] width 15 height 13
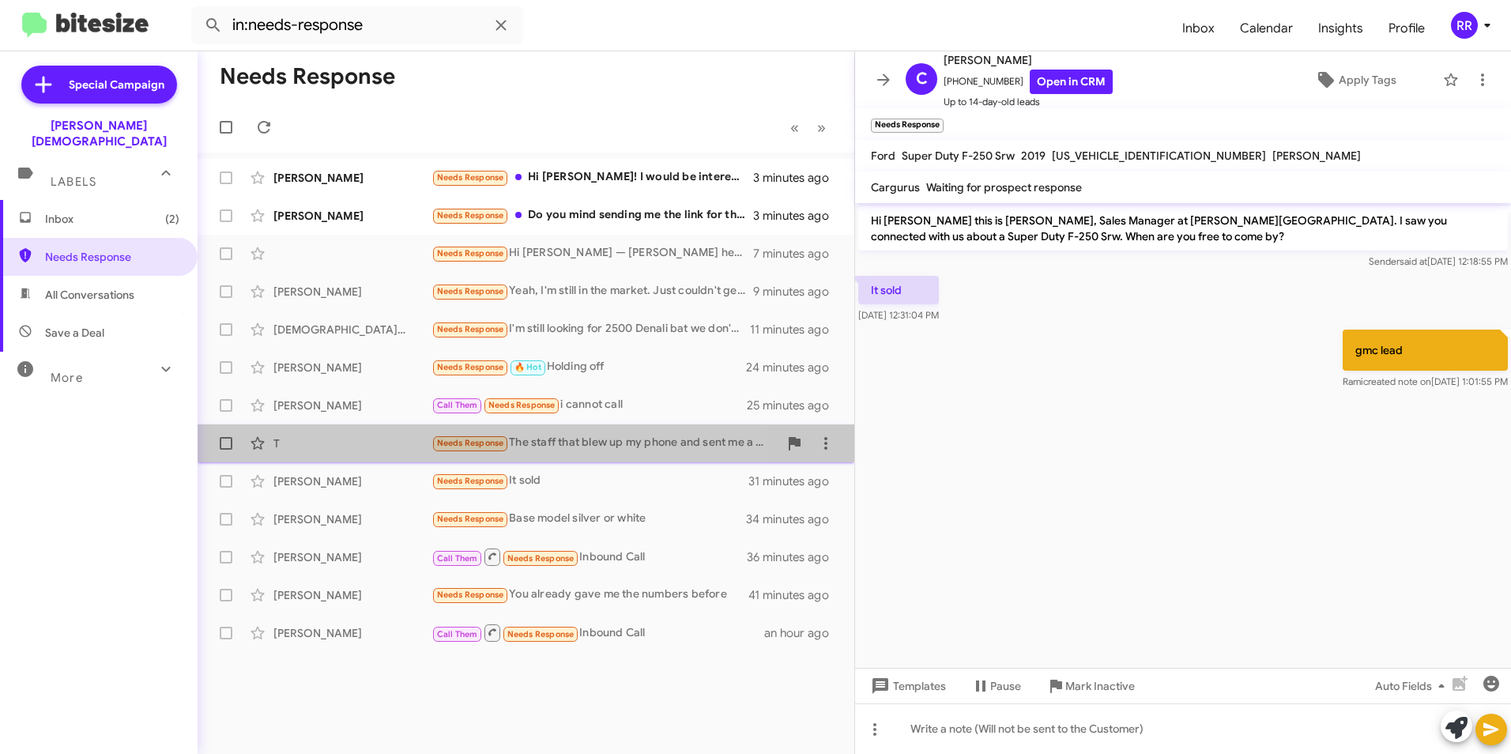
click at [309, 440] on div "T" at bounding box center [353, 444] width 158 height 16
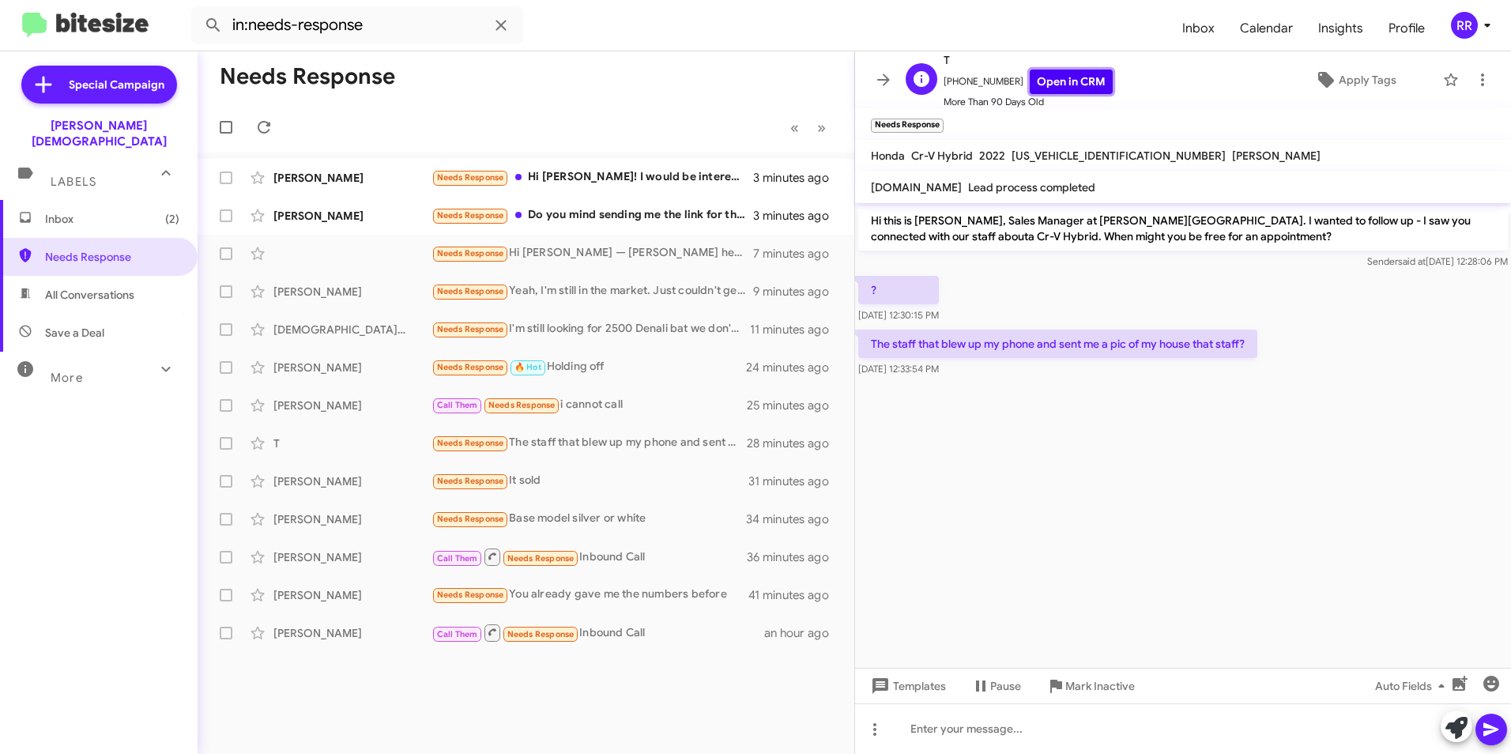
click at [1065, 82] on link "Open in CRM" at bounding box center [1071, 82] width 83 height 25
click at [972, 731] on div at bounding box center [1183, 729] width 656 height 51
drag, startPoint x: 1146, startPoint y: 728, endPoint x: 1295, endPoint y: 535, distance: 243.5
click at [1295, 535] on cdk-virtual-scroll-viewport "Hi this is [PERSON_NAME], Sales Manager at [PERSON_NAME][GEOGRAPHIC_DATA]. I wa…" at bounding box center [1183, 435] width 656 height 465
drag, startPoint x: 1144, startPoint y: 735, endPoint x: 1328, endPoint y: 625, distance: 214.5
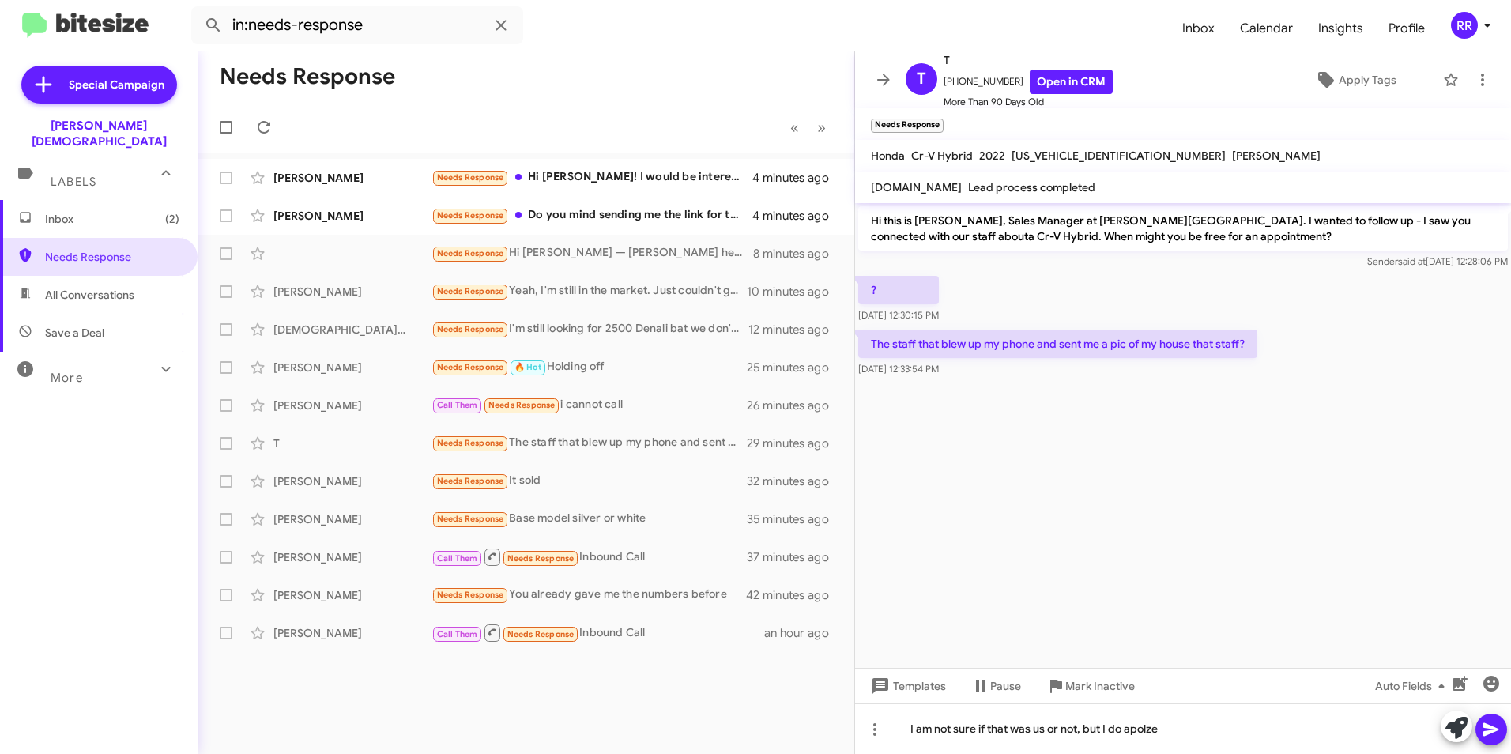
click at [1338, 587] on cdk-virtual-scroll-viewport "Hi this is [PERSON_NAME], Sales Manager at [PERSON_NAME][GEOGRAPHIC_DATA]. I wa…" at bounding box center [1183, 435] width 656 height 465
drag, startPoint x: 1158, startPoint y: 730, endPoint x: 1338, endPoint y: 564, distance: 245.0
click at [1338, 564] on cdk-virtual-scroll-viewport "Hi this is [PERSON_NAME], Sales Manager at [PERSON_NAME][GEOGRAPHIC_DATA]. I wa…" at bounding box center [1183, 435] width 656 height 465
click at [1202, 738] on div "I am not sure if that was us or not, but I do opilagize" at bounding box center [1183, 729] width 656 height 51
click at [1478, 730] on button at bounding box center [1492, 730] width 32 height 32
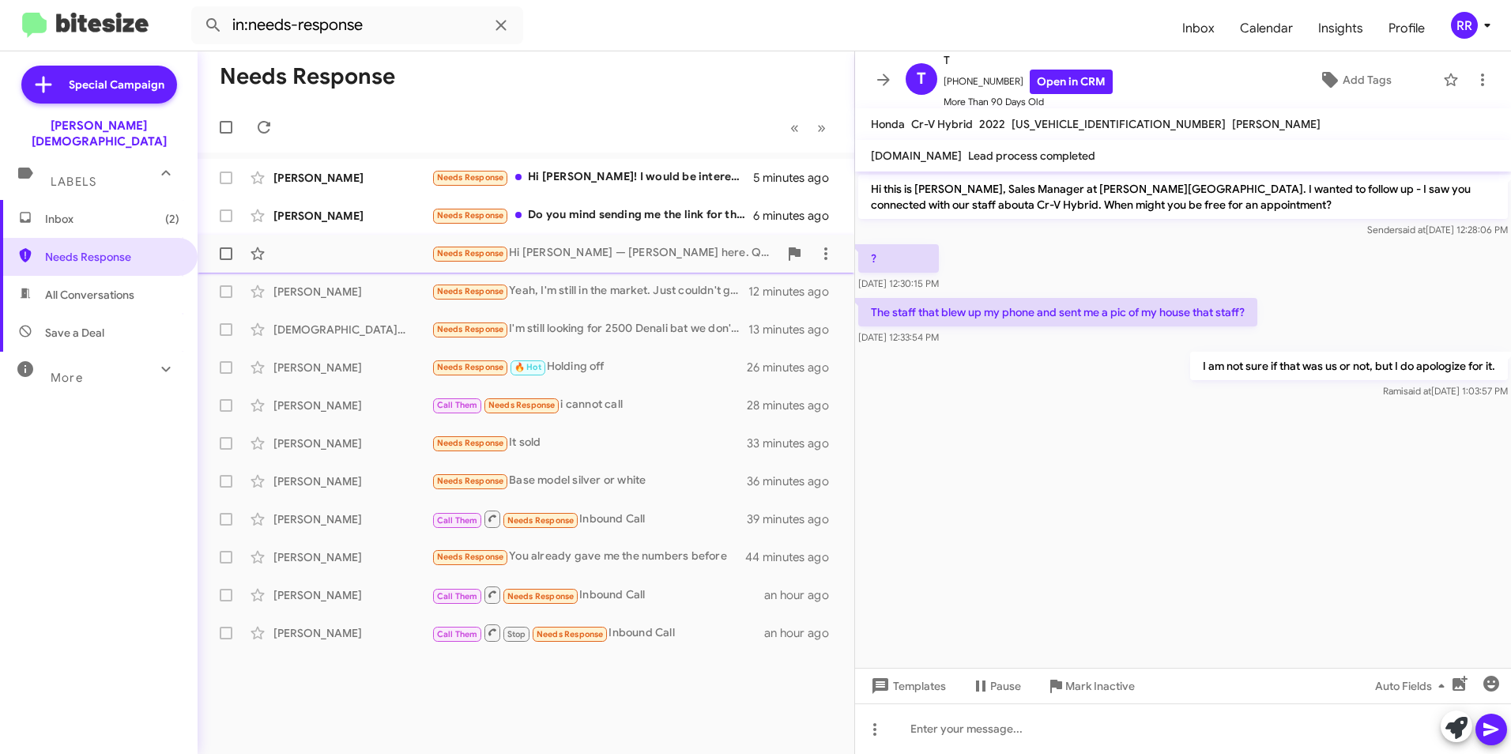
click at [296, 252] on div "Needs Response Hi [PERSON_NAME] — [PERSON_NAME] here. Quick follow-up on the Si…" at bounding box center [526, 254] width 632 height 32
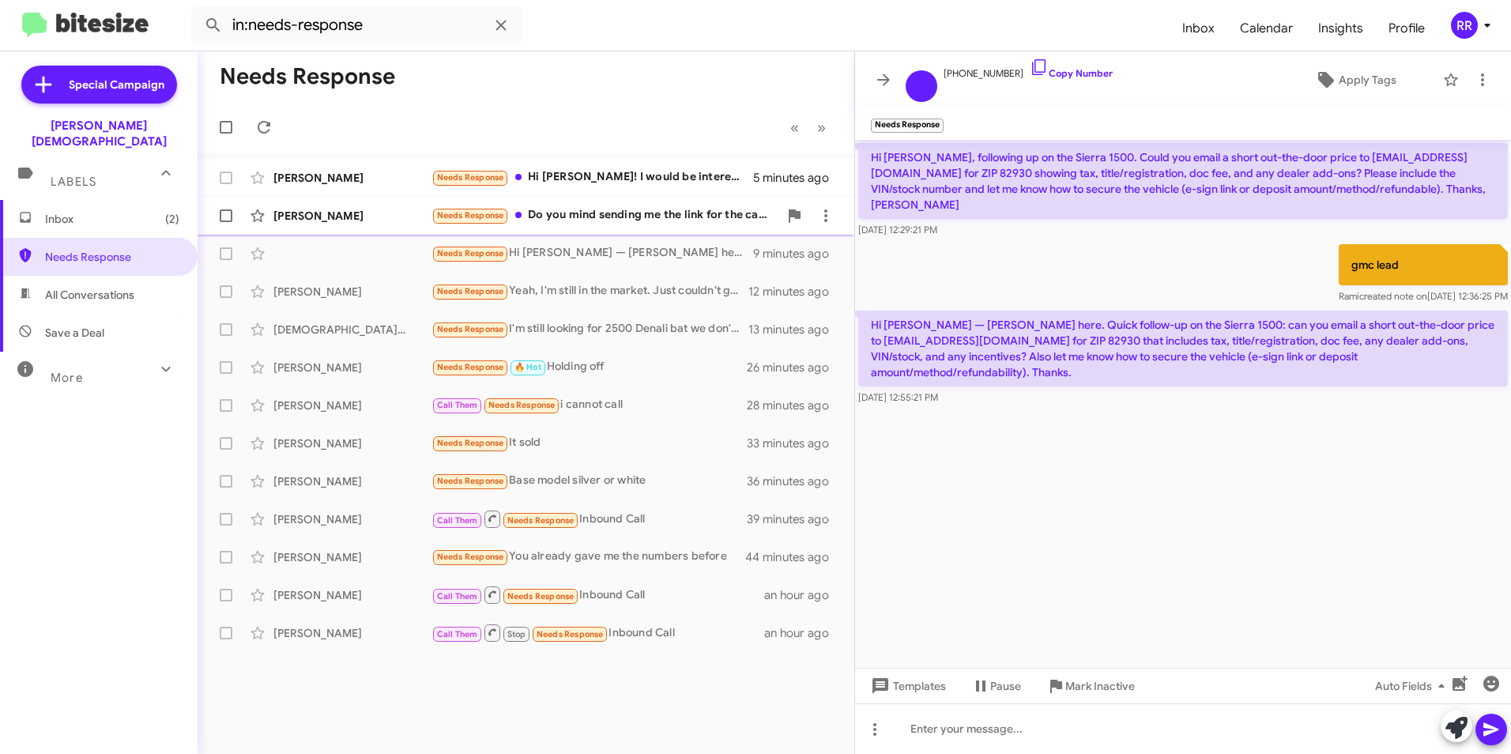
click at [323, 222] on div "[PERSON_NAME]" at bounding box center [353, 216] width 158 height 16
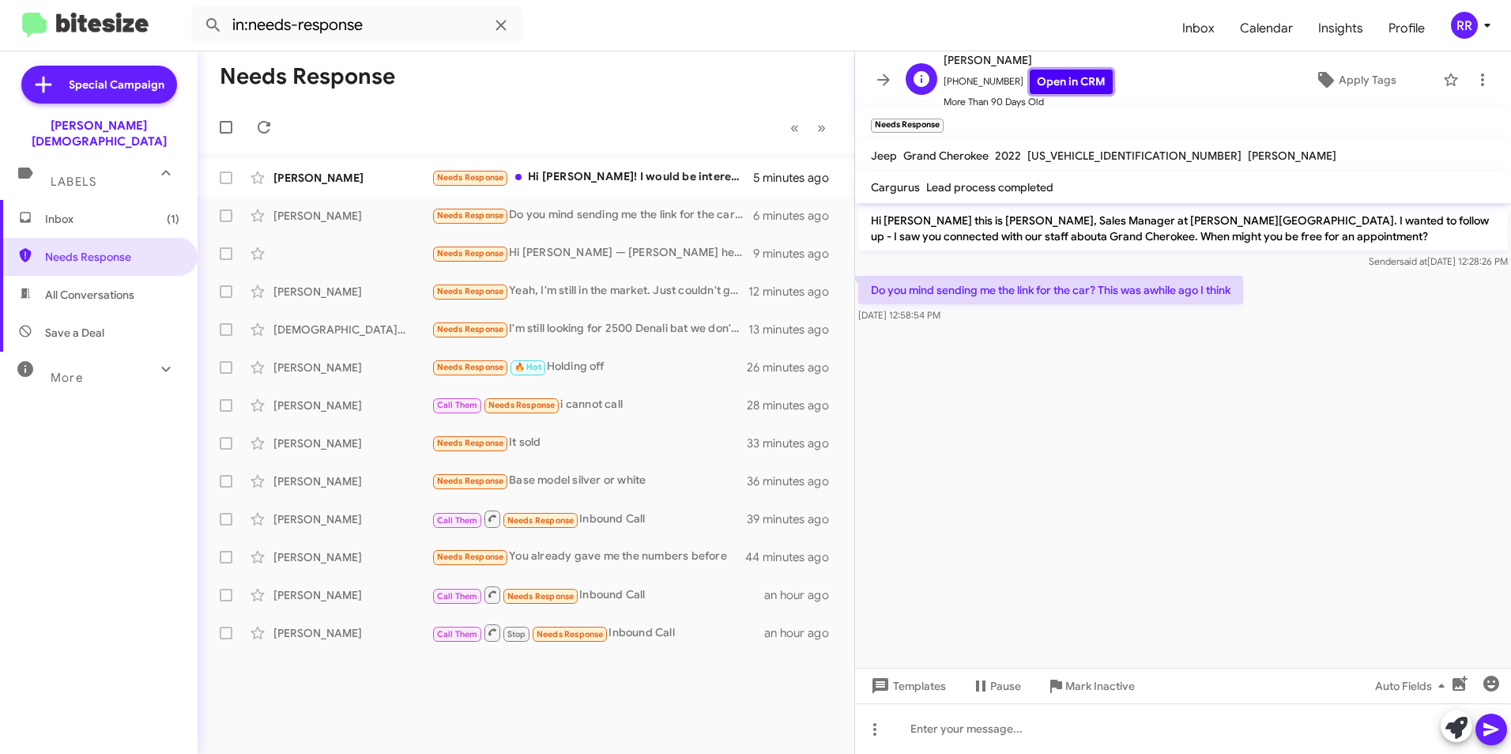
click at [1061, 81] on link "Open in CRM" at bounding box center [1071, 82] width 83 height 25
click at [930, 741] on div at bounding box center [1183, 729] width 656 height 51
click at [1492, 725] on icon at bounding box center [1491, 729] width 19 height 19
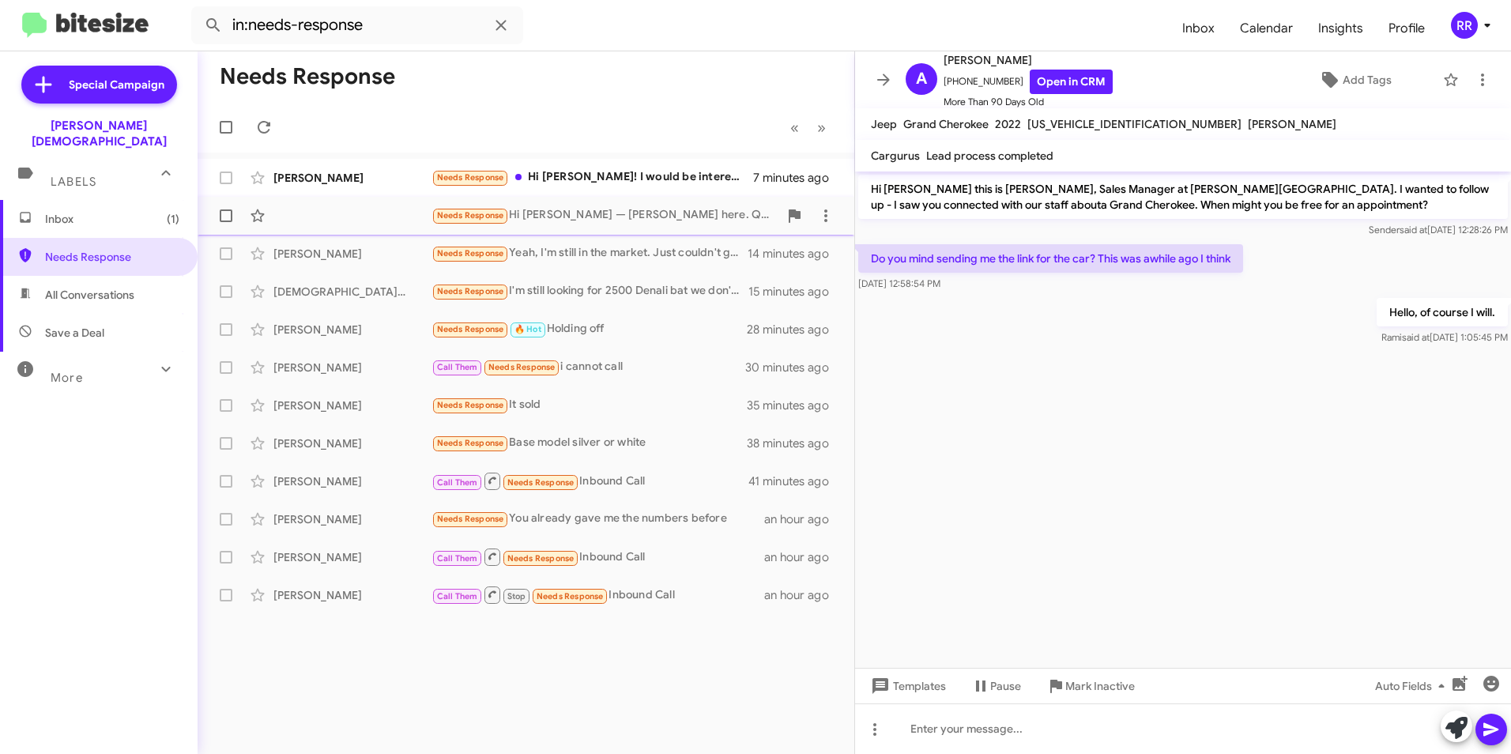
click at [341, 208] on div "Needs Response Hi [PERSON_NAME] — [PERSON_NAME] here. Quick follow-up on the Si…" at bounding box center [526, 216] width 632 height 32
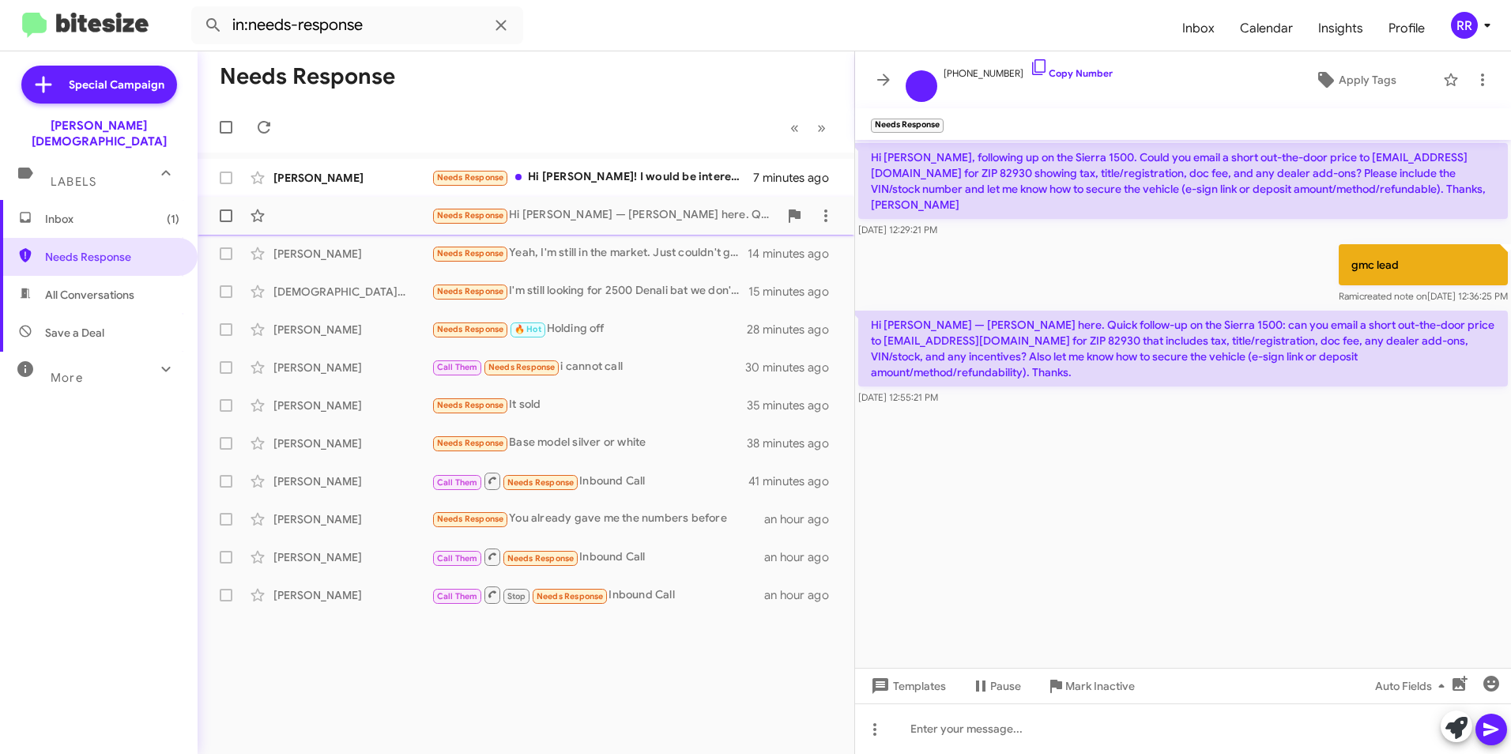
click at [293, 225] on div "Needs Response Hi [PERSON_NAME] — [PERSON_NAME] here. Quick follow-up on the Si…" at bounding box center [526, 216] width 632 height 32
click at [288, 184] on div "[PERSON_NAME]" at bounding box center [353, 178] width 158 height 16
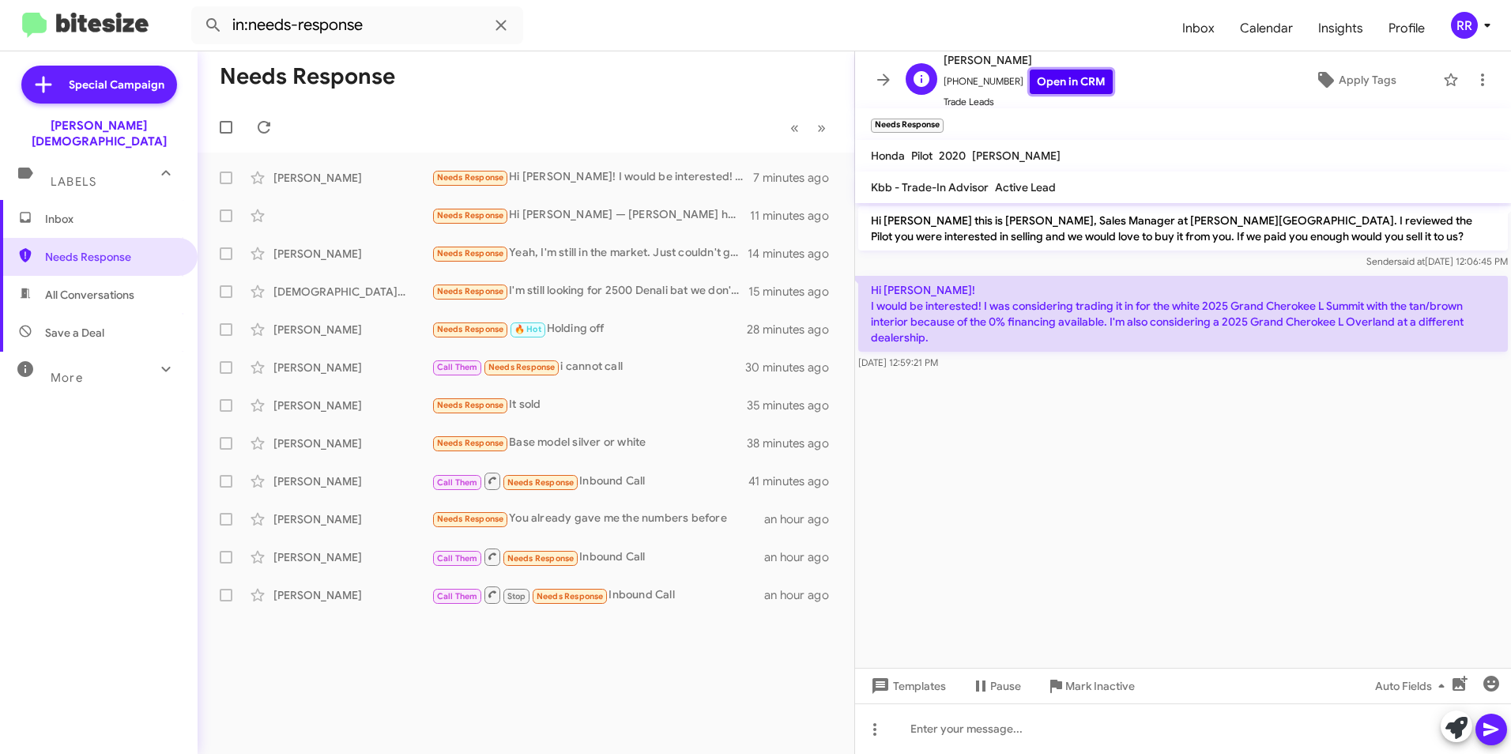
click at [1046, 85] on link "Open in CRM" at bounding box center [1071, 82] width 83 height 25
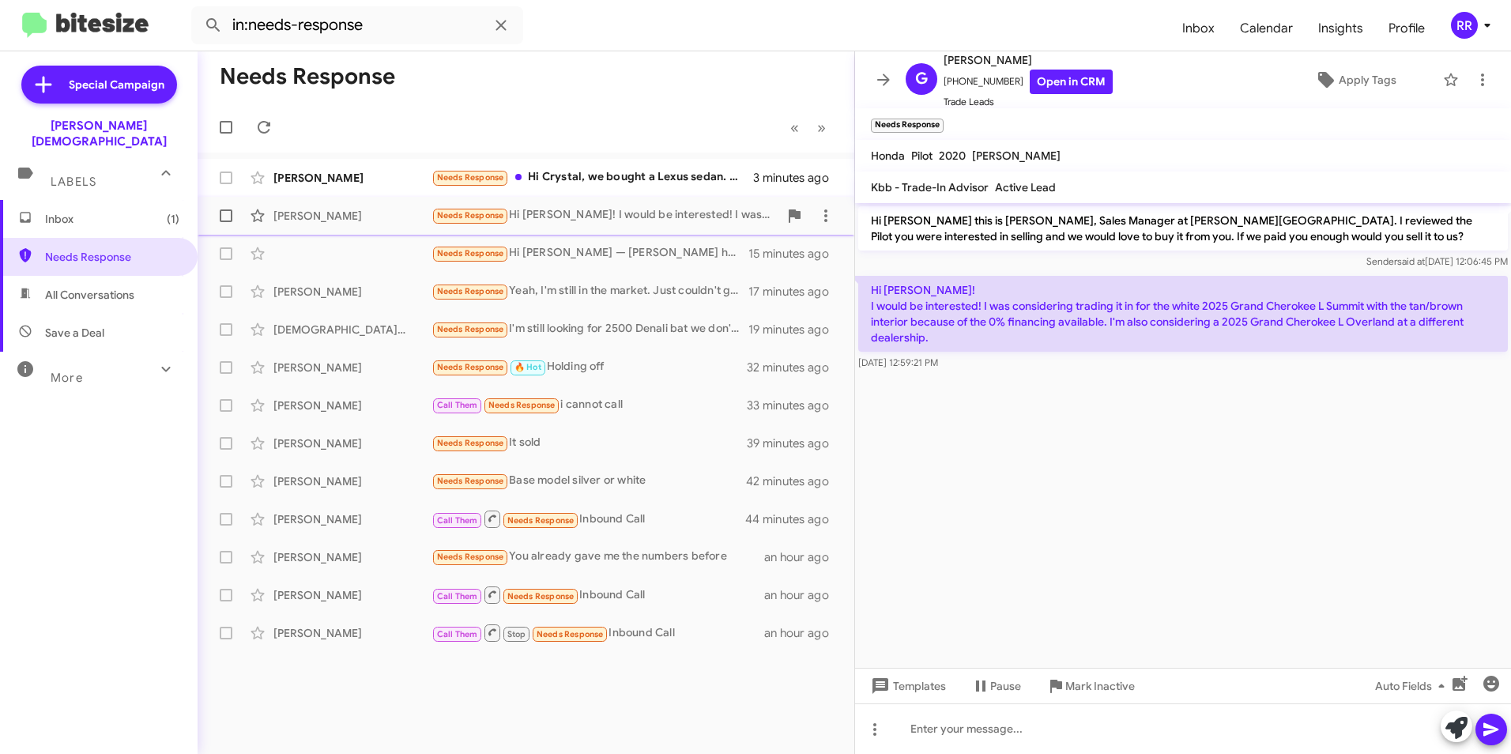
click at [351, 219] on div "[PERSON_NAME]" at bounding box center [353, 216] width 158 height 16
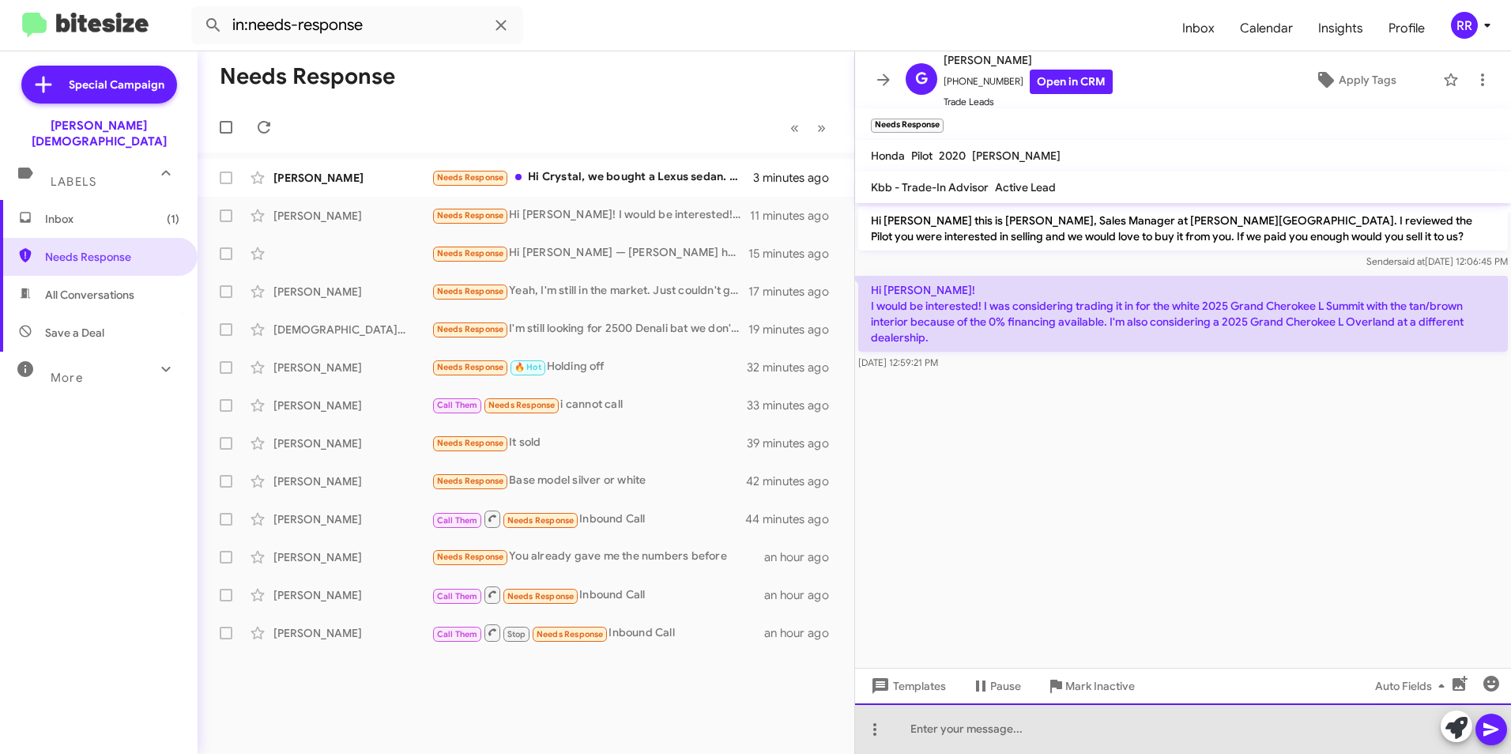
click at [940, 719] on div at bounding box center [1183, 729] width 656 height 51
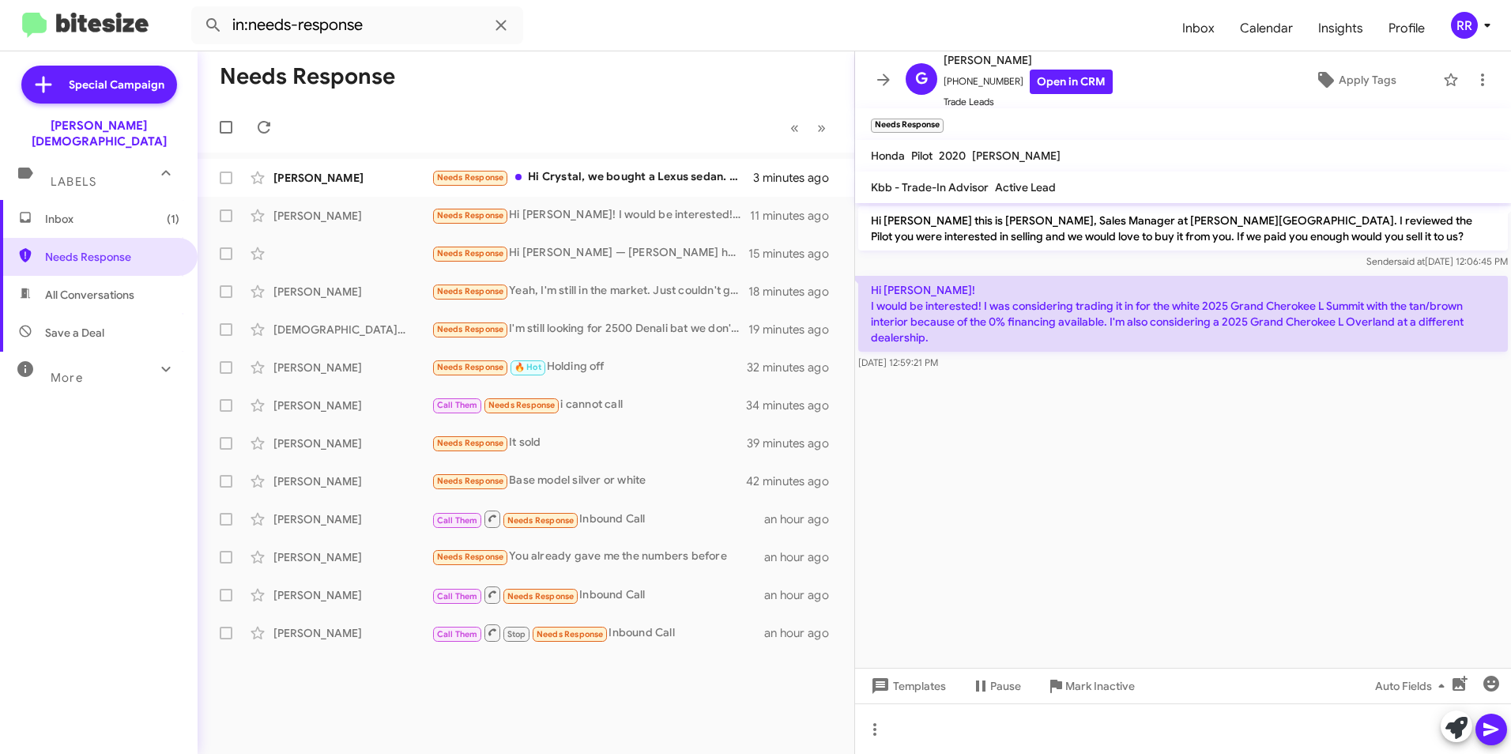
drag, startPoint x: 1154, startPoint y: 492, endPoint x: 938, endPoint y: 674, distance: 282.2
click at [1154, 493] on cdk-virtual-scroll-viewport "Hi [PERSON_NAME] this is [PERSON_NAME], Sales Manager at [PERSON_NAME][GEOGRAPH…" at bounding box center [1183, 435] width 656 height 465
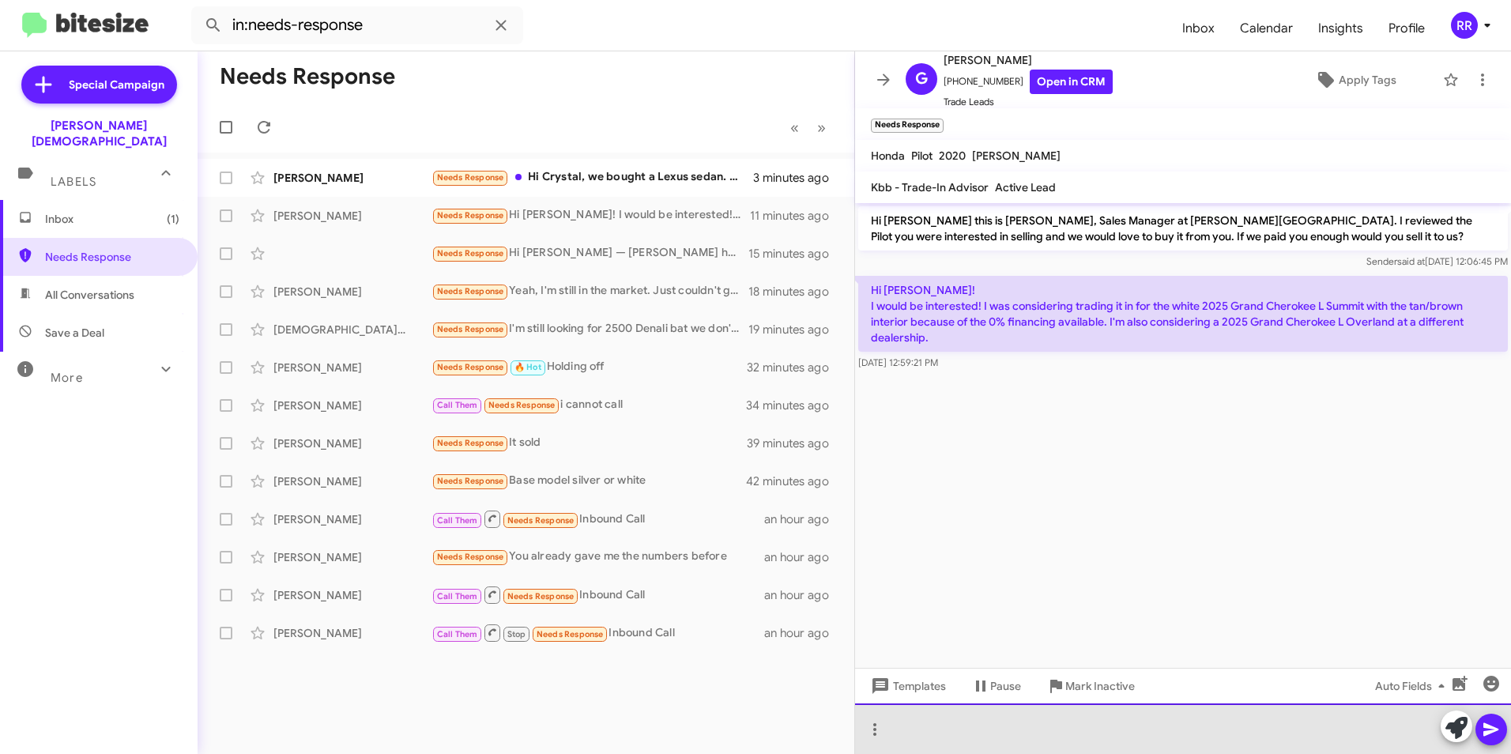
click at [905, 719] on div at bounding box center [1183, 729] width 656 height 51
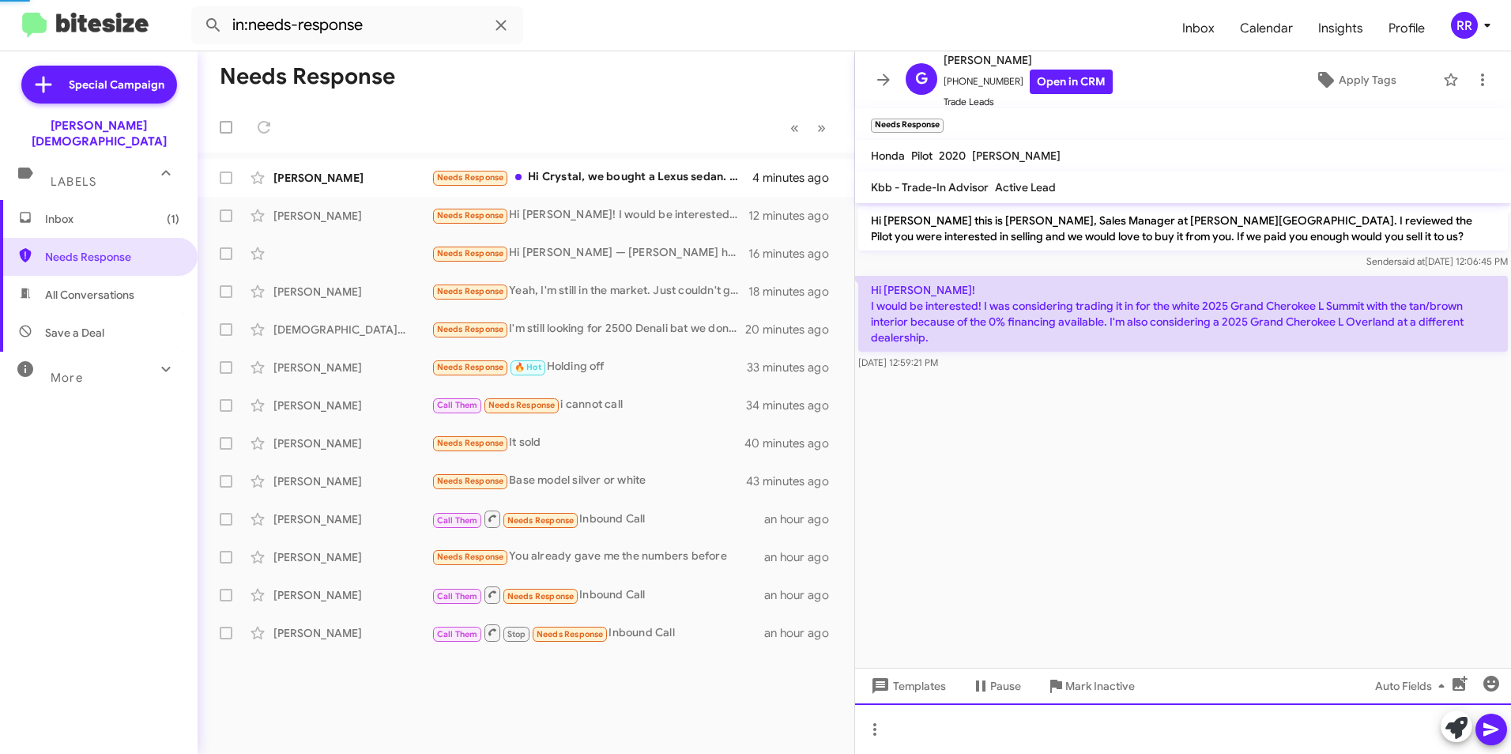
click at [968, 733] on div at bounding box center [1183, 729] width 656 height 51
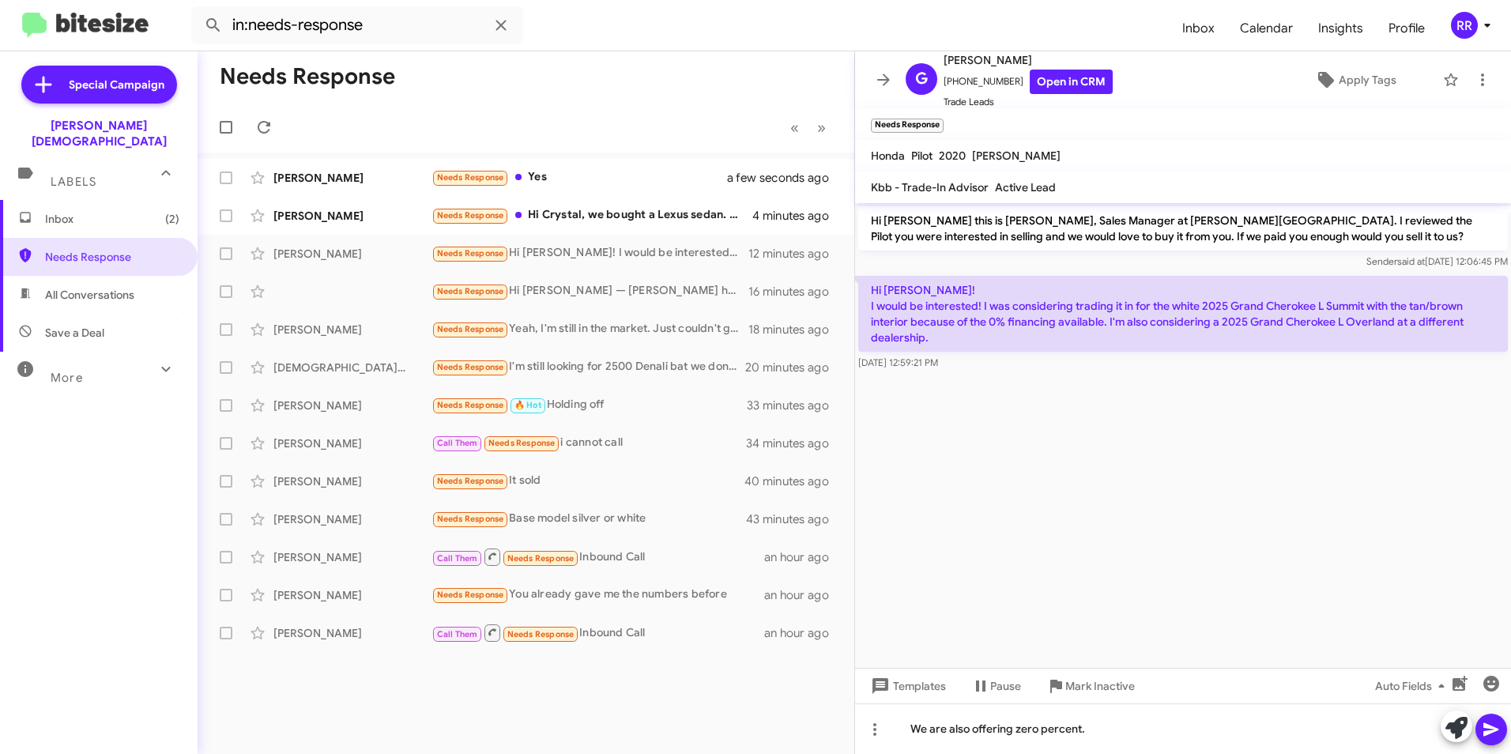
click at [1489, 728] on icon at bounding box center [1491, 729] width 15 height 13
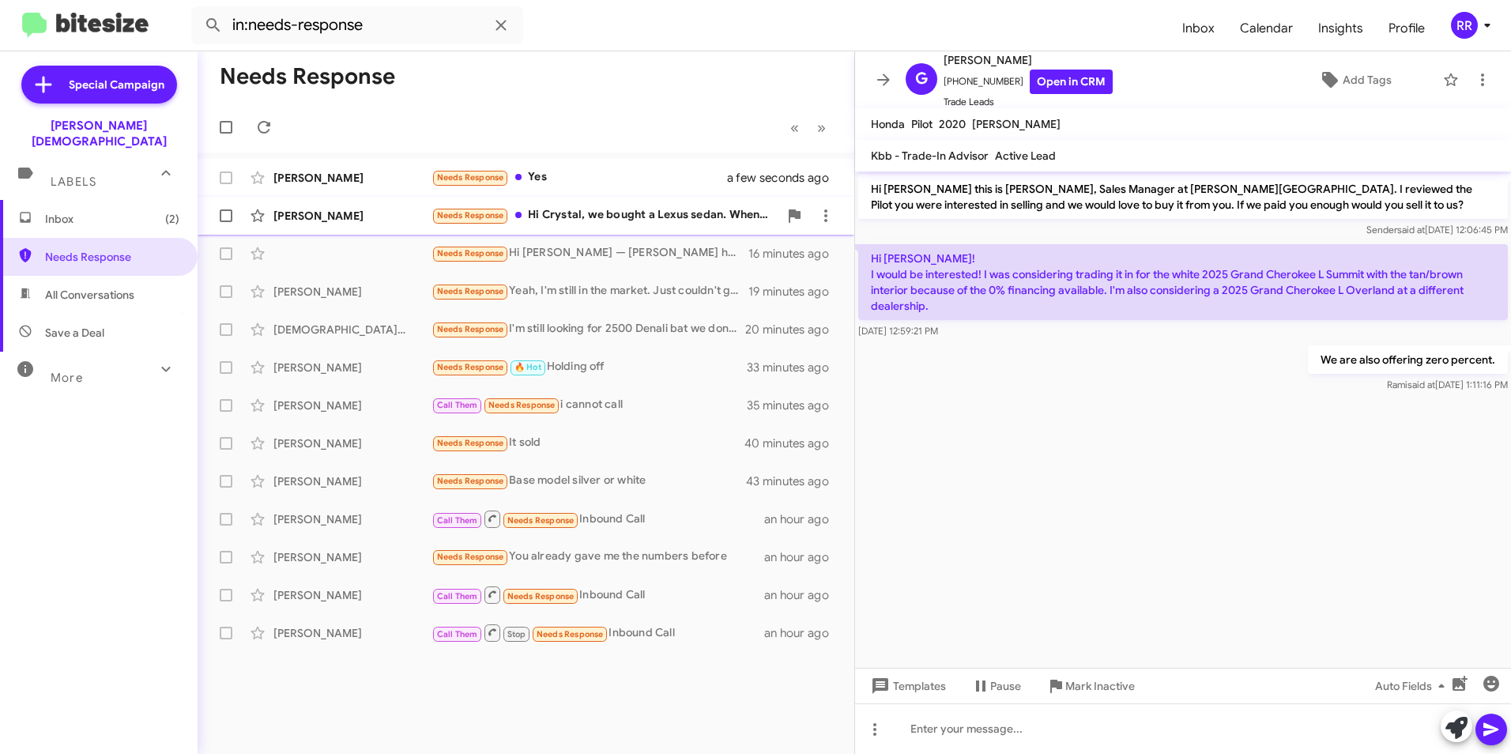
click at [330, 214] on div "[PERSON_NAME]" at bounding box center [353, 216] width 158 height 16
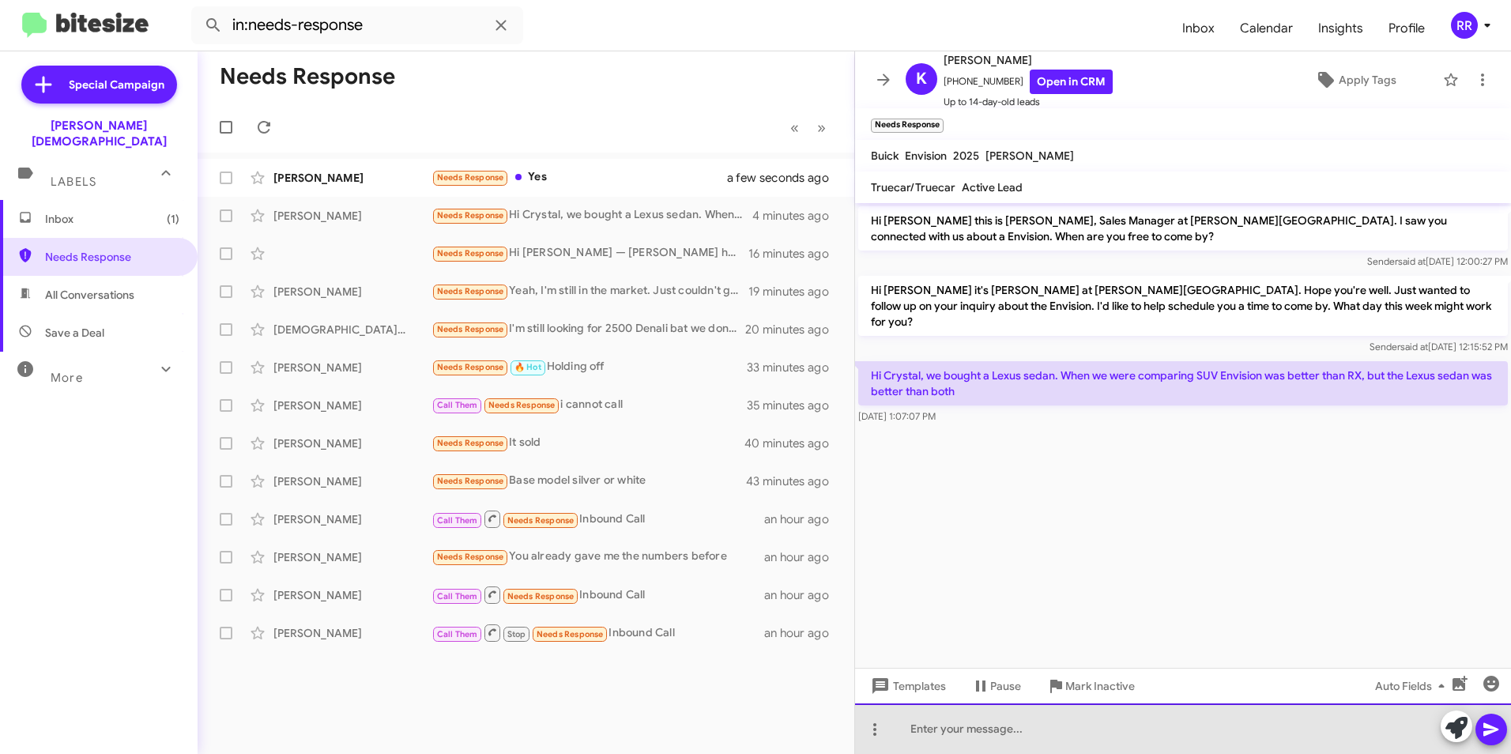
click at [996, 731] on div at bounding box center [1183, 729] width 656 height 51
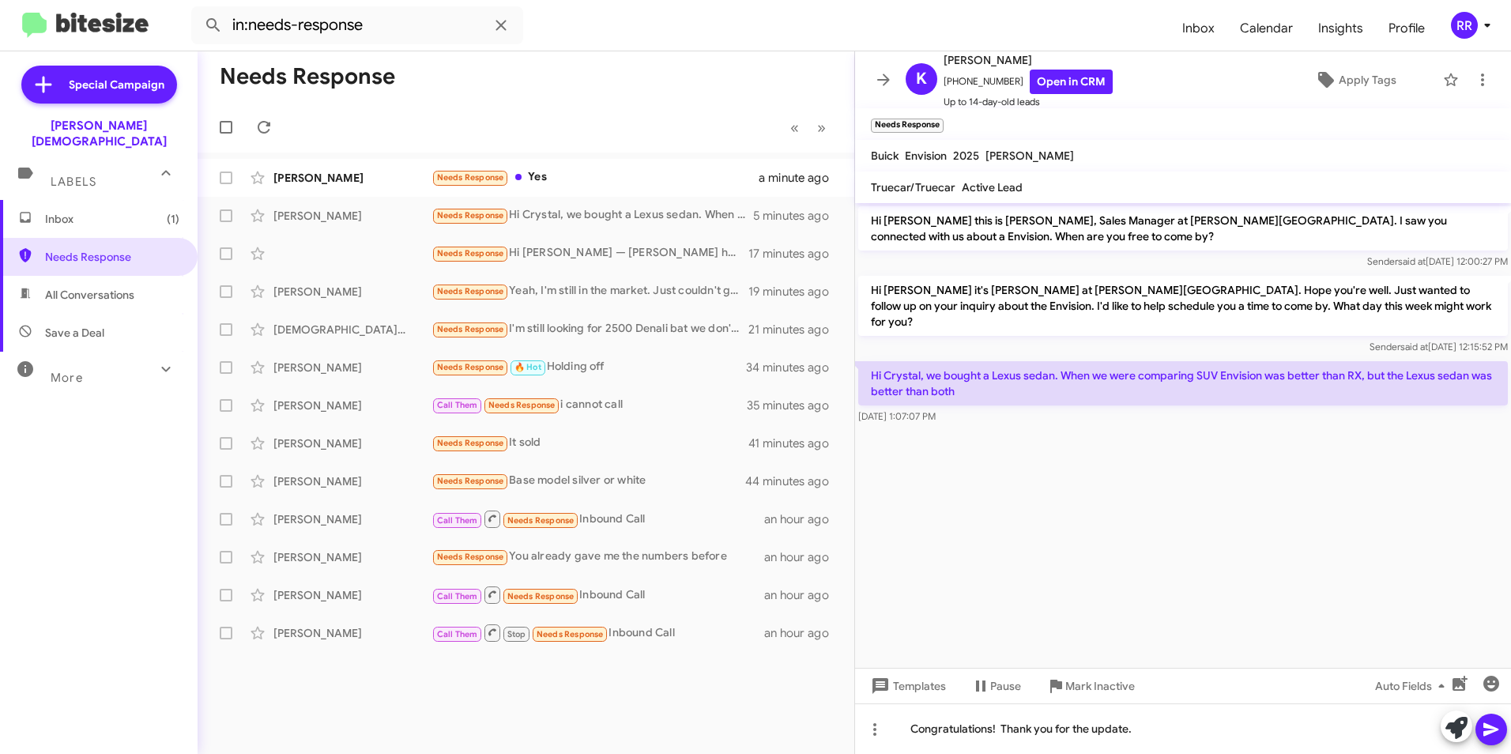
click at [1491, 729] on icon at bounding box center [1491, 729] width 15 height 13
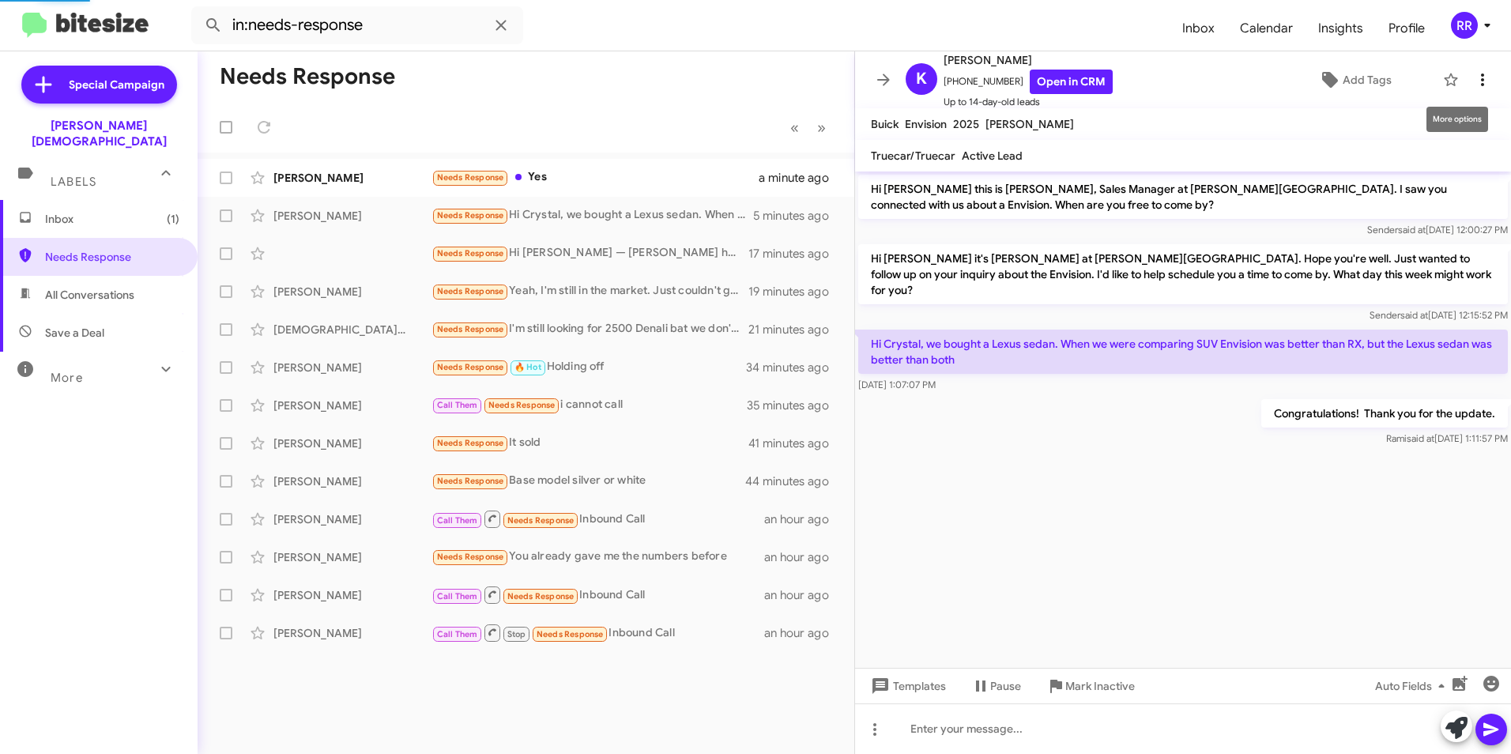
click at [1473, 88] on icon at bounding box center [1482, 79] width 19 height 19
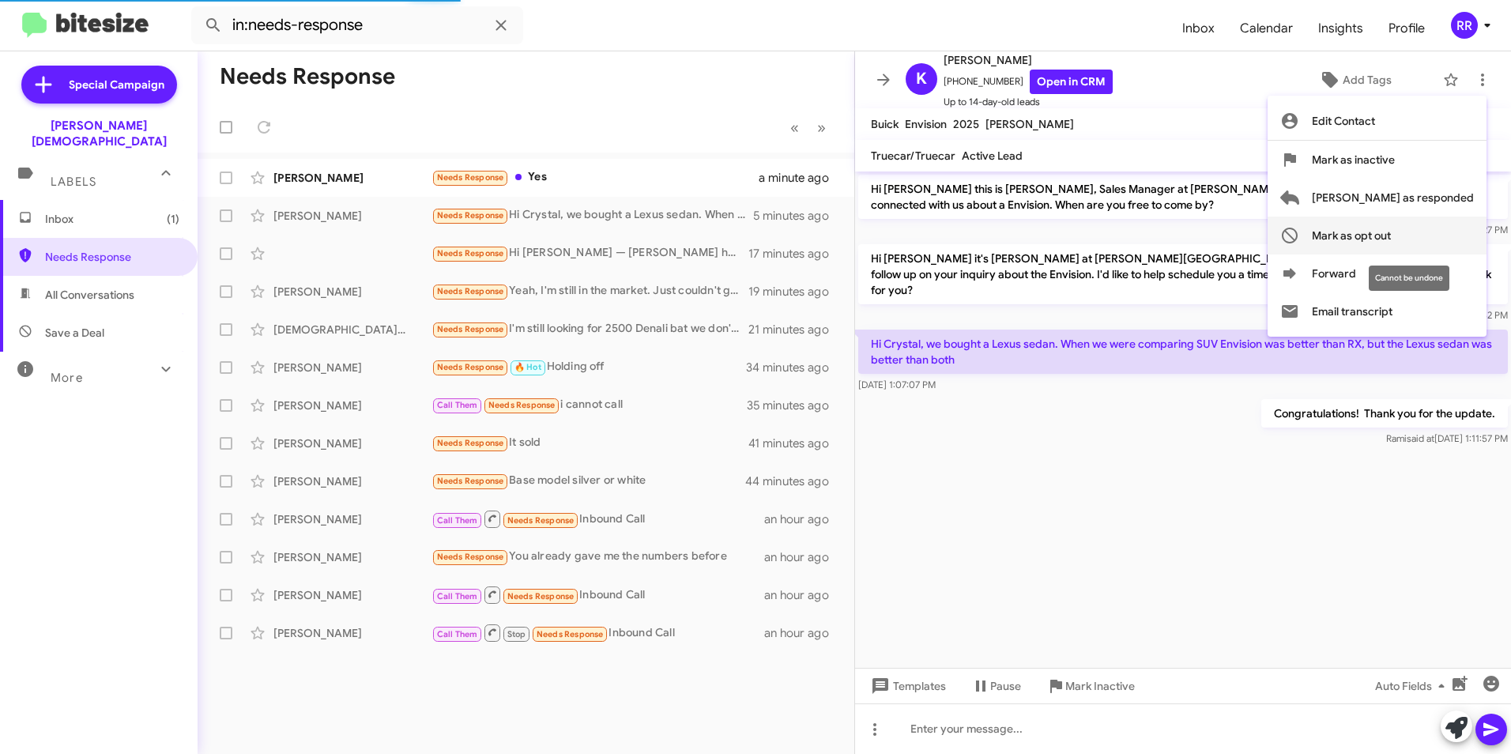
click at [1391, 237] on span "Mark as opt out" at bounding box center [1351, 236] width 79 height 38
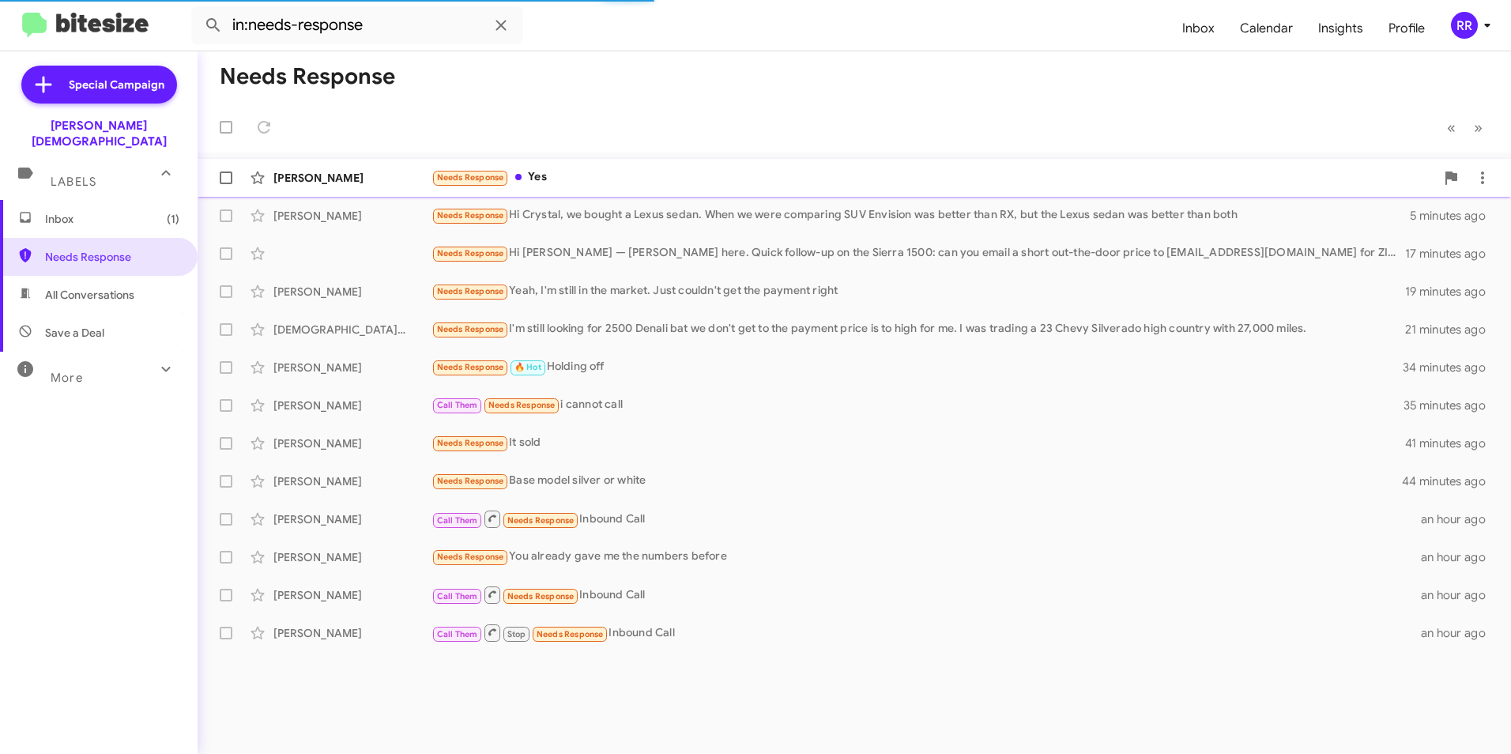
click at [325, 180] on div "[PERSON_NAME]" at bounding box center [353, 178] width 158 height 16
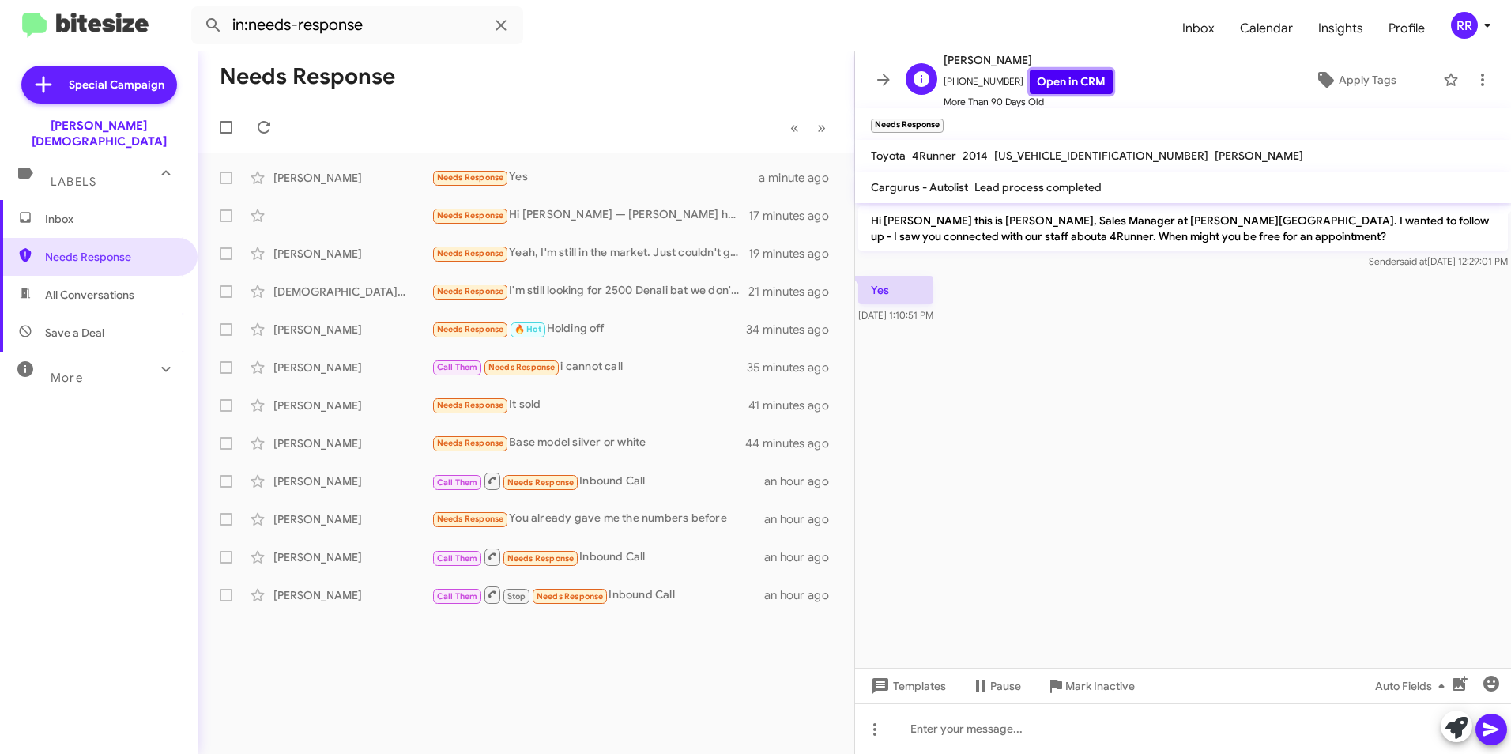
click at [1066, 71] on link "Open in CRM" at bounding box center [1071, 82] width 83 height 25
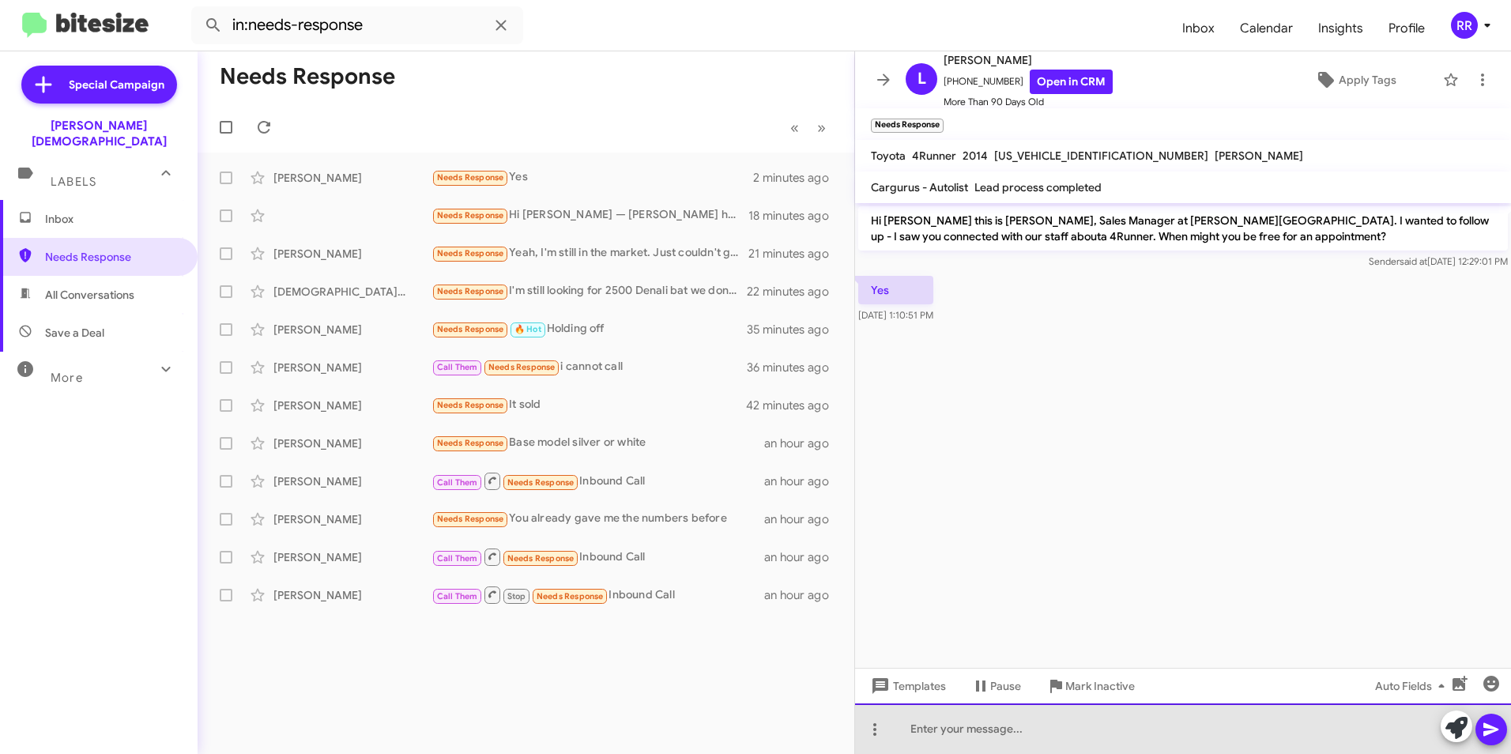
click at [920, 735] on div at bounding box center [1183, 729] width 656 height 51
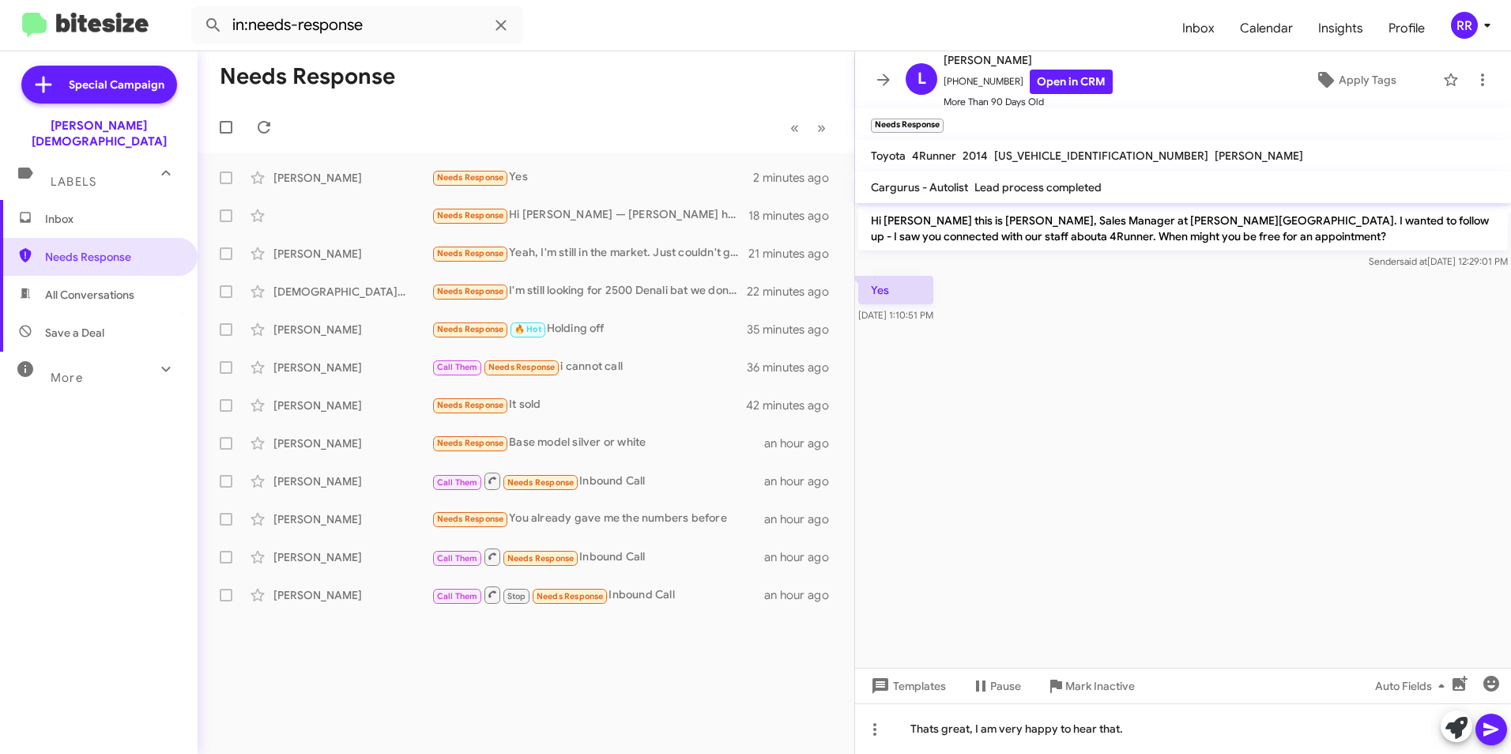
click at [1494, 726] on icon at bounding box center [1491, 729] width 19 height 19
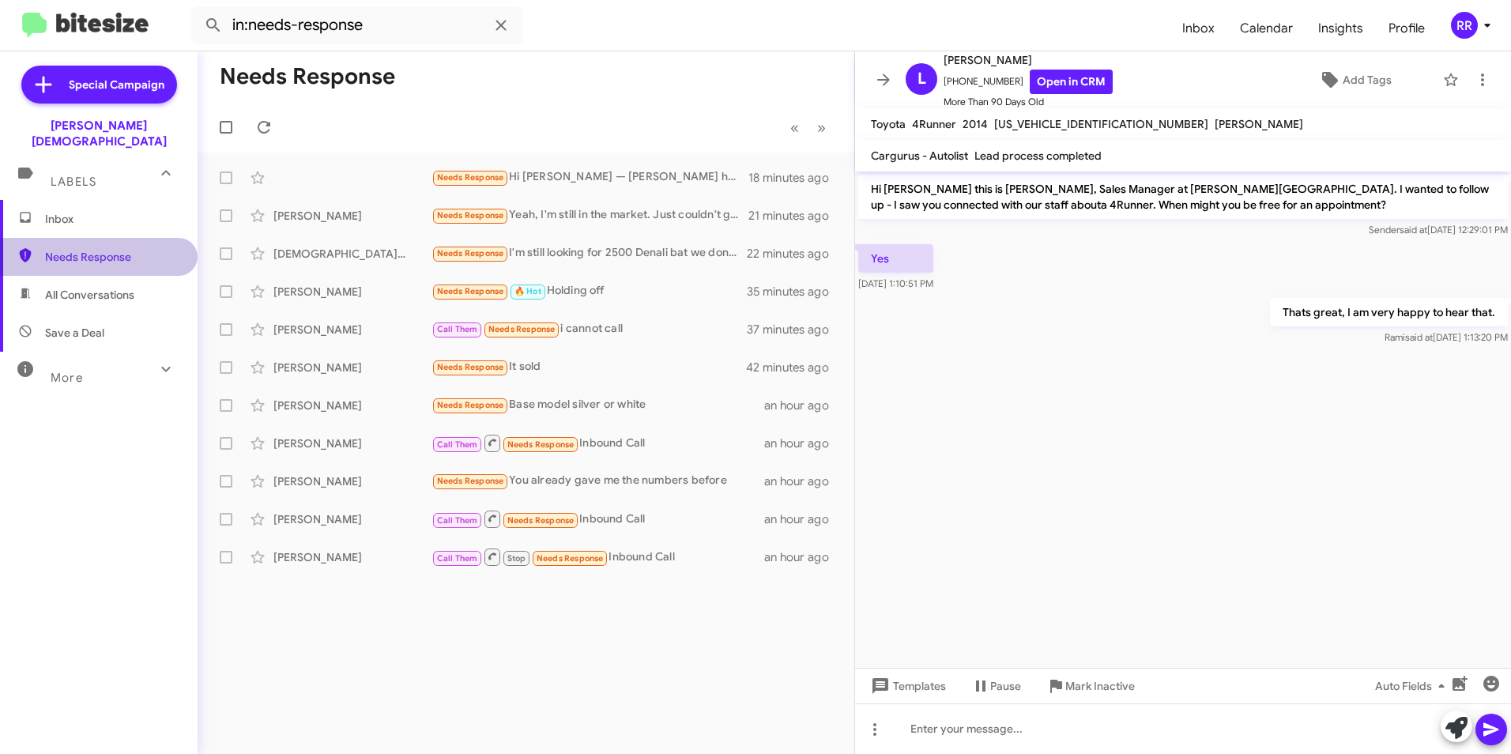
click at [108, 238] on span "Needs Response" at bounding box center [99, 257] width 198 height 38
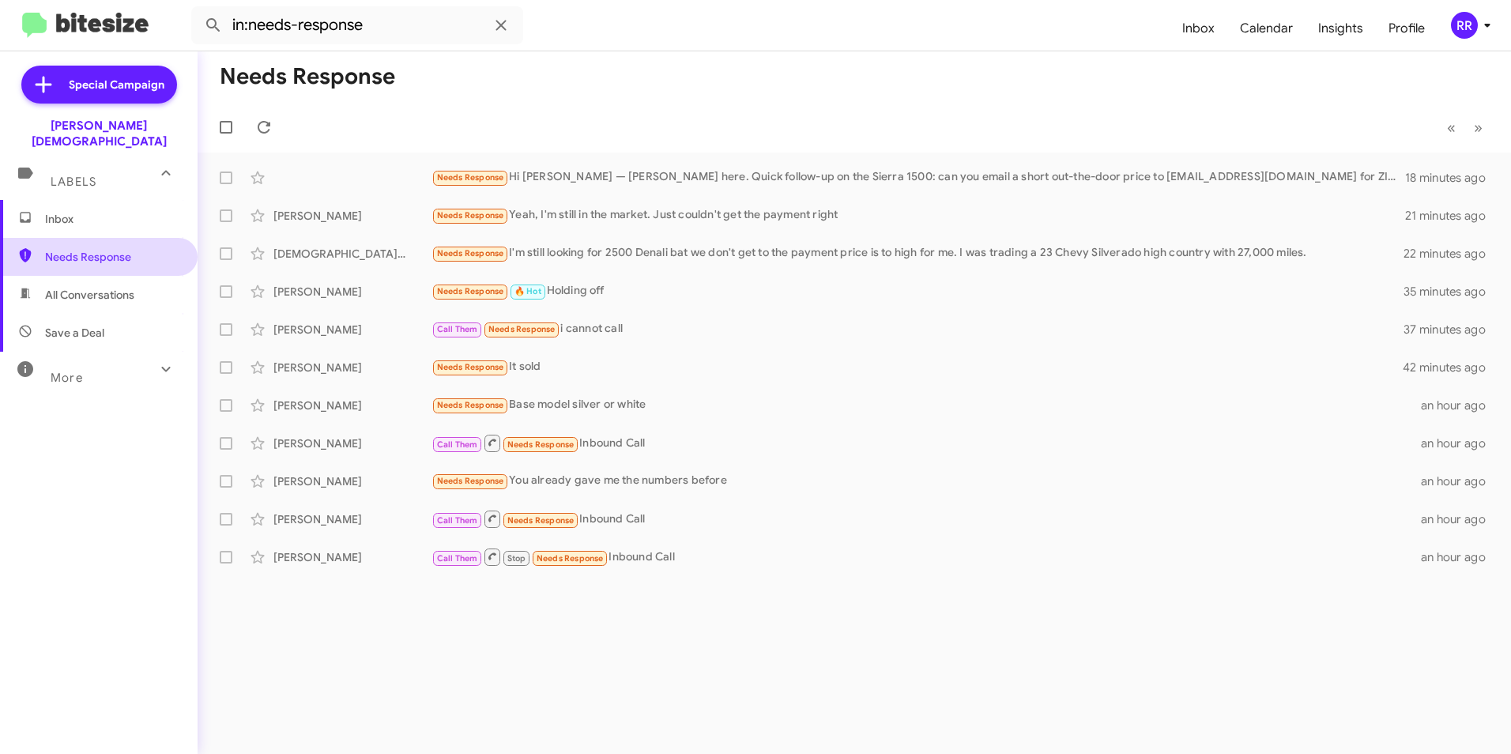
click at [103, 249] on span "Needs Response" at bounding box center [112, 257] width 134 height 16
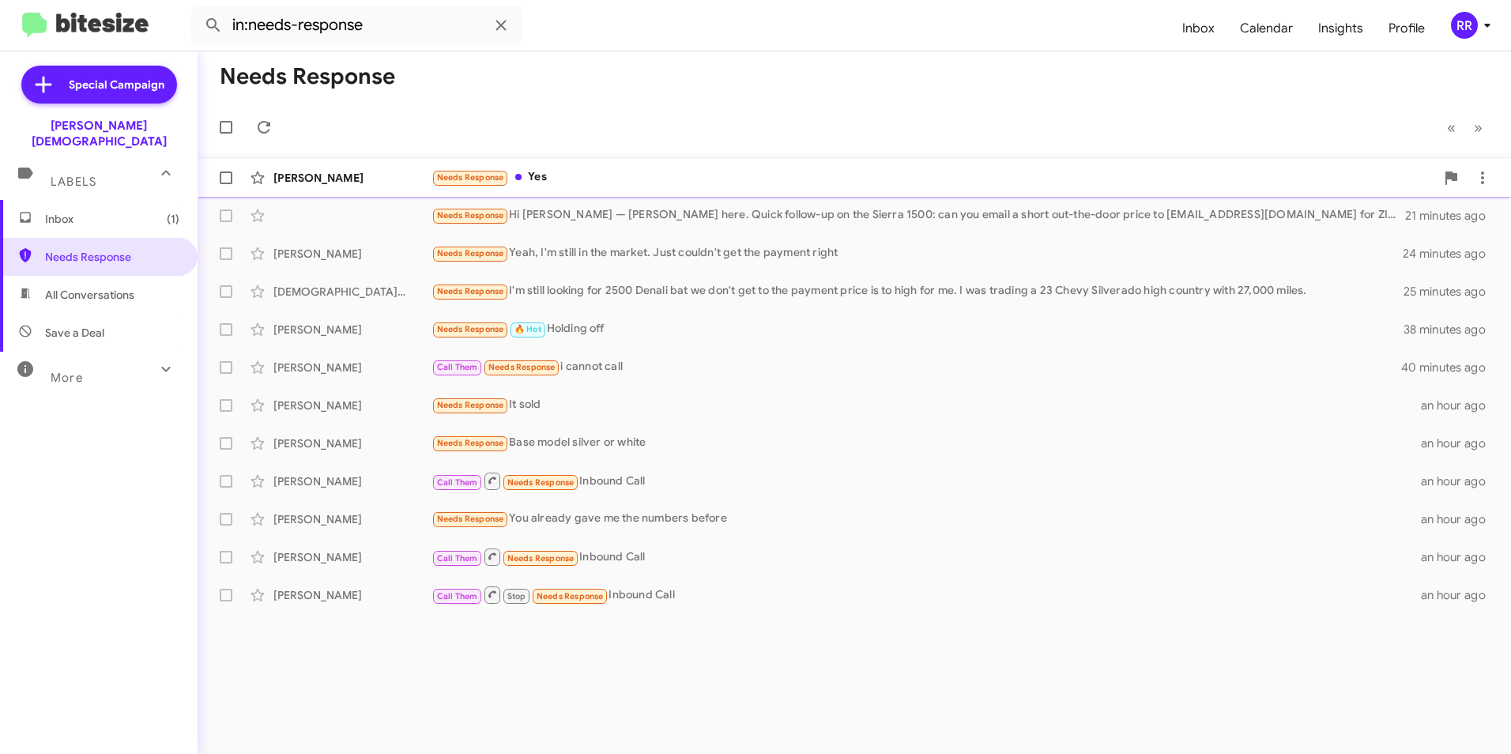
click at [341, 186] on div "[PERSON_NAME] Needs Response Yes 2 minutes ago" at bounding box center [854, 178] width 1289 height 32
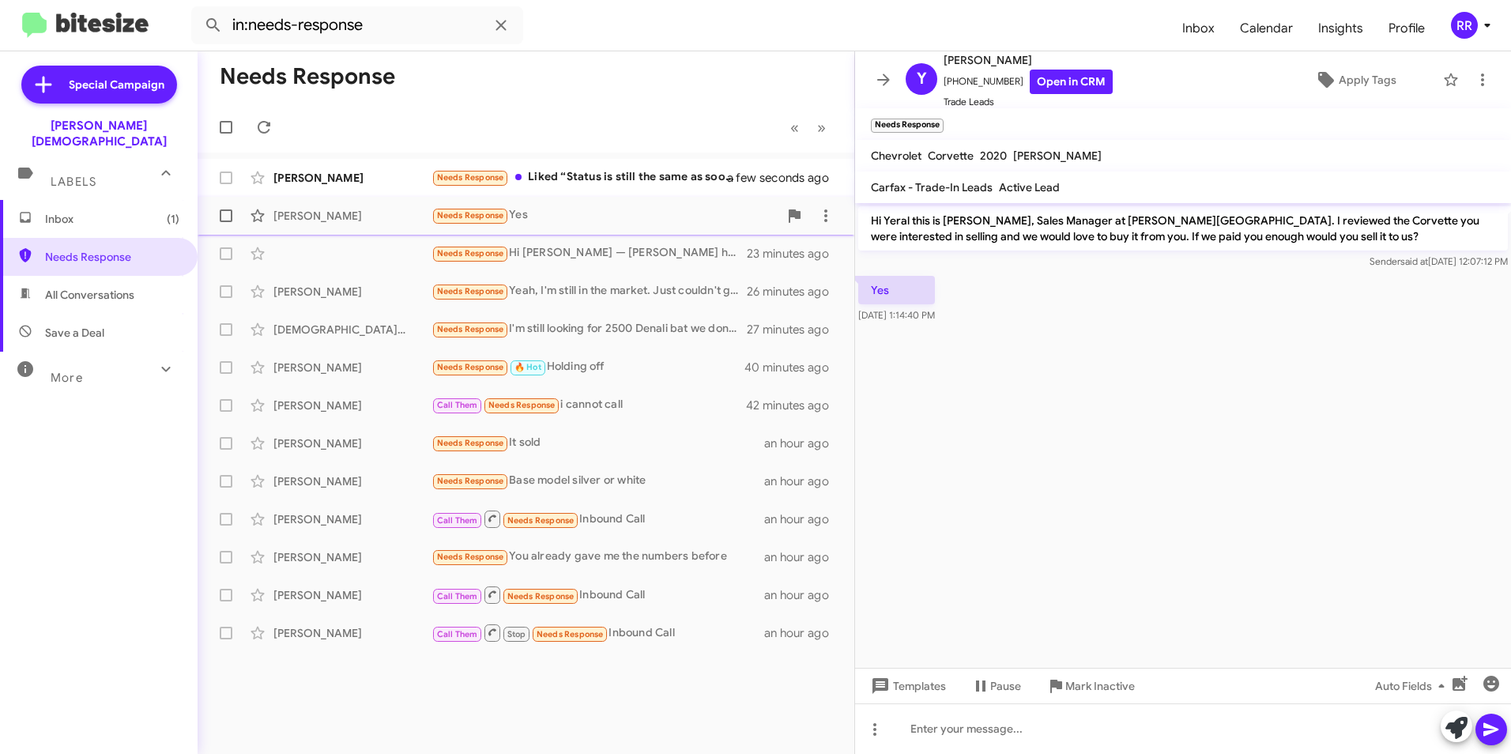
click at [315, 213] on div "[PERSON_NAME]" at bounding box center [353, 216] width 158 height 16
click at [345, 181] on div "[PERSON_NAME]" at bounding box center [353, 178] width 158 height 16
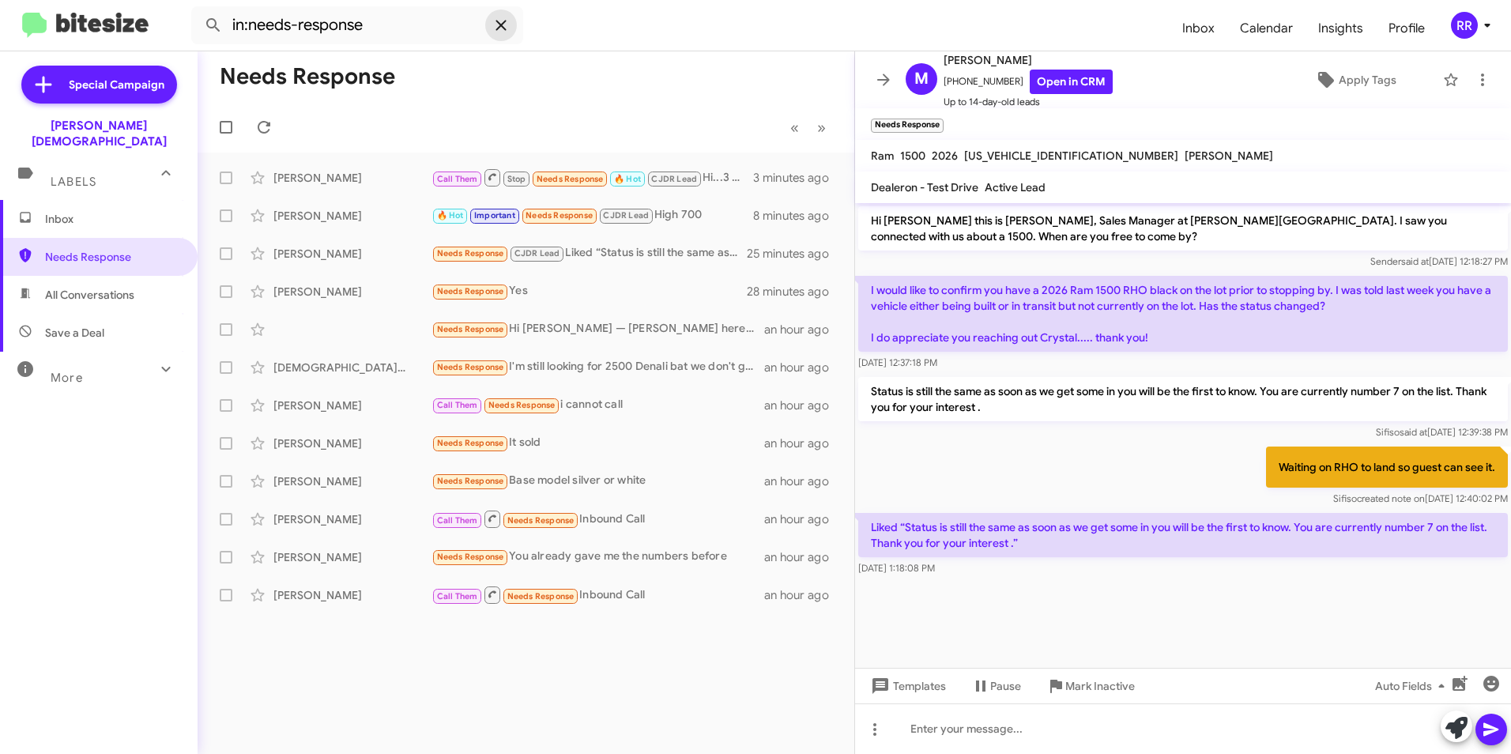
click at [498, 25] on icon at bounding box center [501, 25] width 19 height 19
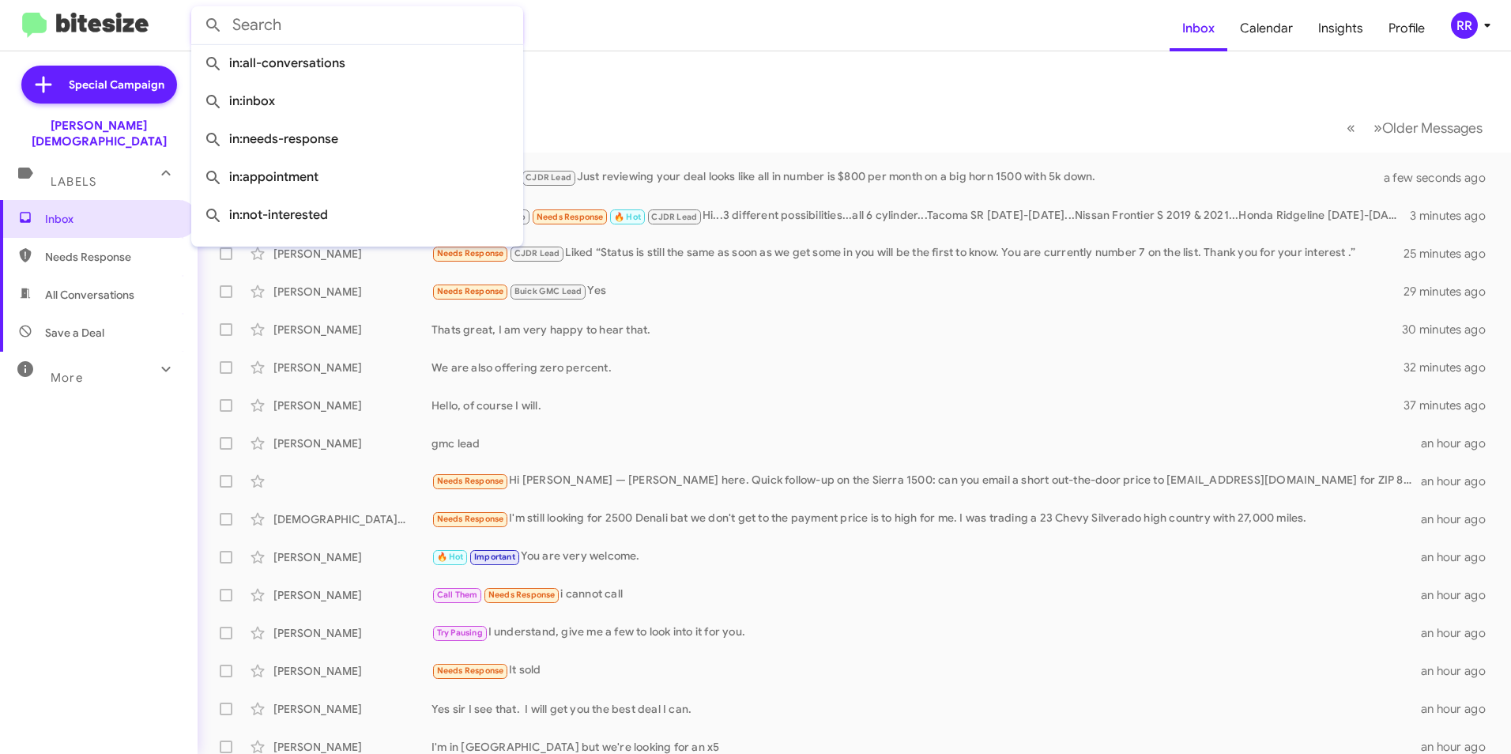
click at [681, 117] on mat-toolbar-row "« Previous » Next Older Messages" at bounding box center [855, 127] width 1314 height 51
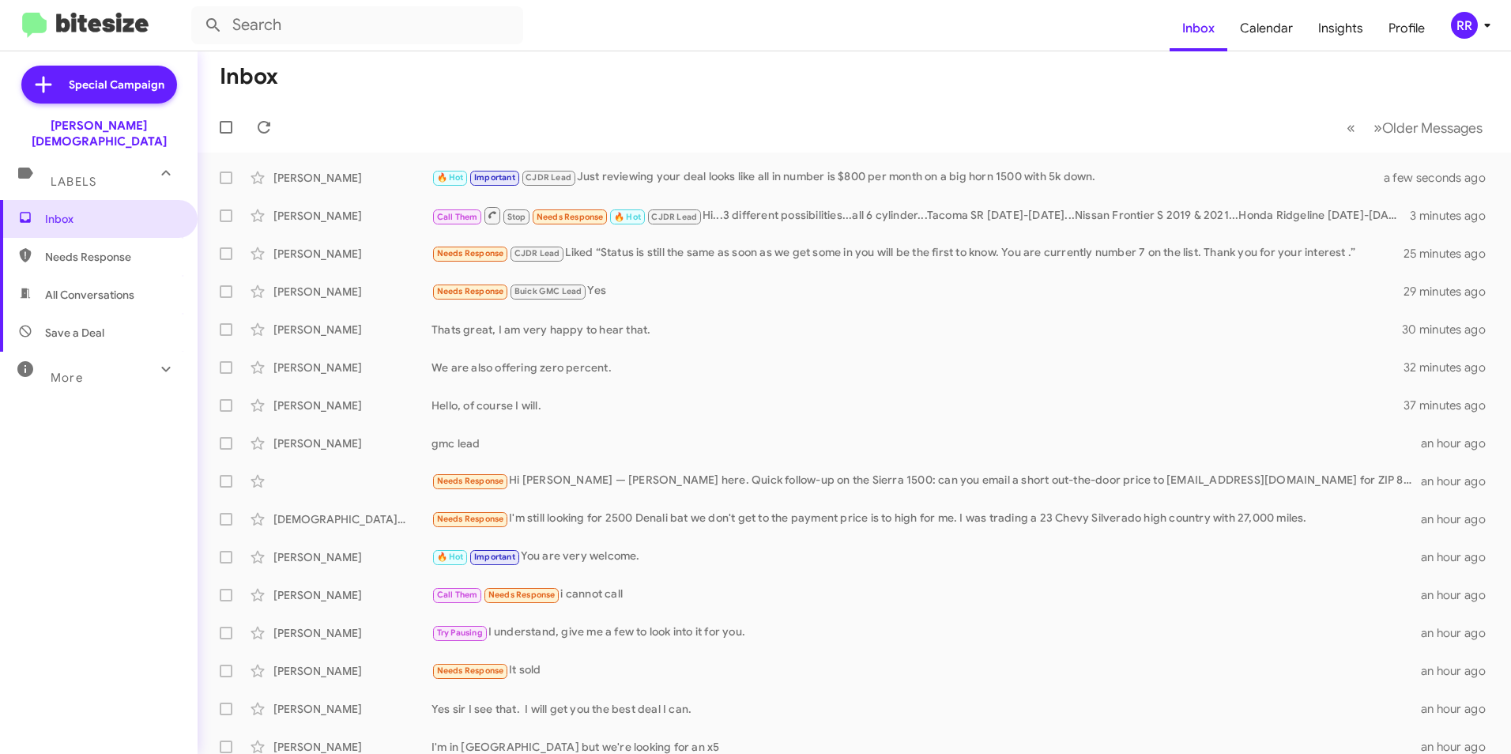
click at [81, 371] on span "More" at bounding box center [67, 378] width 32 height 14
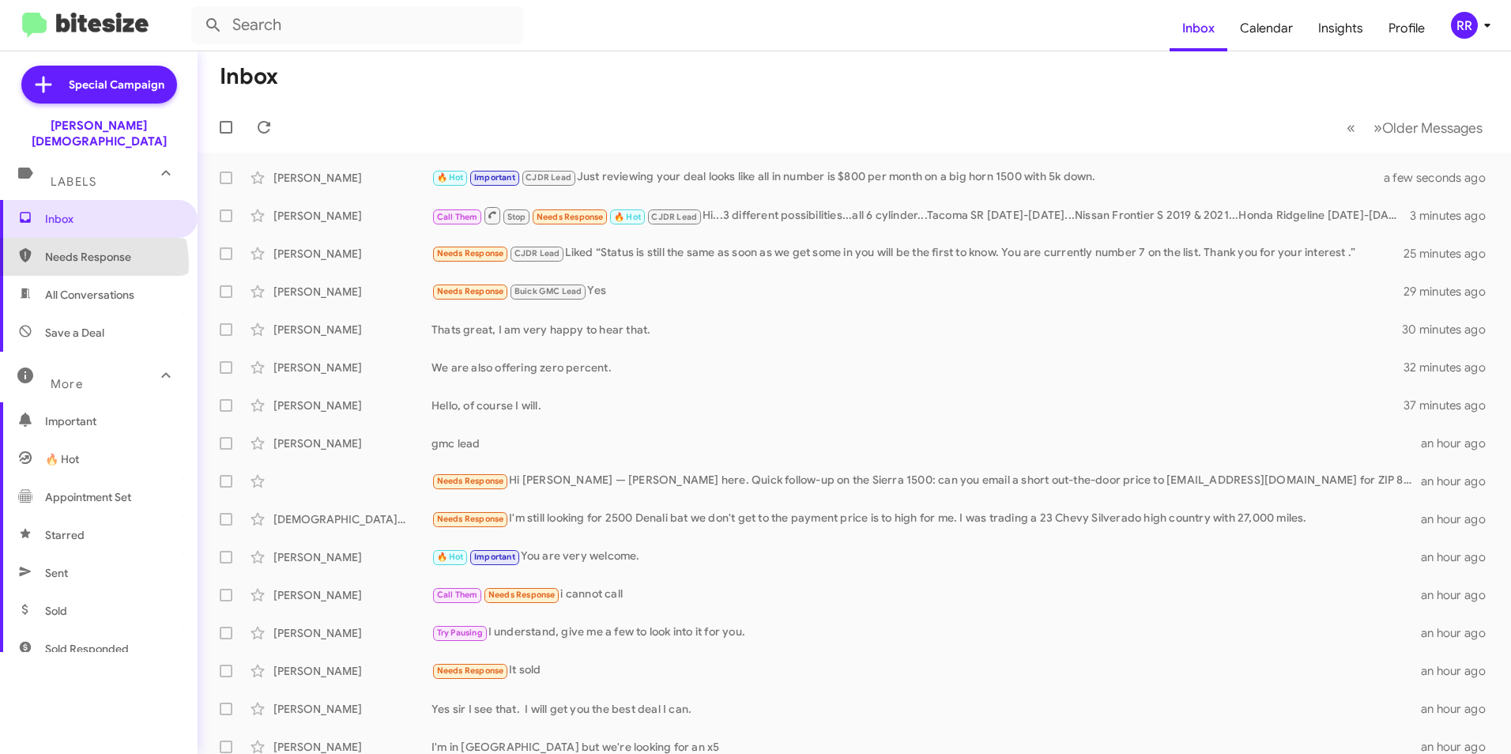
click at [77, 249] on span "Needs Response" at bounding box center [112, 257] width 134 height 16
type input "in:needs-response"
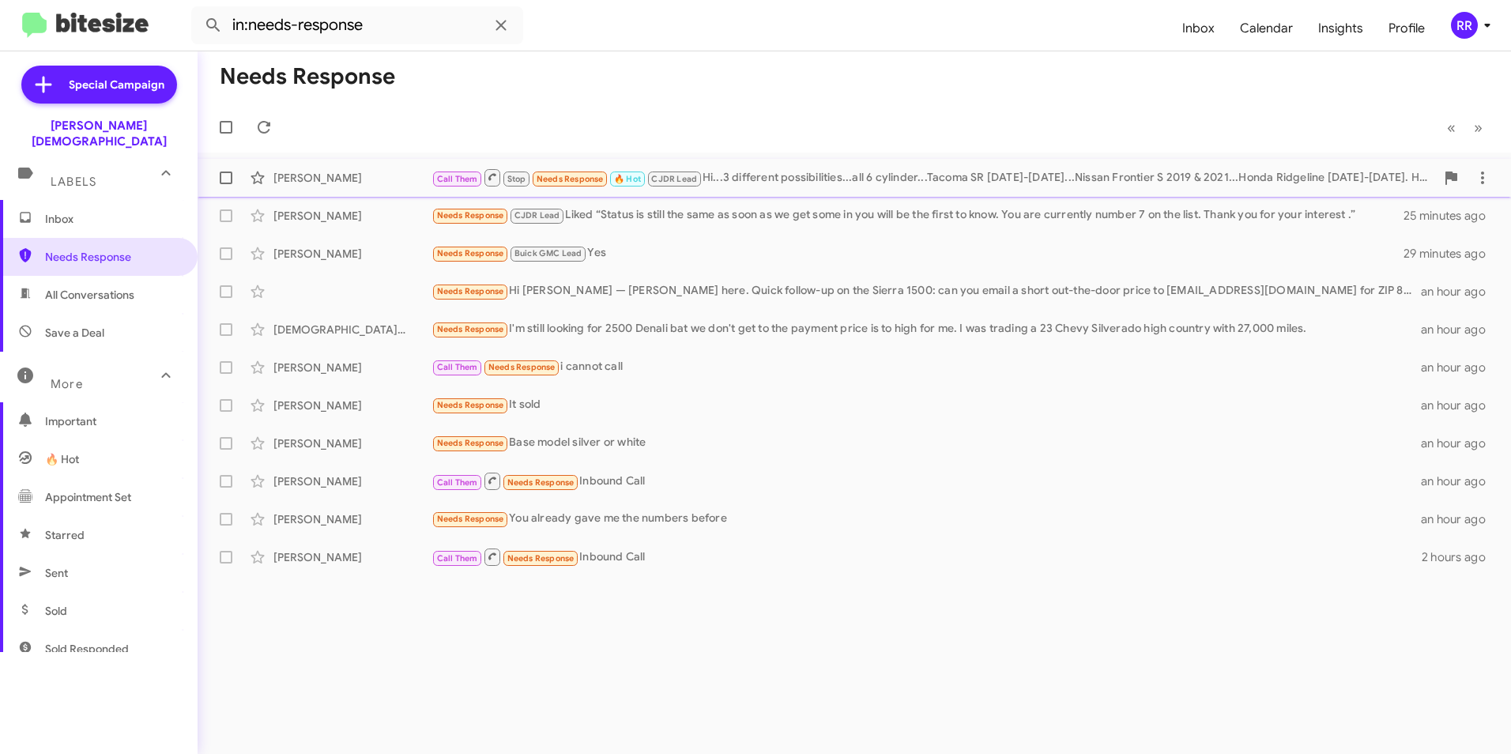
click at [323, 184] on div "[PERSON_NAME]" at bounding box center [353, 178] width 158 height 16
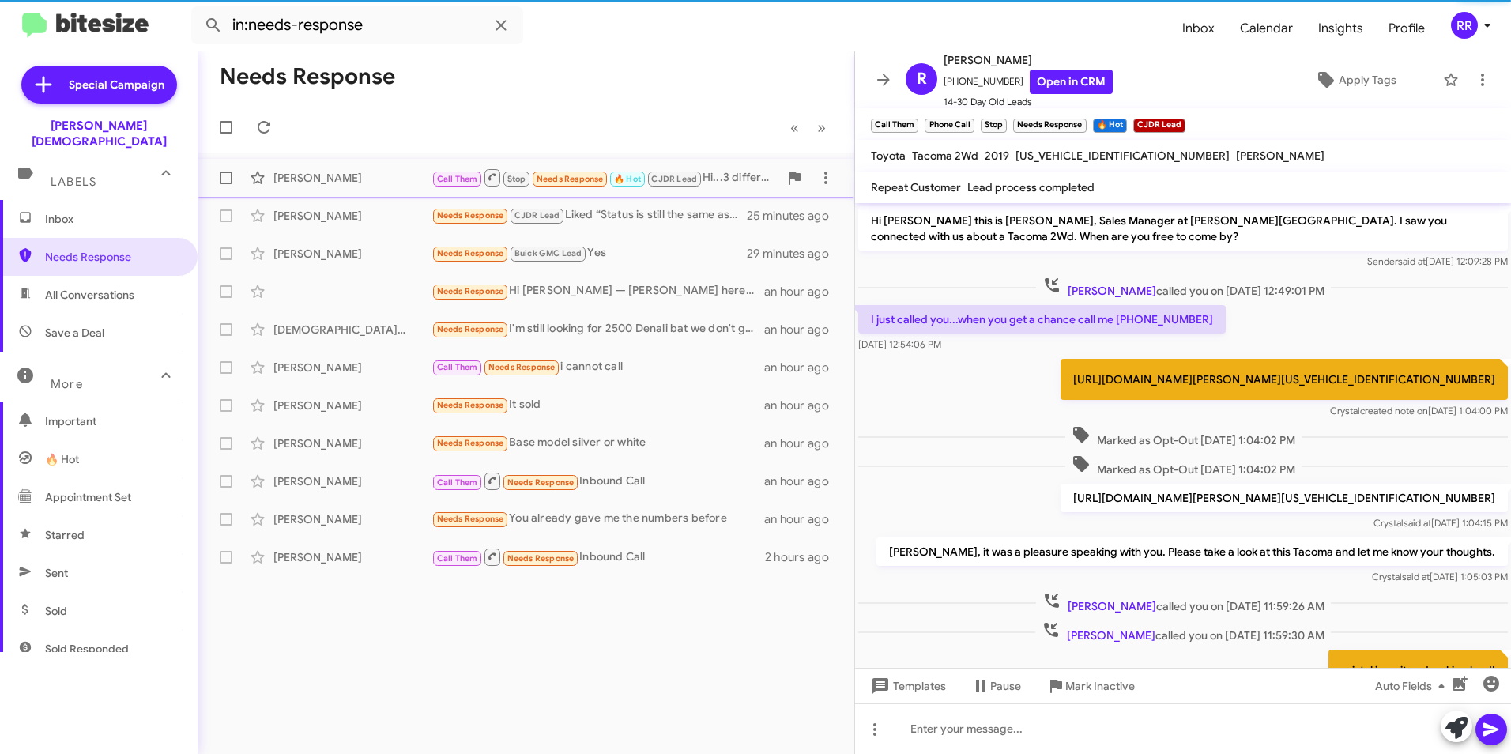
scroll to position [164, 0]
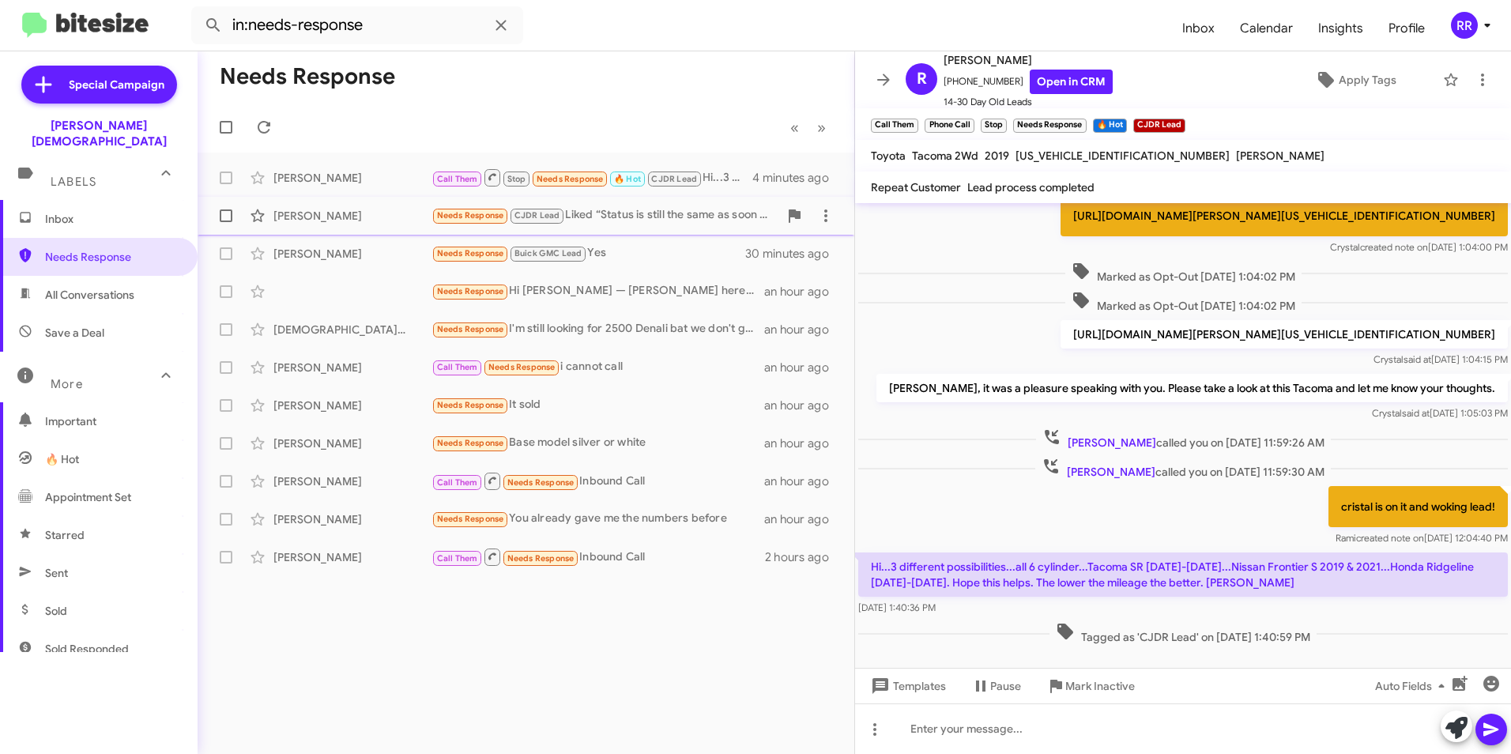
click at [296, 221] on div "[PERSON_NAME]" at bounding box center [353, 216] width 158 height 16
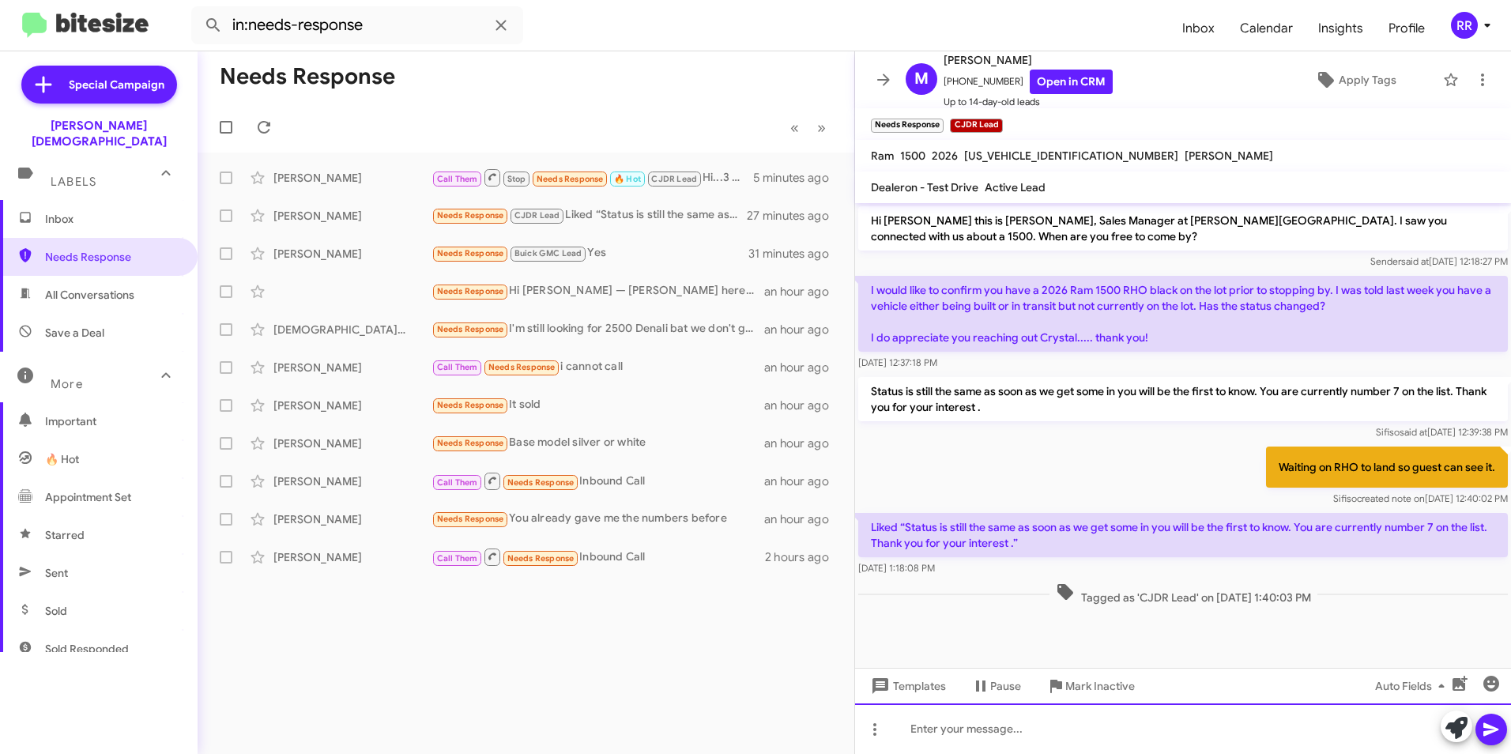
click at [994, 733] on div at bounding box center [1183, 729] width 656 height 51
click at [1495, 736] on icon at bounding box center [1491, 729] width 19 height 19
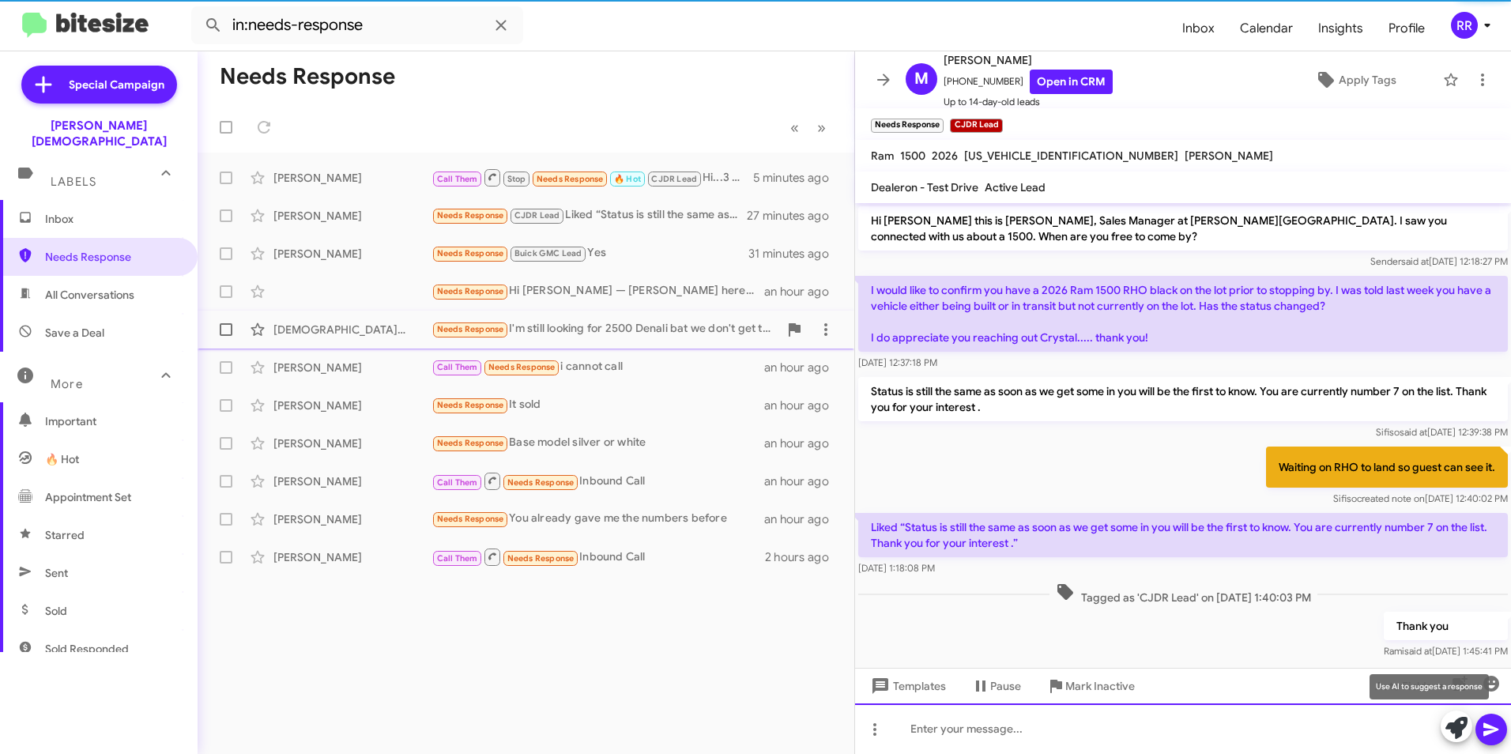
scroll to position [22, 0]
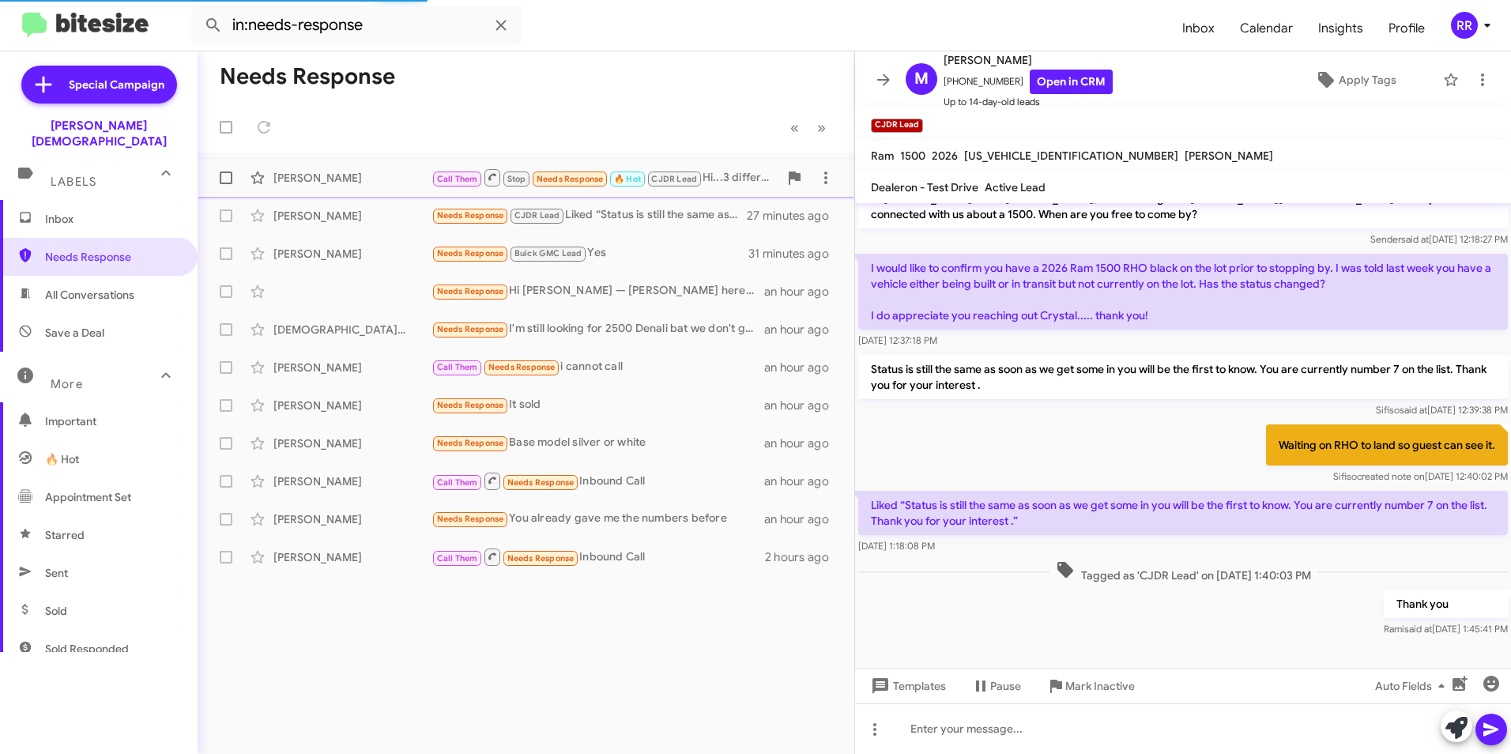
click at [308, 182] on div "[PERSON_NAME]" at bounding box center [353, 178] width 158 height 16
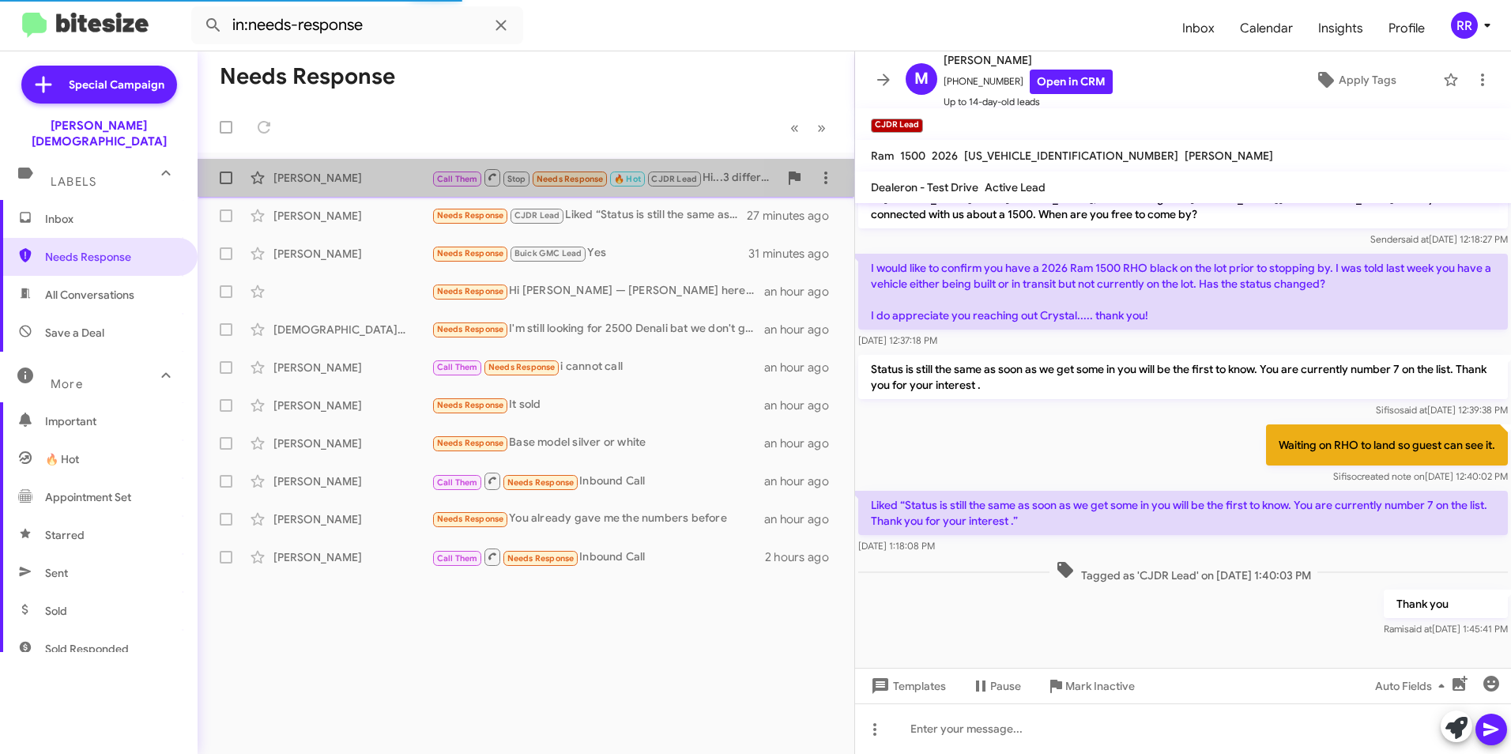
scroll to position [195, 0]
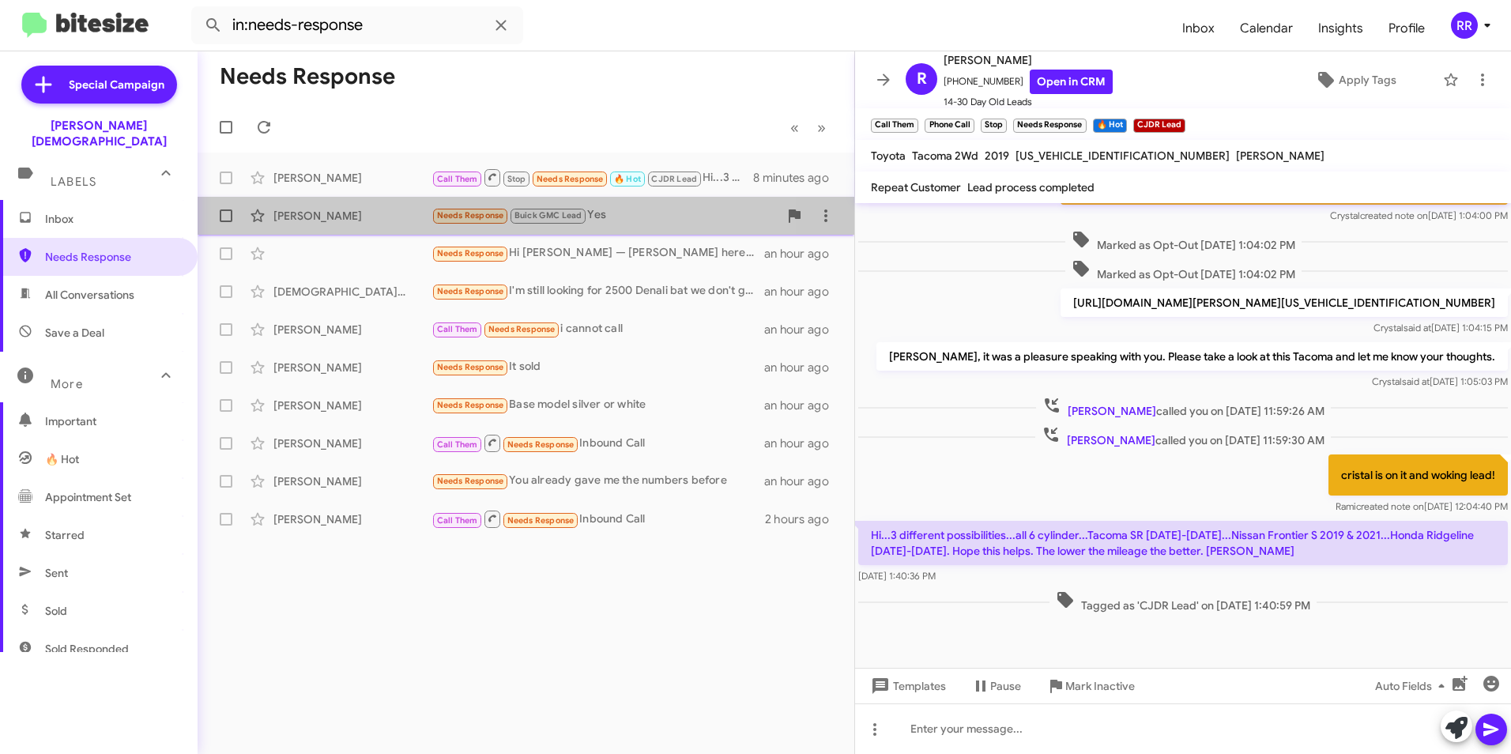
click at [323, 213] on div "[PERSON_NAME]" at bounding box center [353, 216] width 158 height 16
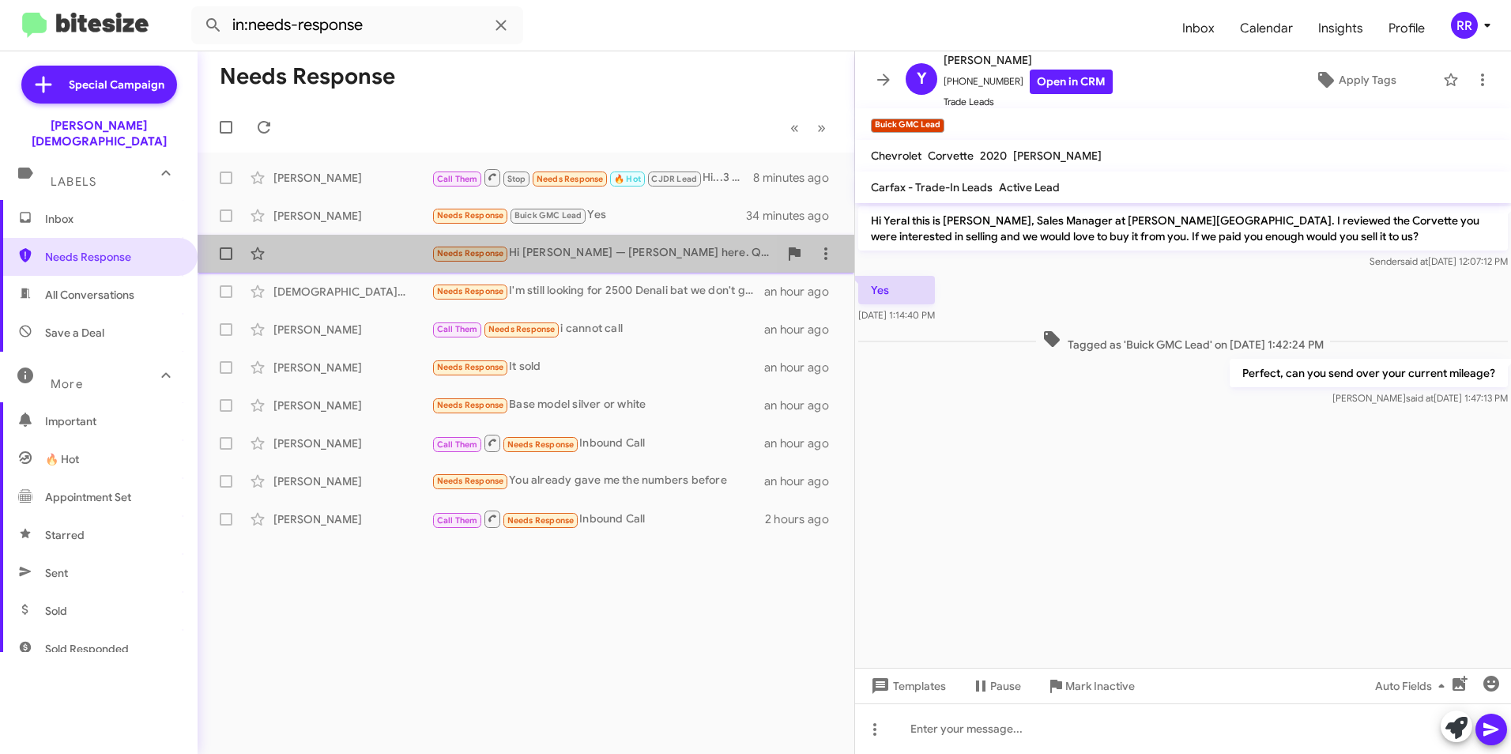
click at [314, 247] on div "Needs Response Hi [PERSON_NAME] — [PERSON_NAME] here. Quick follow-up on the Si…" at bounding box center [526, 254] width 632 height 32
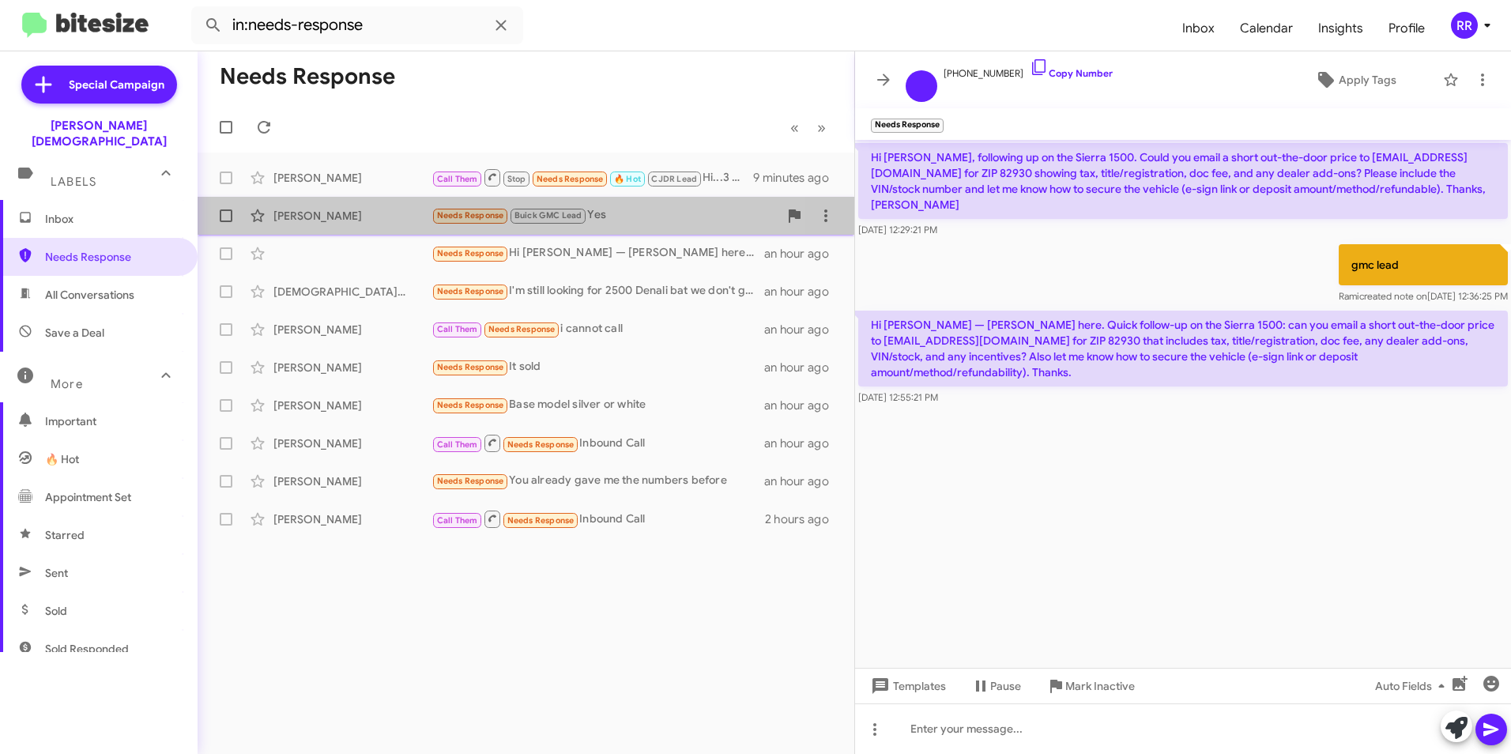
click at [328, 221] on div "[PERSON_NAME]" at bounding box center [353, 216] width 158 height 16
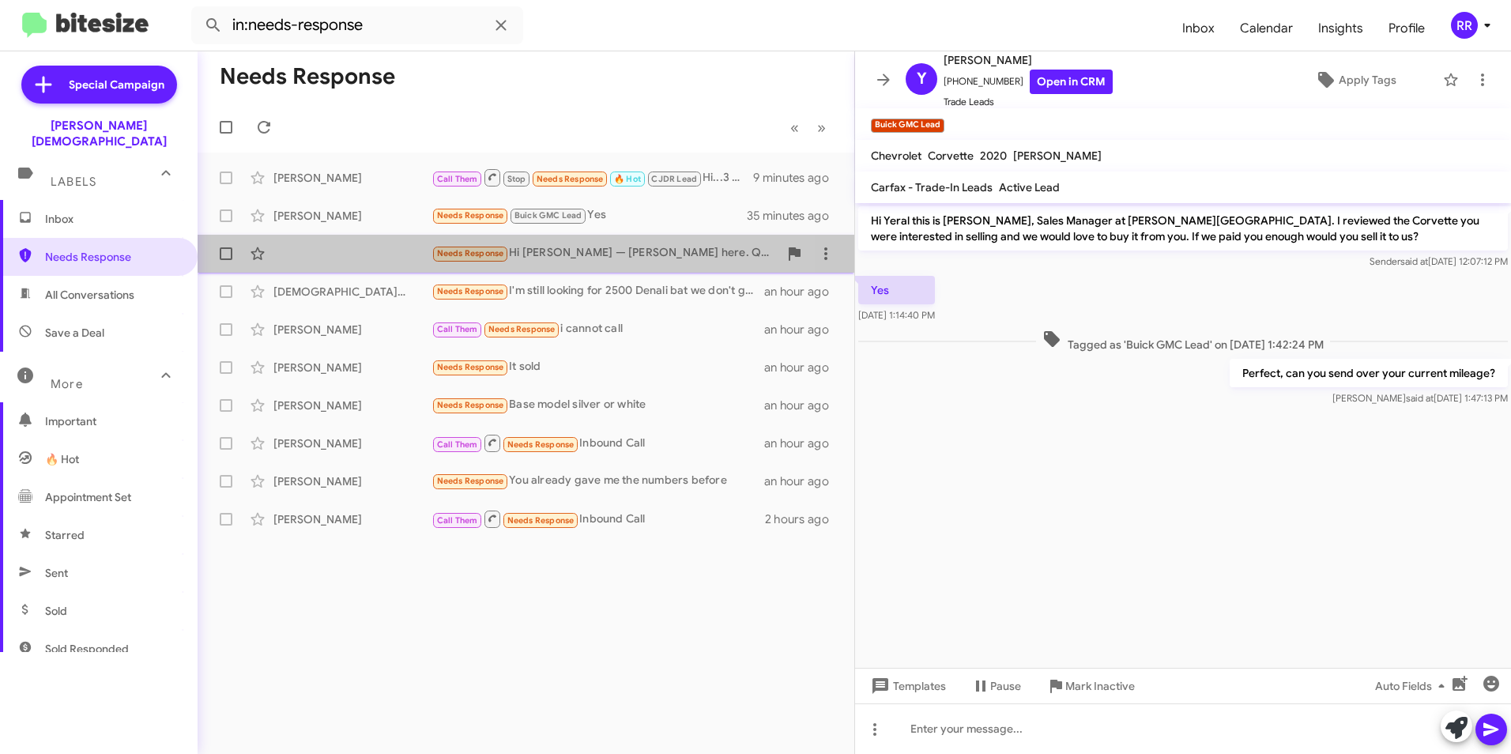
click at [333, 261] on div "Needs Response Hi [PERSON_NAME] — [PERSON_NAME] here. Quick follow-up on the Si…" at bounding box center [526, 254] width 632 height 32
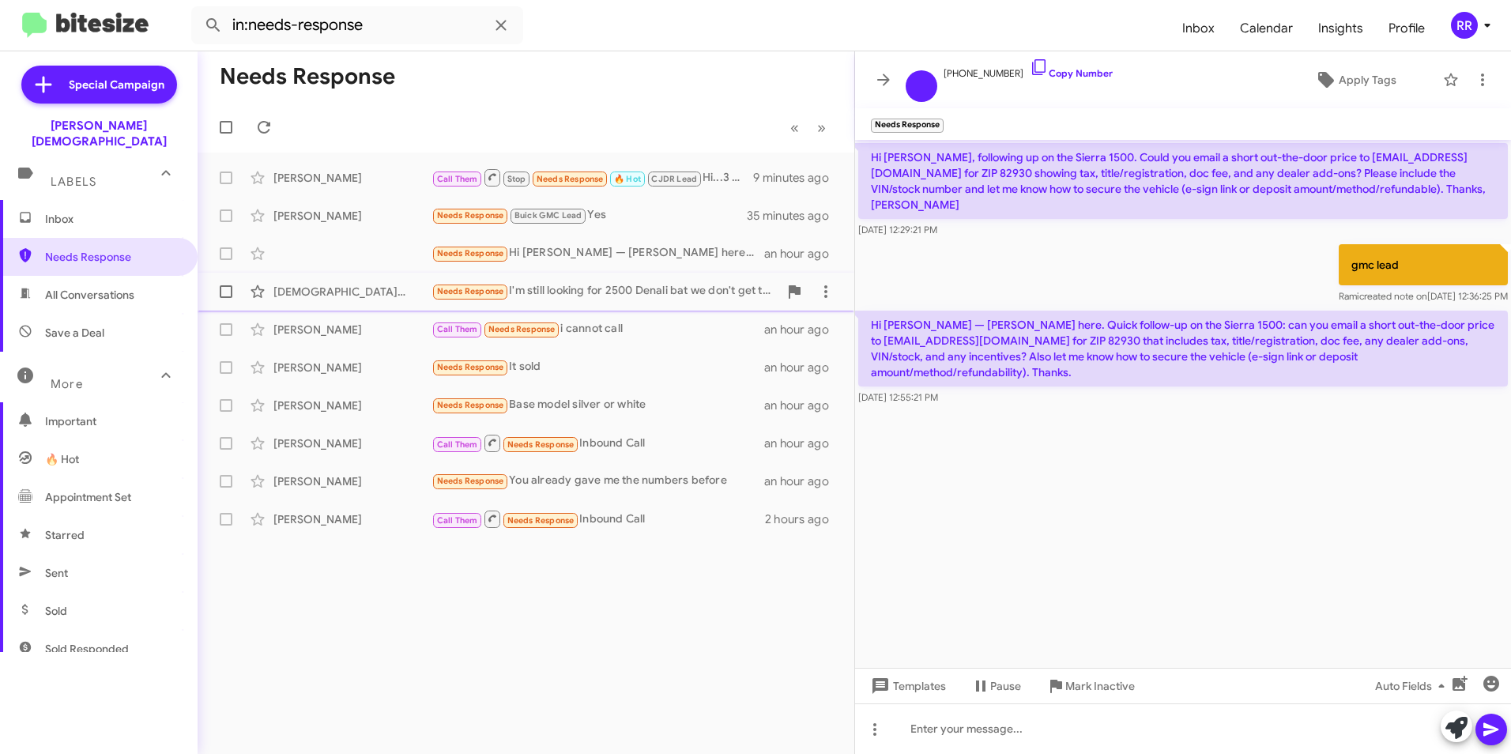
click at [339, 300] on div "[DEMOGRAPHIC_DATA][PERSON_NAME] Needs Response I'm still looking for 2500 Denal…" at bounding box center [526, 292] width 632 height 32
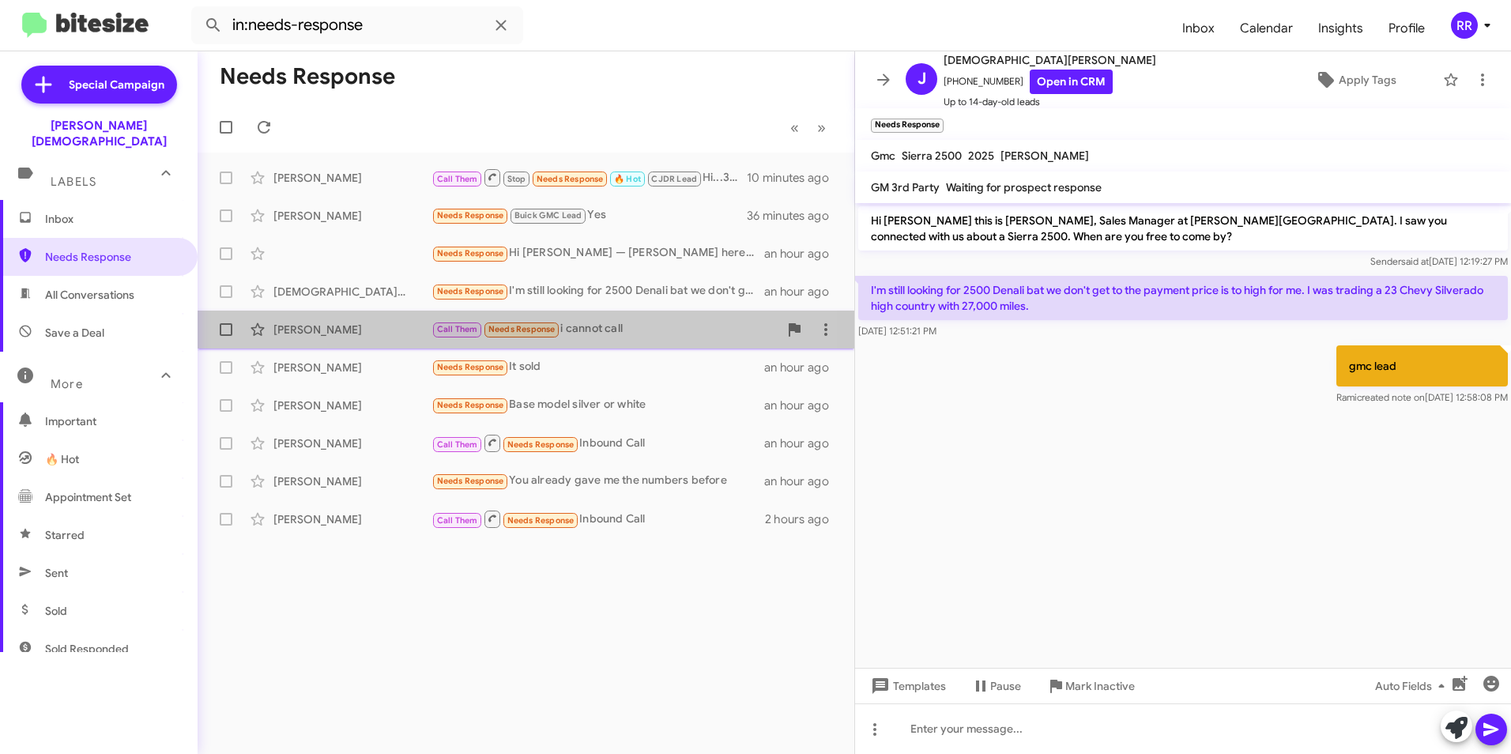
click at [344, 338] on div "[PERSON_NAME] Call Them Needs Response i cannot call an hour ago" at bounding box center [526, 330] width 632 height 32
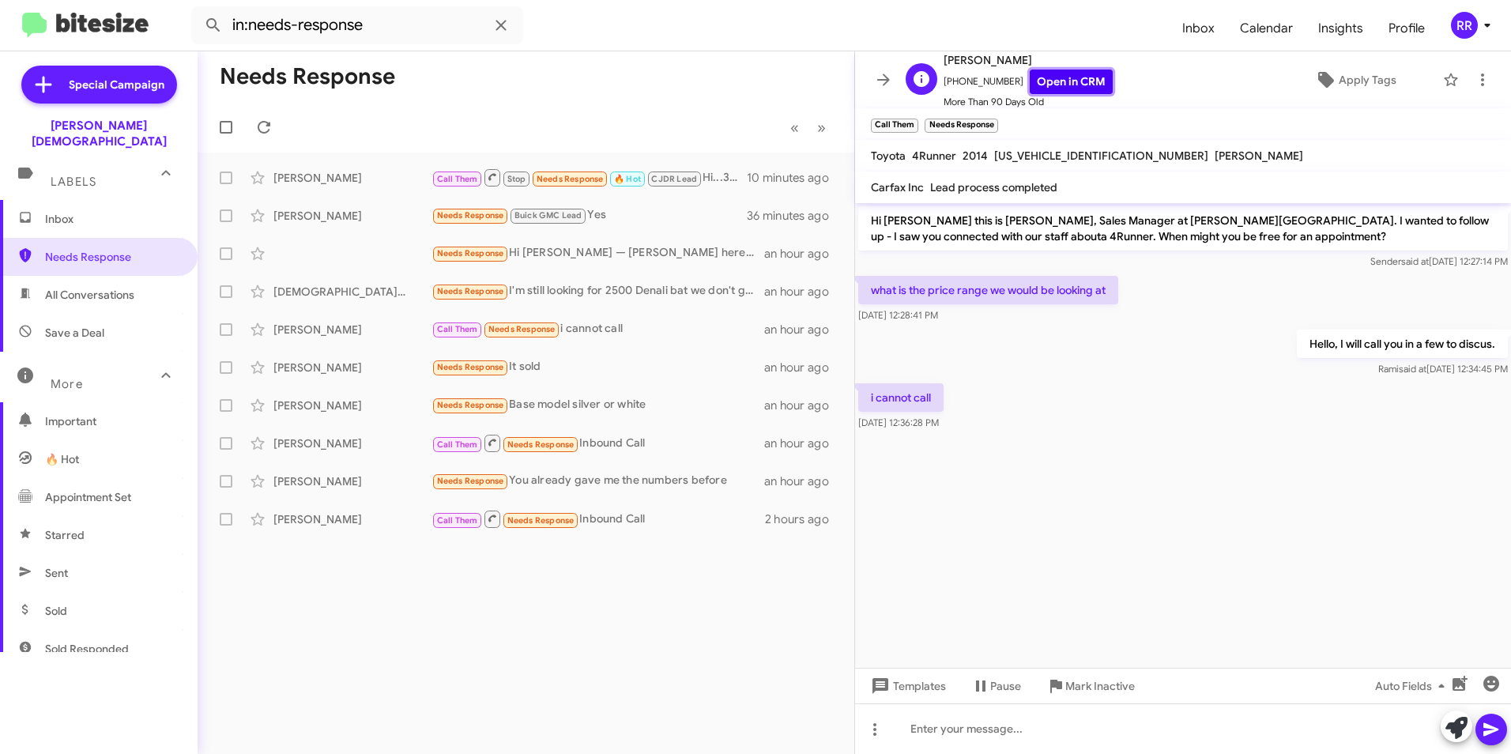
click at [1054, 81] on link "Open in CRM" at bounding box center [1071, 82] width 83 height 25
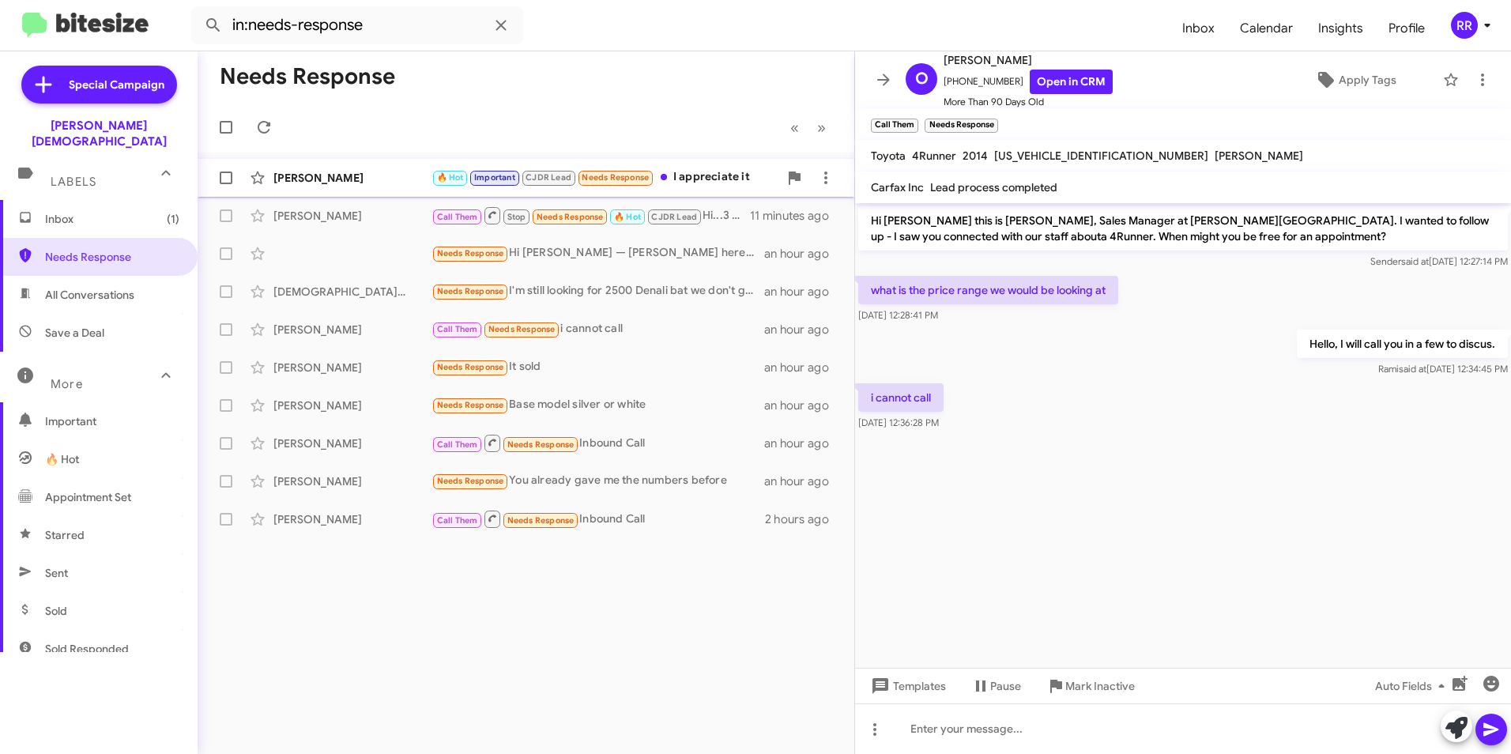
click at [326, 179] on div "[PERSON_NAME]" at bounding box center [353, 178] width 158 height 16
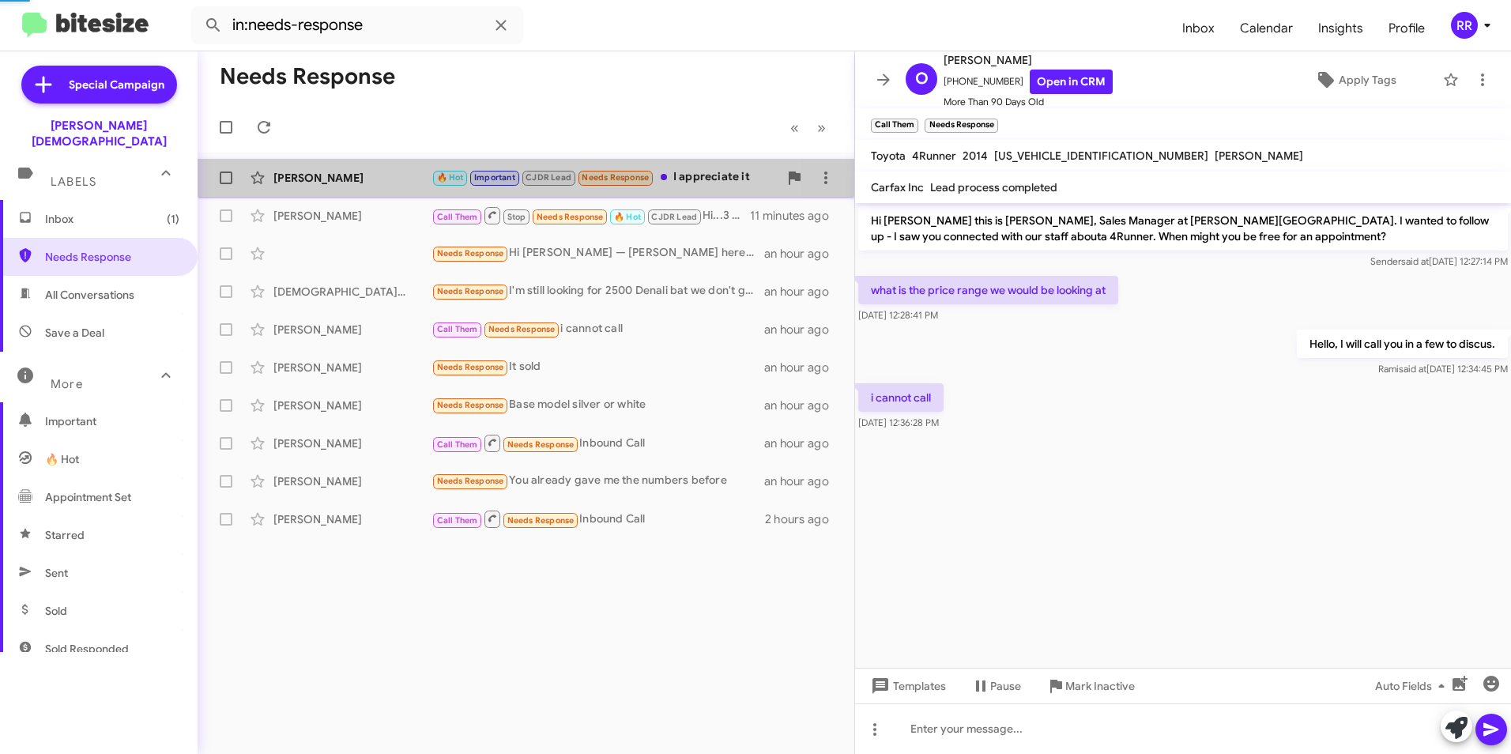
scroll to position [277, 0]
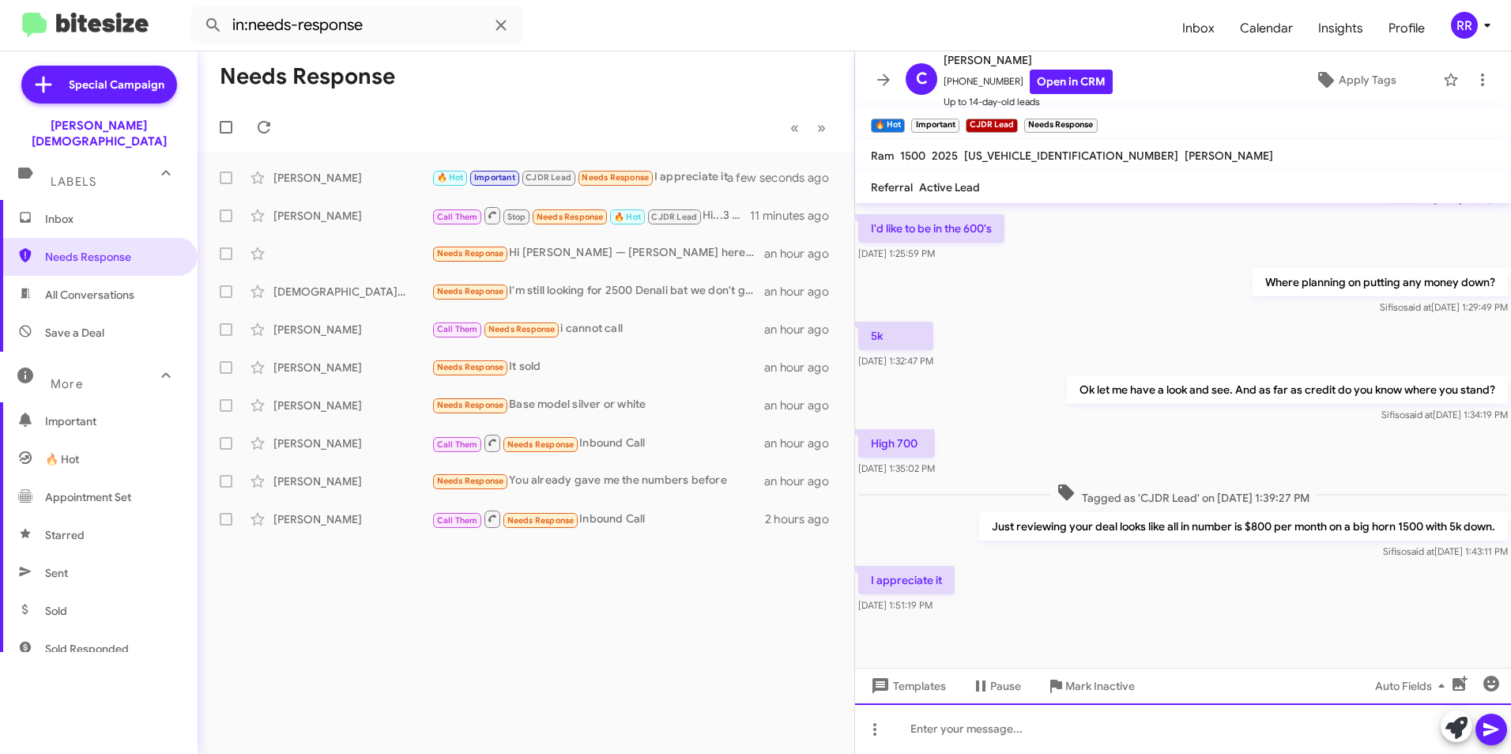
click at [1034, 729] on div at bounding box center [1183, 729] width 656 height 51
click at [1493, 723] on icon at bounding box center [1491, 729] width 19 height 19
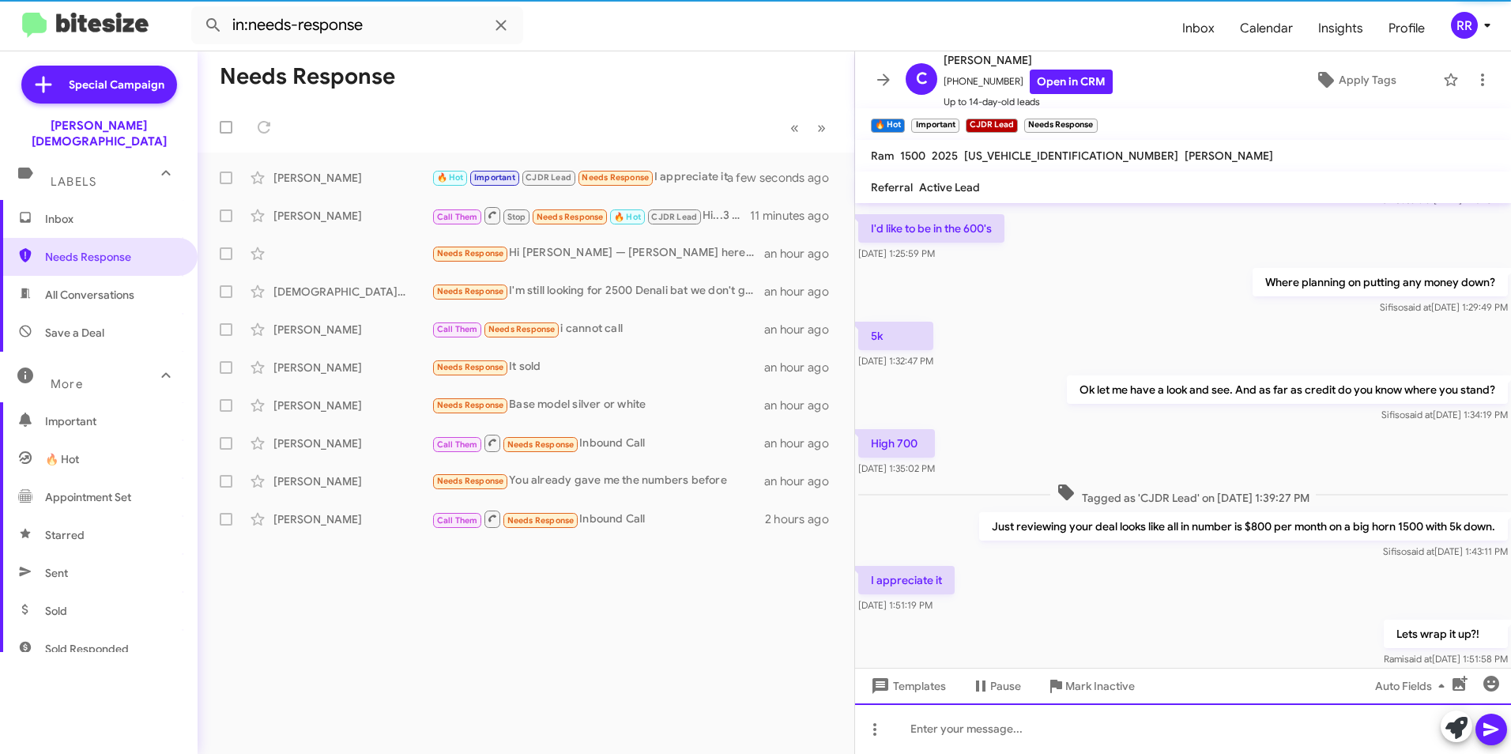
scroll to position [0, 0]
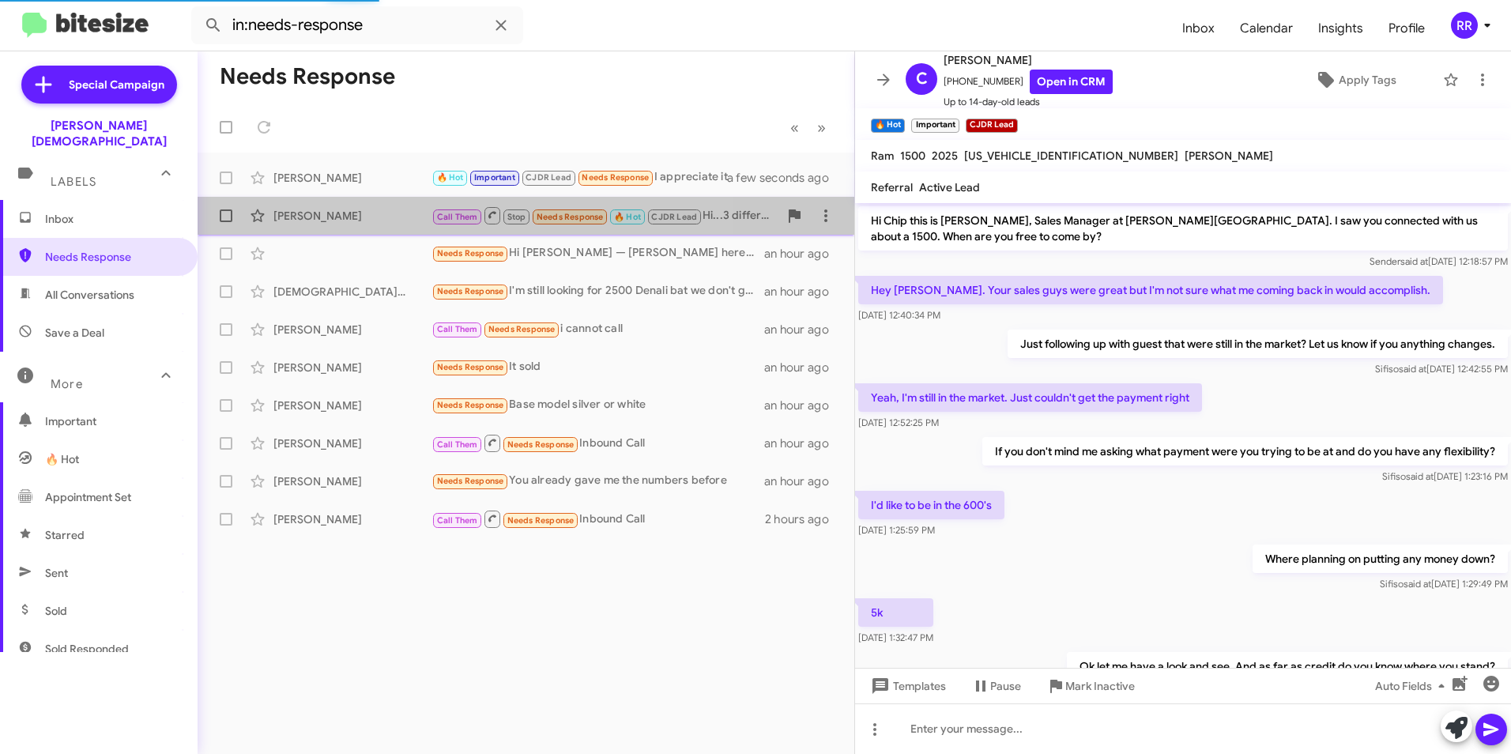
click at [292, 210] on div "[PERSON_NAME]" at bounding box center [353, 216] width 158 height 16
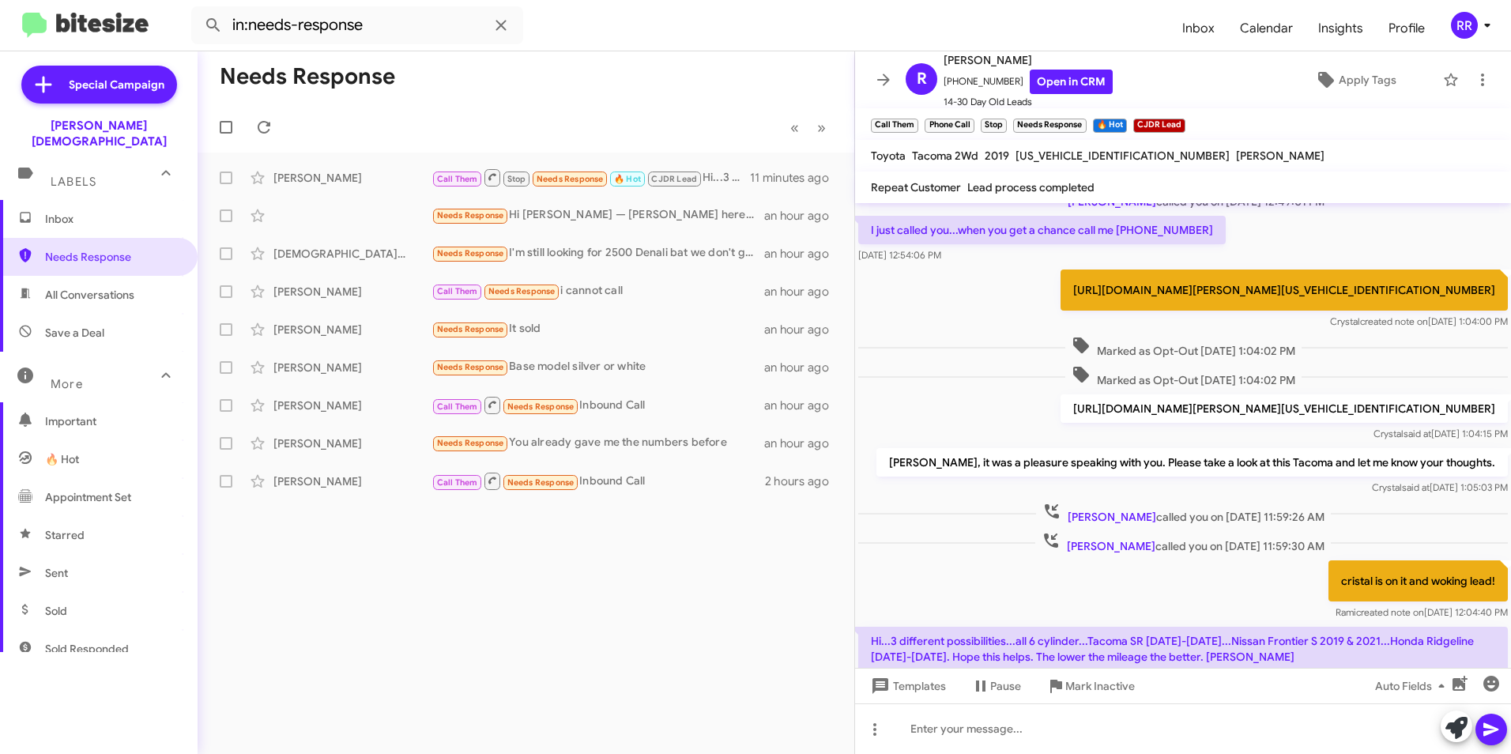
scroll to position [195, 0]
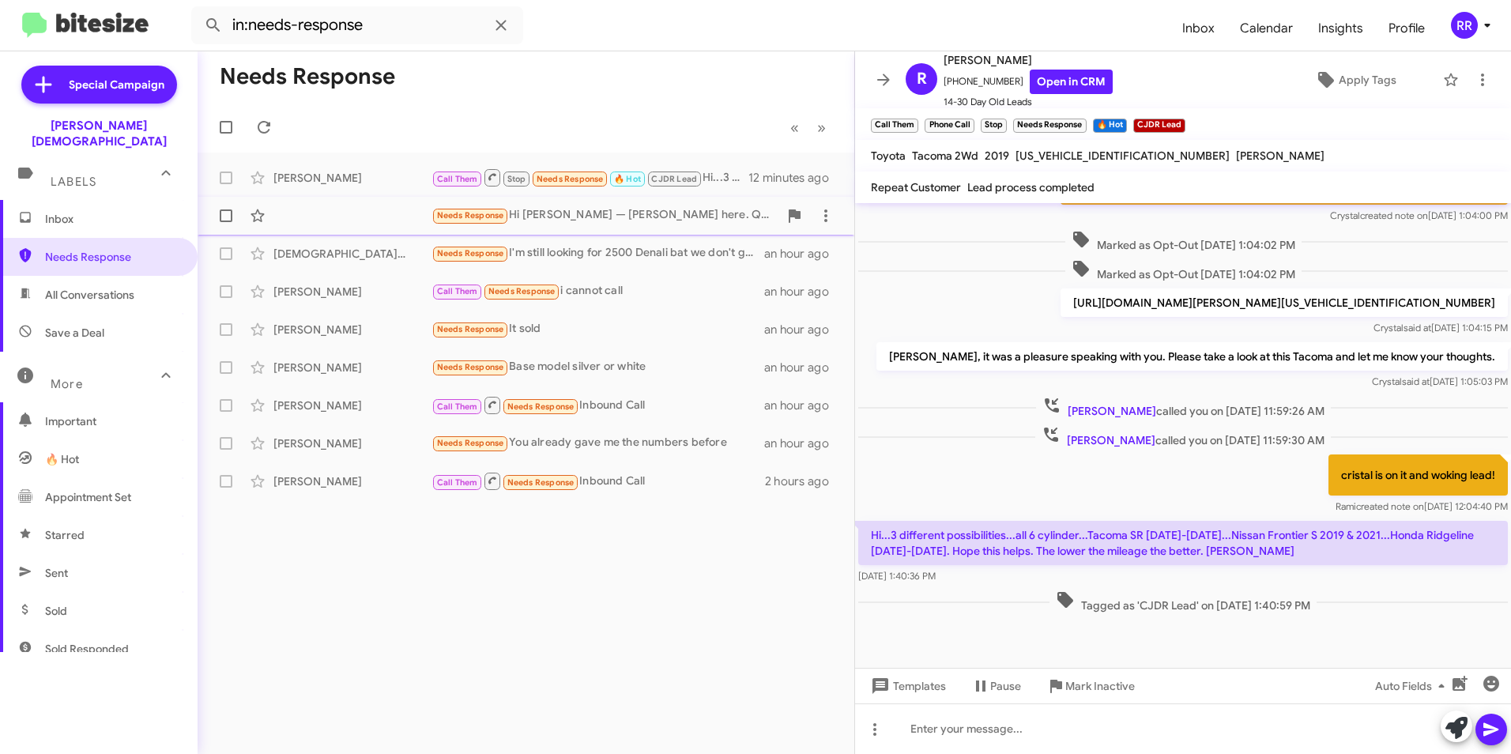
click at [343, 206] on div "Needs Response Hi [PERSON_NAME] — [PERSON_NAME] here. Quick follow-up on the Si…" at bounding box center [526, 216] width 632 height 32
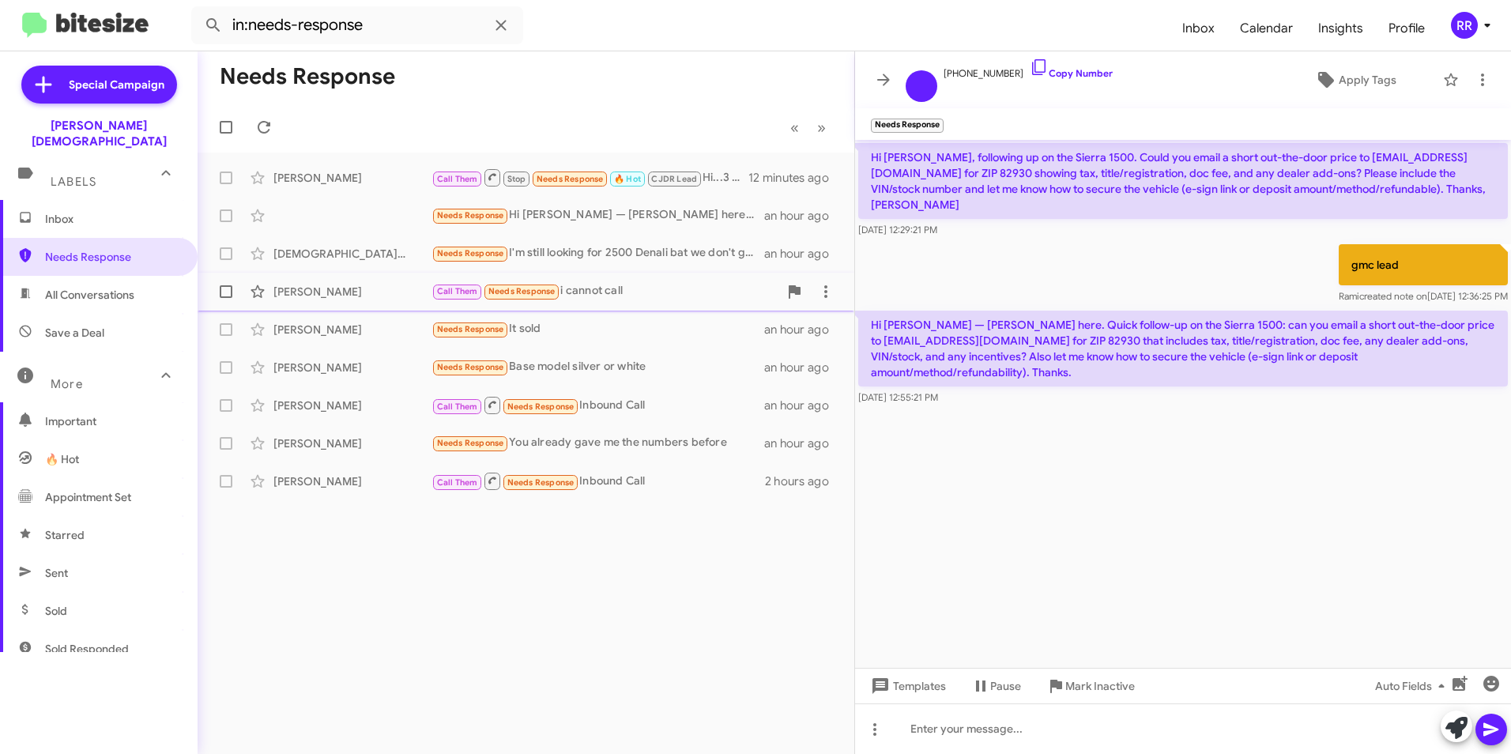
click at [341, 292] on div "[PERSON_NAME]" at bounding box center [353, 292] width 158 height 16
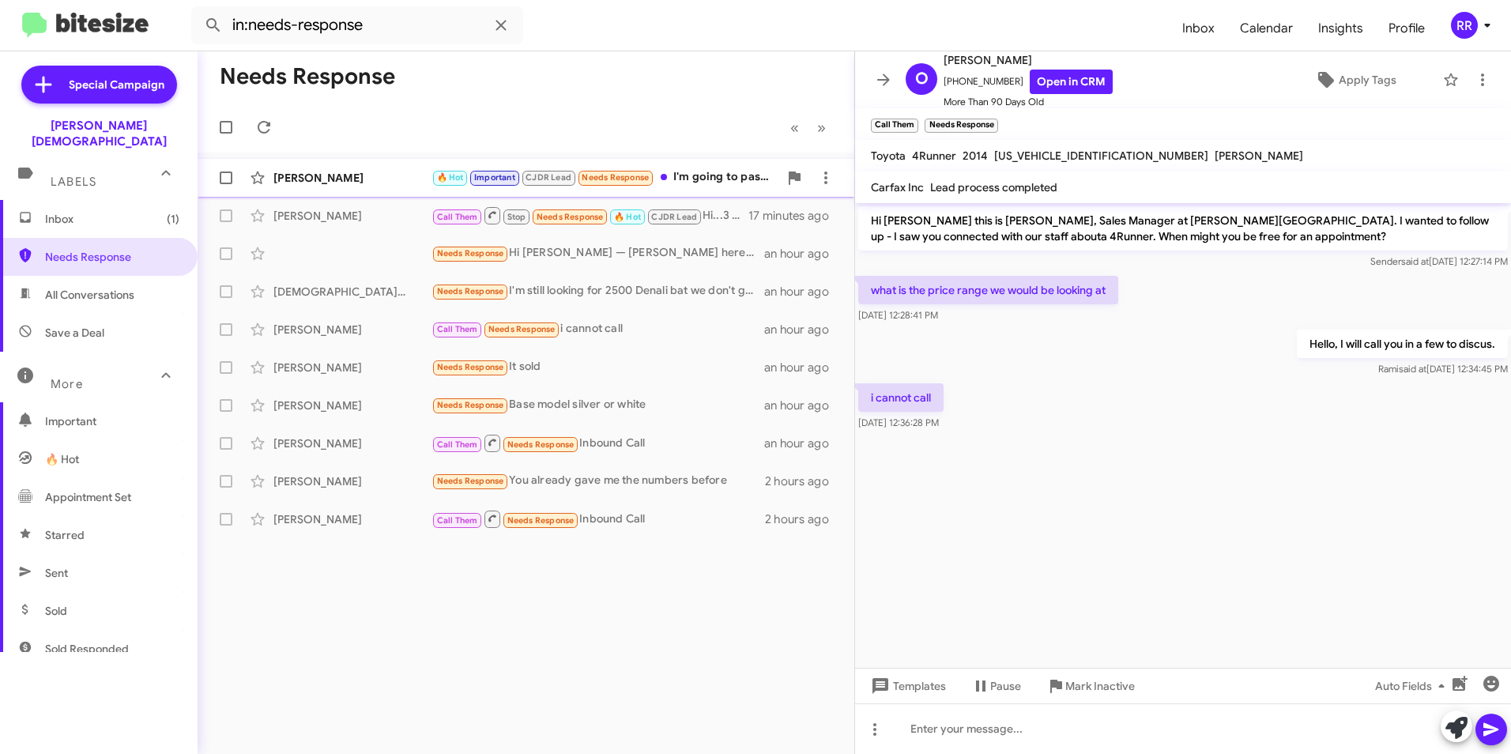
click at [327, 174] on div "[PERSON_NAME]" at bounding box center [353, 178] width 158 height 16
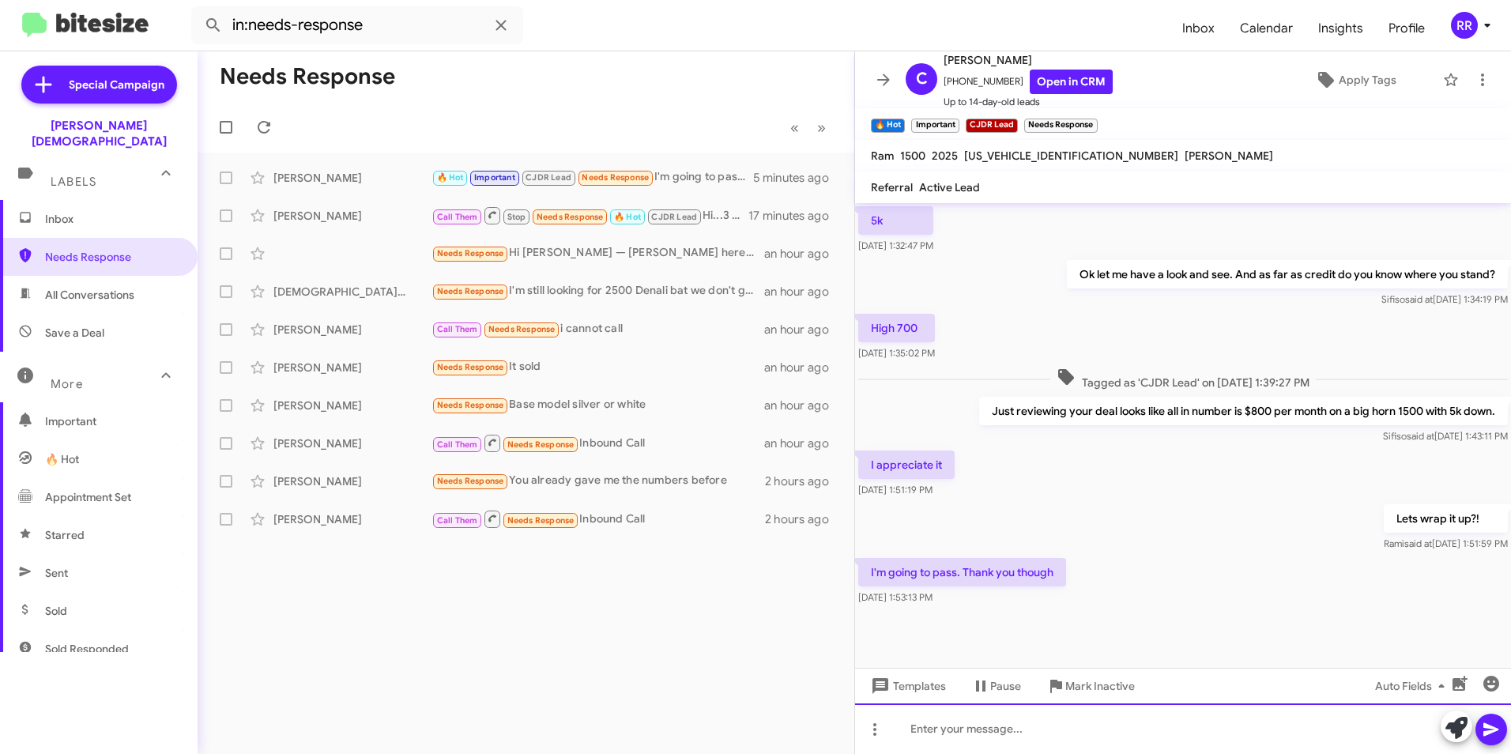
click at [1013, 729] on div at bounding box center [1183, 729] width 656 height 51
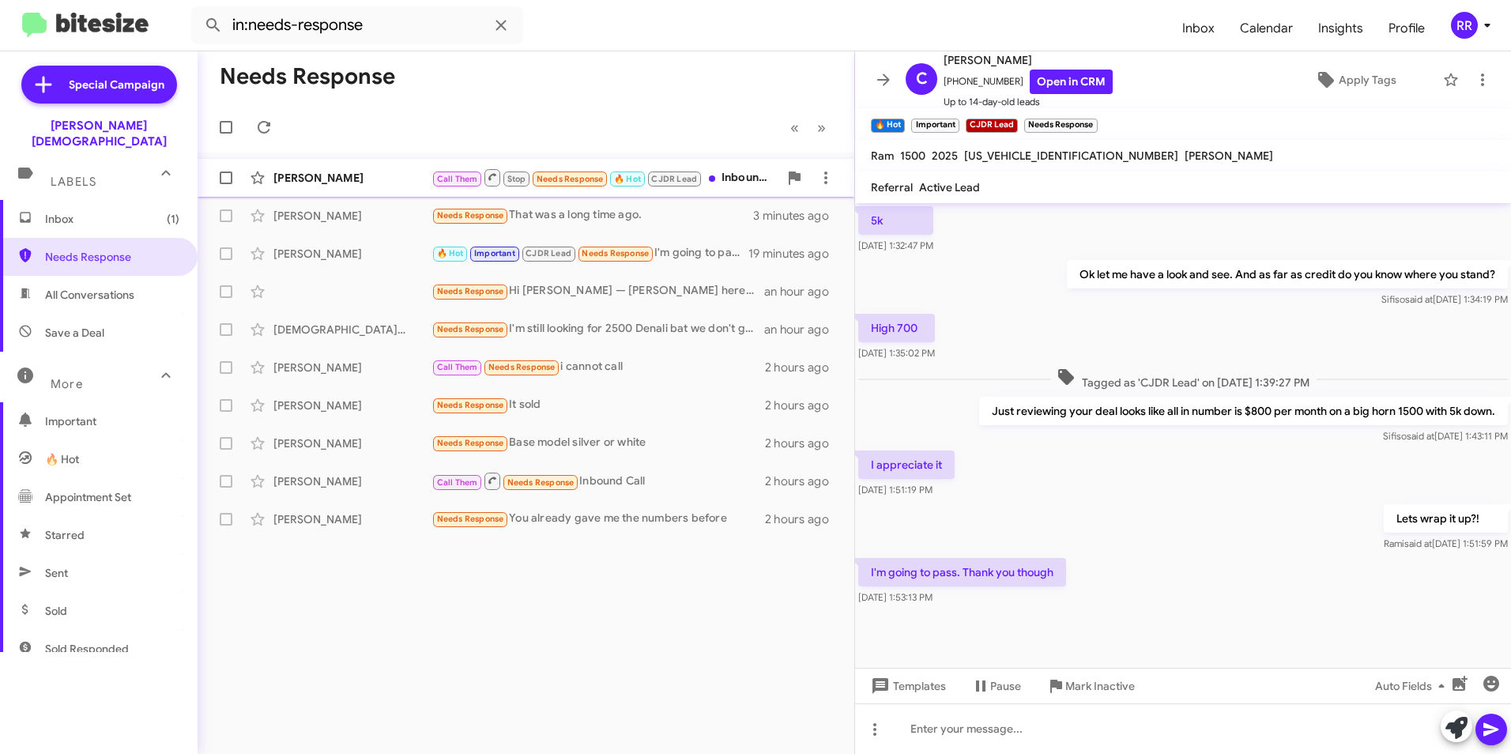
click at [345, 179] on div "[PERSON_NAME]" at bounding box center [353, 178] width 158 height 16
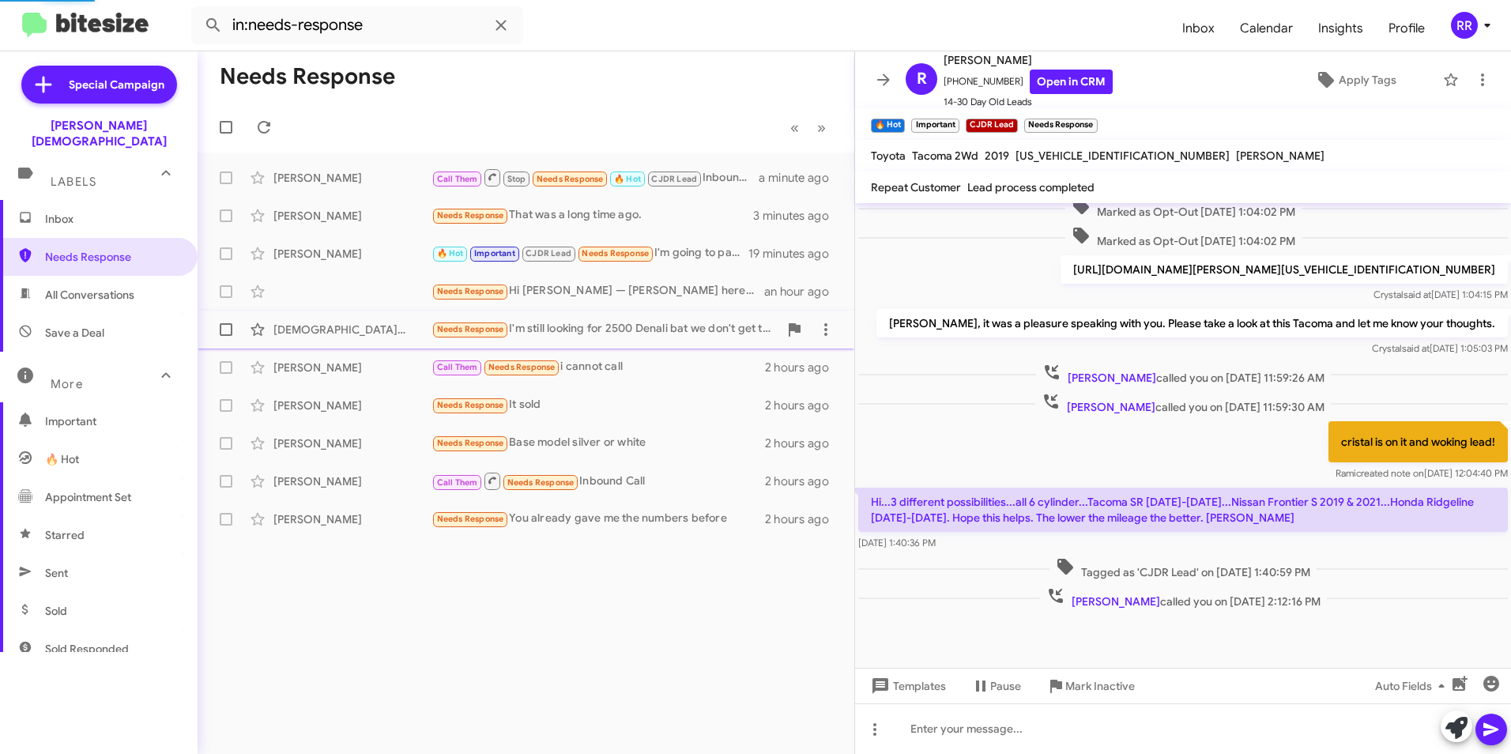
scroll to position [228, 0]
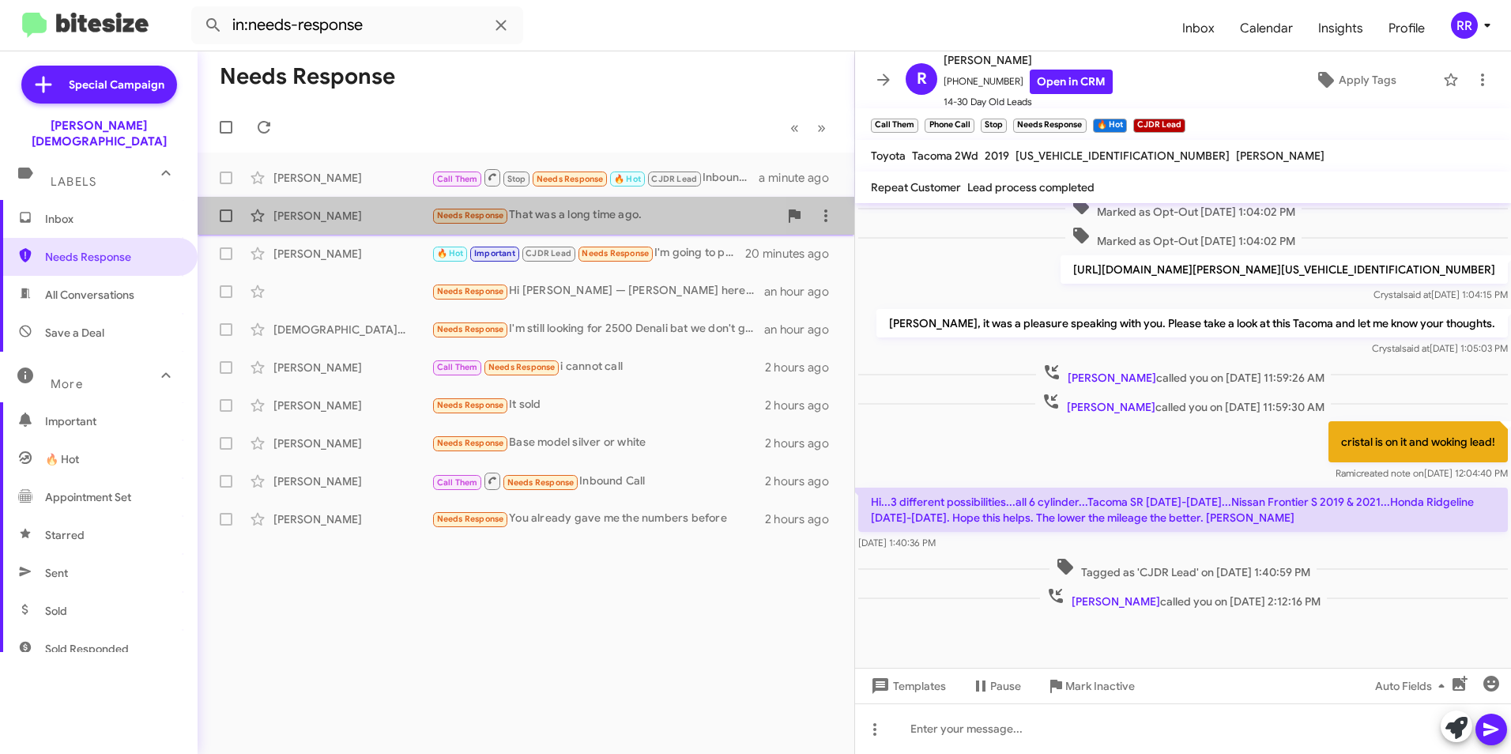
click at [319, 223] on div "[PERSON_NAME]" at bounding box center [353, 216] width 158 height 16
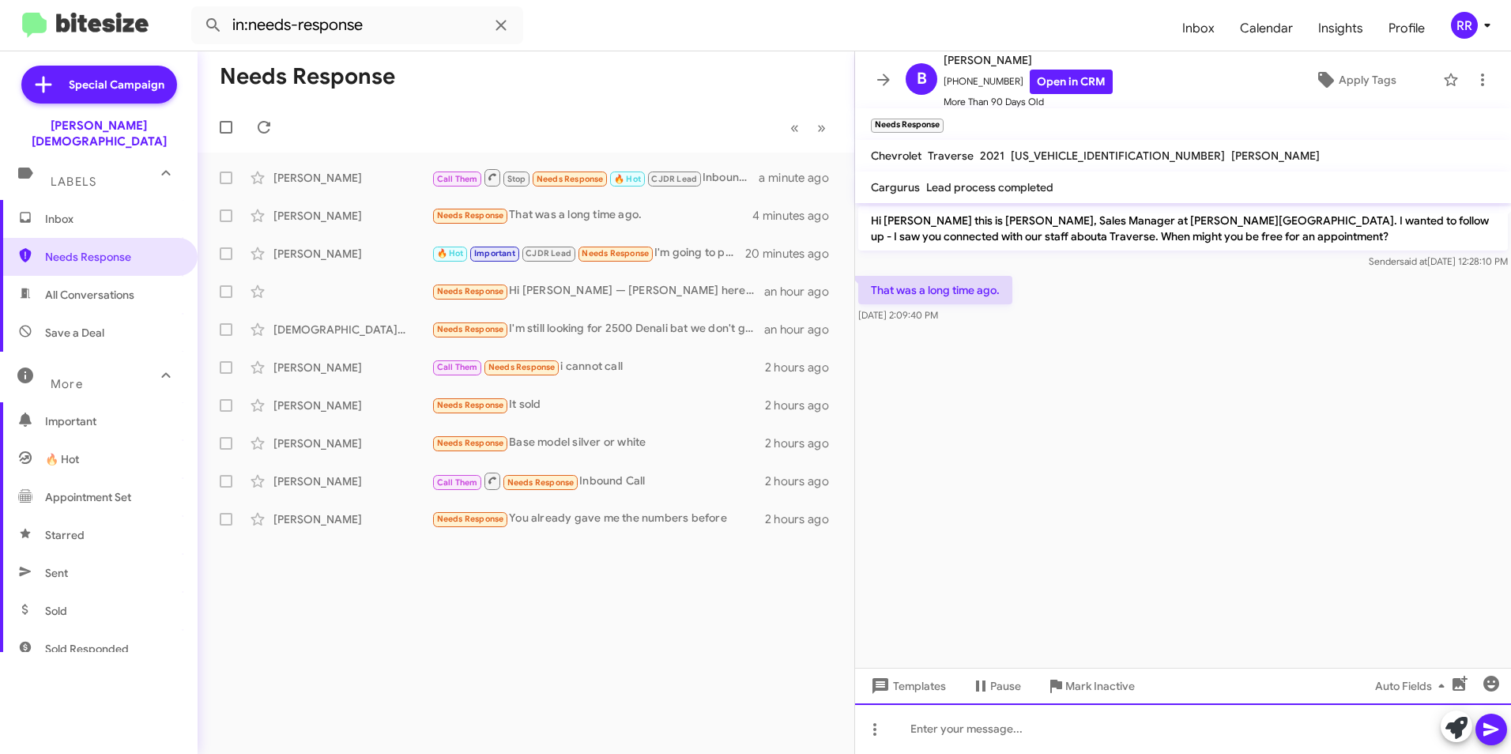
click at [965, 731] on div at bounding box center [1183, 729] width 656 height 51
drag, startPoint x: 1209, startPoint y: 730, endPoint x: 1241, endPoint y: 734, distance: 32.6
click at [1246, 741] on div "Yes it was, but are you in the market for a new or newer cihcale." at bounding box center [1183, 729] width 656 height 51
click at [1264, 729] on div "Yes it was, but are you in the market for a new or newer vihcale." at bounding box center [1183, 729] width 656 height 51
click at [1493, 726] on icon at bounding box center [1491, 729] width 19 height 19
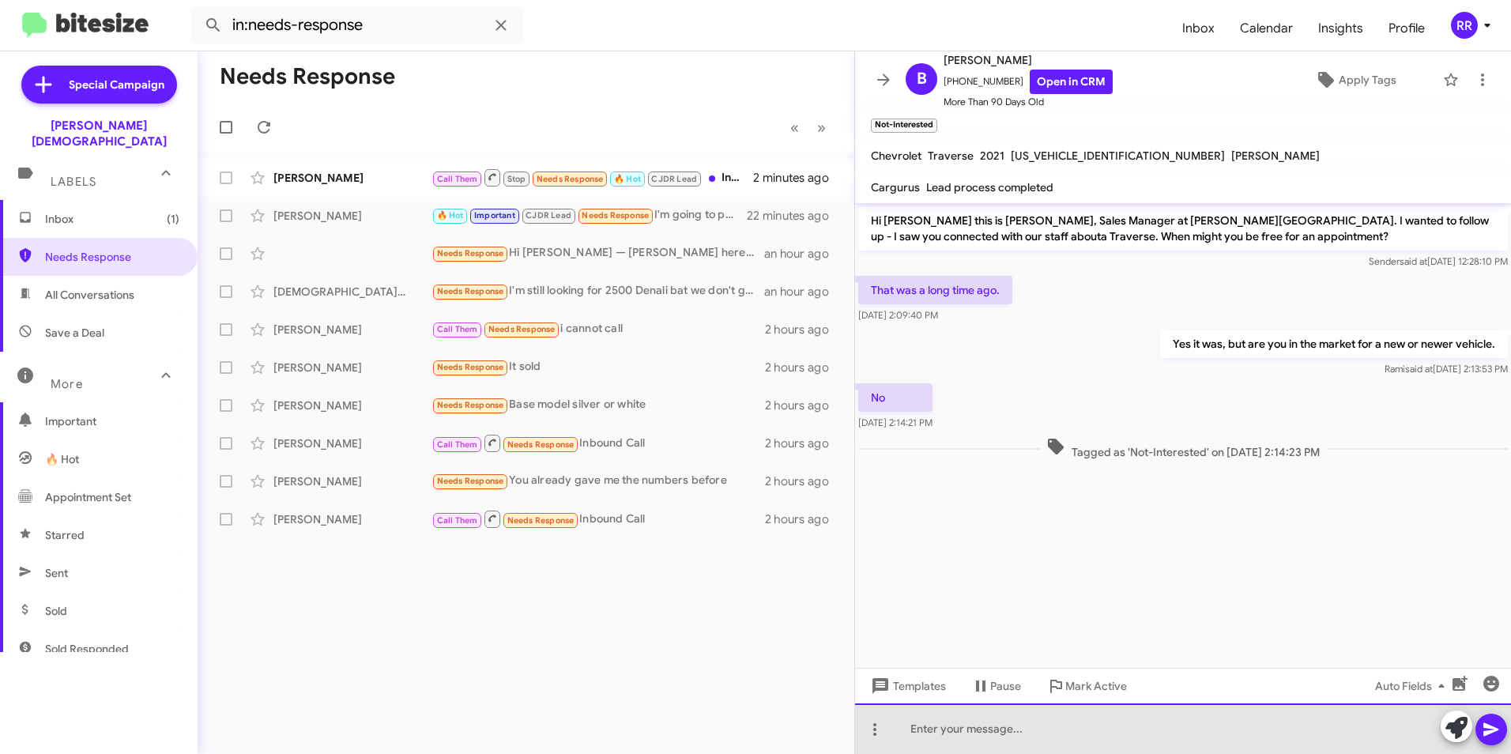
click at [1002, 733] on div at bounding box center [1183, 729] width 656 height 51
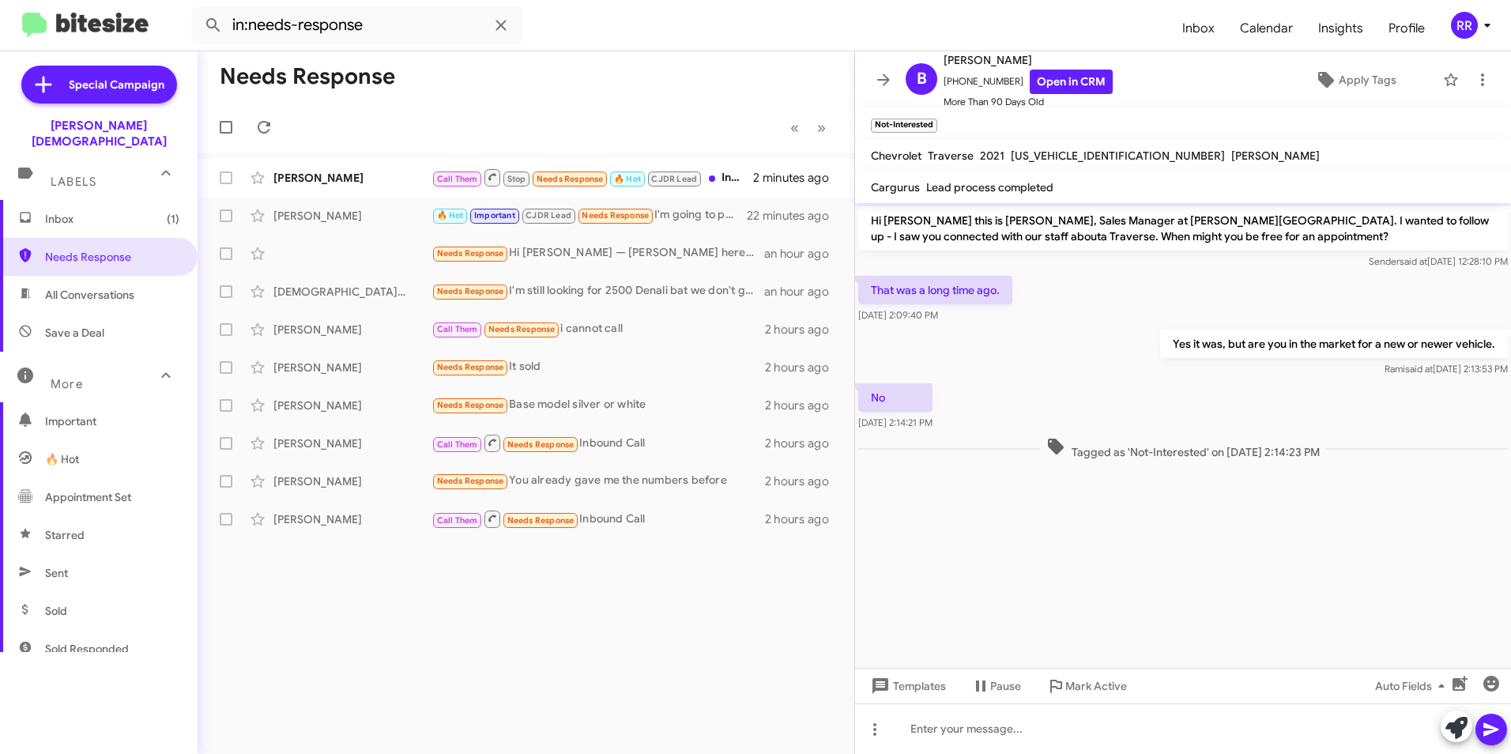
click at [330, 157] on mat-action-list "[PERSON_NAME] Call Them Stop Needs Response 🔥 Hot CJDR Lead Inbound Call 2 minu…" at bounding box center [526, 346] width 657 height 386
click at [327, 168] on div "[PERSON_NAME] Call Them Stop Needs Response 🔥 Hot CJDR Lead Inbound Call 2 minu…" at bounding box center [526, 178] width 632 height 32
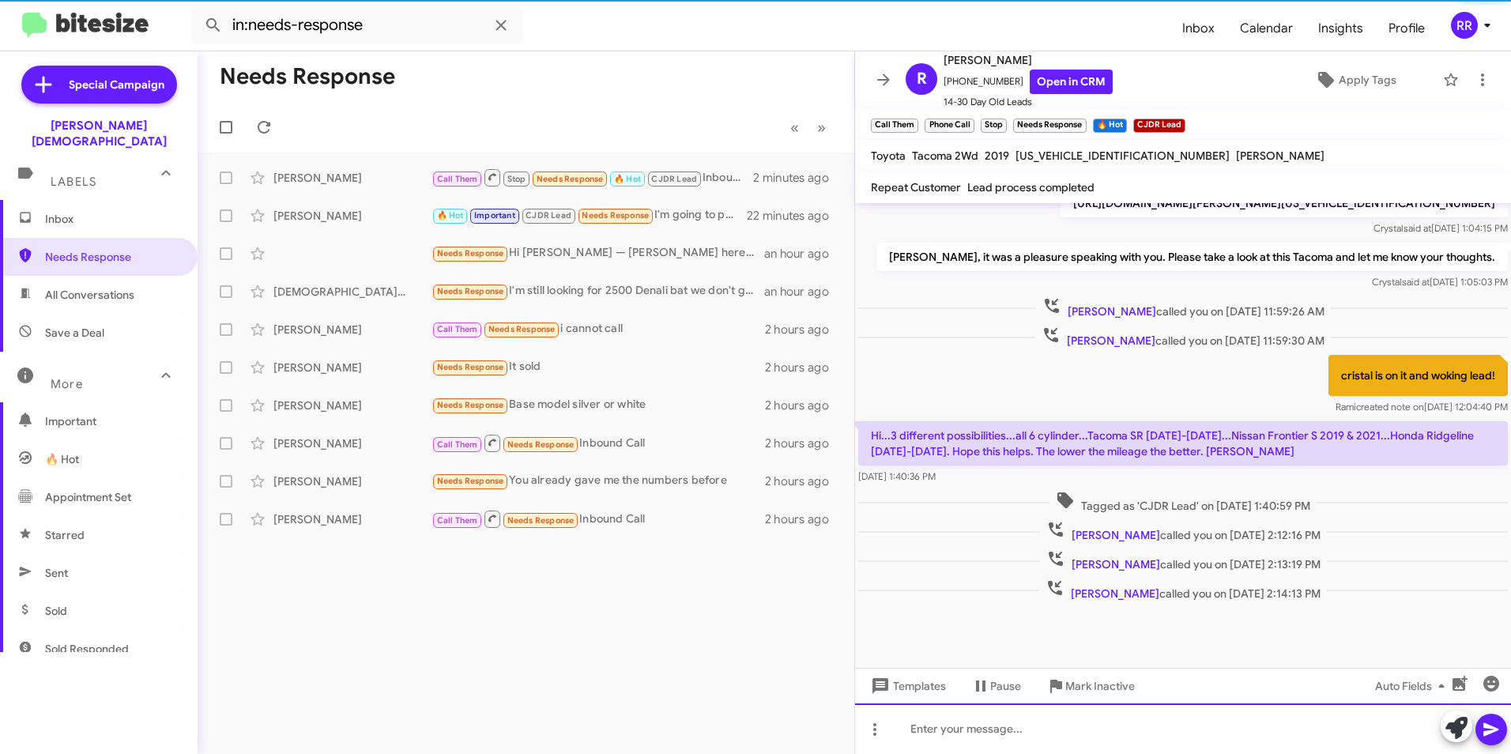
click at [940, 725] on div at bounding box center [1183, 729] width 656 height 51
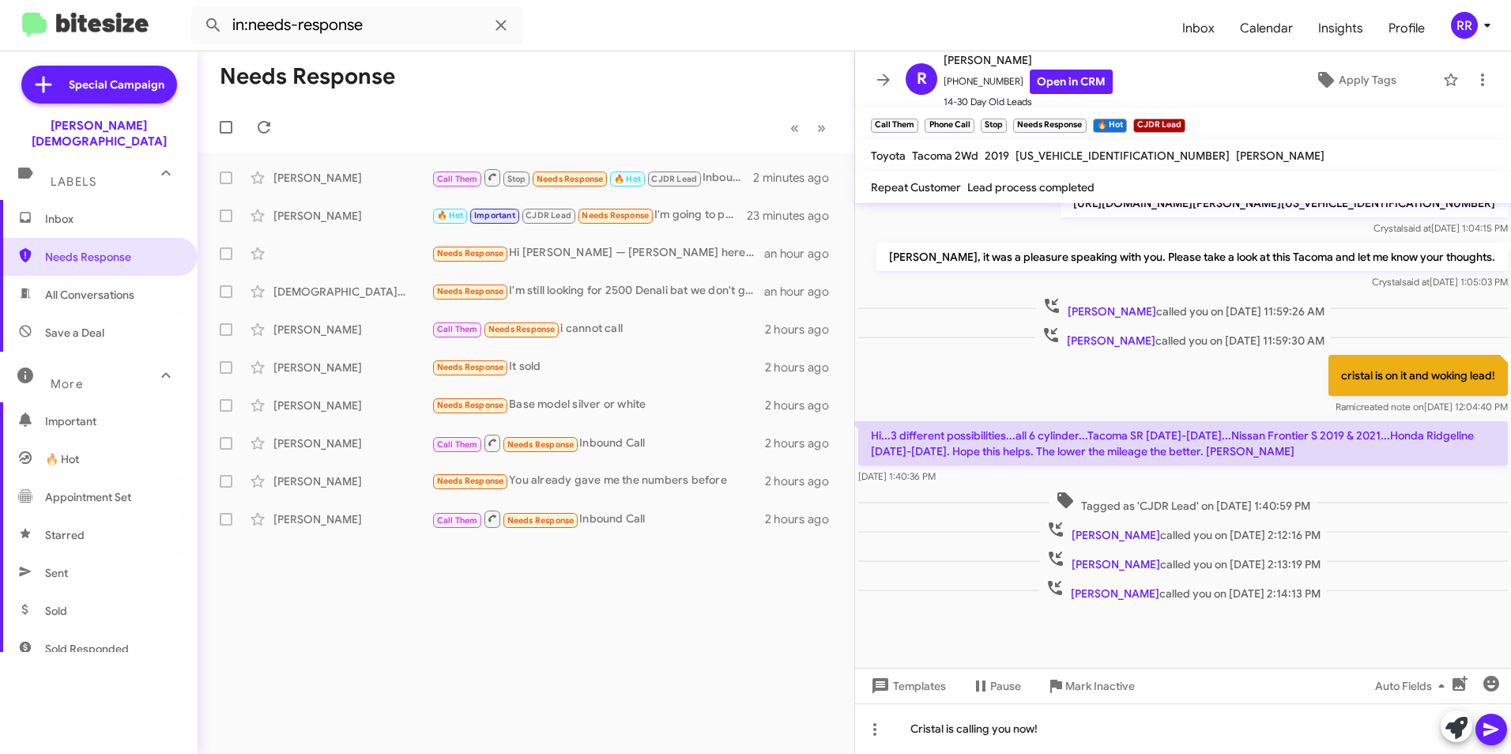
click at [1497, 719] on span at bounding box center [1491, 730] width 19 height 32
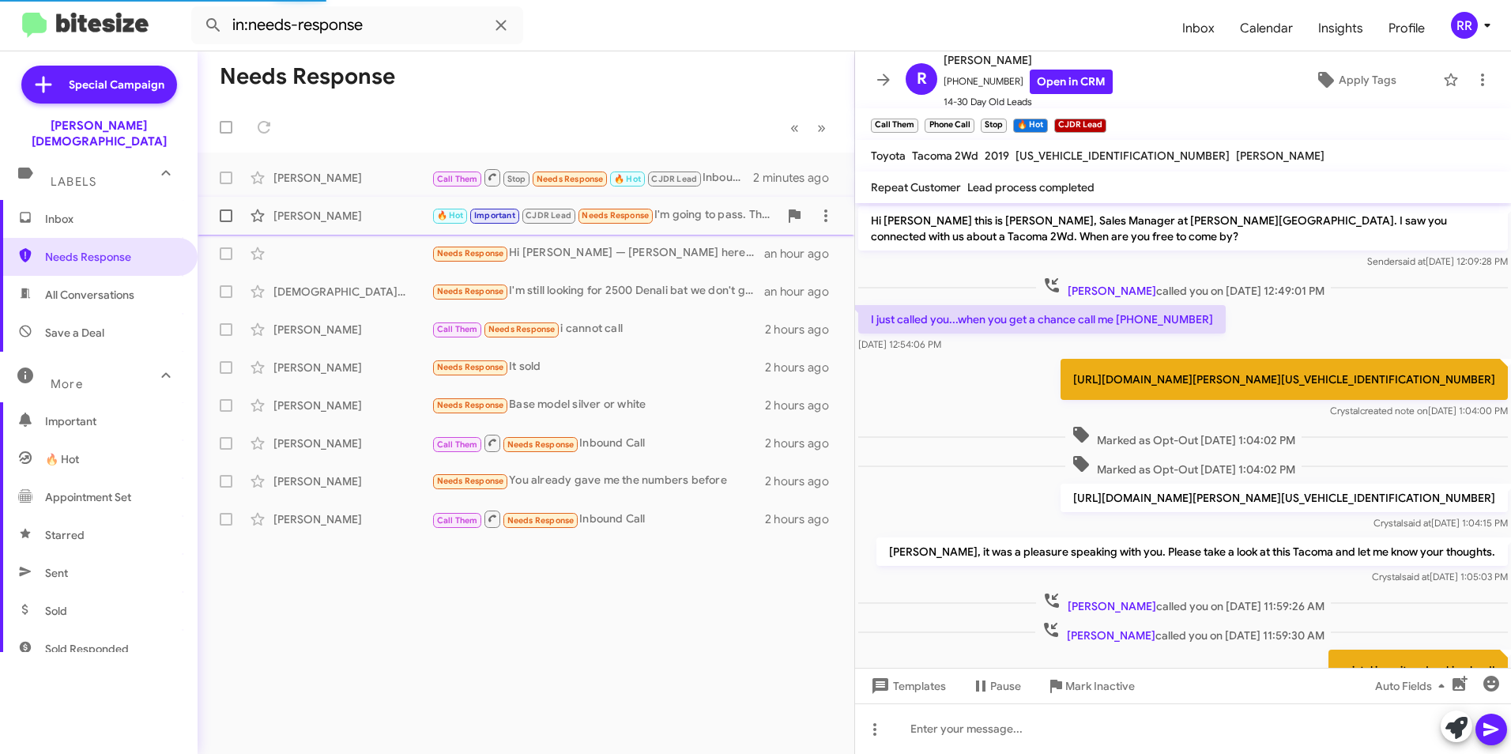
click at [315, 212] on div "[PERSON_NAME]" at bounding box center [353, 216] width 158 height 16
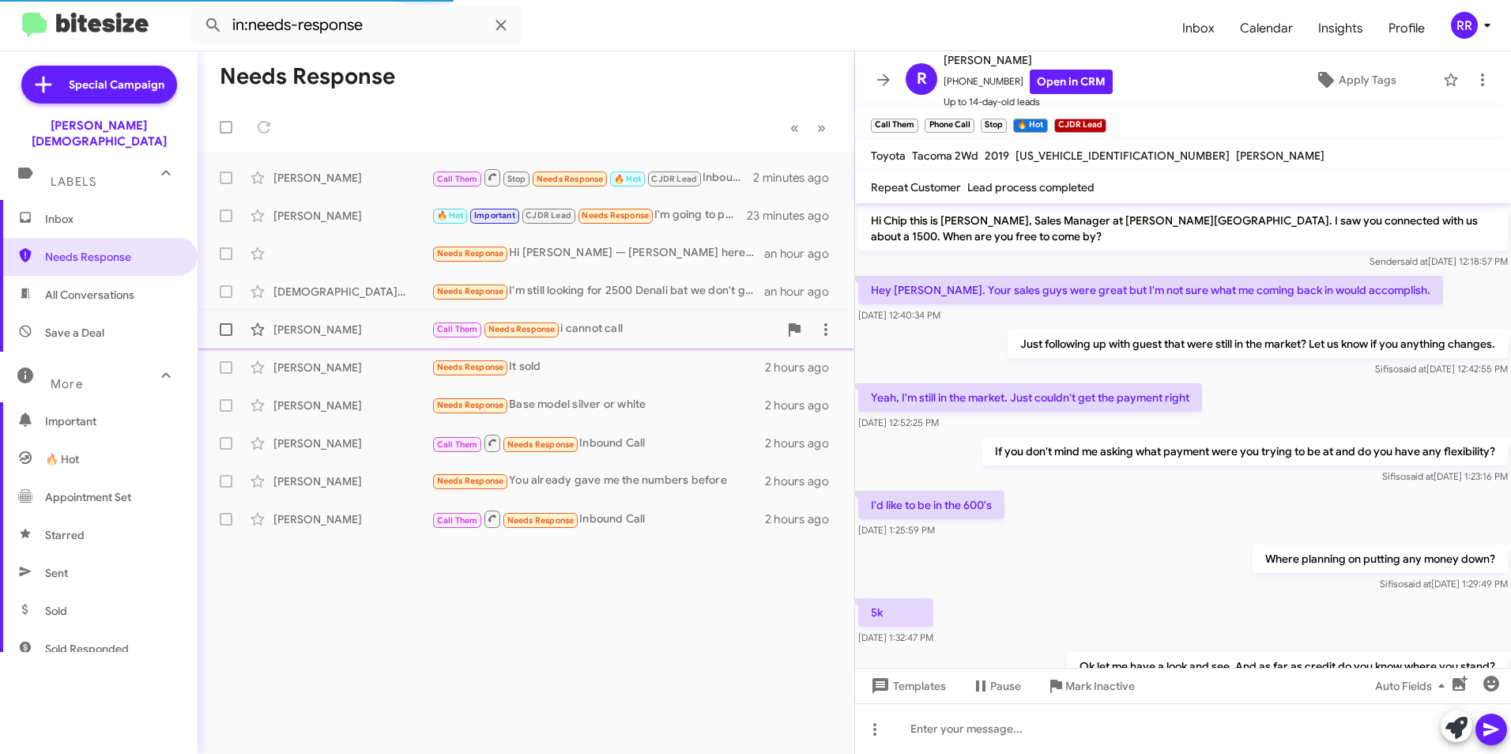
scroll to position [392, 0]
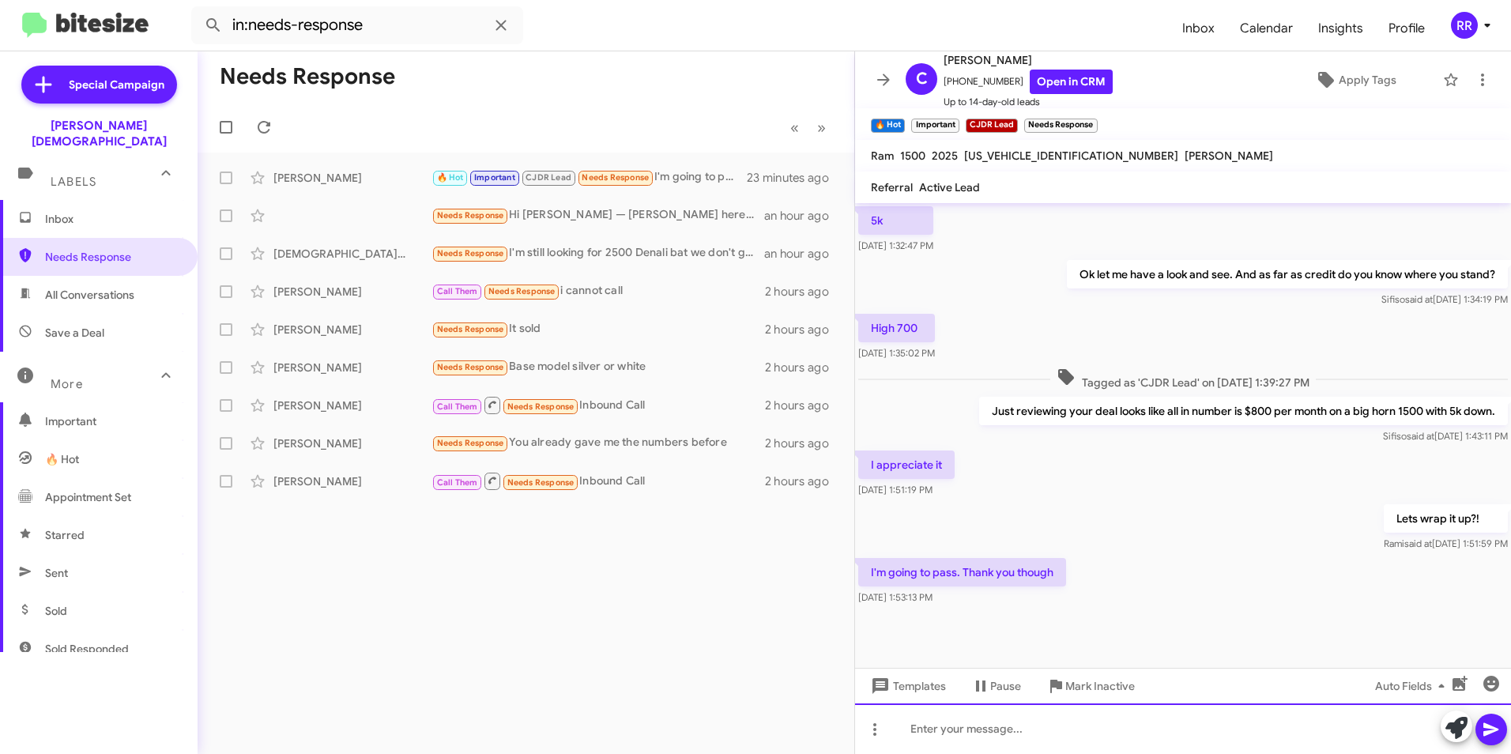
click at [1009, 729] on div at bounding box center [1183, 729] width 656 height 51
click at [1489, 736] on icon at bounding box center [1491, 729] width 19 height 19
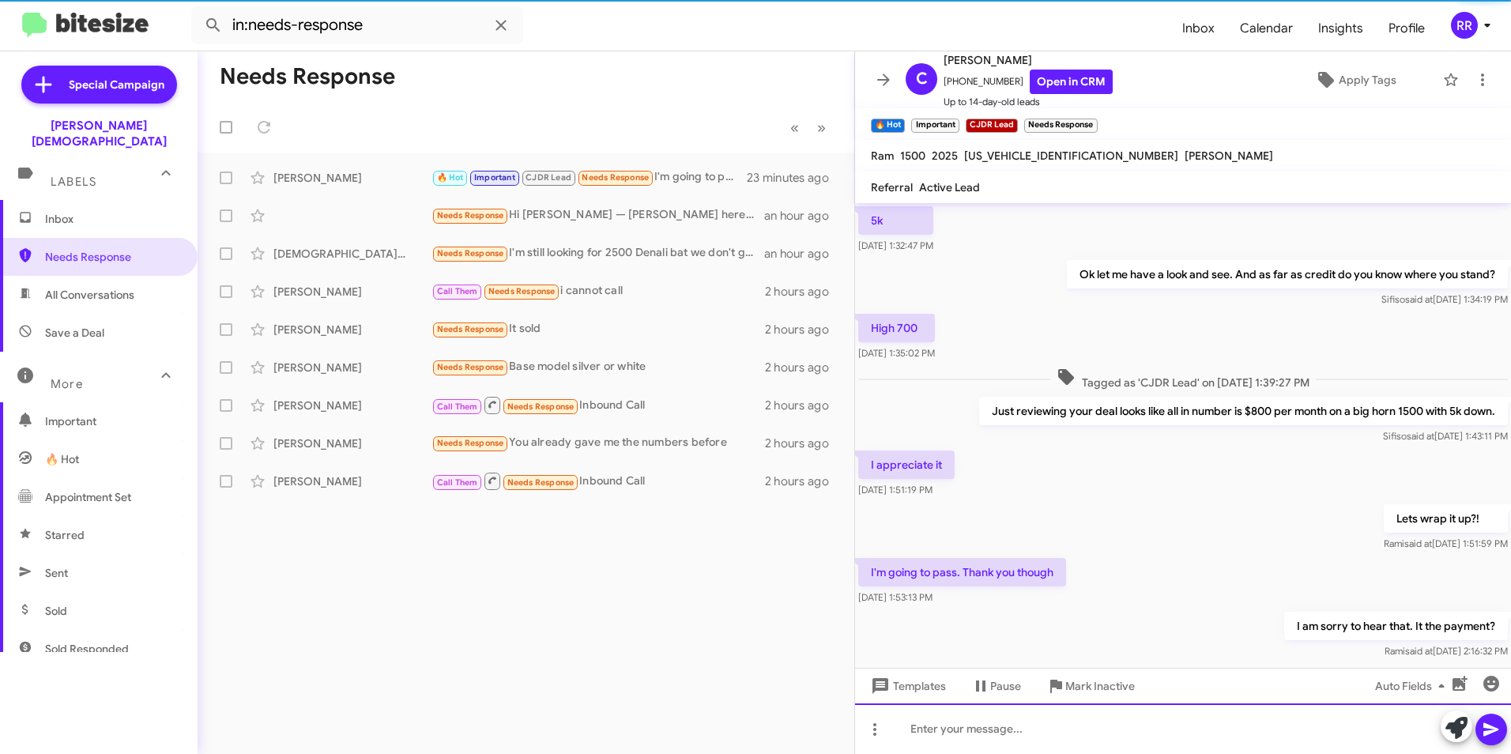
scroll to position [0, 0]
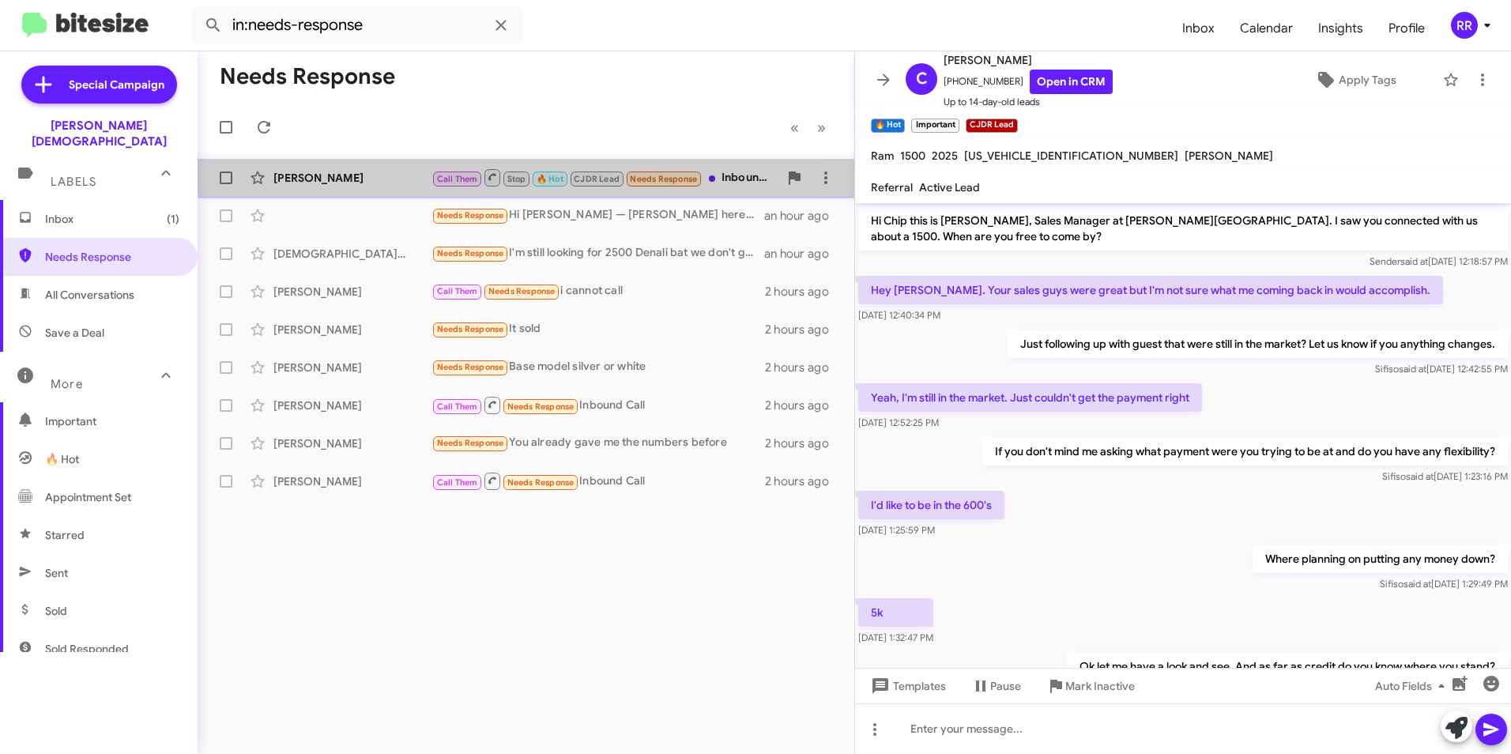
click at [337, 180] on div "[PERSON_NAME]" at bounding box center [353, 178] width 158 height 16
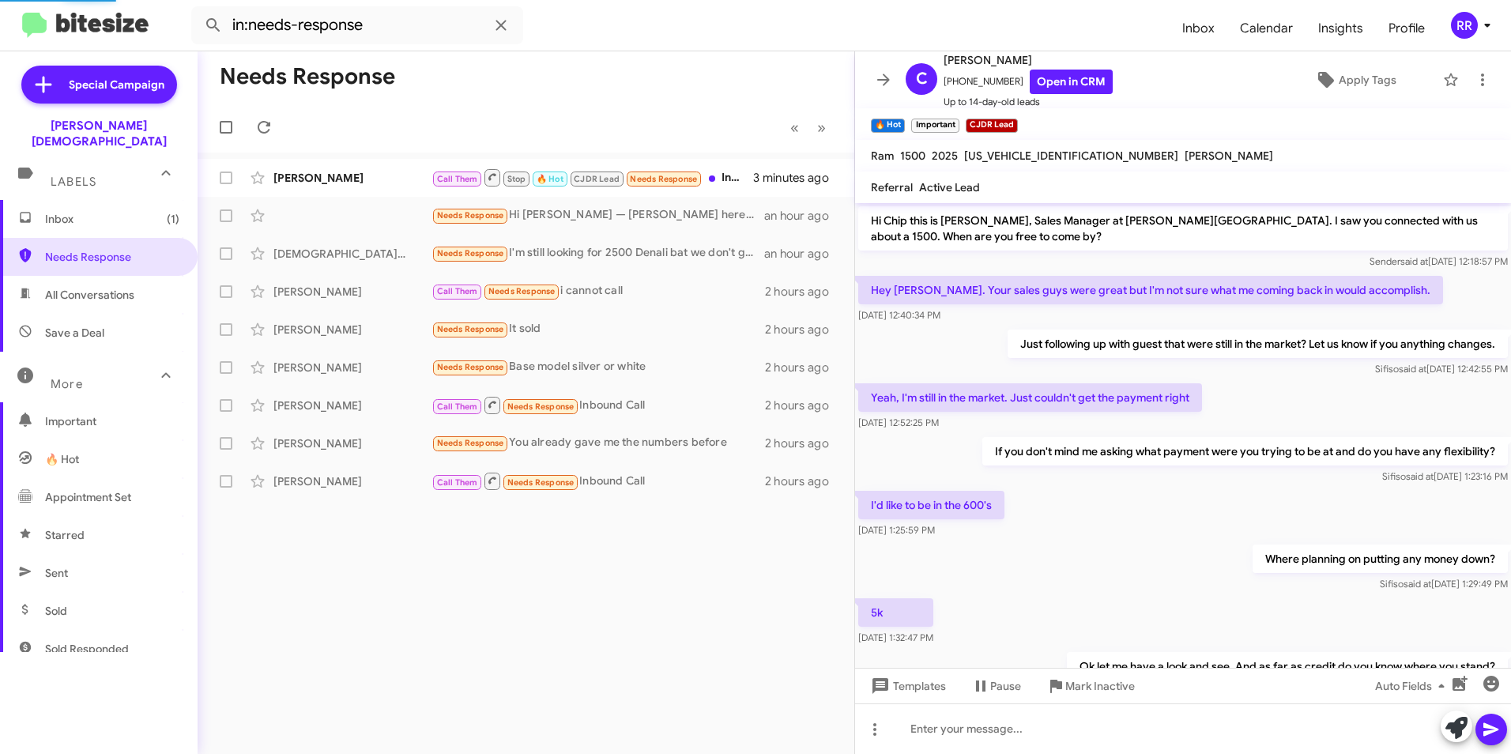
scroll to position [386, 0]
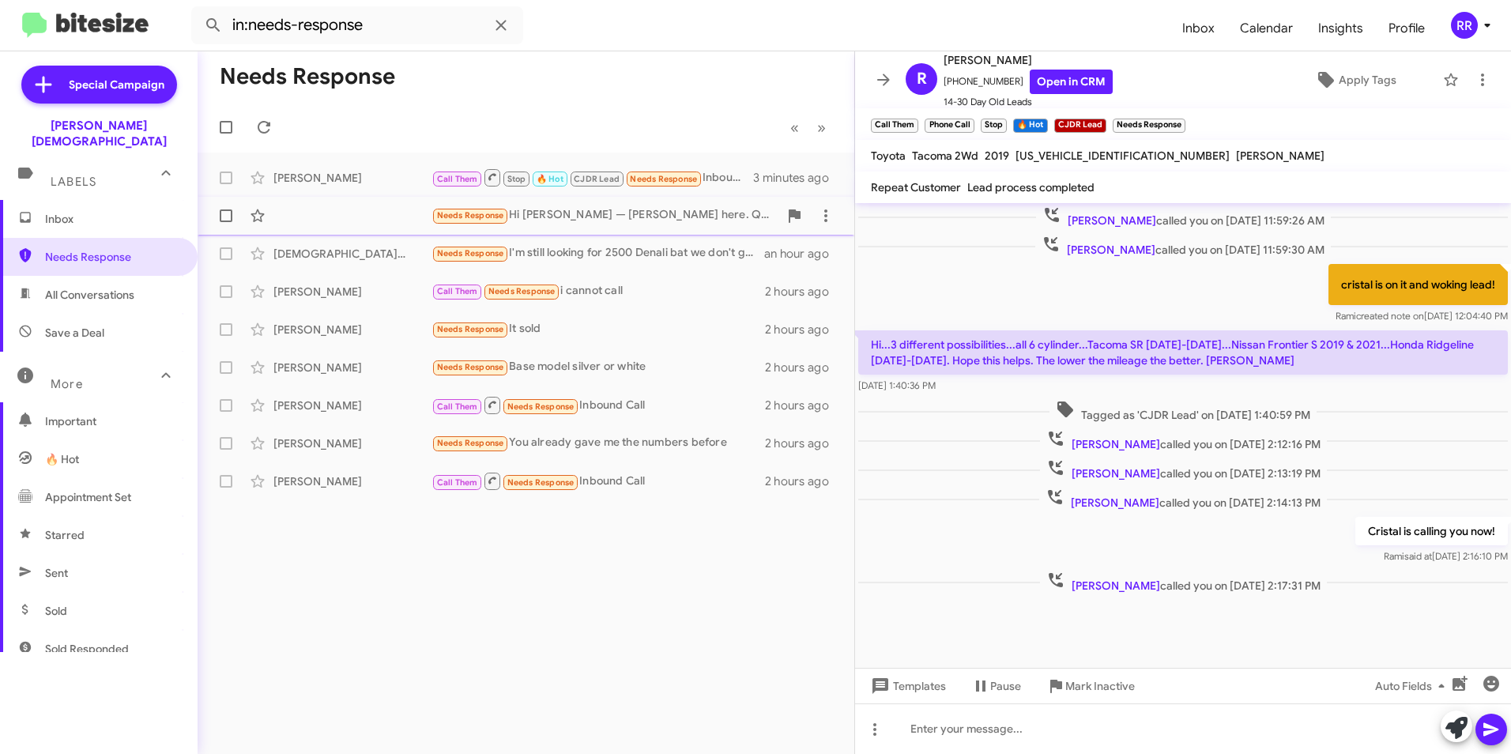
click at [275, 218] on div "Needs Response Hi [PERSON_NAME] — [PERSON_NAME] here. Quick follow-up on the Si…" at bounding box center [526, 216] width 632 height 32
